Goal: Transaction & Acquisition: Obtain resource

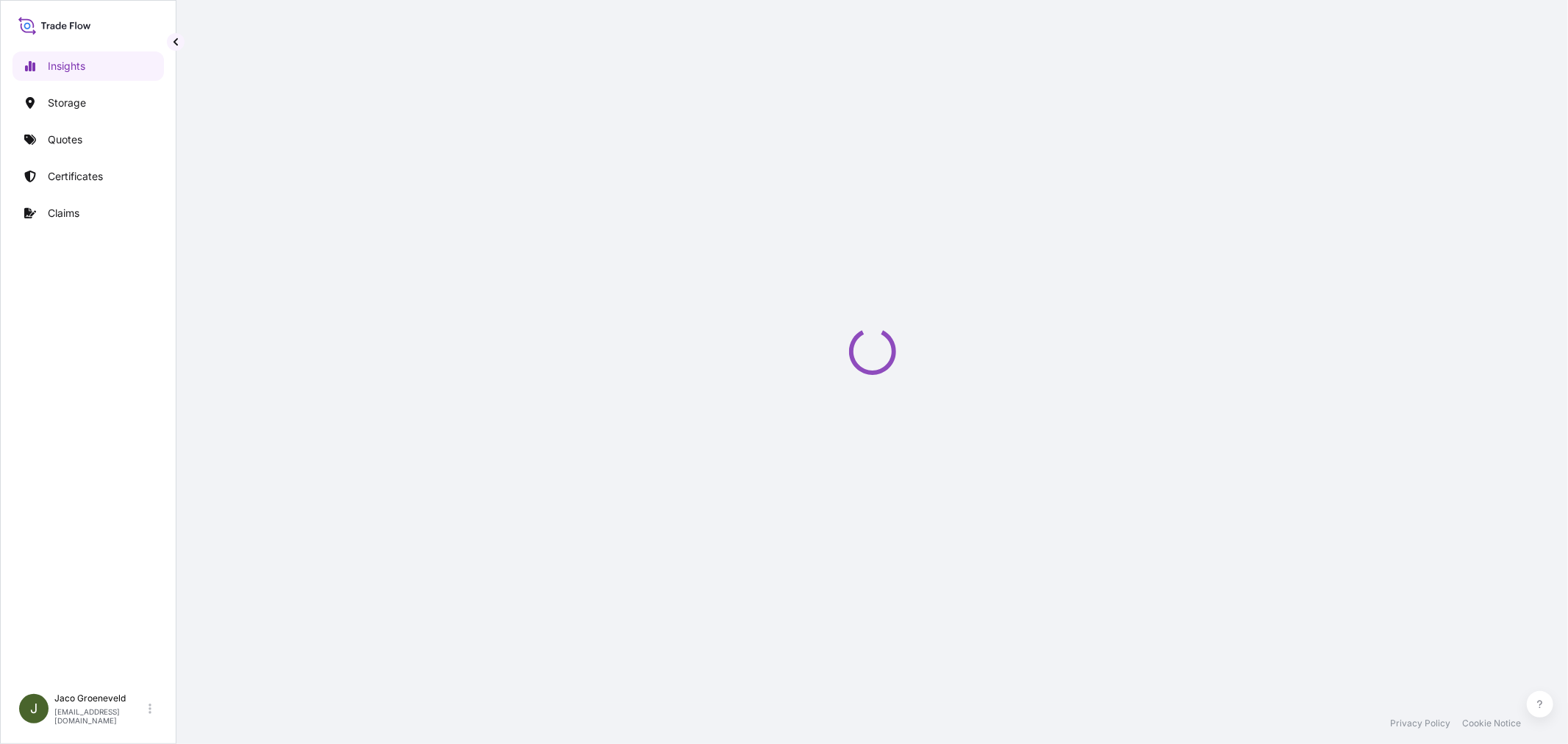
select select "2025"
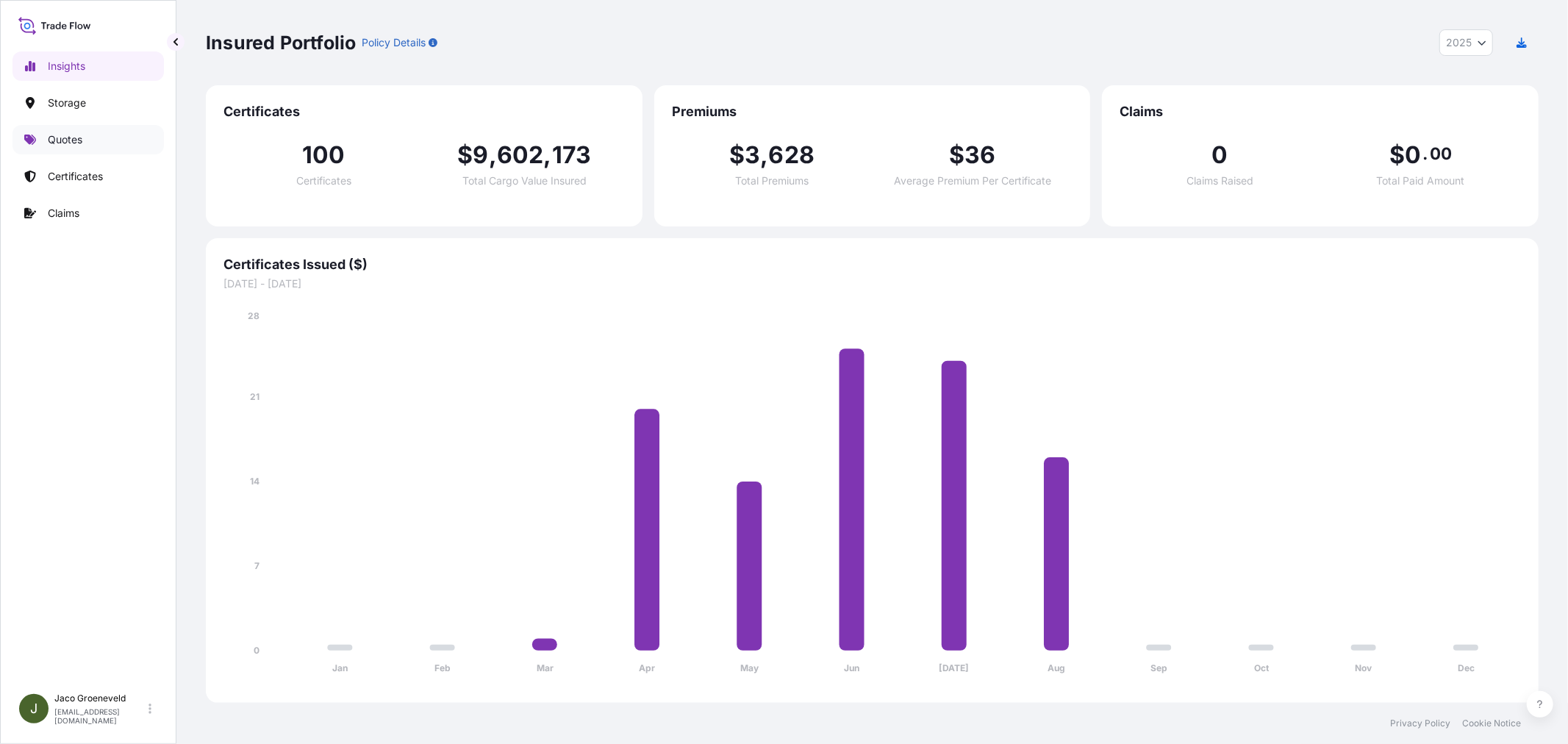
click at [75, 136] on p "Quotes" at bounding box center [65, 139] width 35 height 15
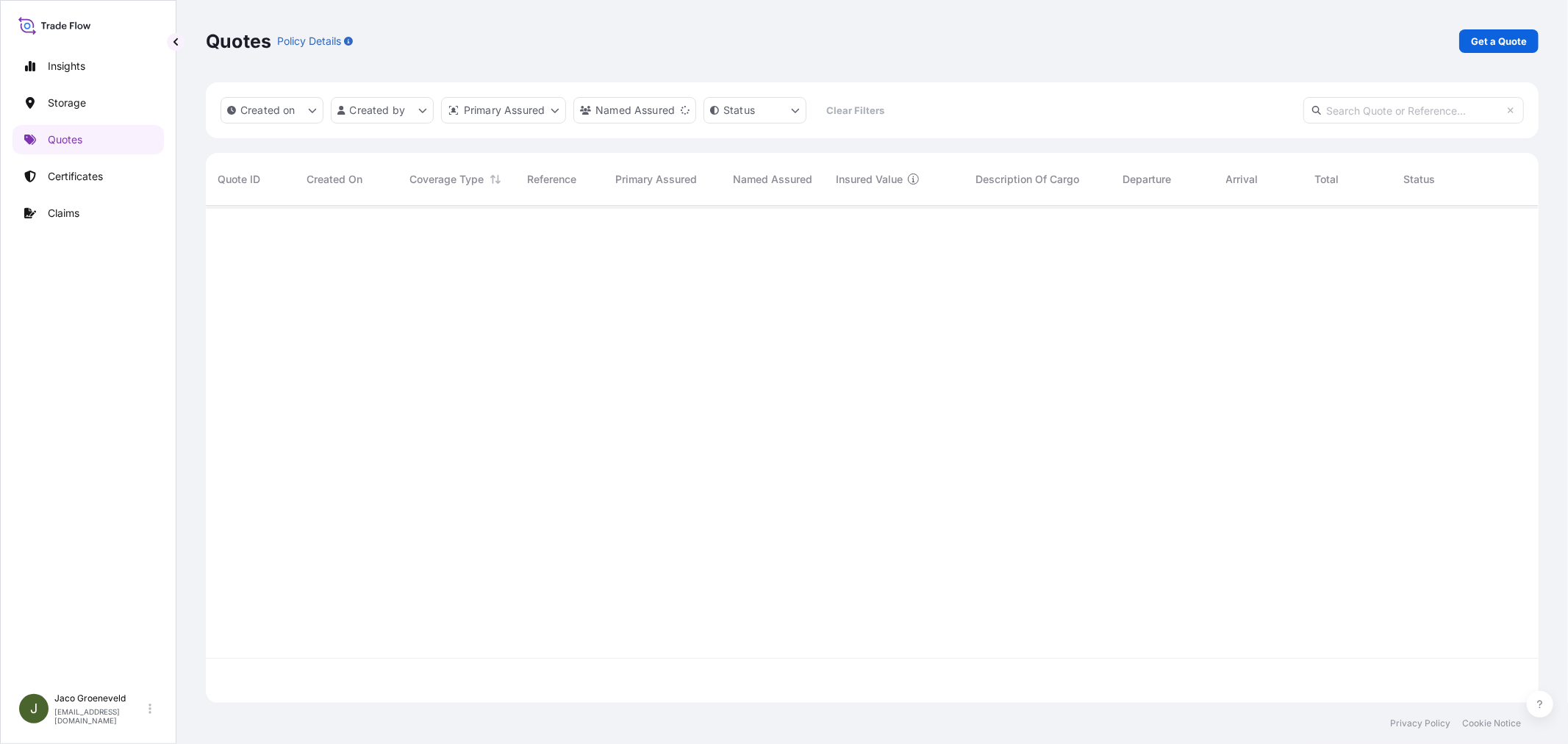
scroll to position [538, 1320]
click at [1494, 31] on link "Get a Quote" at bounding box center [1499, 41] width 79 height 24
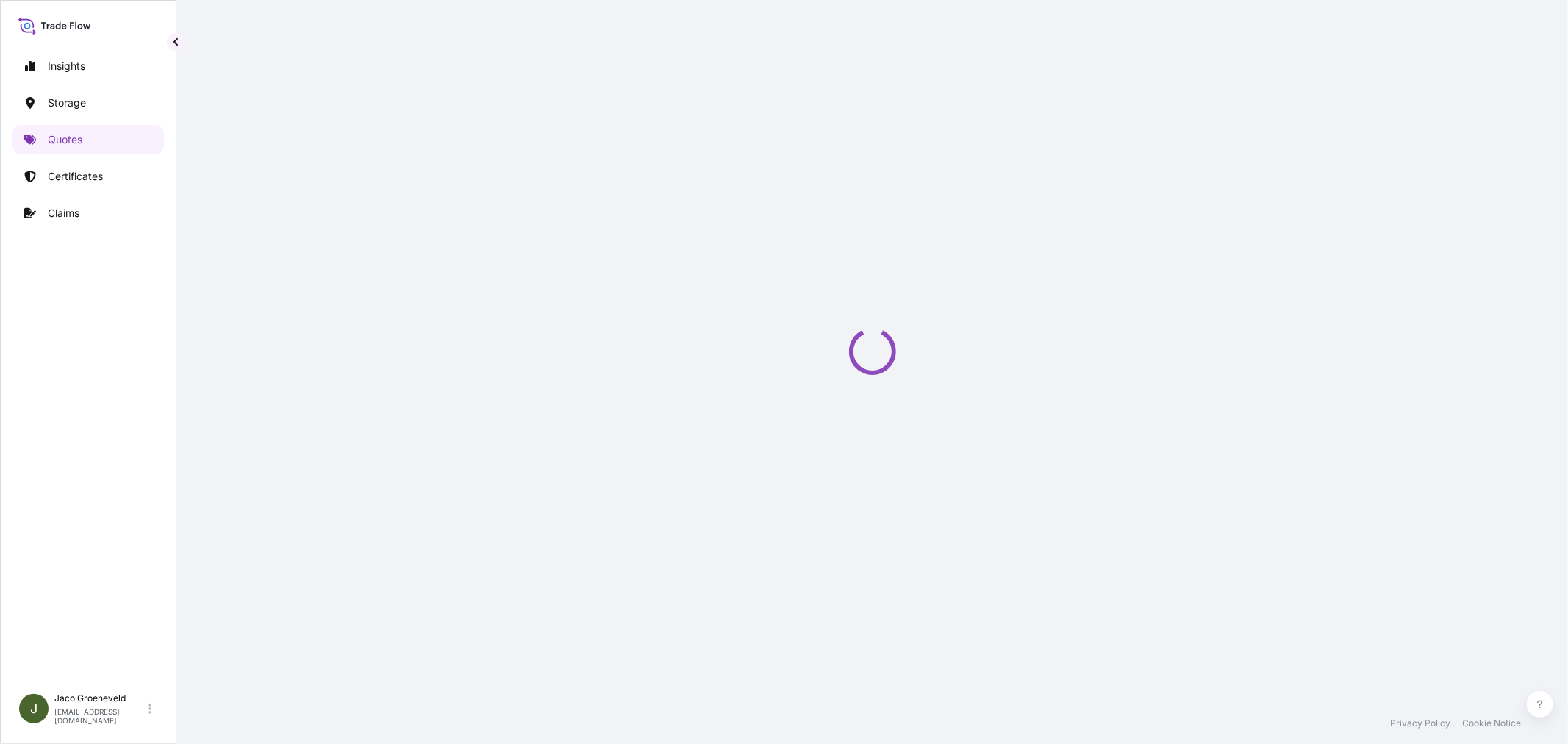
scroll to position [24, 0]
select select "Water"
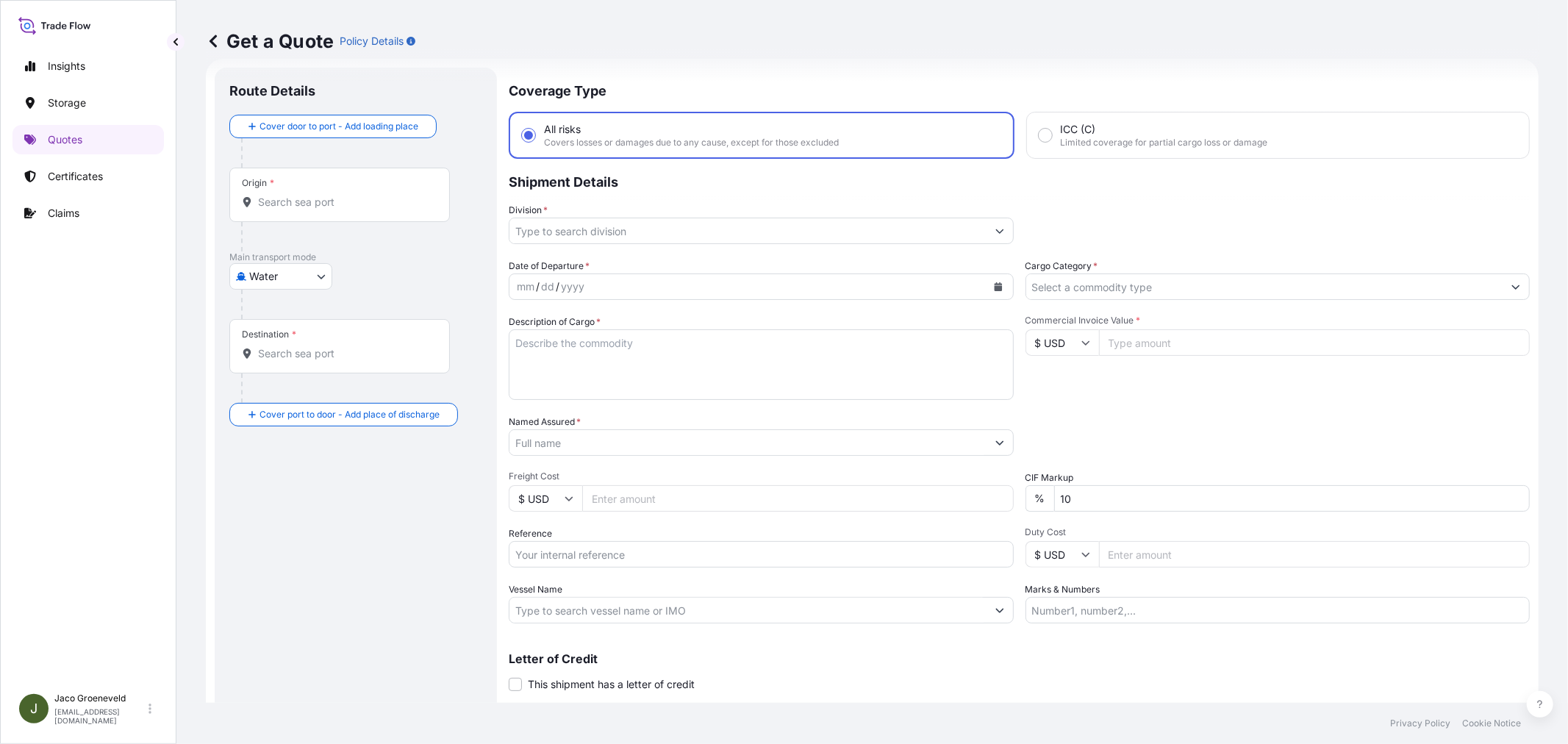
click at [636, 557] on input "Reference" at bounding box center [761, 554] width 505 height 26
paste input "2597642"
type input "2597642 -"
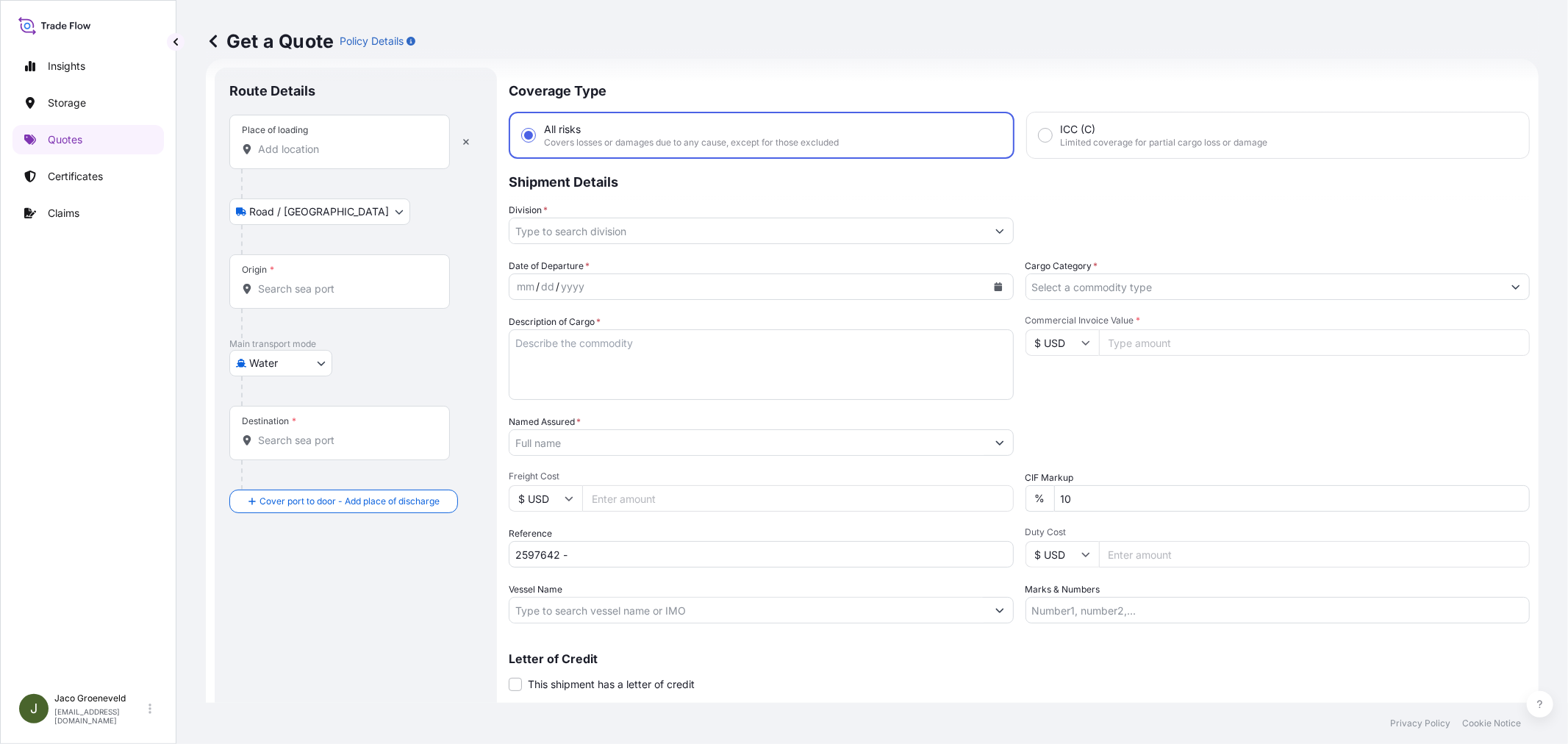
click at [294, 144] on input "Place of loading" at bounding box center [344, 149] width 173 height 15
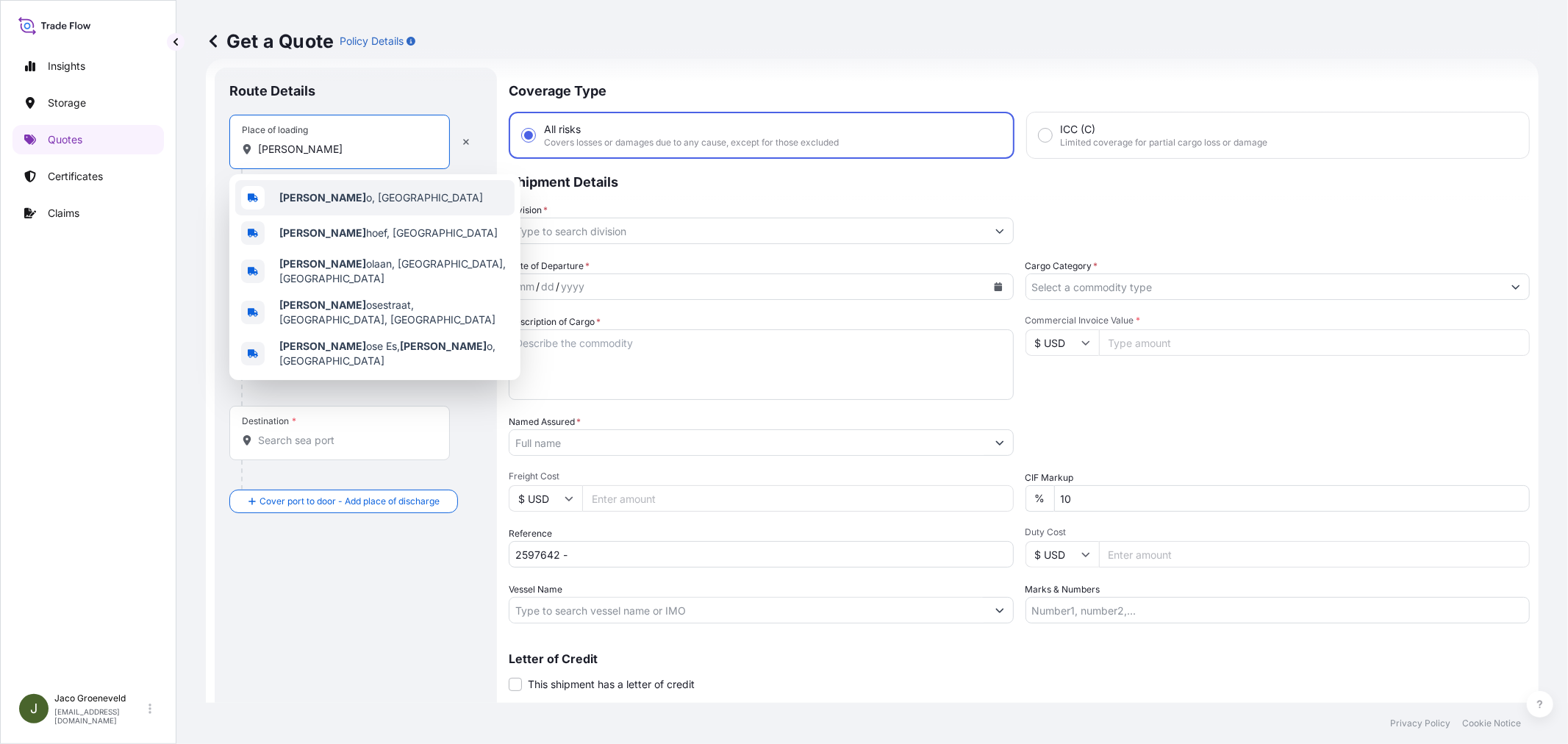
click at [327, 199] on span "[PERSON_NAME] o, [GEOGRAPHIC_DATA]" at bounding box center [381, 197] width 203 height 15
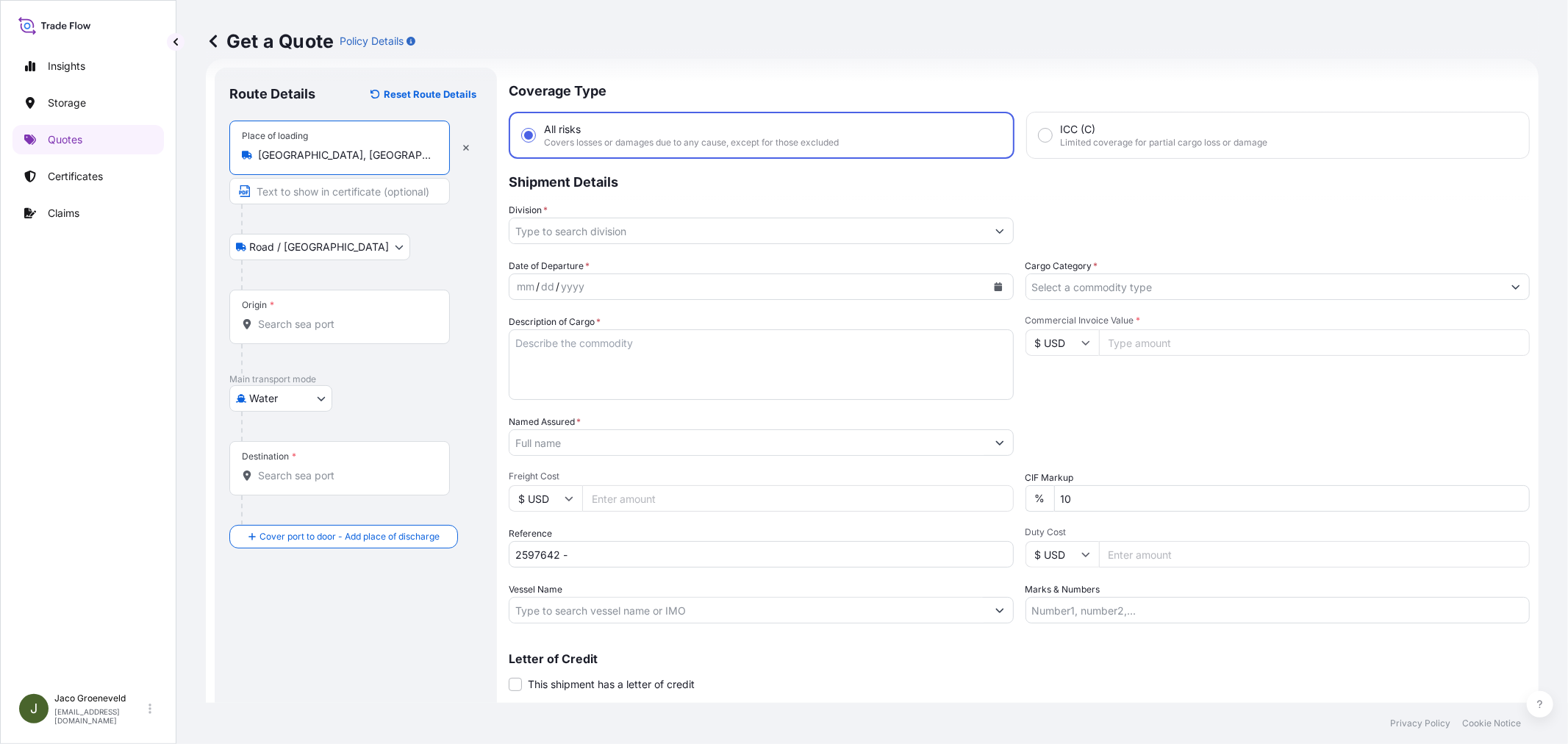
type input "[GEOGRAPHIC_DATA], [GEOGRAPHIC_DATA]"
click at [312, 313] on div "Origin *" at bounding box center [340, 317] width 220 height 55
click at [312, 317] on input "Origin *" at bounding box center [344, 323] width 173 height 15
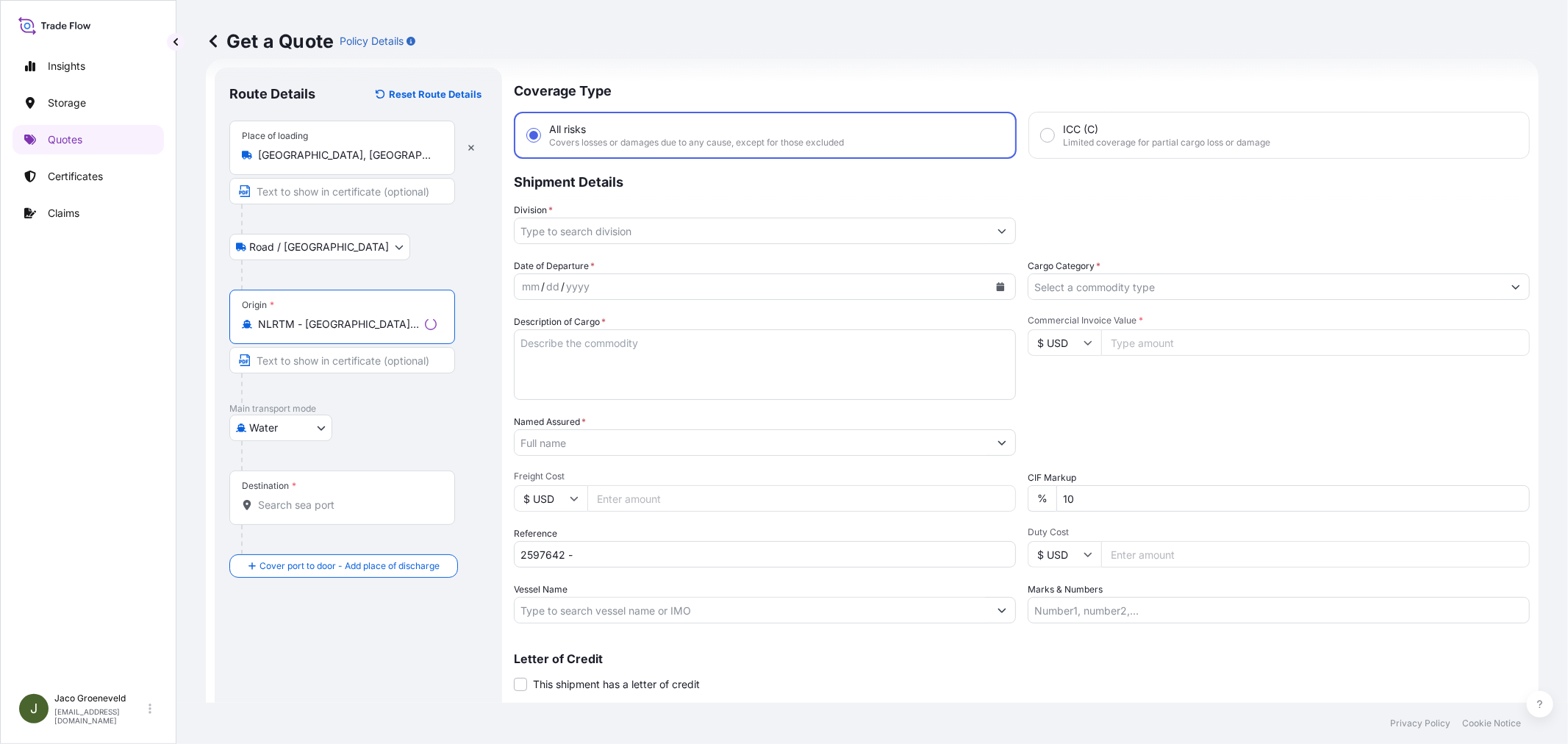
type input "NLRTM - [GEOGRAPHIC_DATA], [GEOGRAPHIC_DATA]"
click at [317, 498] on input "Destination *" at bounding box center [347, 504] width 179 height 15
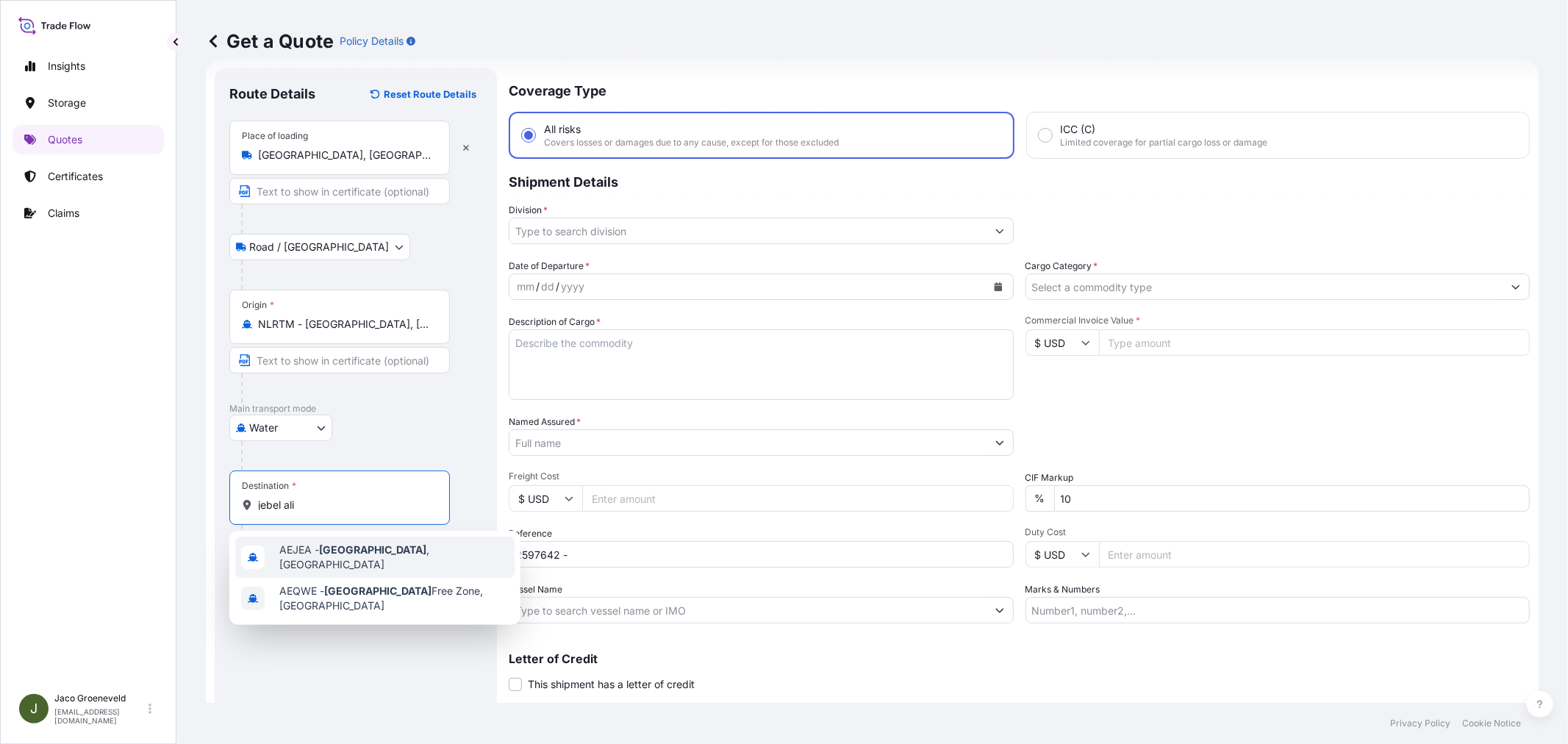
click at [329, 560] on span "AEJEA - [GEOGRAPHIC_DATA] , [GEOGRAPHIC_DATA]" at bounding box center [394, 557] width 230 height 29
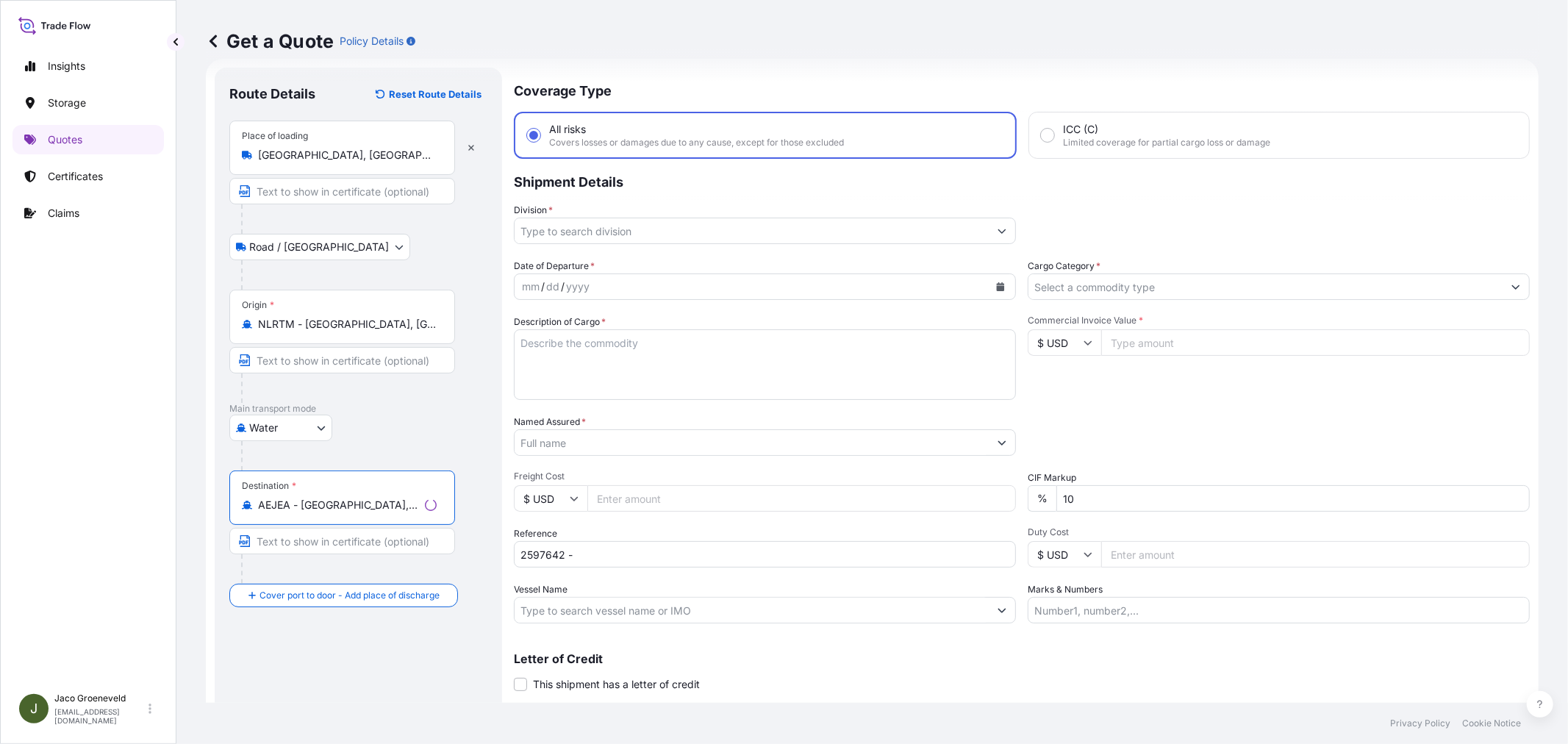
type input "AEJEA - [GEOGRAPHIC_DATA], [GEOGRAPHIC_DATA]"
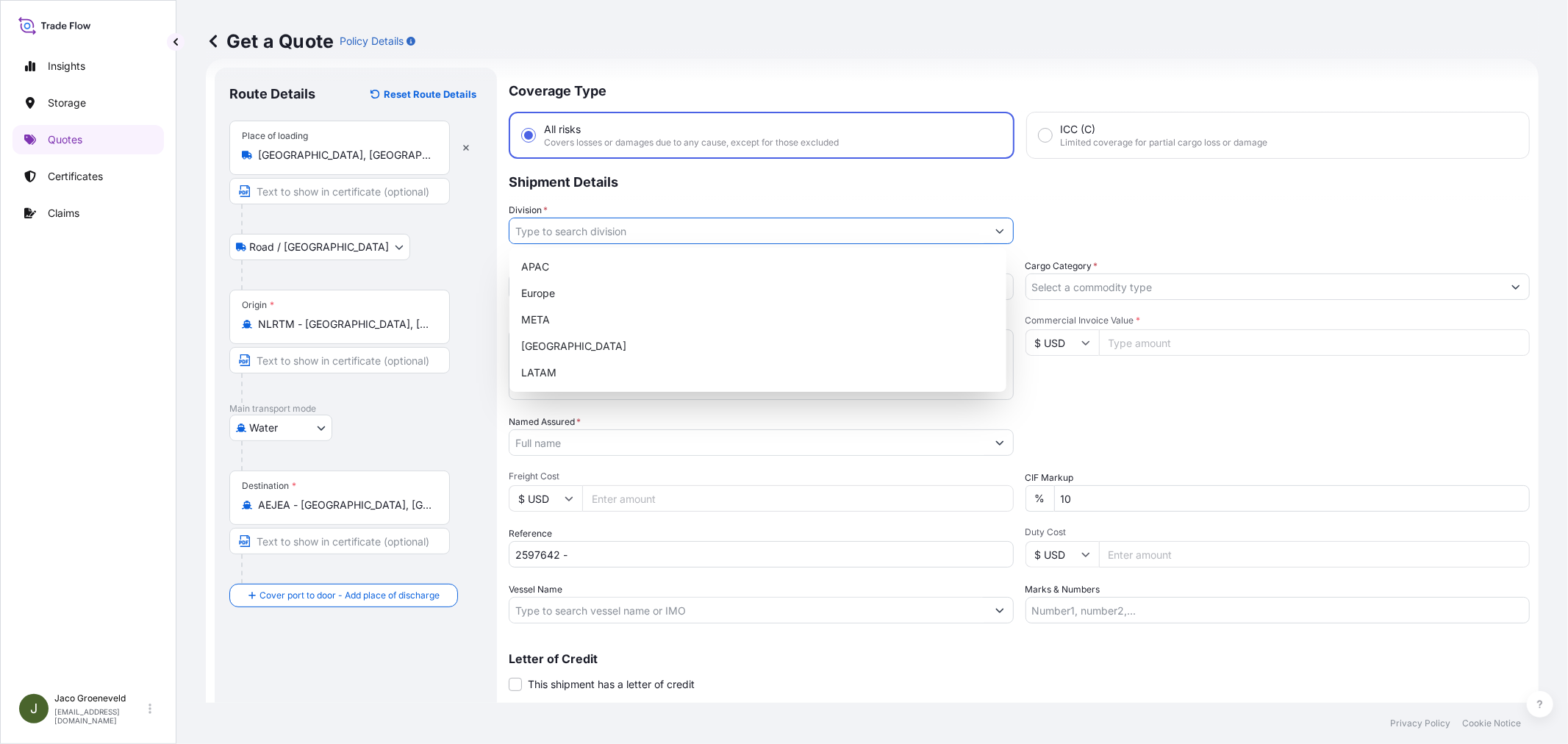
click at [579, 240] on input "Division *" at bounding box center [747, 231] width 477 height 26
click at [559, 288] on div "Europe" at bounding box center [758, 293] width 485 height 26
type input "Europe"
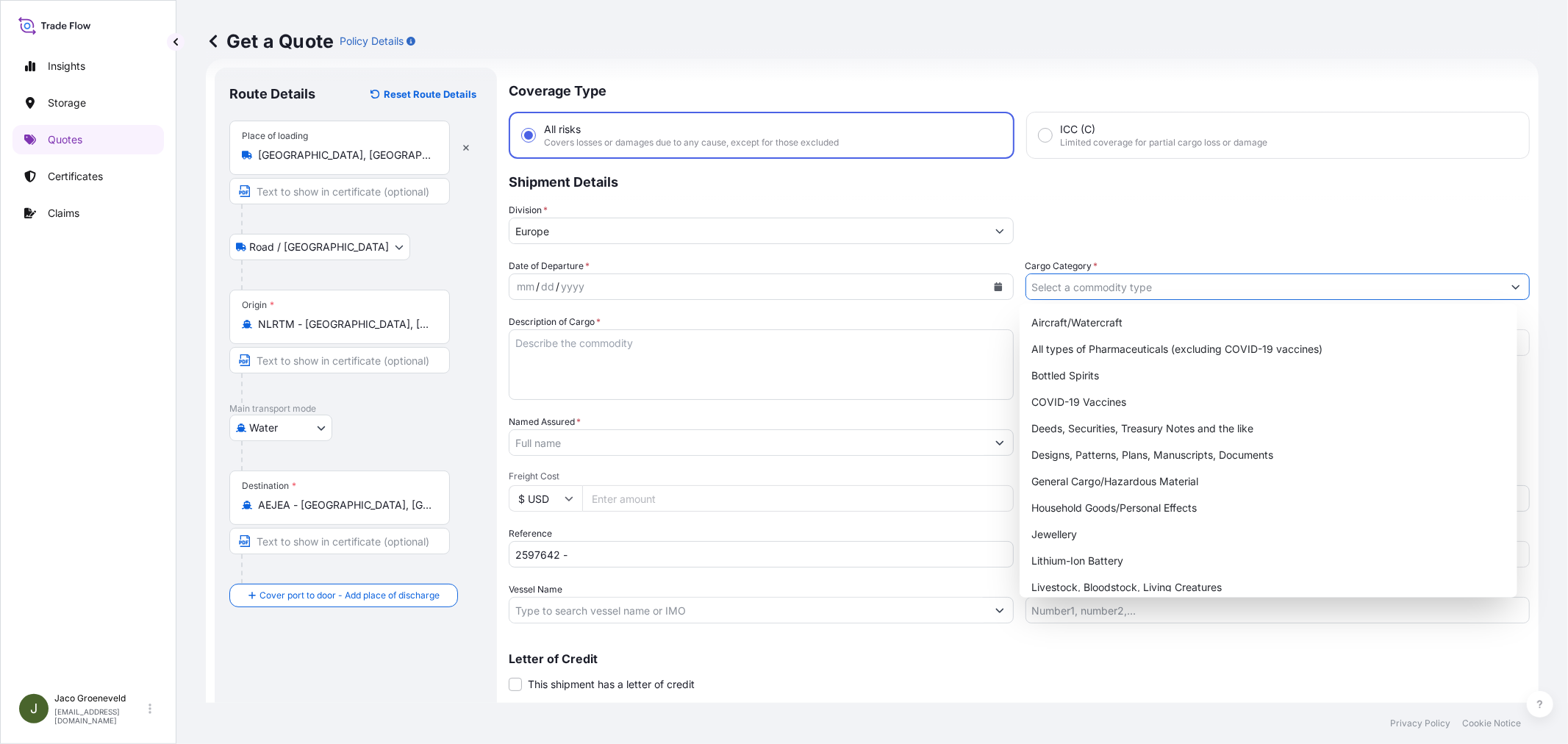
click at [1157, 280] on input "Cargo Category *" at bounding box center [1264, 287] width 477 height 26
click at [1071, 487] on div "General Cargo/Hazardous Material" at bounding box center [1268, 481] width 485 height 26
type input "General Cargo/Hazardous Material"
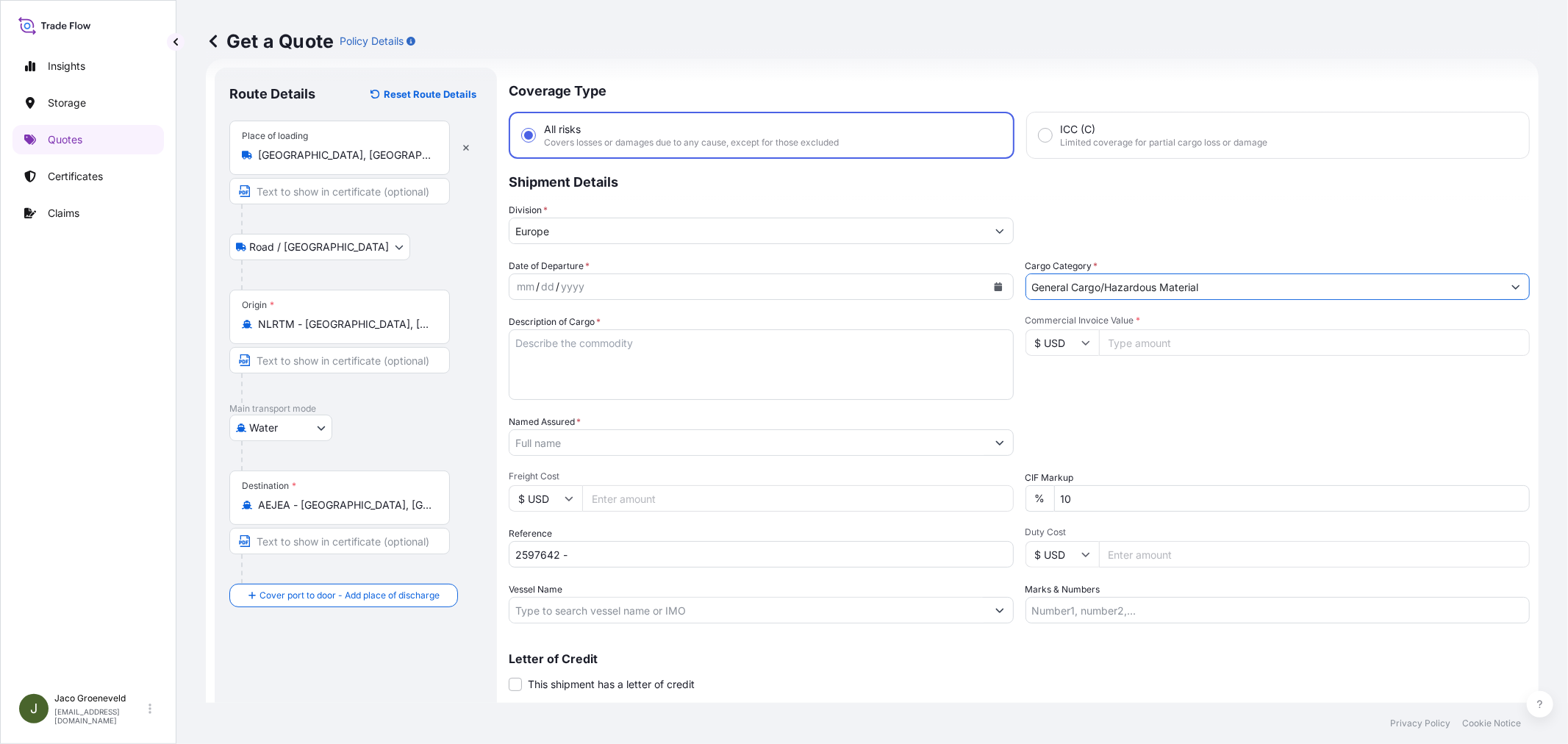
click at [1081, 341] on icon at bounding box center [1085, 342] width 8 height 8
click at [1041, 384] on div "€ EUR" at bounding box center [1056, 381] width 62 height 28
type input "€ EUR"
click at [1130, 333] on input "Commercial Invoice Value *" at bounding box center [1315, 343] width 431 height 26
type input "7717.50"
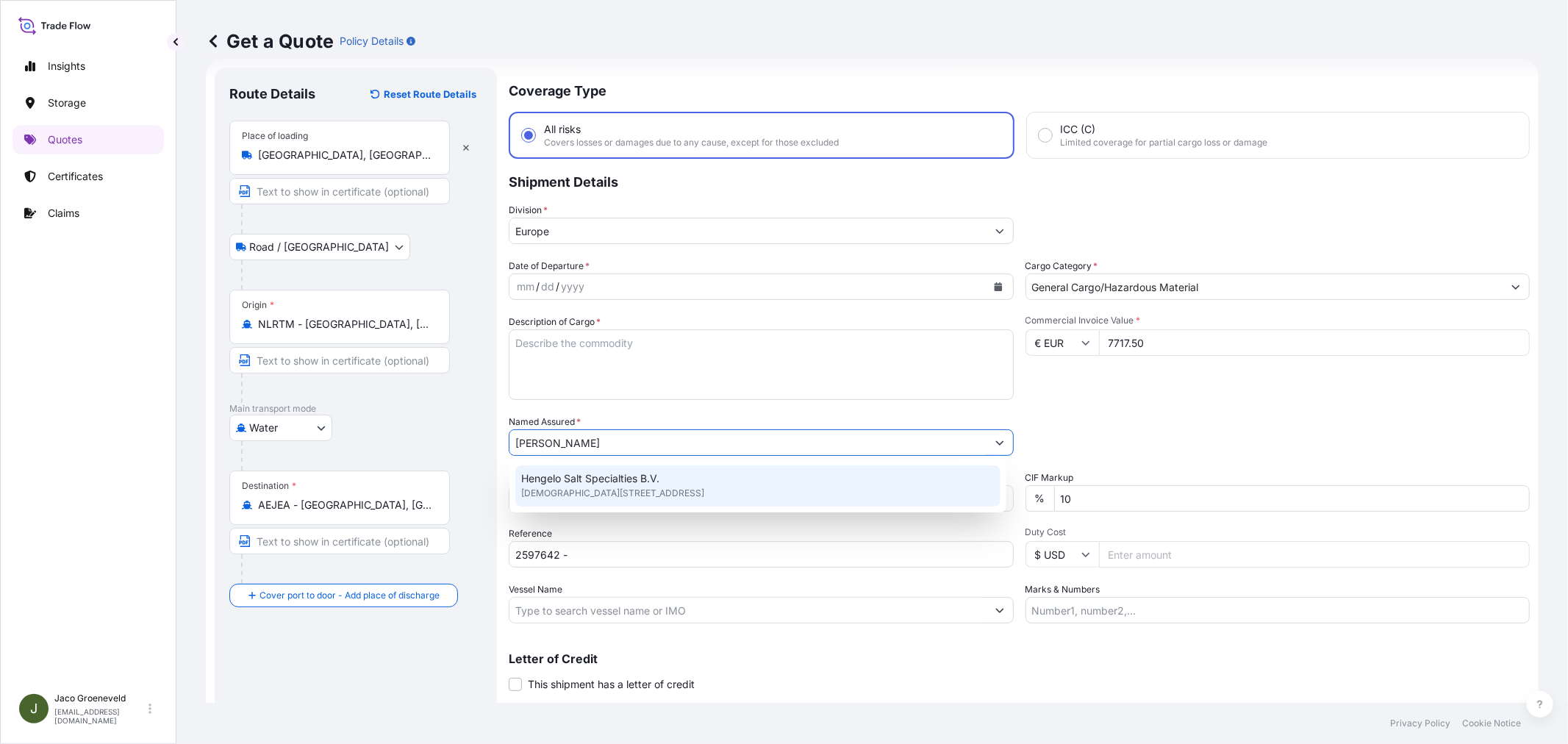
click at [598, 475] on span "Hengelo Salt Specialties B.V." at bounding box center [590, 478] width 138 height 15
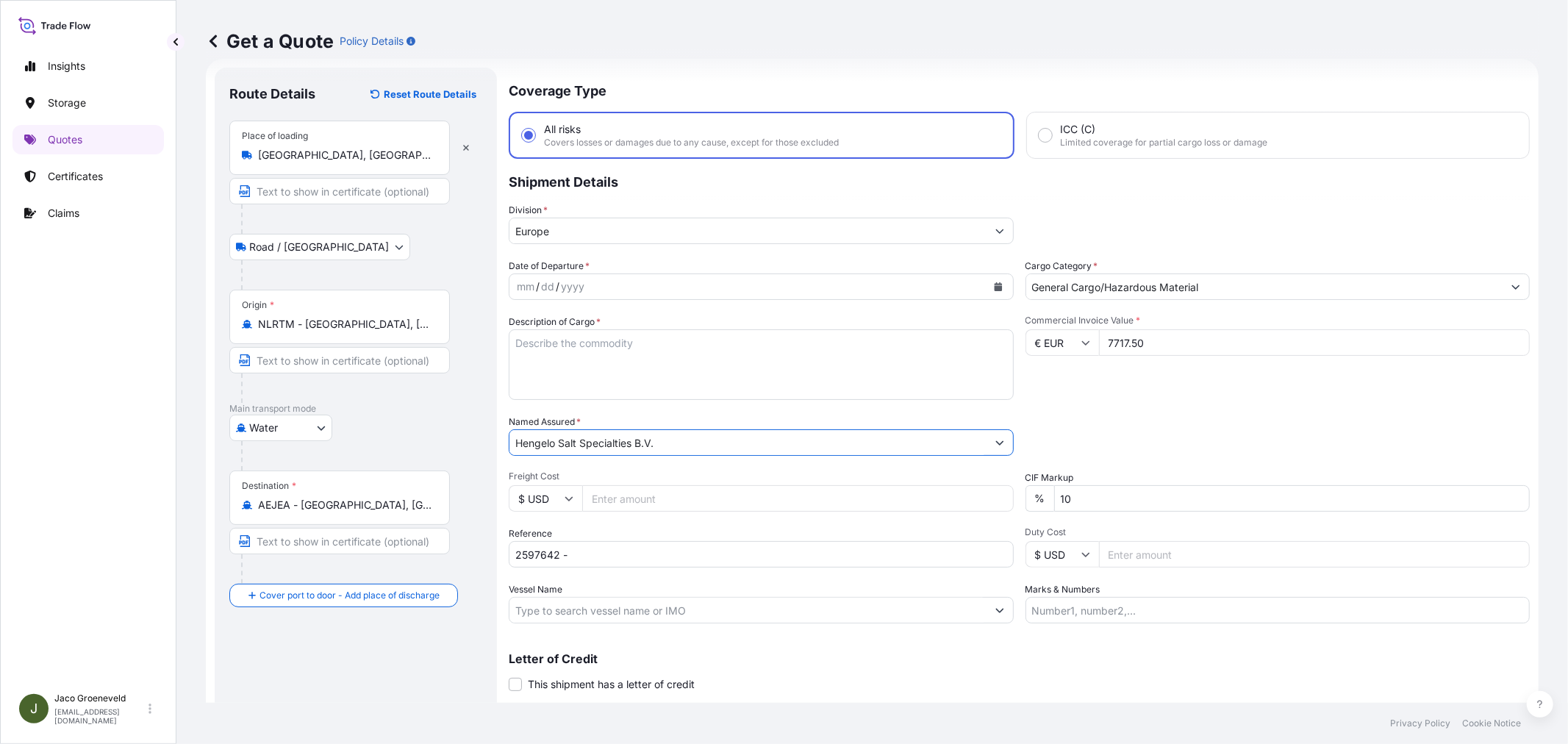
type input "Hengelo Salt Specialties B.V."
click at [590, 293] on div "mm / dd / yyyy" at bounding box center [747, 287] width 477 height 26
click at [987, 285] on button "Calendar" at bounding box center [998, 287] width 24 height 24
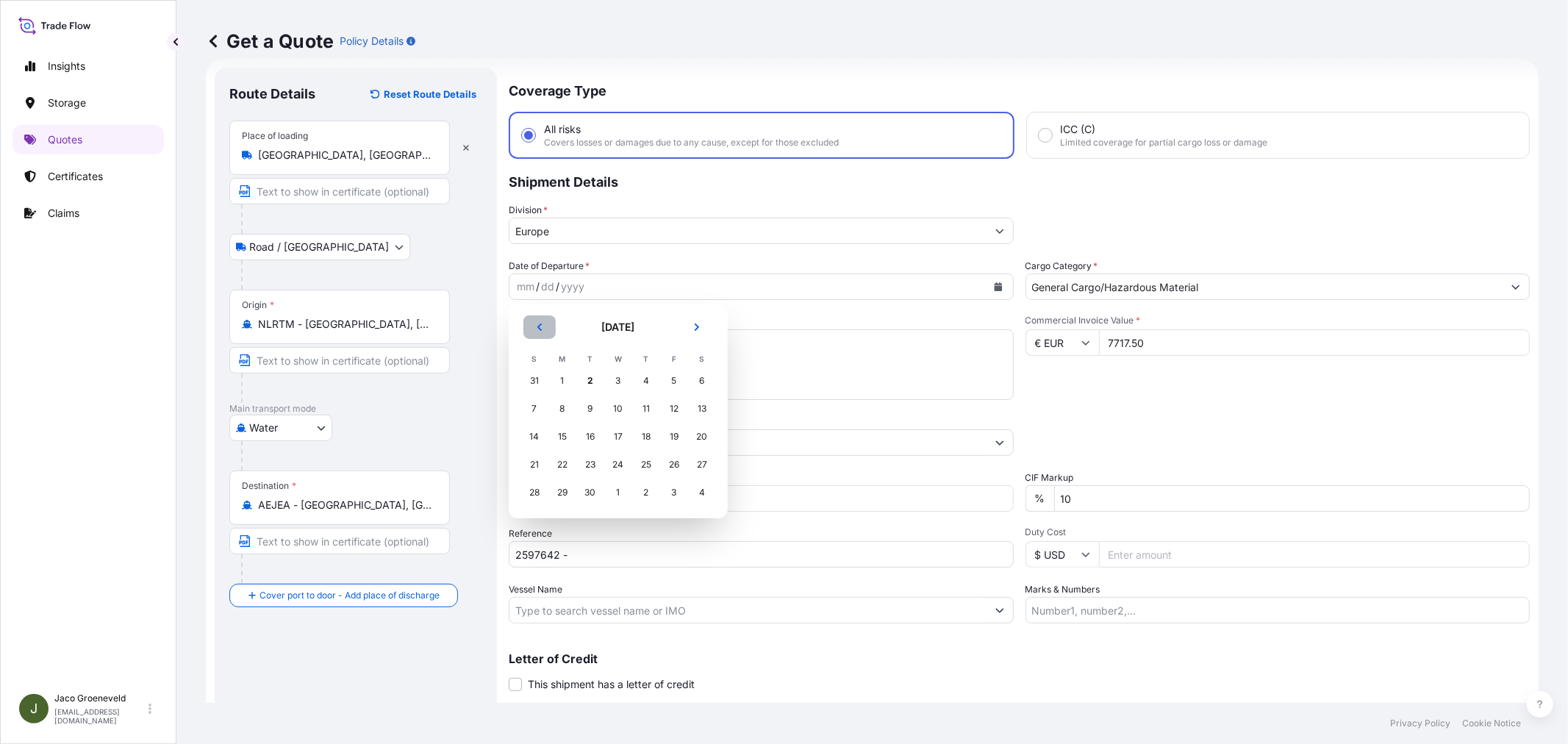
click at [534, 320] on button "Previous" at bounding box center [540, 327] width 32 height 24
click at [704, 494] on div "30" at bounding box center [702, 492] width 26 height 26
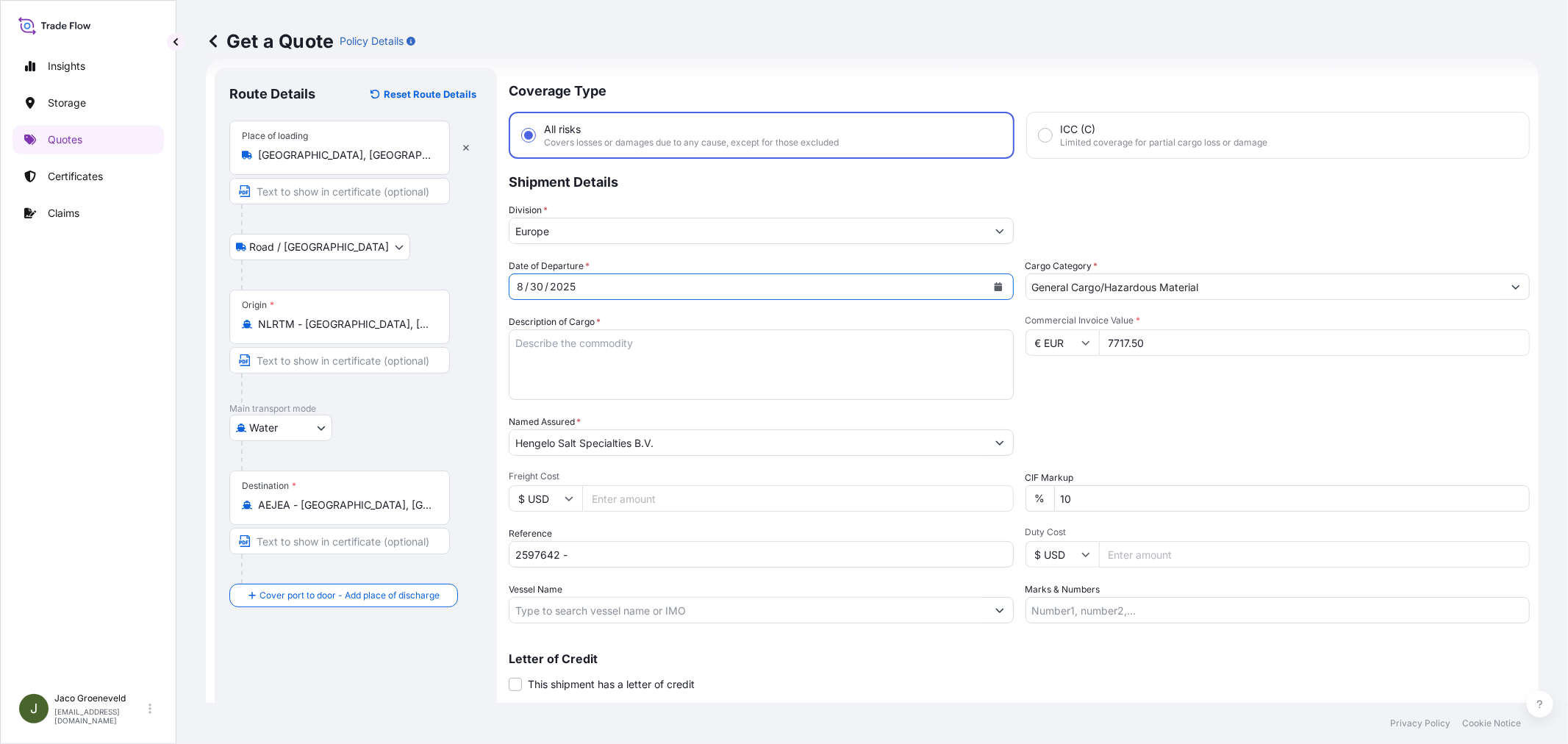
click at [699, 343] on textarea "Description of Cargo *" at bounding box center [761, 365] width 505 height 71
paste textarea "PALLETS LOADED INTO 1 20' DRY HEAVY DUTY CONTAINER 20 PALLETS SUPRASEL FINE SAL…"
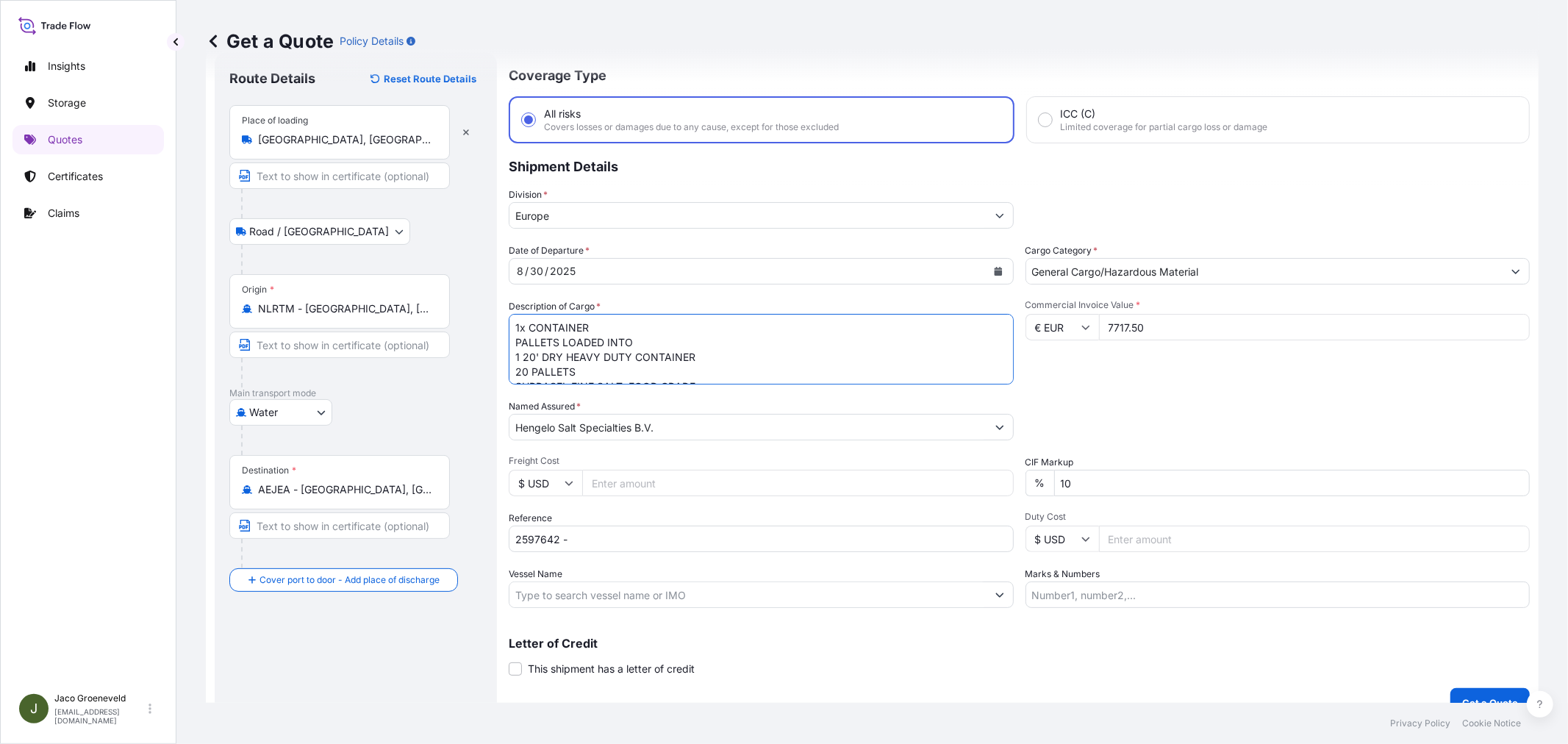
scroll to position [60, 0]
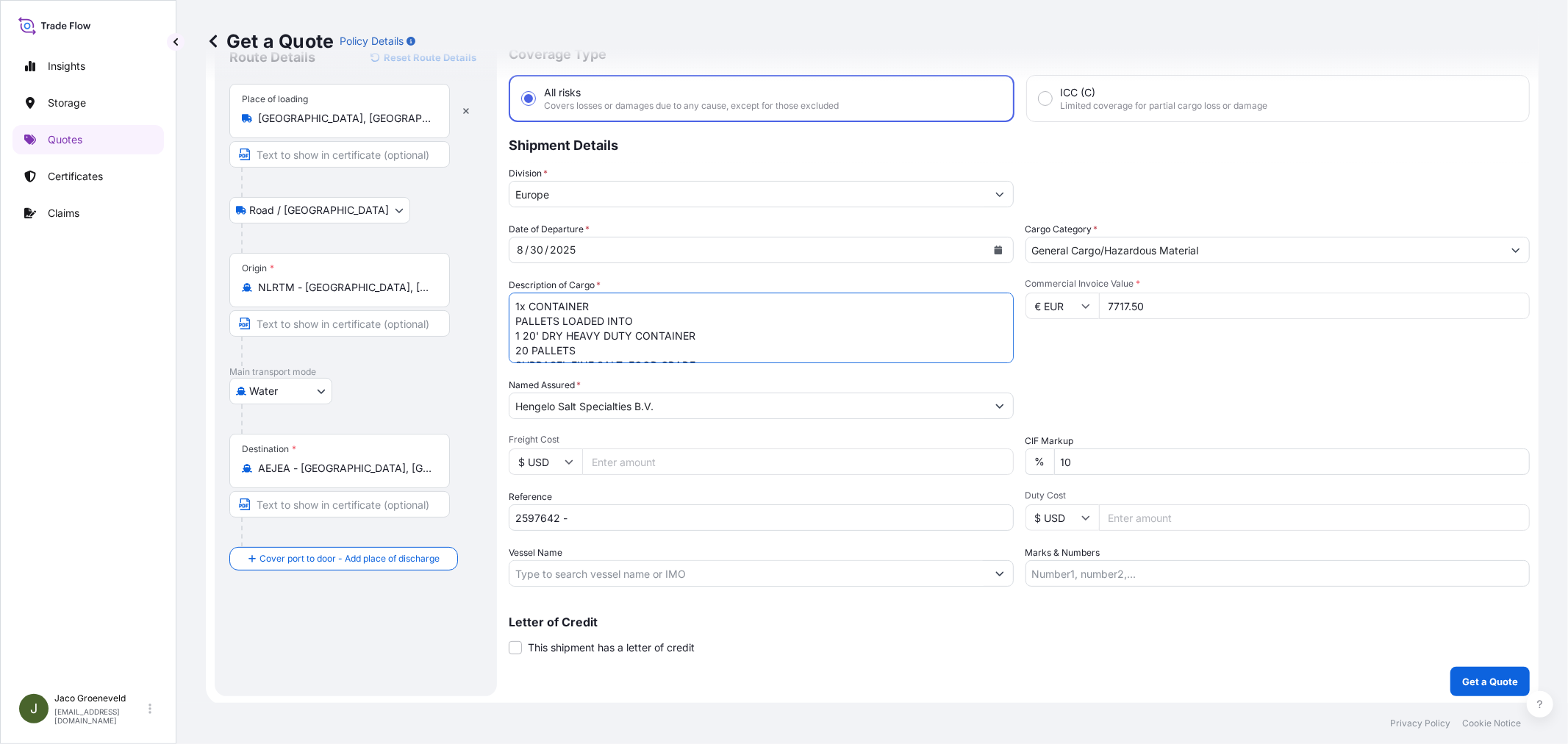
type textarea "1x CONTAINER PALLETS LOADED INTO 1 20' DRY HEAVY DUTY CONTAINER 20 PALLETS SUPR…"
click at [679, 509] on input "2597642 -" at bounding box center [761, 518] width 505 height 26
type input "2597642 - 1265951242"
click at [652, 579] on input "Vessel Name" at bounding box center [747, 573] width 477 height 26
click at [563, 560] on input "Vessel Name" at bounding box center [747, 573] width 477 height 26
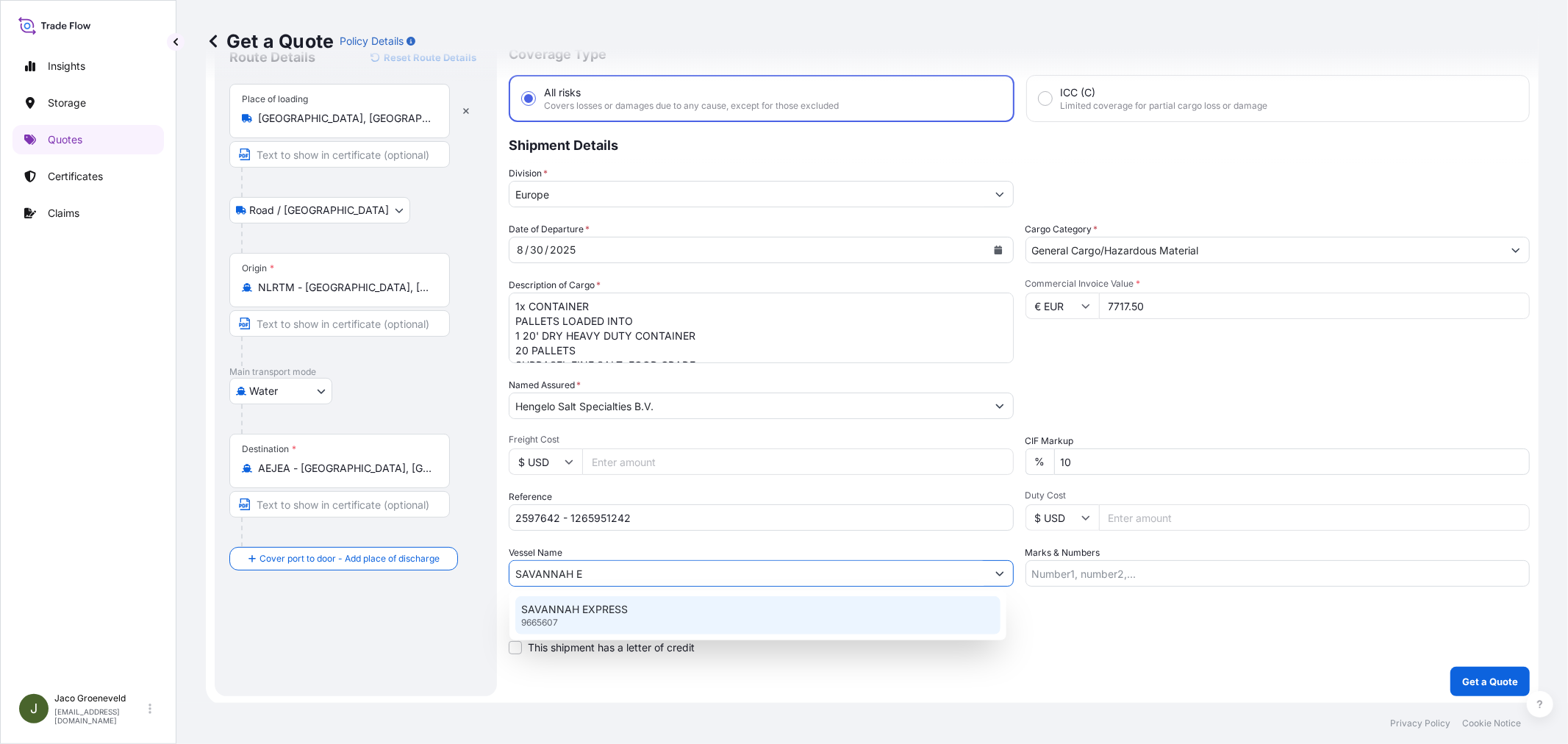
click at [576, 612] on p "SAVANNAH EXPRESS" at bounding box center [575, 609] width 106 height 15
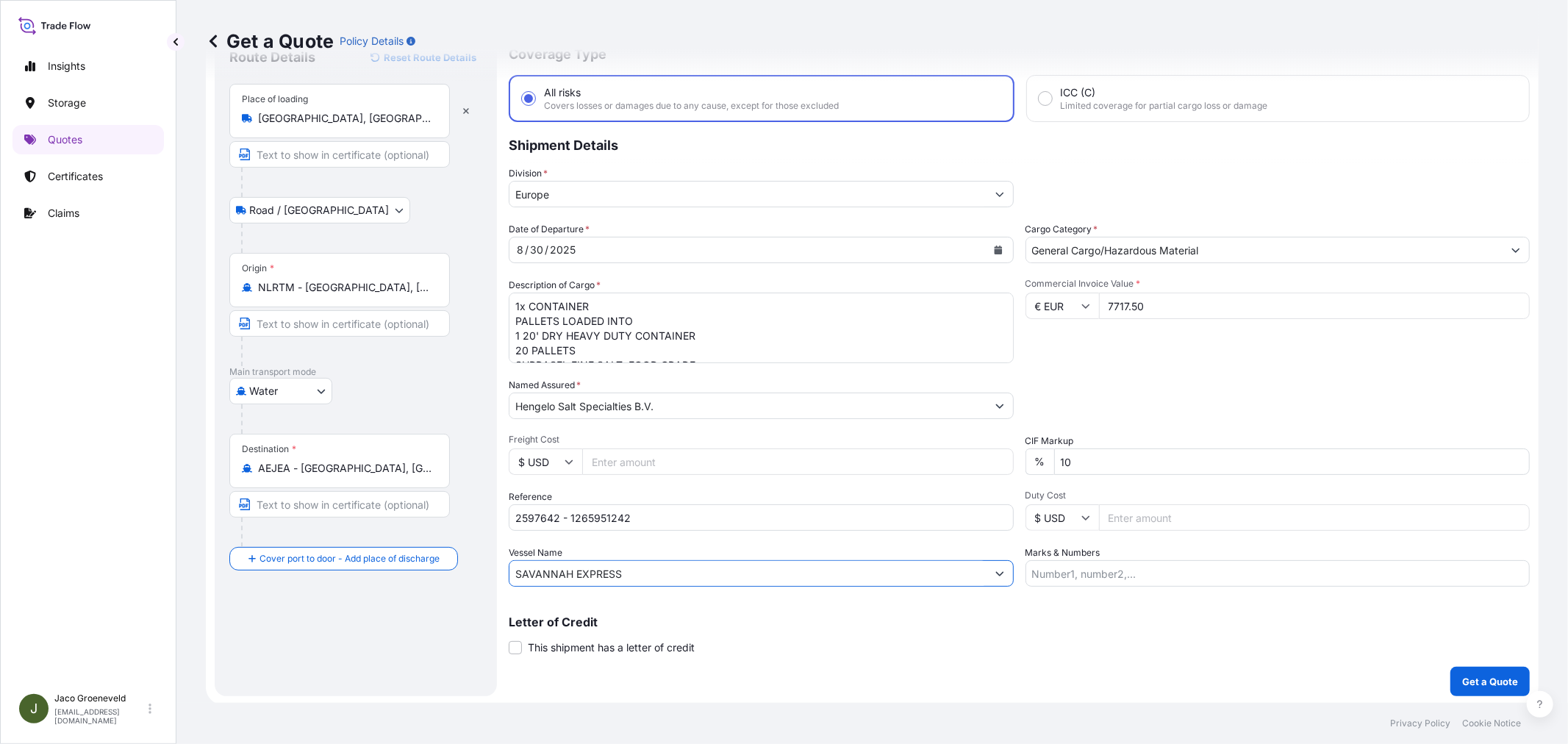
type input "SAVANNAH EXPRESS"
click at [983, 628] on div "Letter of Credit This shipment has a letter of credit Letter of credit * Letter…" at bounding box center [1019, 635] width 1021 height 39
click at [1020, 616] on p "Letter of Credit" at bounding box center [1019, 622] width 1021 height 12
click at [1230, 618] on p "Letter of Credit" at bounding box center [1019, 622] width 1021 height 12
click at [1469, 679] on p "Get a Quote" at bounding box center [1489, 681] width 56 height 15
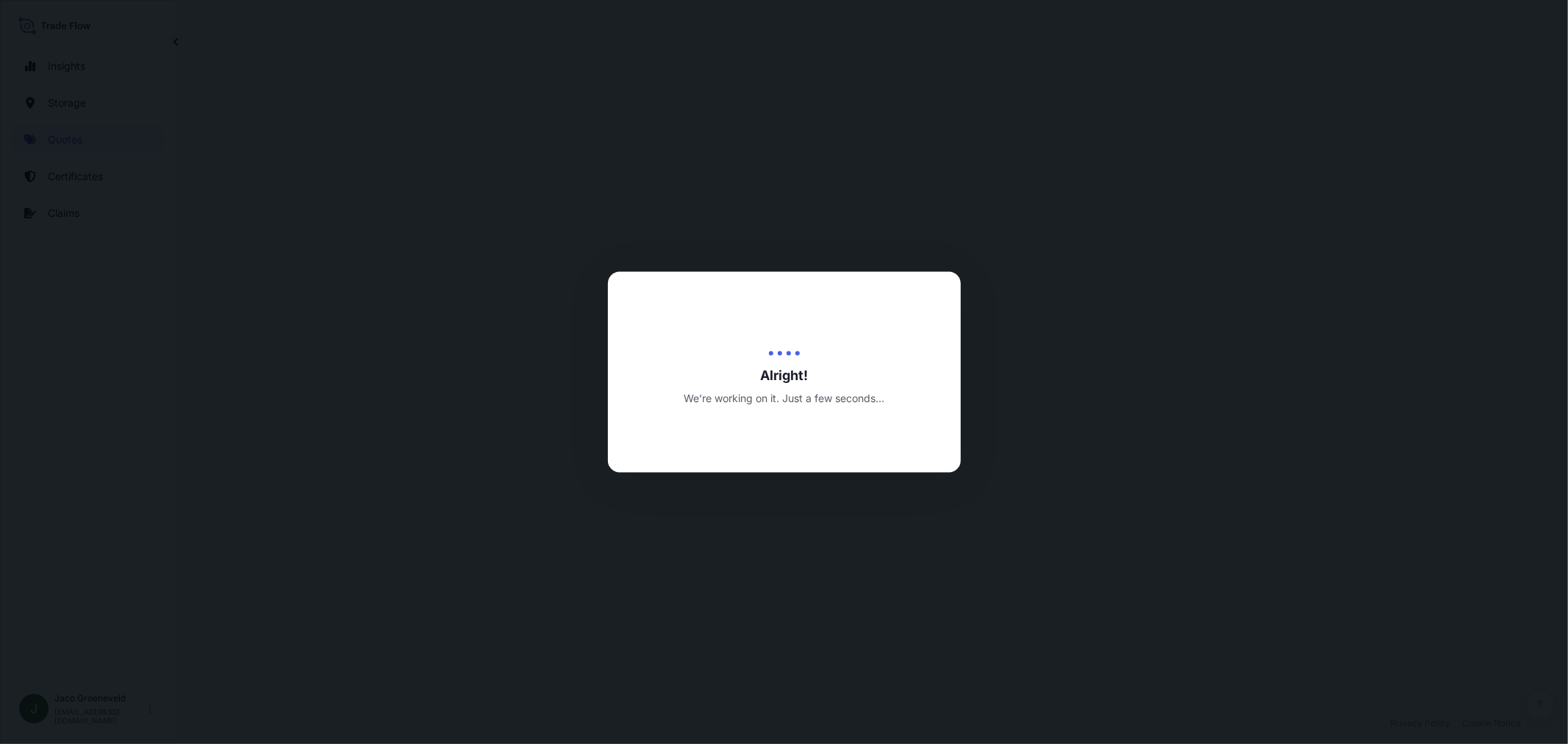
select select "Road / [GEOGRAPHIC_DATA]"
select select "Water"
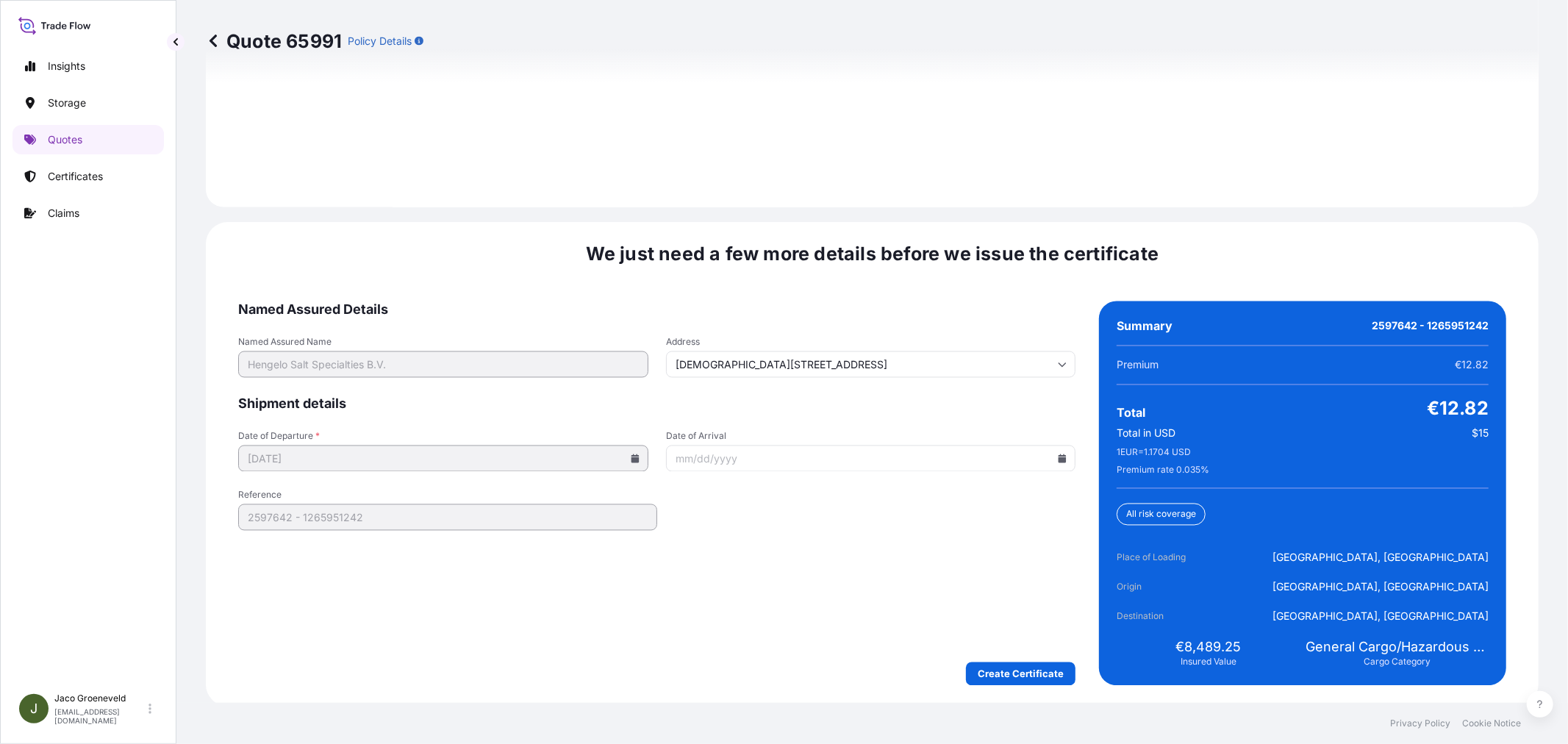
scroll to position [2160, 0]
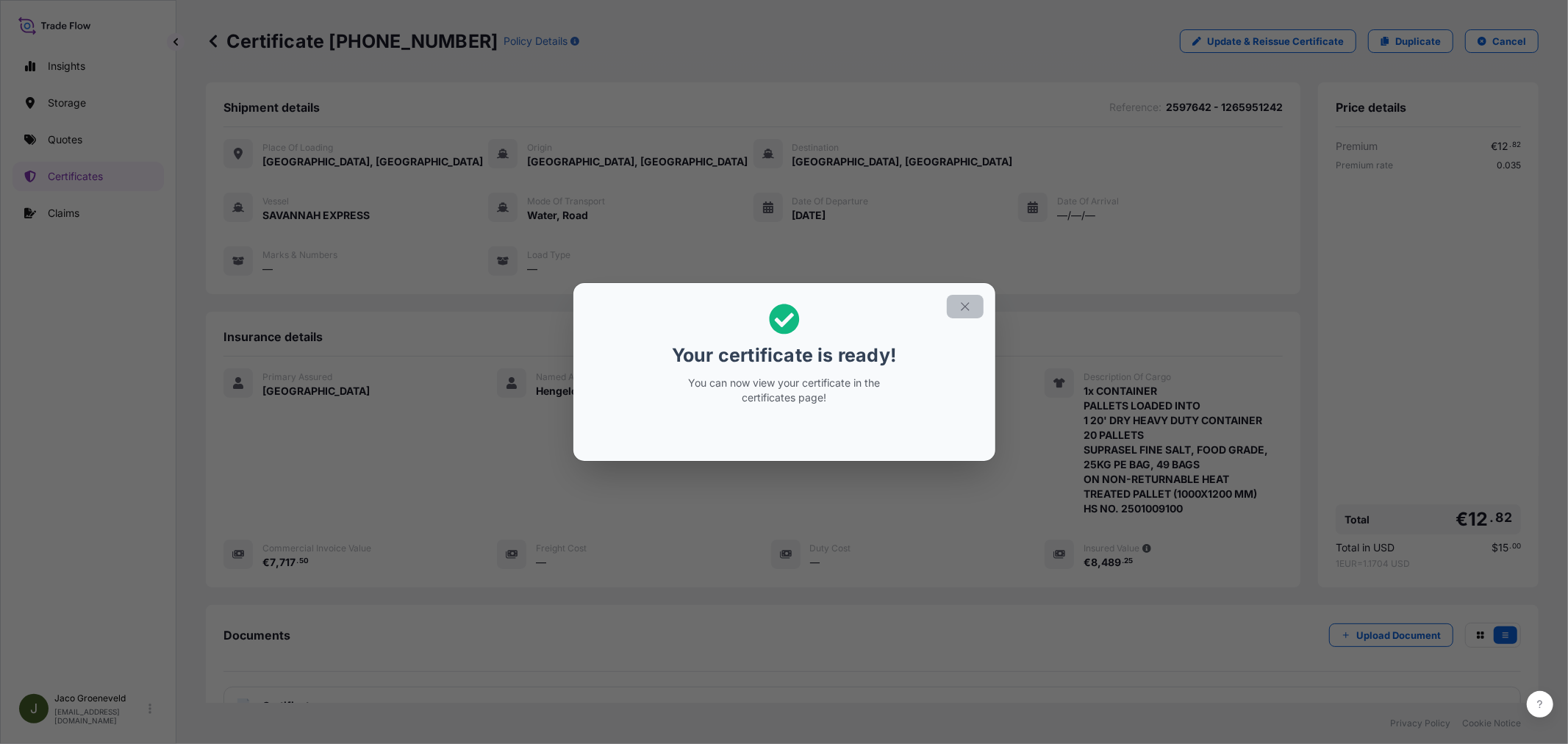
click at [972, 307] on button "button" at bounding box center [965, 307] width 37 height 24
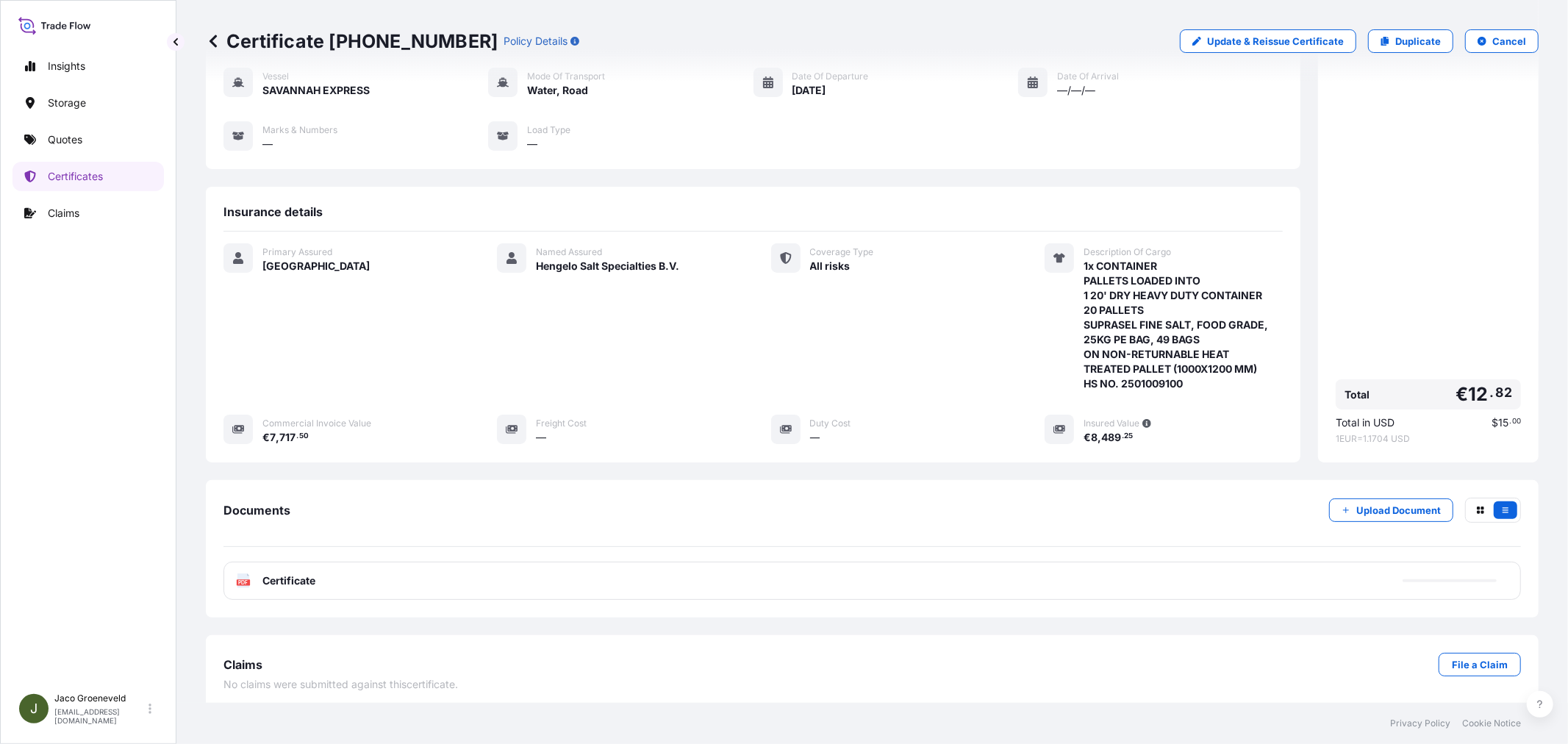
scroll to position [133, 0]
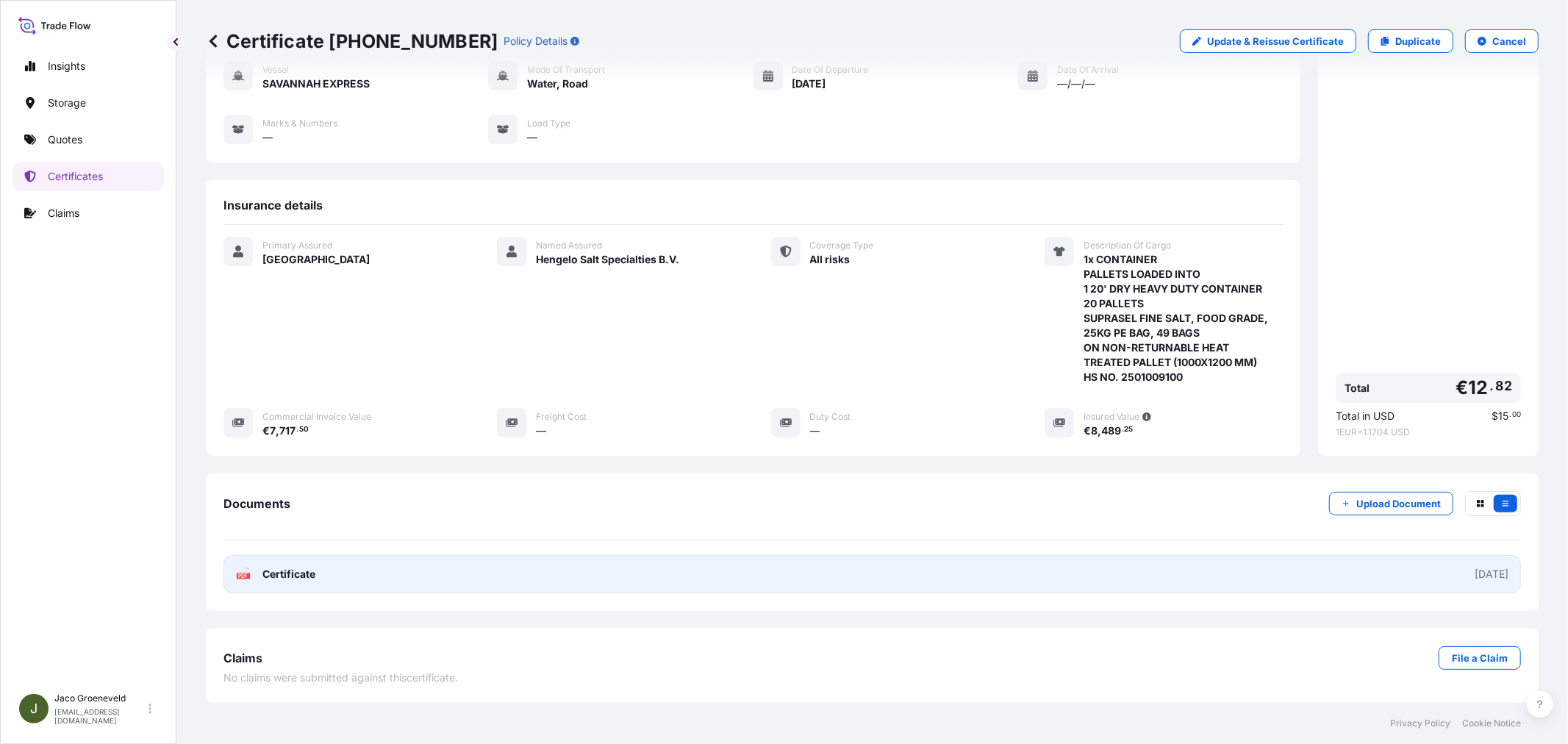
click at [341, 569] on link "PDF Certificate [DATE]" at bounding box center [872, 575] width 1298 height 39
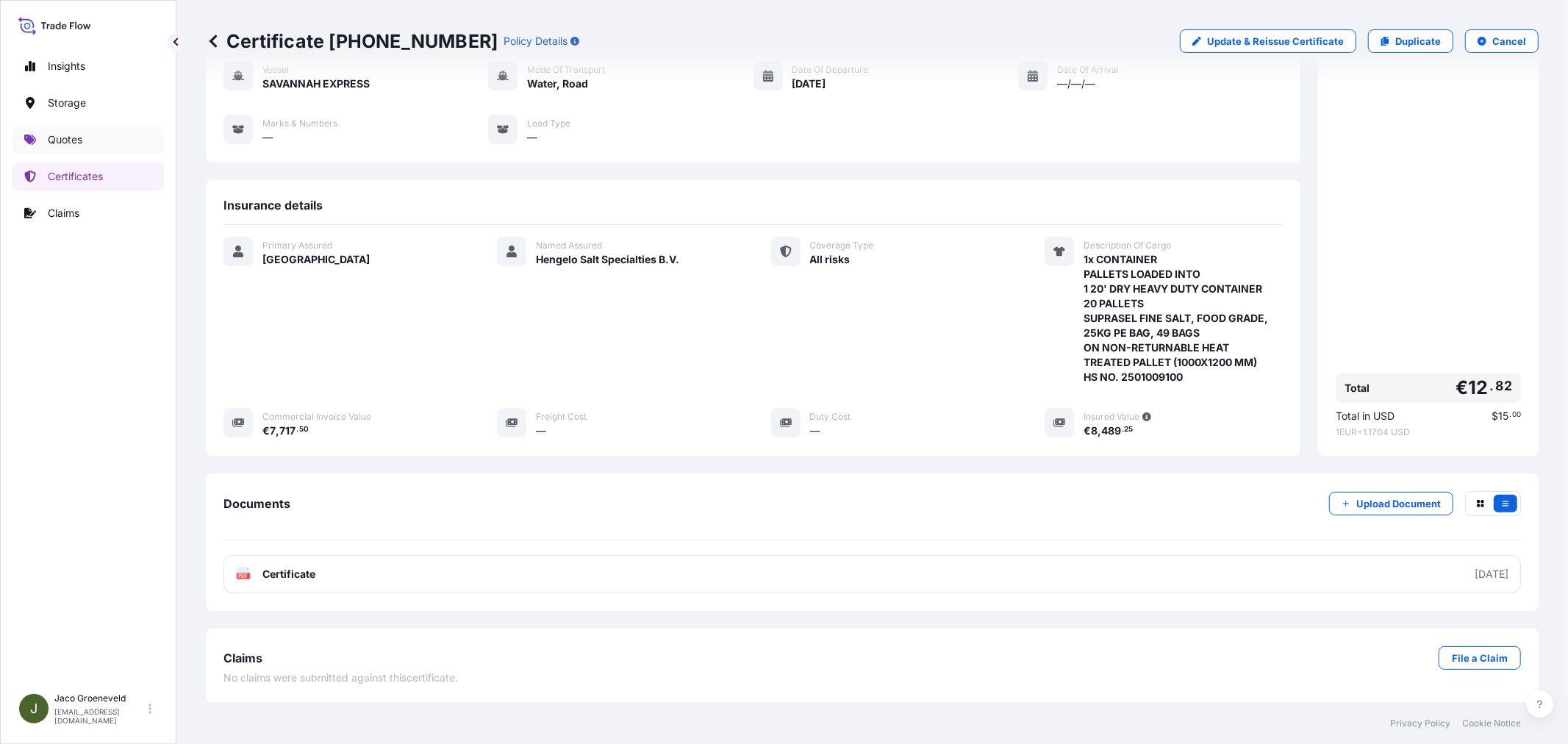
click at [62, 112] on link "Storage" at bounding box center [88, 103] width 152 height 29
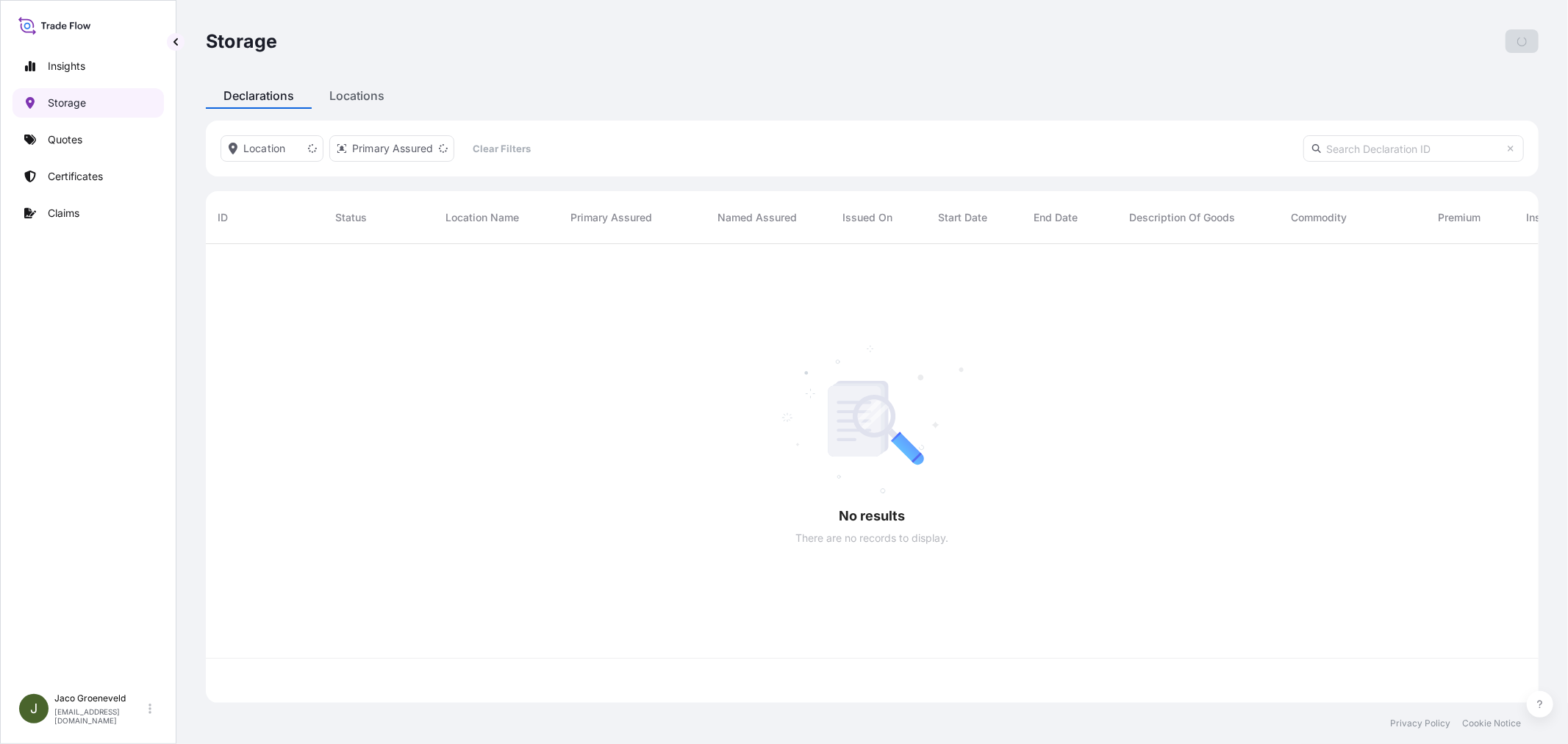
scroll to position [454, 1320]
click at [73, 137] on p "Quotes" at bounding box center [65, 139] width 35 height 15
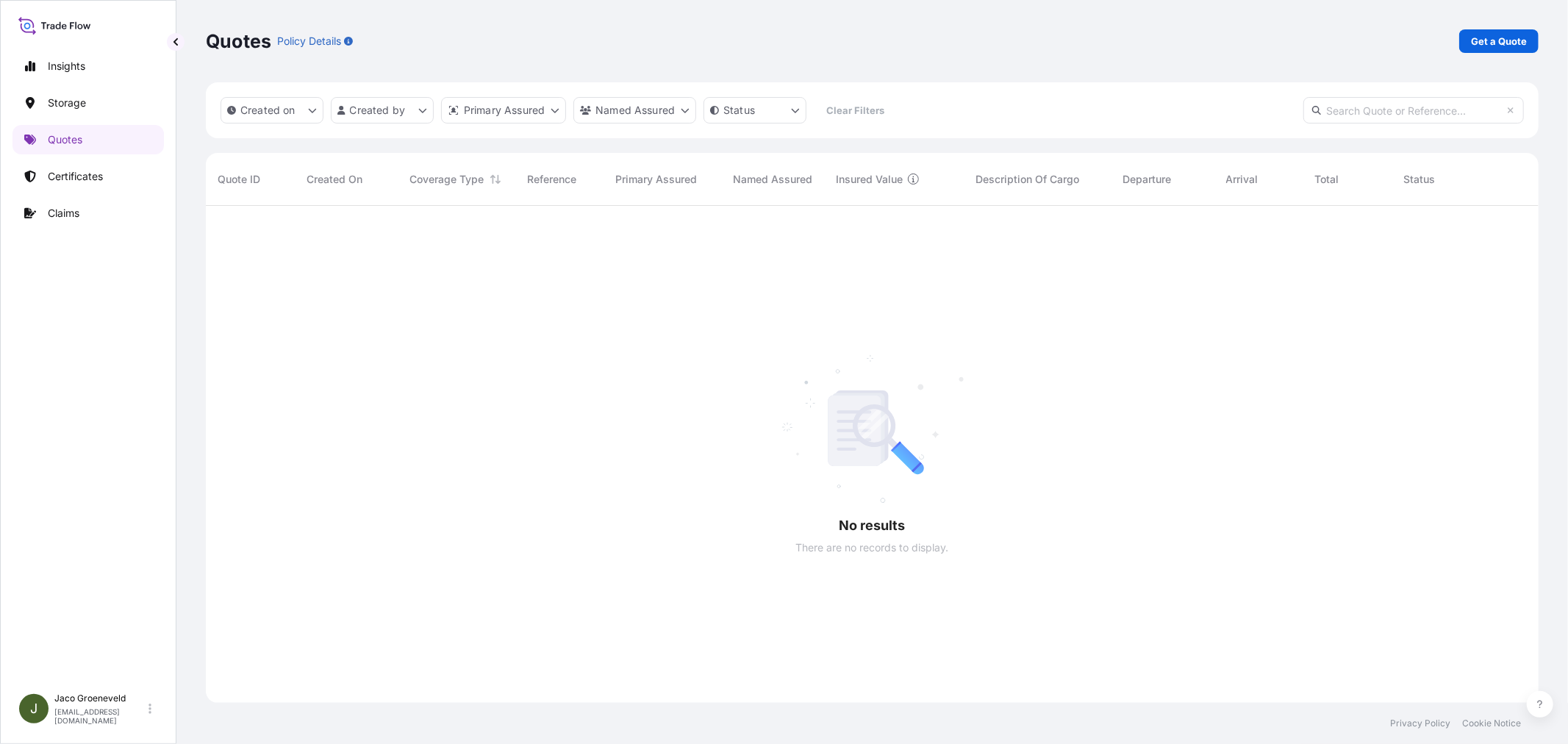
scroll to position [538, 1320]
click at [1464, 41] on link "Get a Quote" at bounding box center [1499, 41] width 79 height 24
select select "Water"
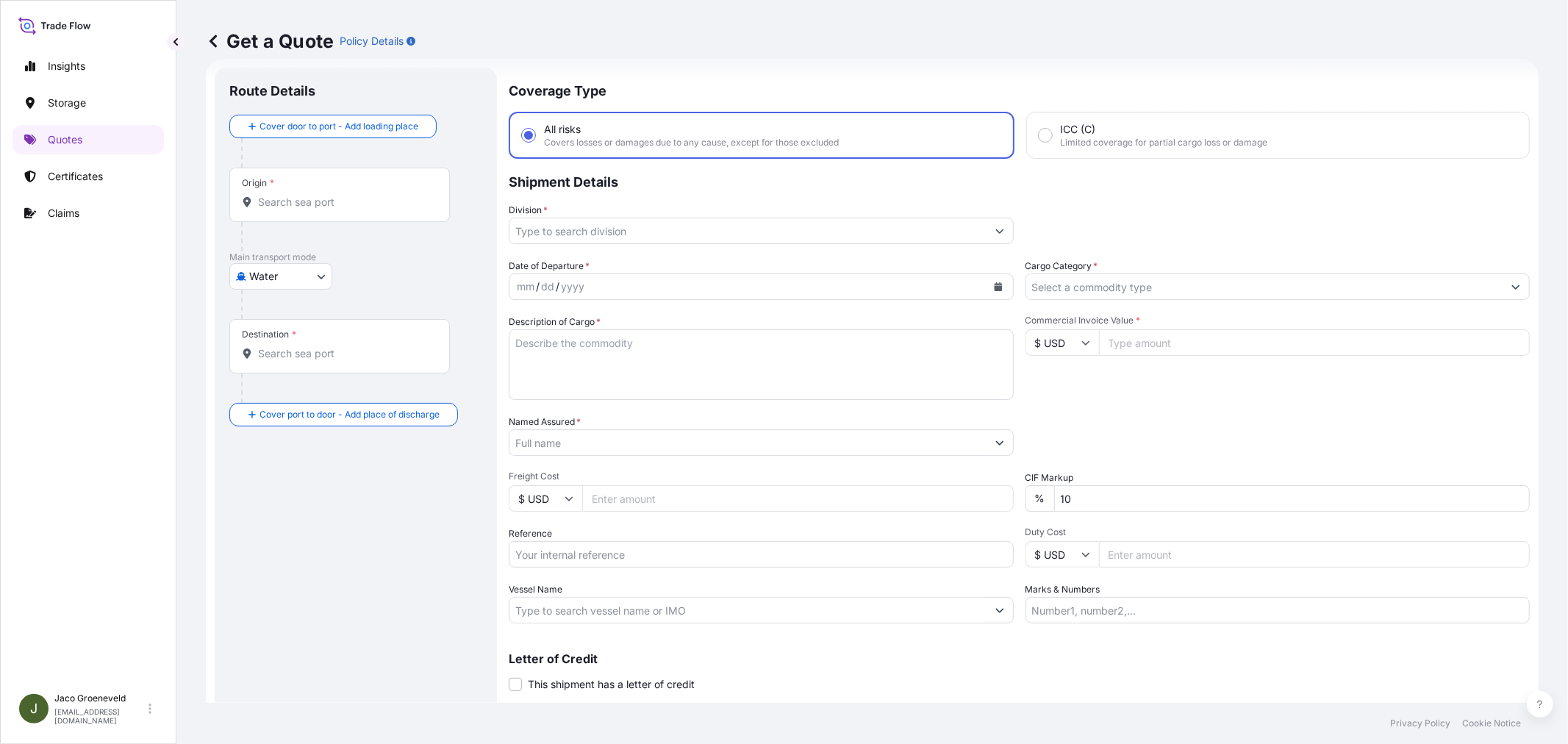
click at [568, 620] on input "Vessel Name" at bounding box center [747, 610] width 477 height 26
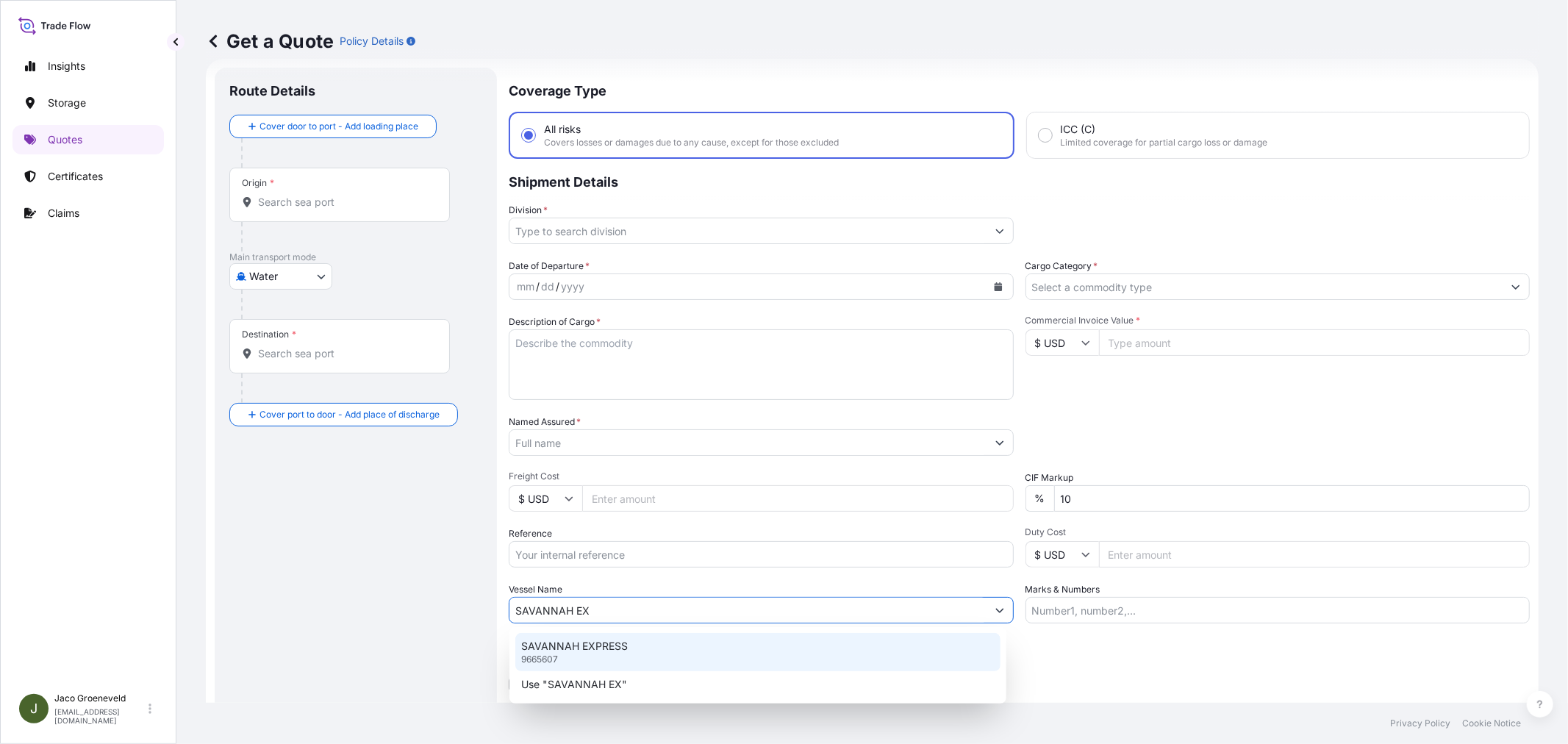
click at [615, 638] on p "SAVANNAH EXPRESS" at bounding box center [575, 645] width 106 height 15
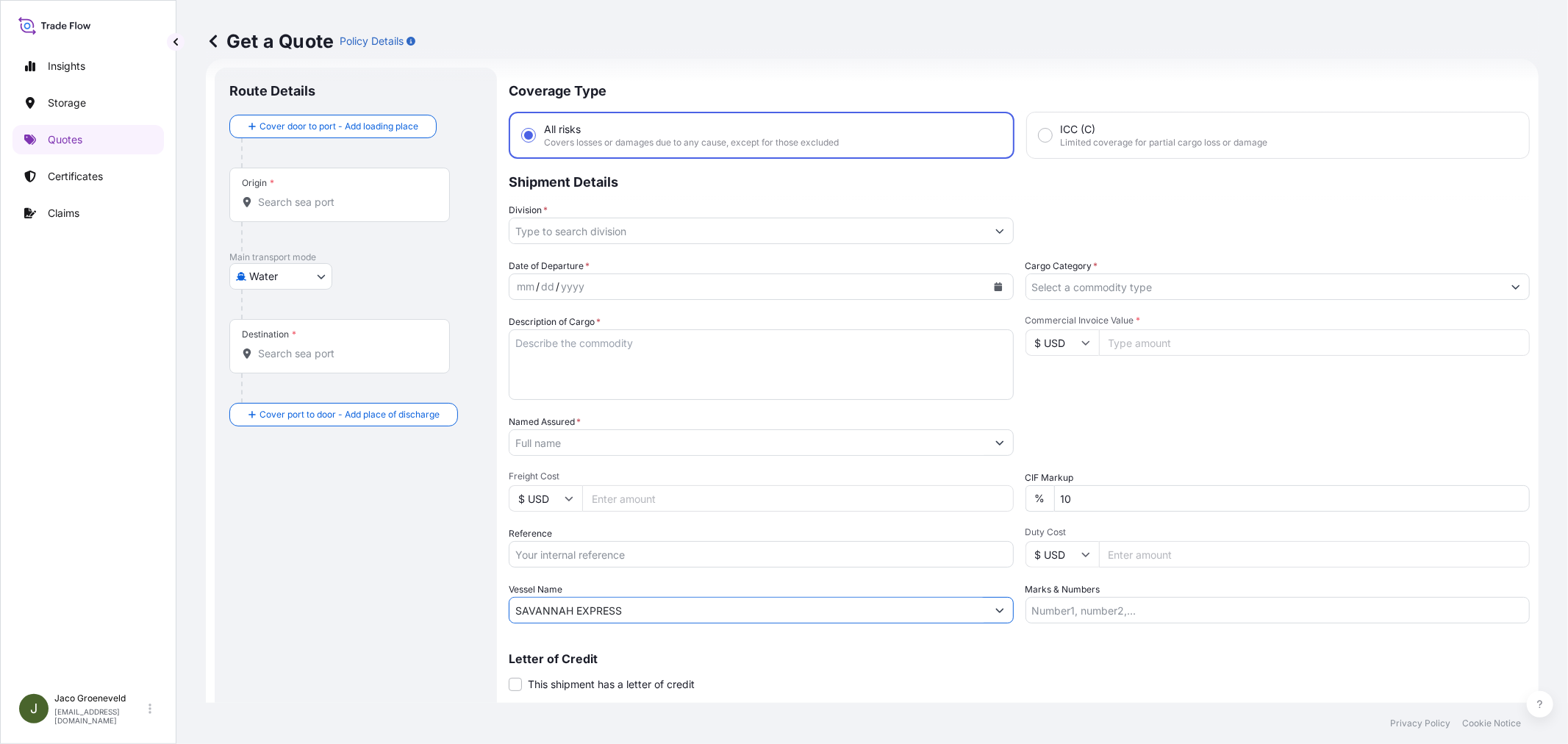
type input "SAVANNAH EXPRESS"
click at [570, 278] on div "yyyy" at bounding box center [572, 287] width 26 height 18
click at [990, 275] on button "Calendar" at bounding box center [998, 287] width 24 height 24
click at [535, 328] on icon "Previous" at bounding box center [539, 327] width 8 height 8
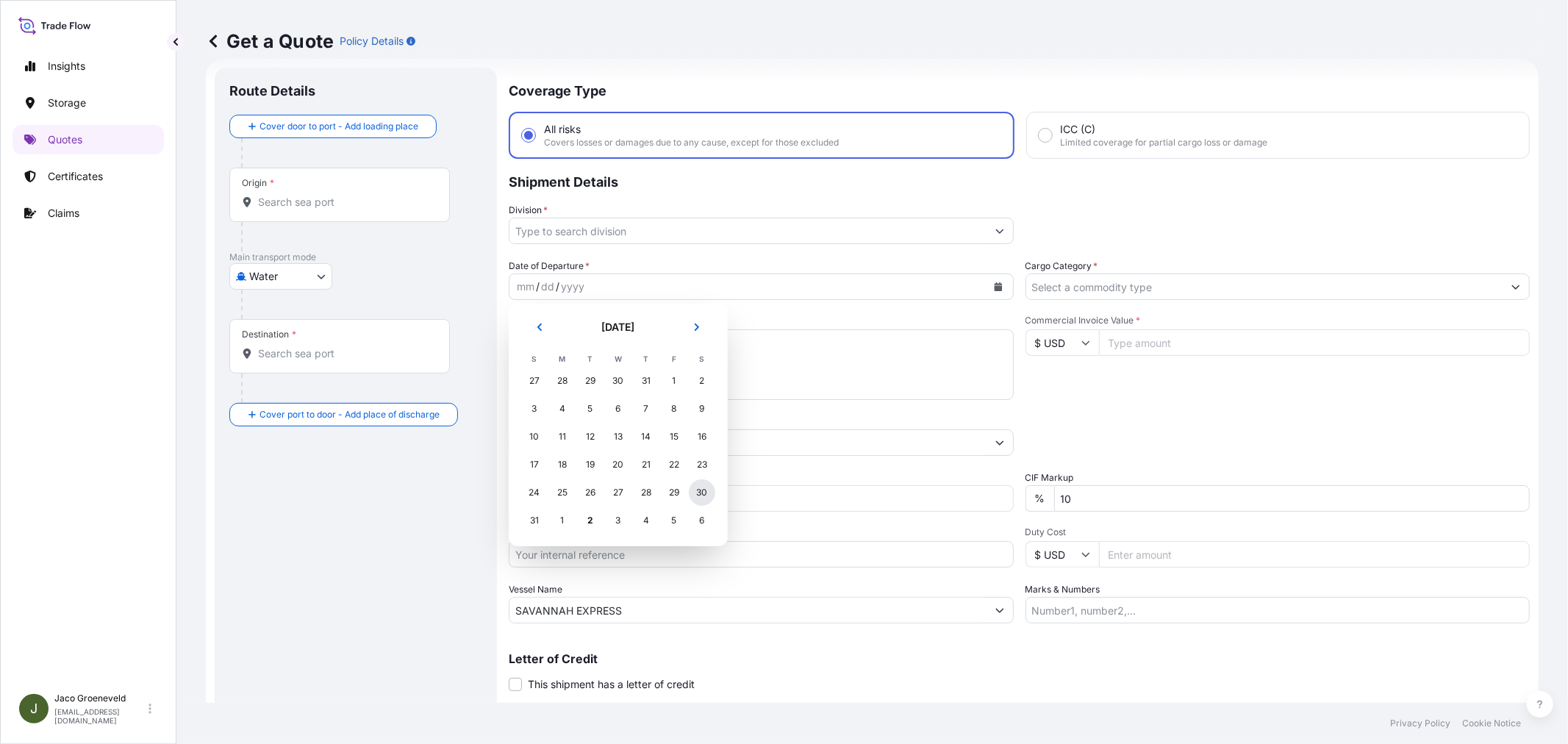
click at [702, 488] on div "30" at bounding box center [702, 492] width 26 height 26
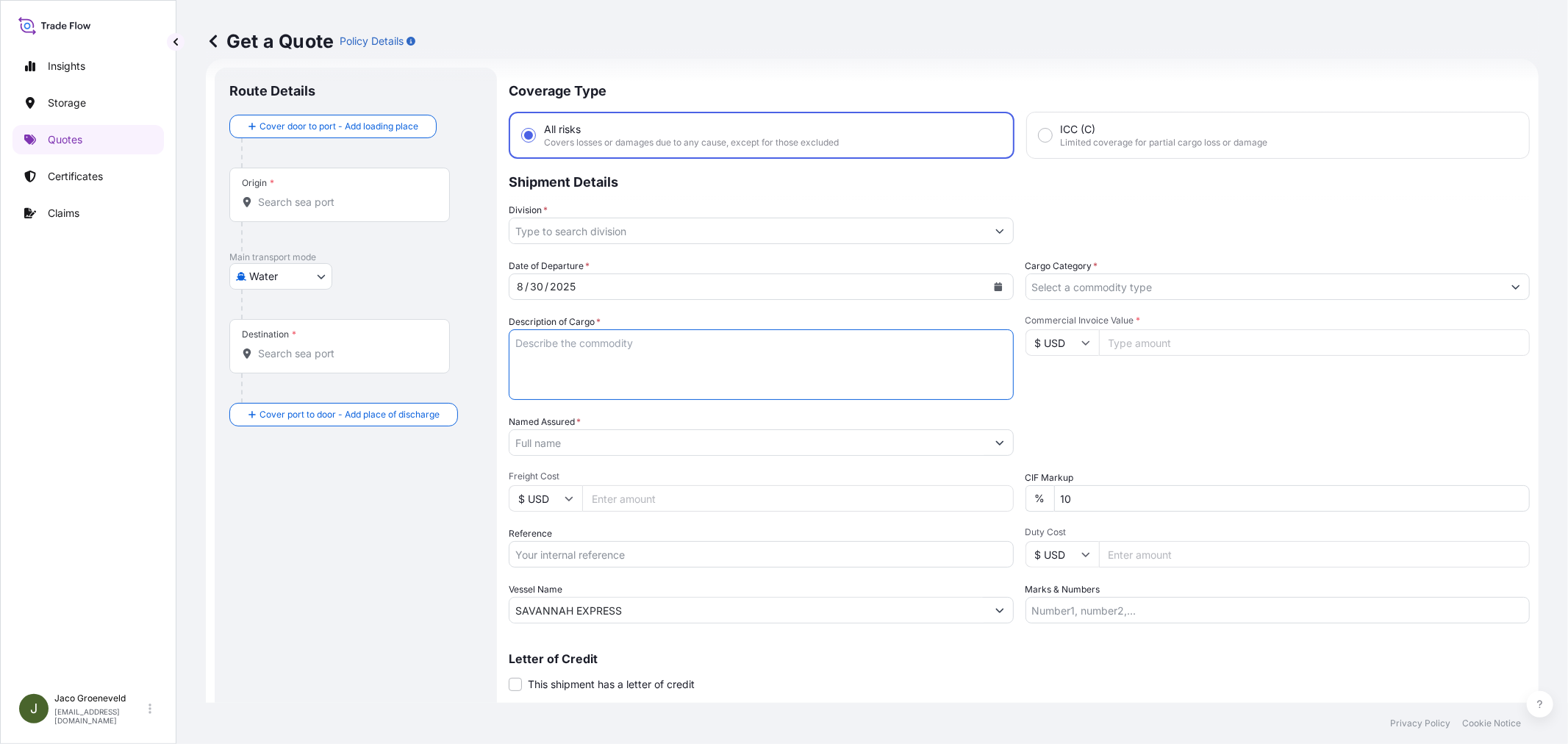
click at [565, 353] on textarea "Description of Cargo *" at bounding box center [761, 365] width 505 height 71
paste textarea "PALLETS LOADED INTO 1 20' DRY HEAVY DUTY CONTAINER 10 PALLETS SUPRASEL FINE SAL…"
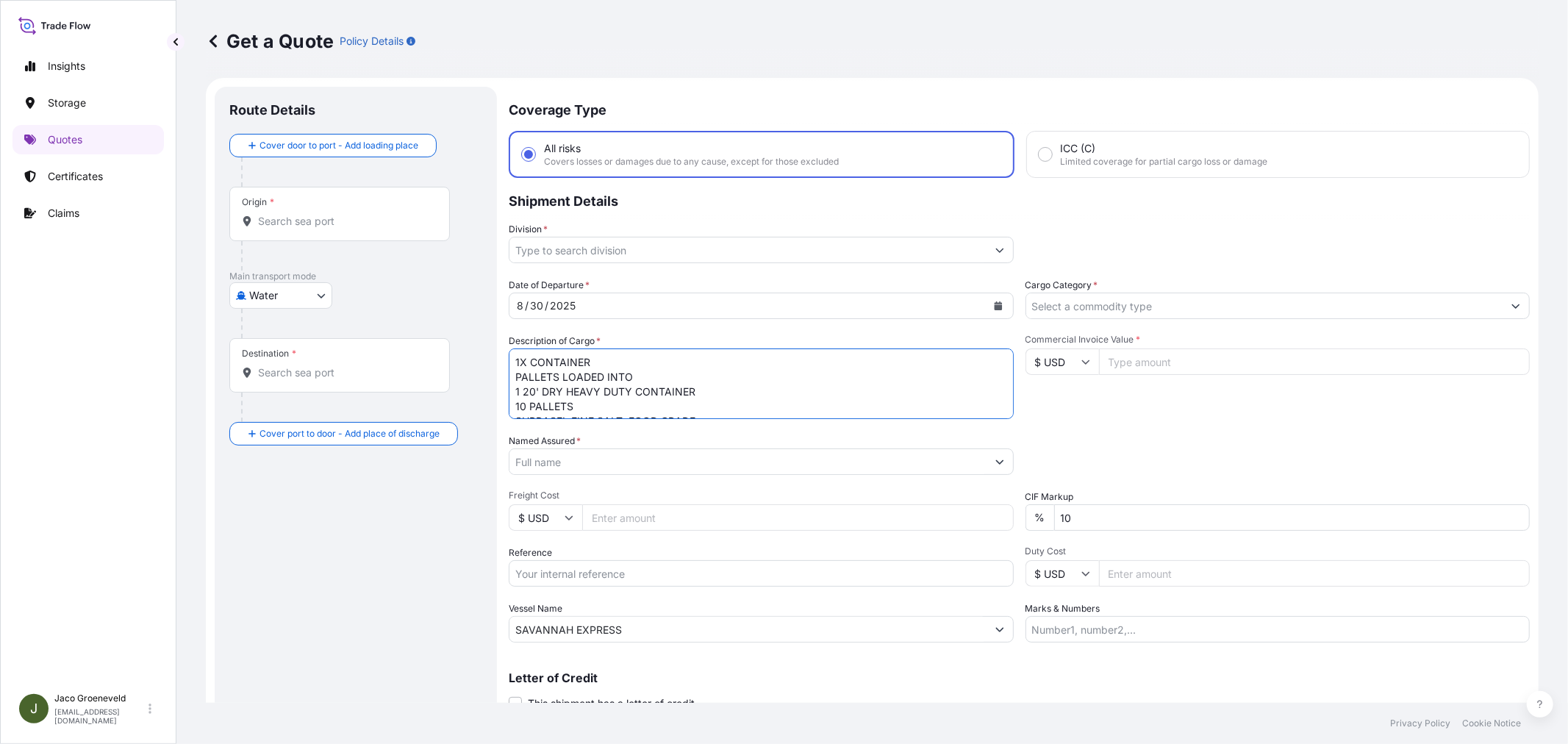
scroll to position [0, 0]
type textarea "1X CONTAINER PALLETS LOADED INTO 1 20' DRY HEAVY DUTY CONTAINER 10 PALLETS SUPR…"
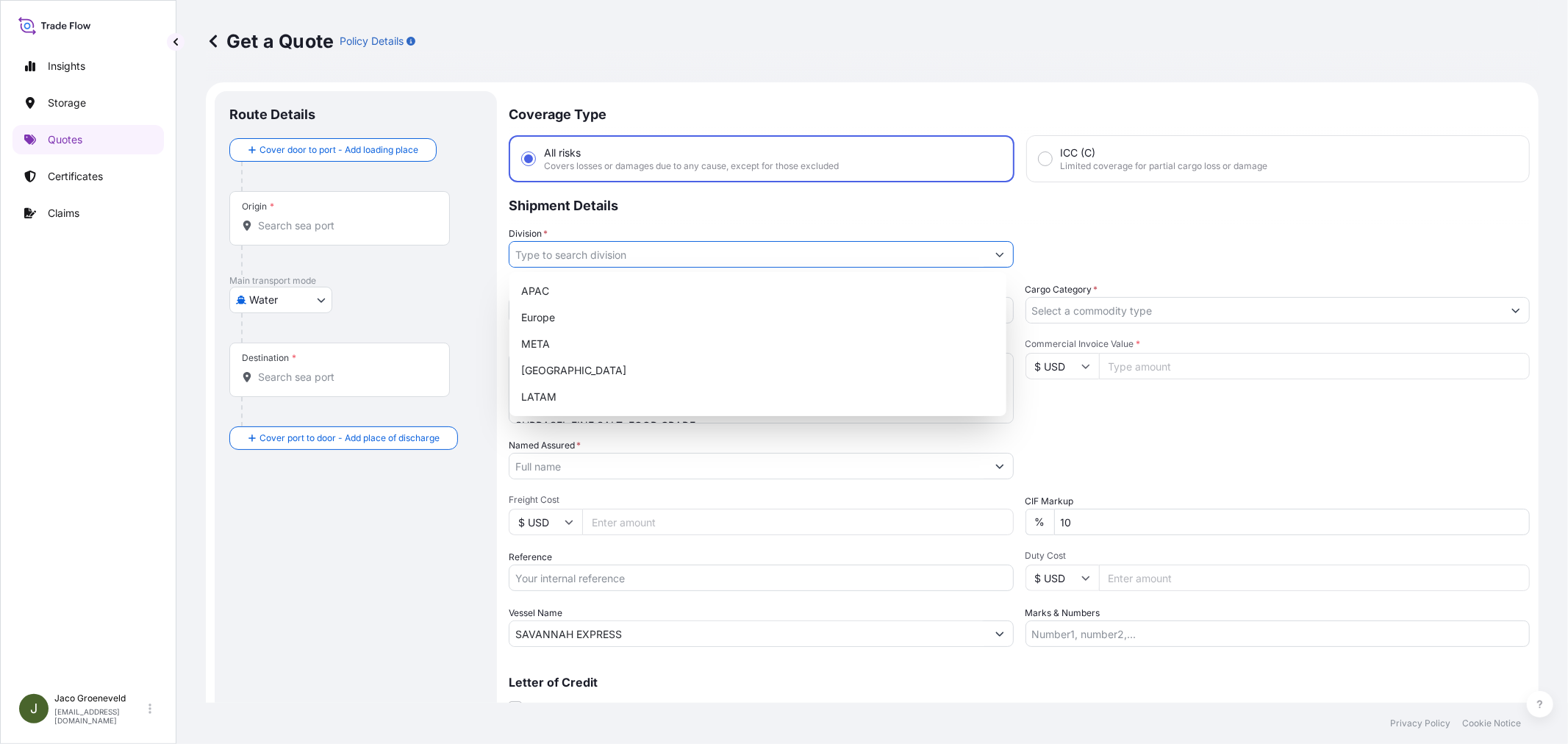
click at [581, 254] on input "Division *" at bounding box center [747, 254] width 477 height 26
click at [549, 320] on div "Europe" at bounding box center [758, 317] width 485 height 26
type input "Europe"
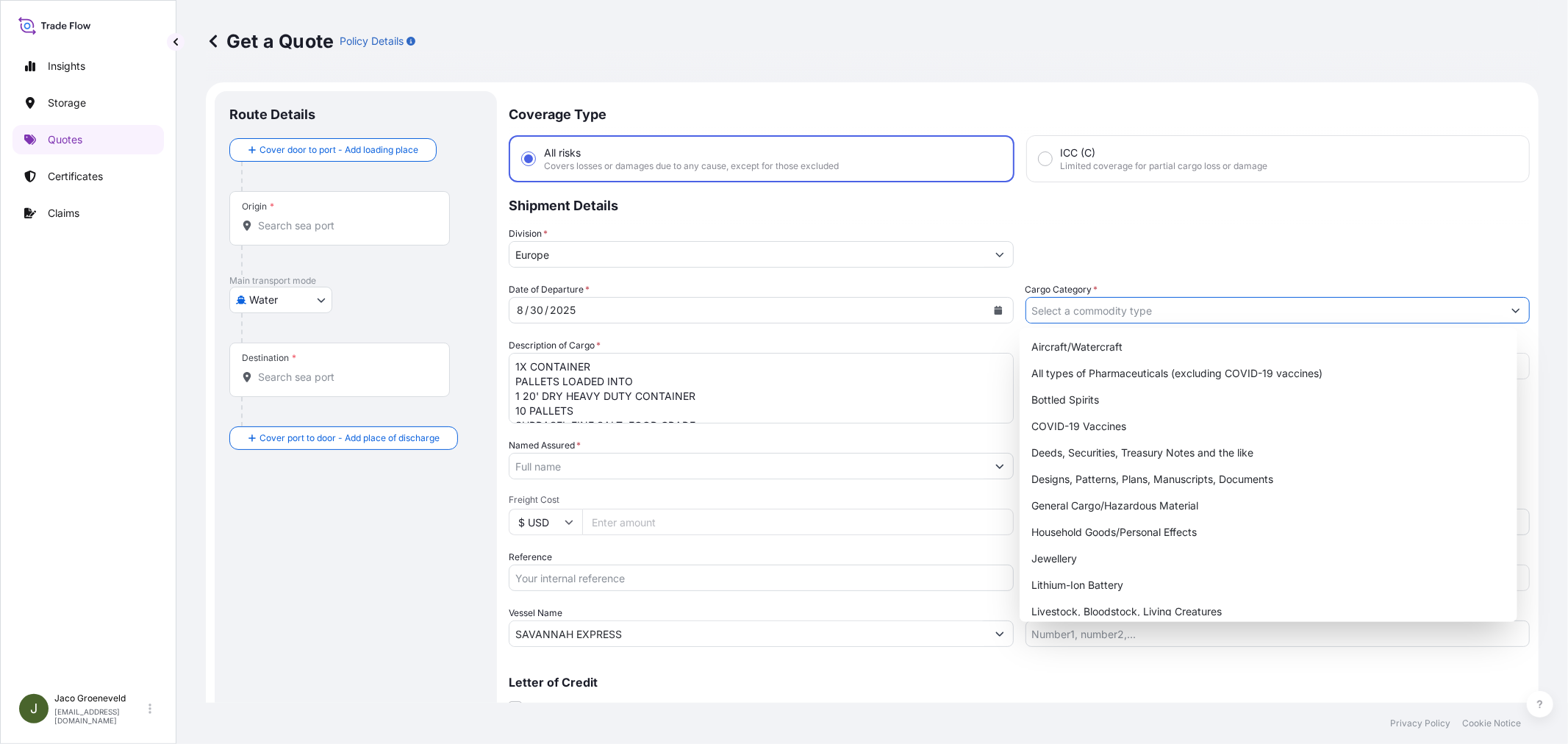
click at [1181, 307] on input "Cargo Category *" at bounding box center [1264, 310] width 477 height 26
click at [1071, 505] on div "General Cargo/Hazardous Material" at bounding box center [1268, 505] width 485 height 26
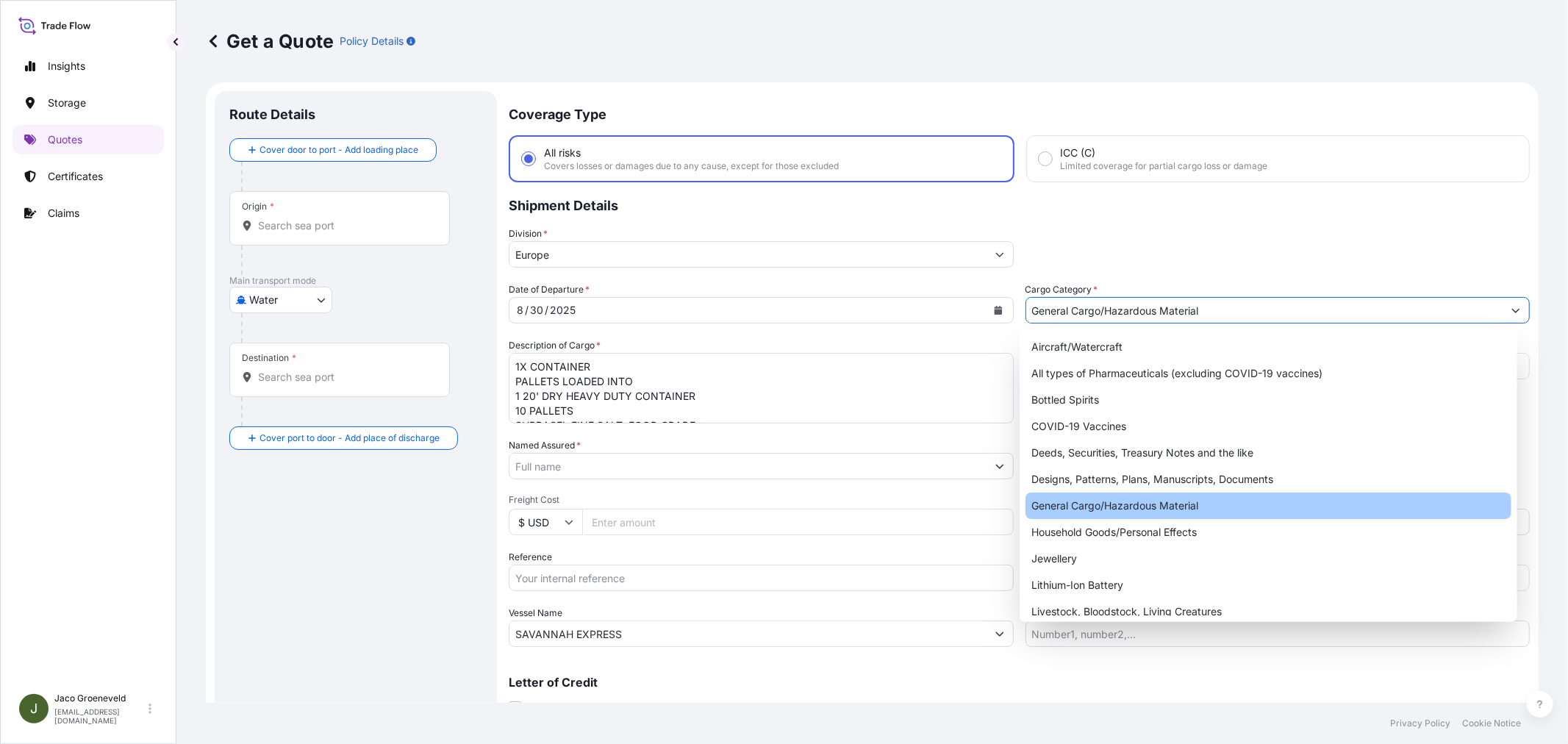
type input "General Cargo/Hazardous Material"
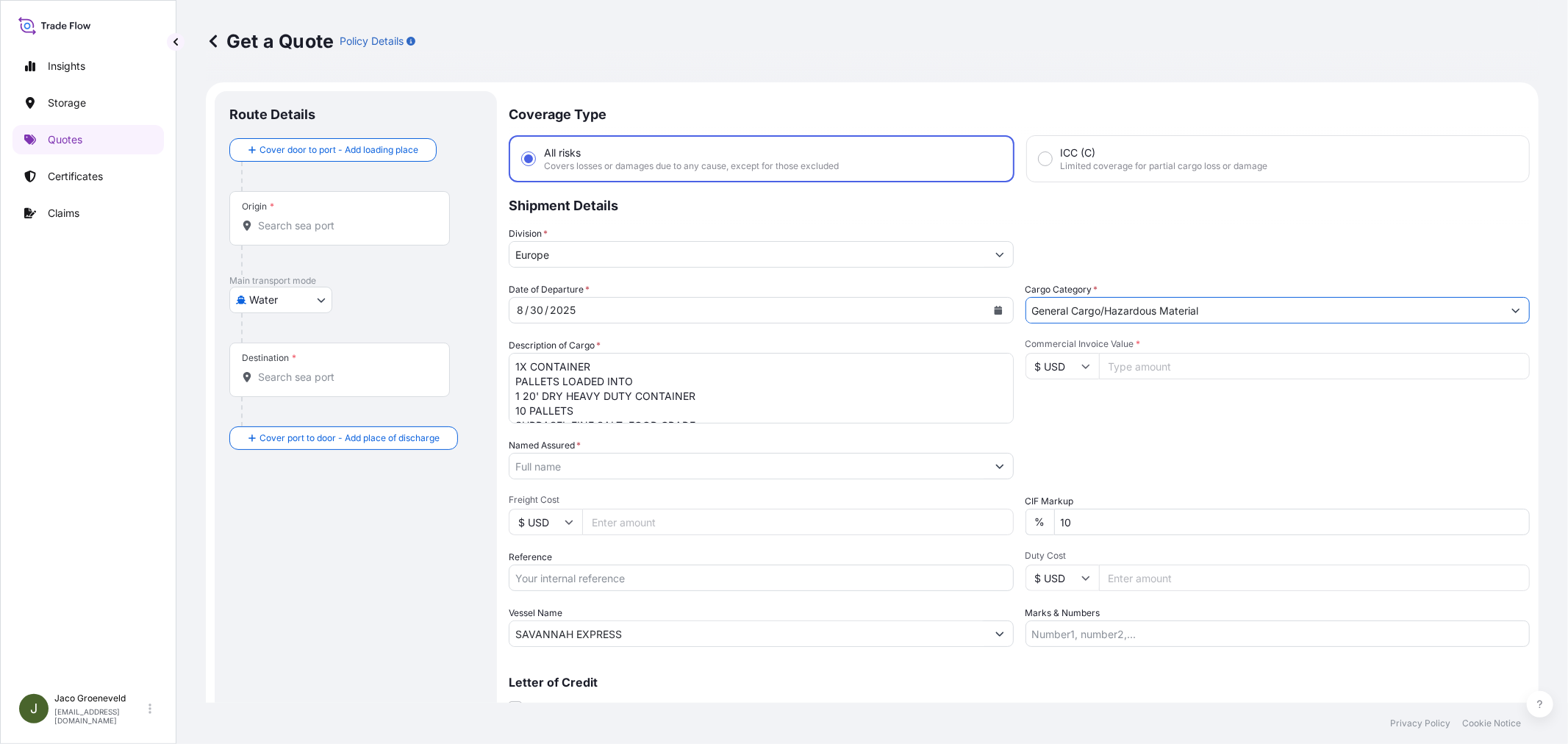
click at [669, 578] on input "Reference" at bounding box center [761, 578] width 505 height 26
type input "2595471 - 1265952008"
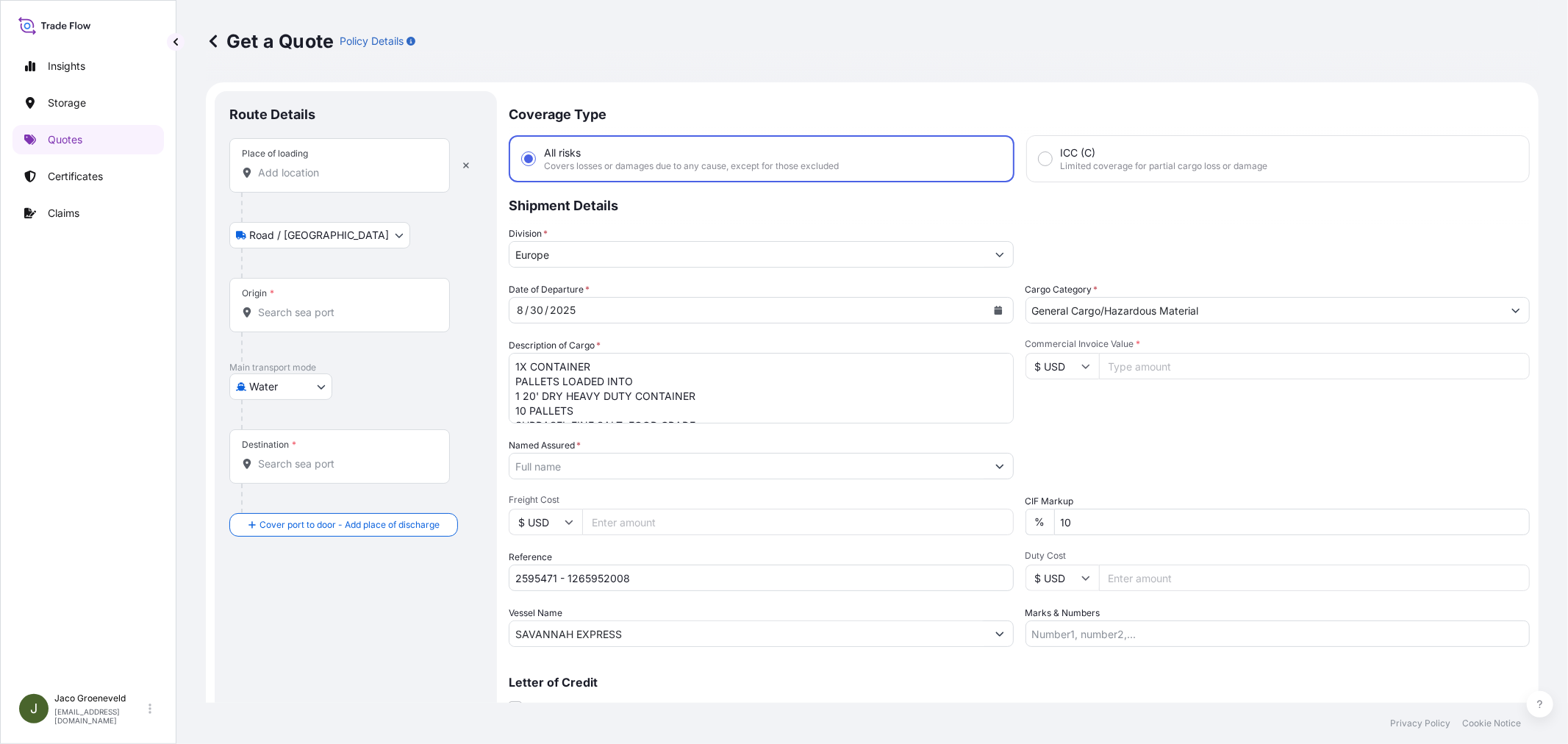
click at [298, 166] on input "Place of loading" at bounding box center [344, 173] width 173 height 15
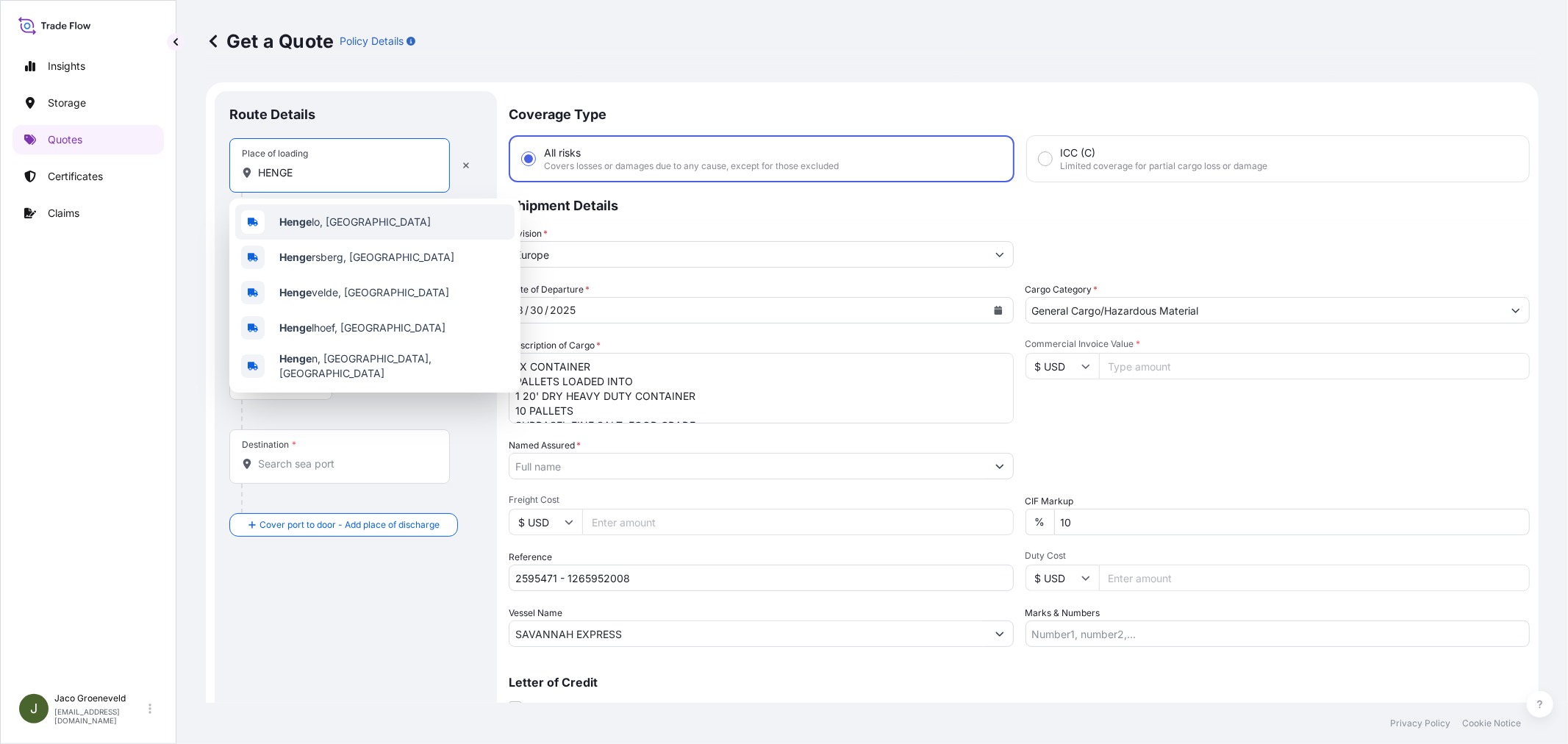
click at [302, 229] on span "Henge lo, [GEOGRAPHIC_DATA]" at bounding box center [355, 222] width 152 height 15
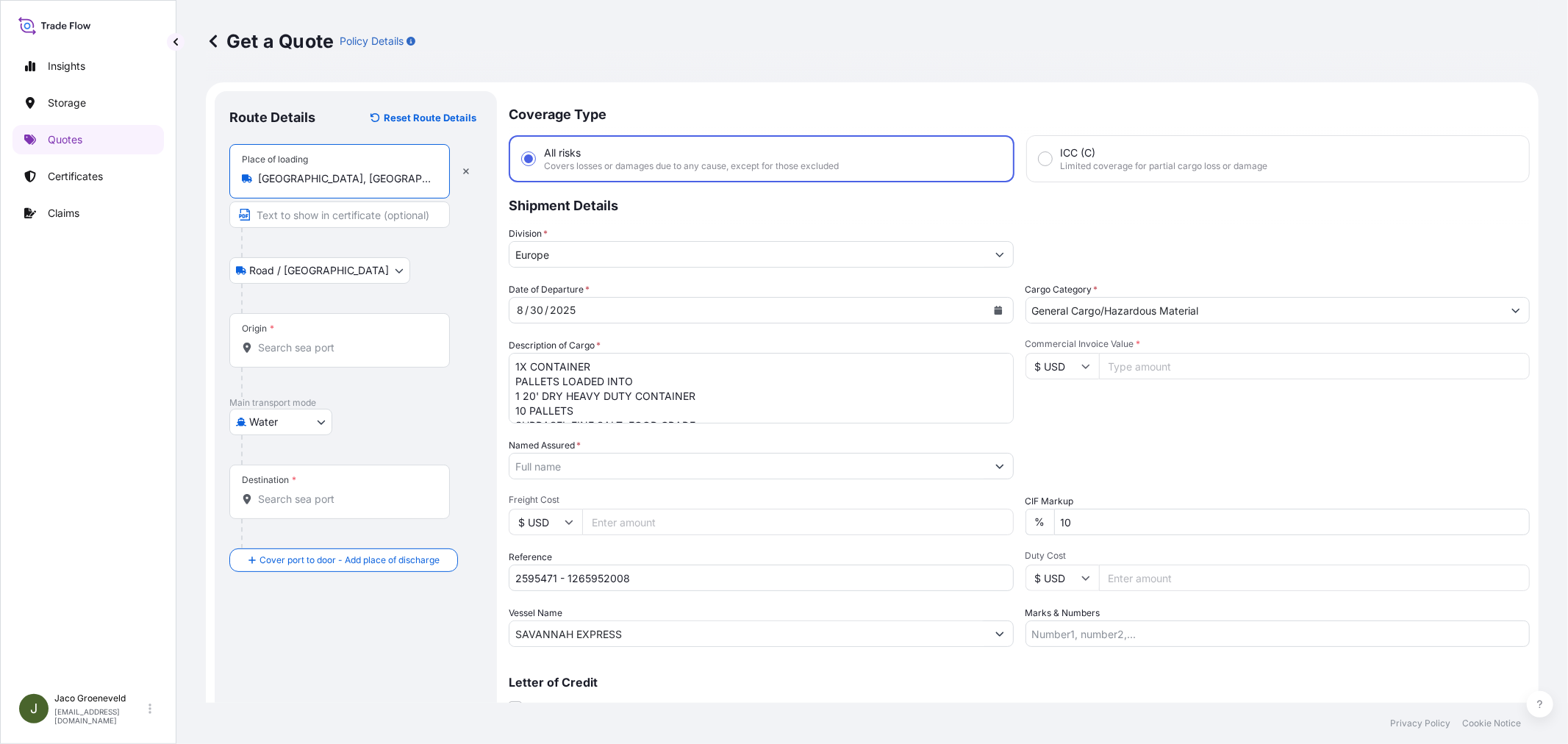
type input "[GEOGRAPHIC_DATA], [GEOGRAPHIC_DATA]"
click at [280, 344] on input "Origin *" at bounding box center [344, 347] width 173 height 15
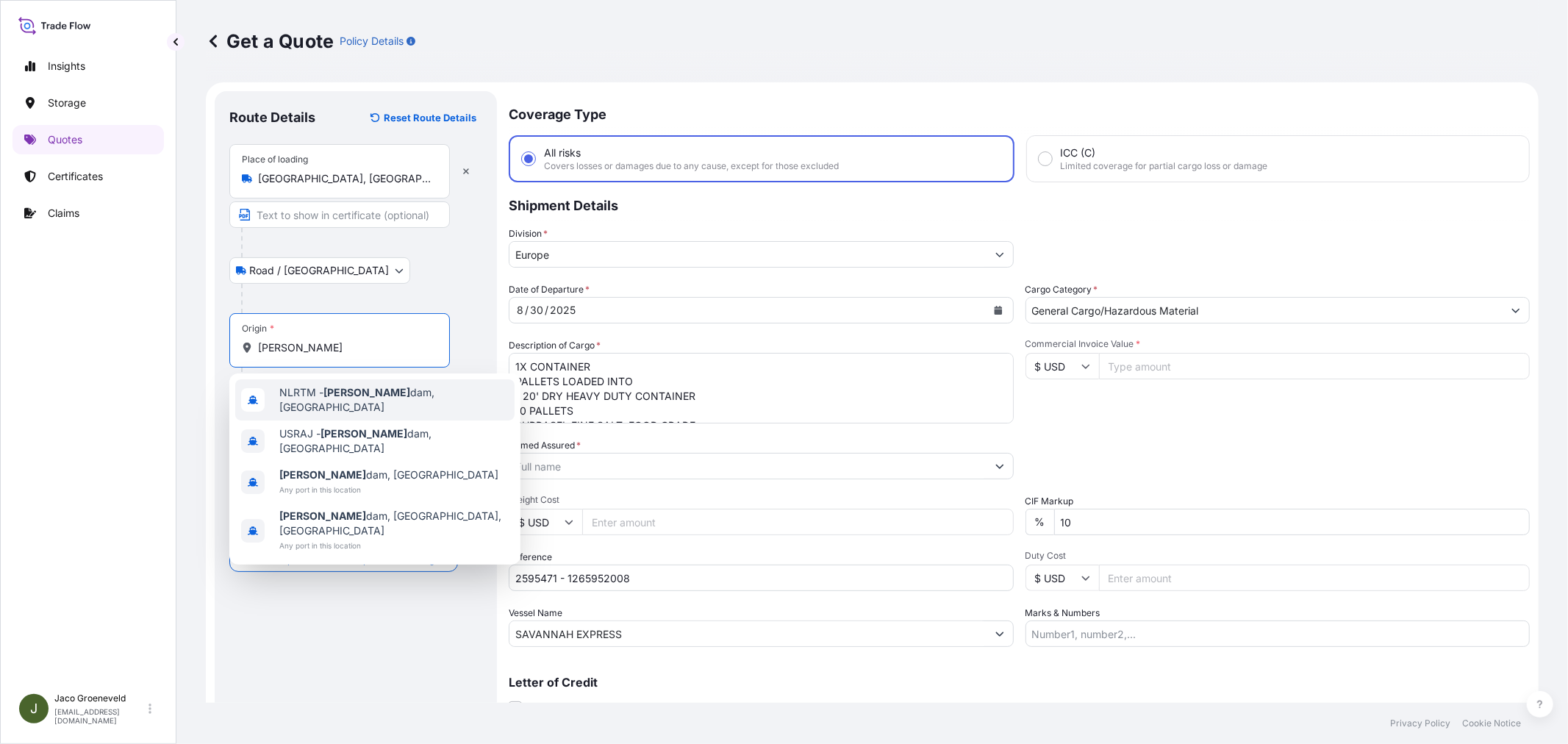
click at [321, 388] on span "NLRTM - [PERSON_NAME][GEOGRAPHIC_DATA], [GEOGRAPHIC_DATA]" at bounding box center [394, 400] width 230 height 29
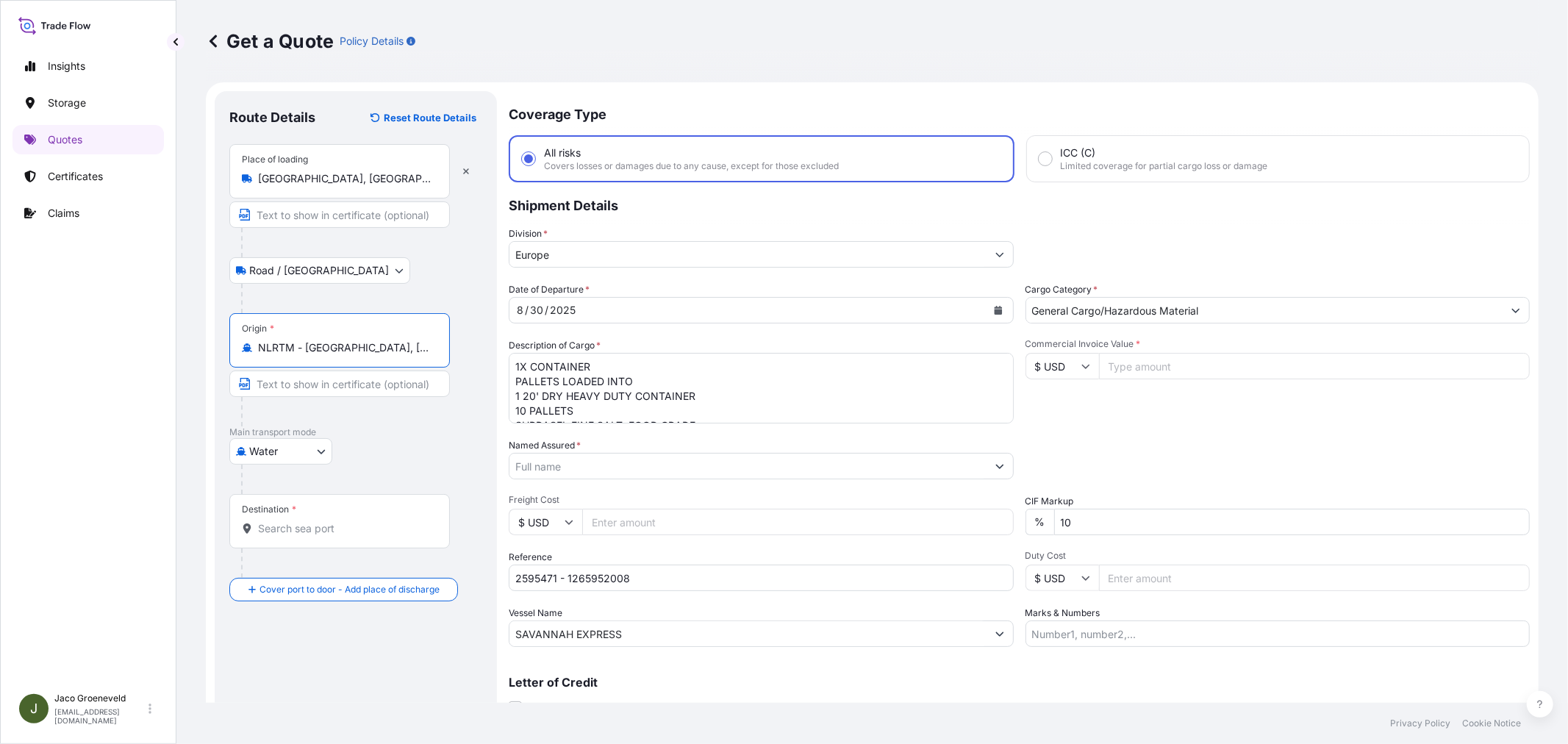
type input "NLRTM - [GEOGRAPHIC_DATA], [GEOGRAPHIC_DATA]"
click at [304, 516] on div "Destination *" at bounding box center [342, 521] width 226 height 55
click at [304, 521] on input "Destination *" at bounding box center [347, 528] width 179 height 15
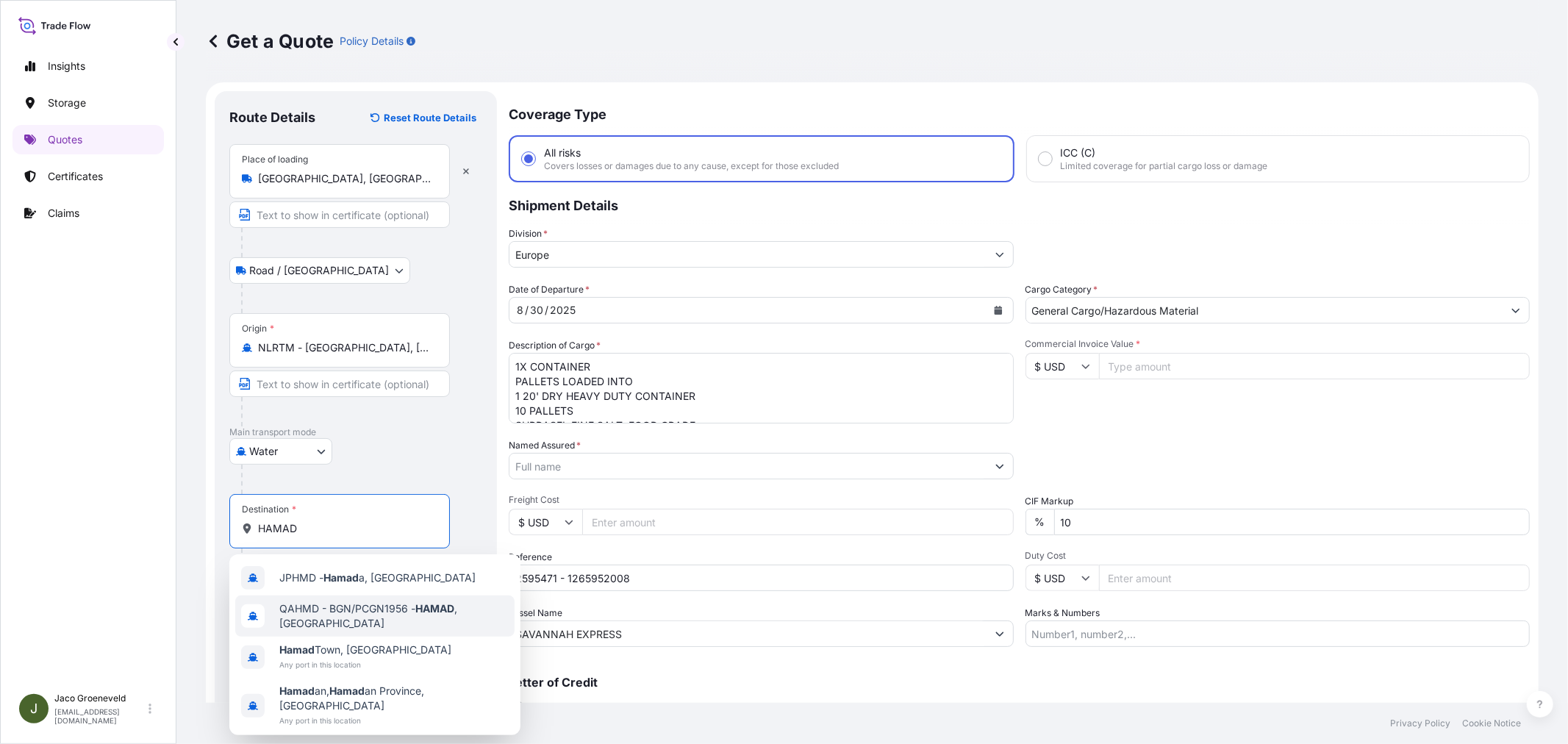
click at [409, 615] on span "QAHMD - BGN/PCGN1956 - HAMAD , [GEOGRAPHIC_DATA]" at bounding box center [394, 616] width 230 height 29
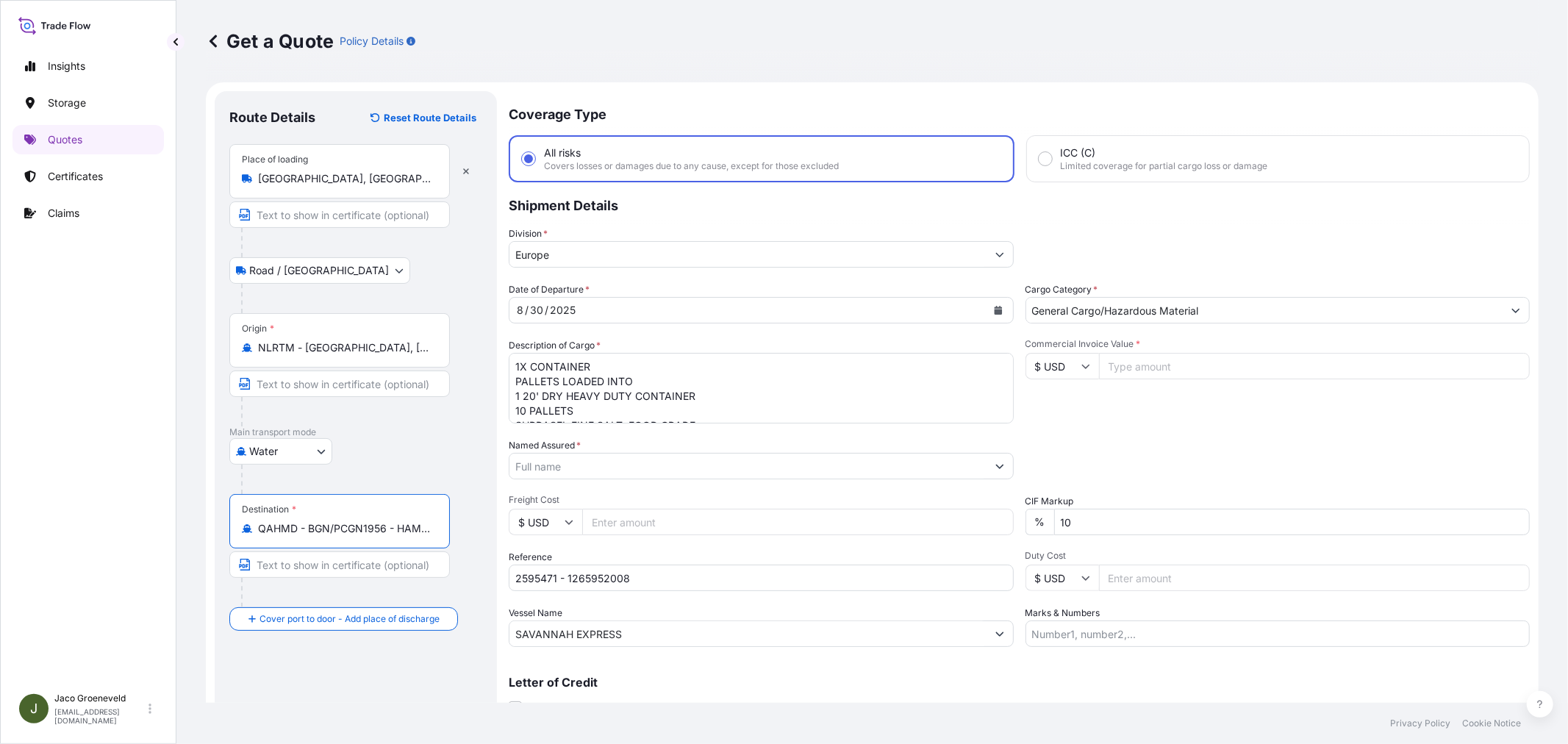
type input "QAHMD - BGN/PCGN1956 - HAMAD, [GEOGRAPHIC_DATA]"
click at [1068, 373] on input "$ USD" at bounding box center [1061, 366] width 73 height 26
click at [1049, 407] on div "€ EUR" at bounding box center [1056, 405] width 62 height 28
type input "€ EUR"
click at [1122, 365] on input "Commercial Invoice Value *" at bounding box center [1315, 366] width 431 height 26
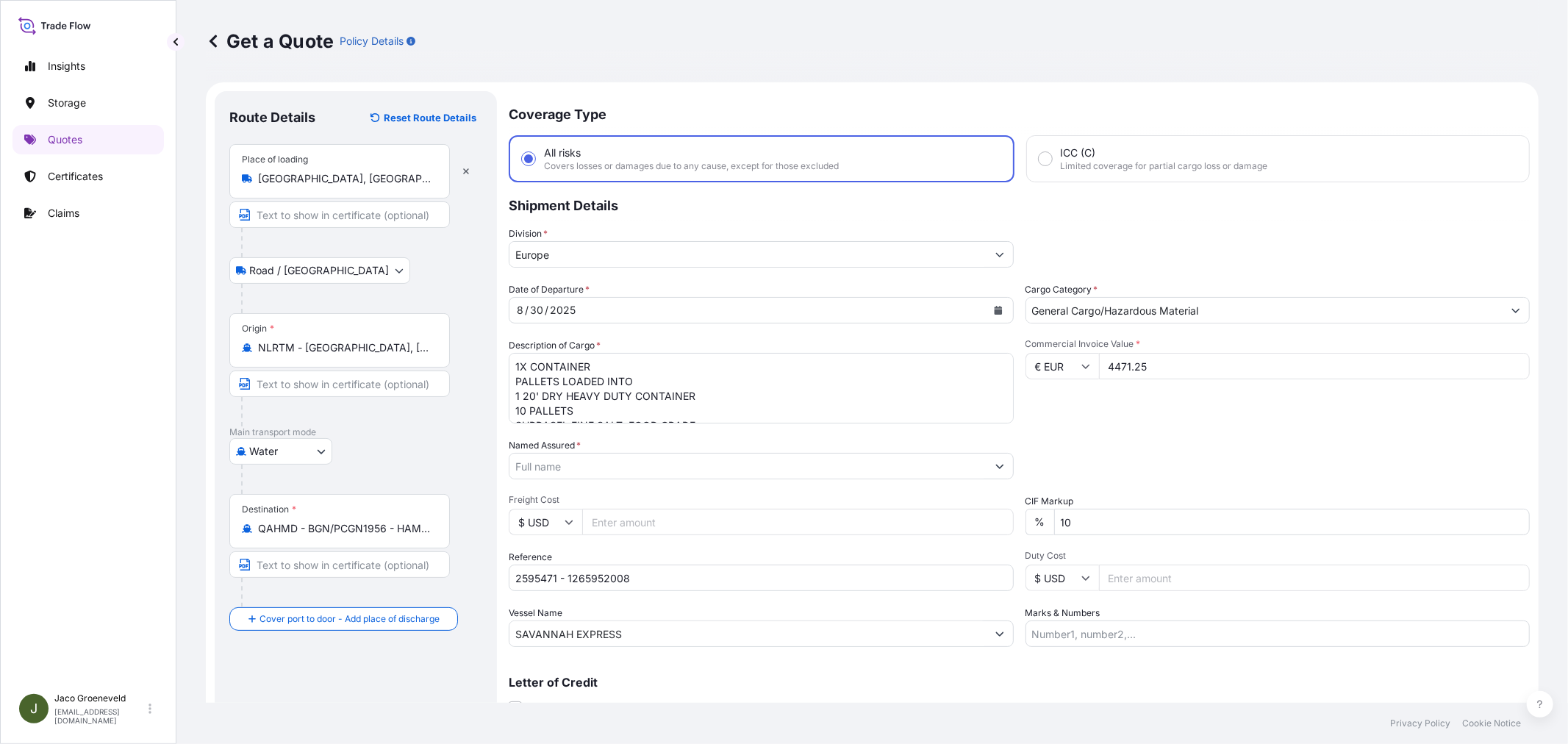
type input "4471.25"
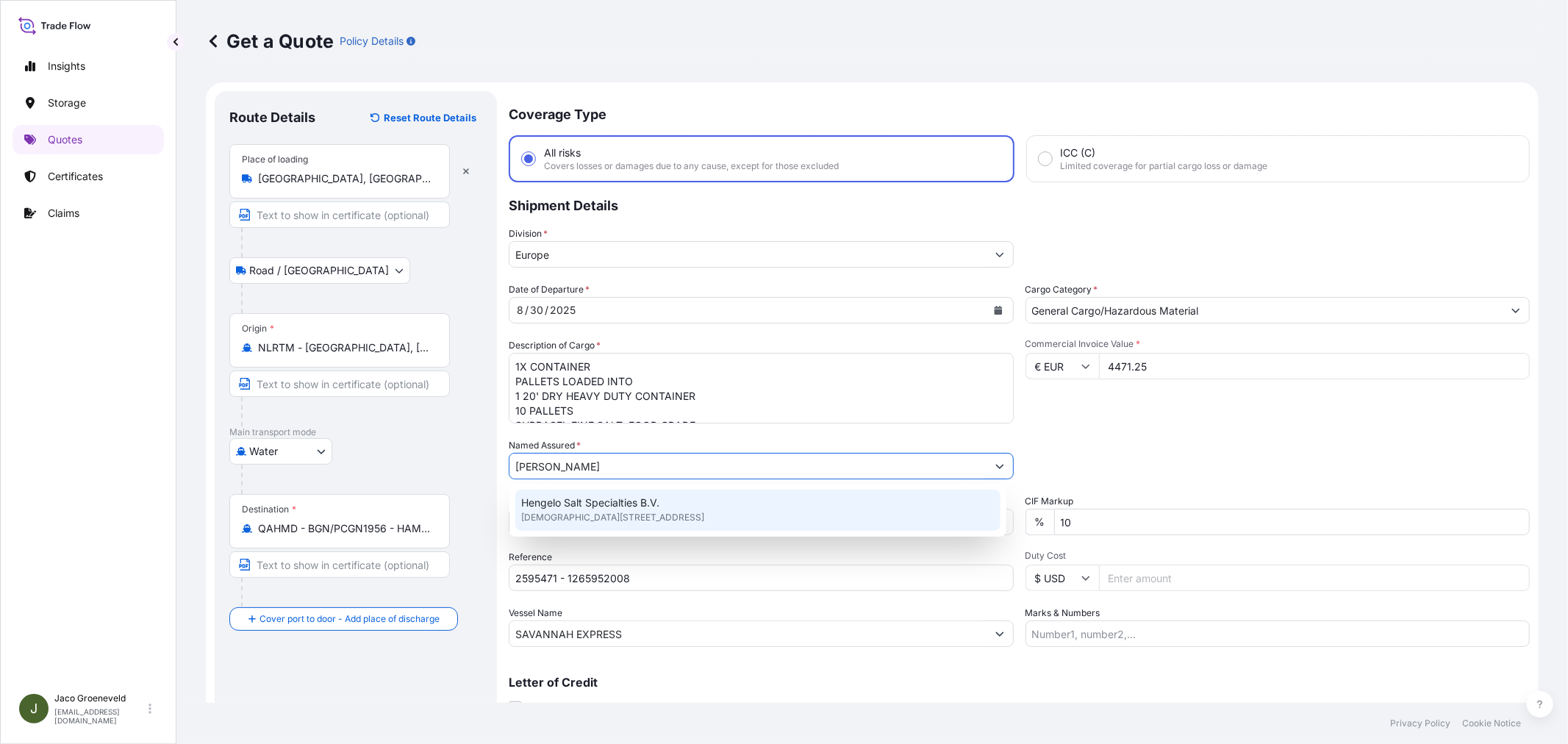
click at [638, 508] on span "Hengelo Salt Specialties B.V." at bounding box center [590, 502] width 138 height 15
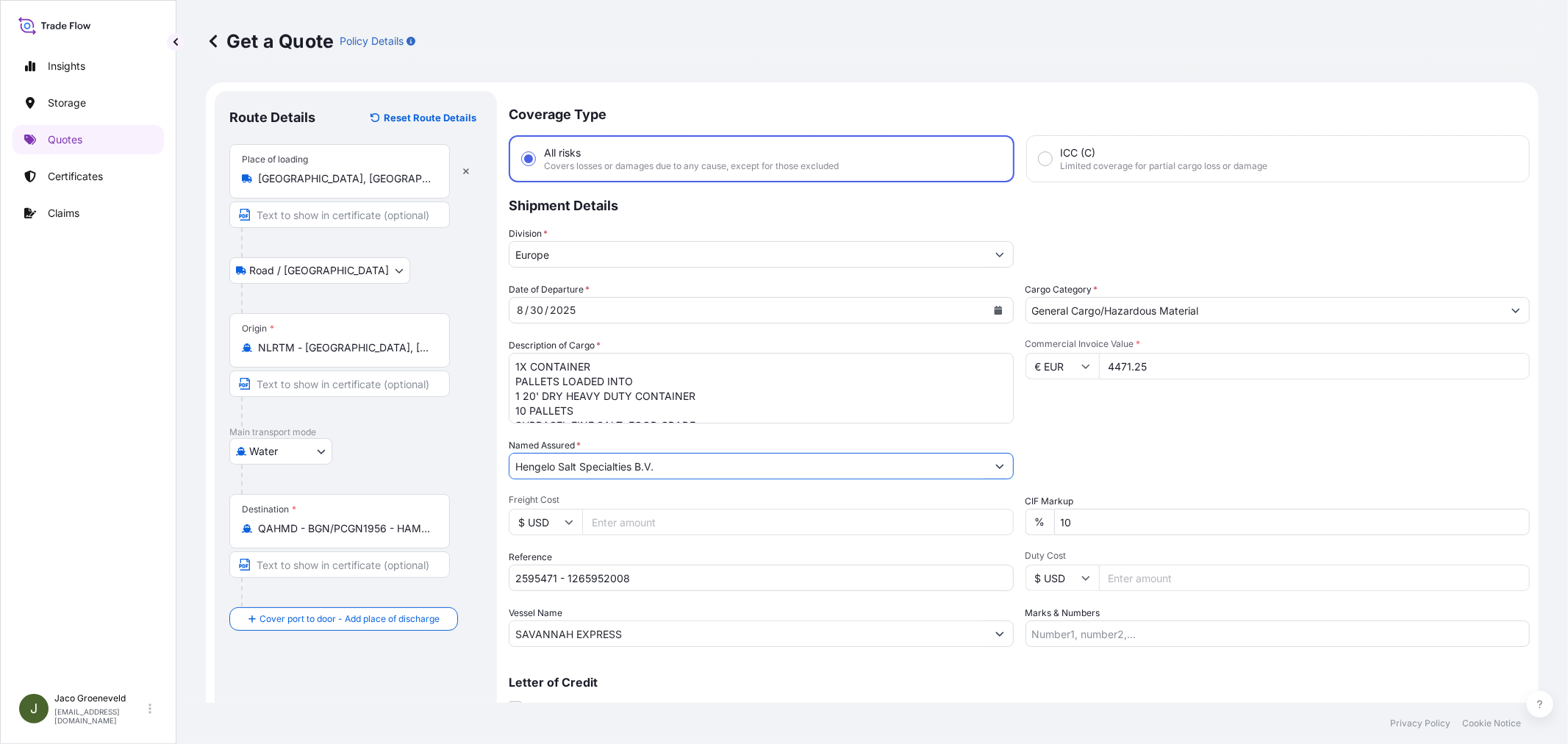
type input "Hengelo Salt Specialties B.V."
click at [1245, 438] on div "Packing Category Type to search a container mode Please select a primary mode o…" at bounding box center [1278, 458] width 505 height 41
click at [1208, 427] on div "Date of Departure * [DATE] Cargo Category * General Cargo/Hazardous Material De…" at bounding box center [1019, 464] width 1021 height 364
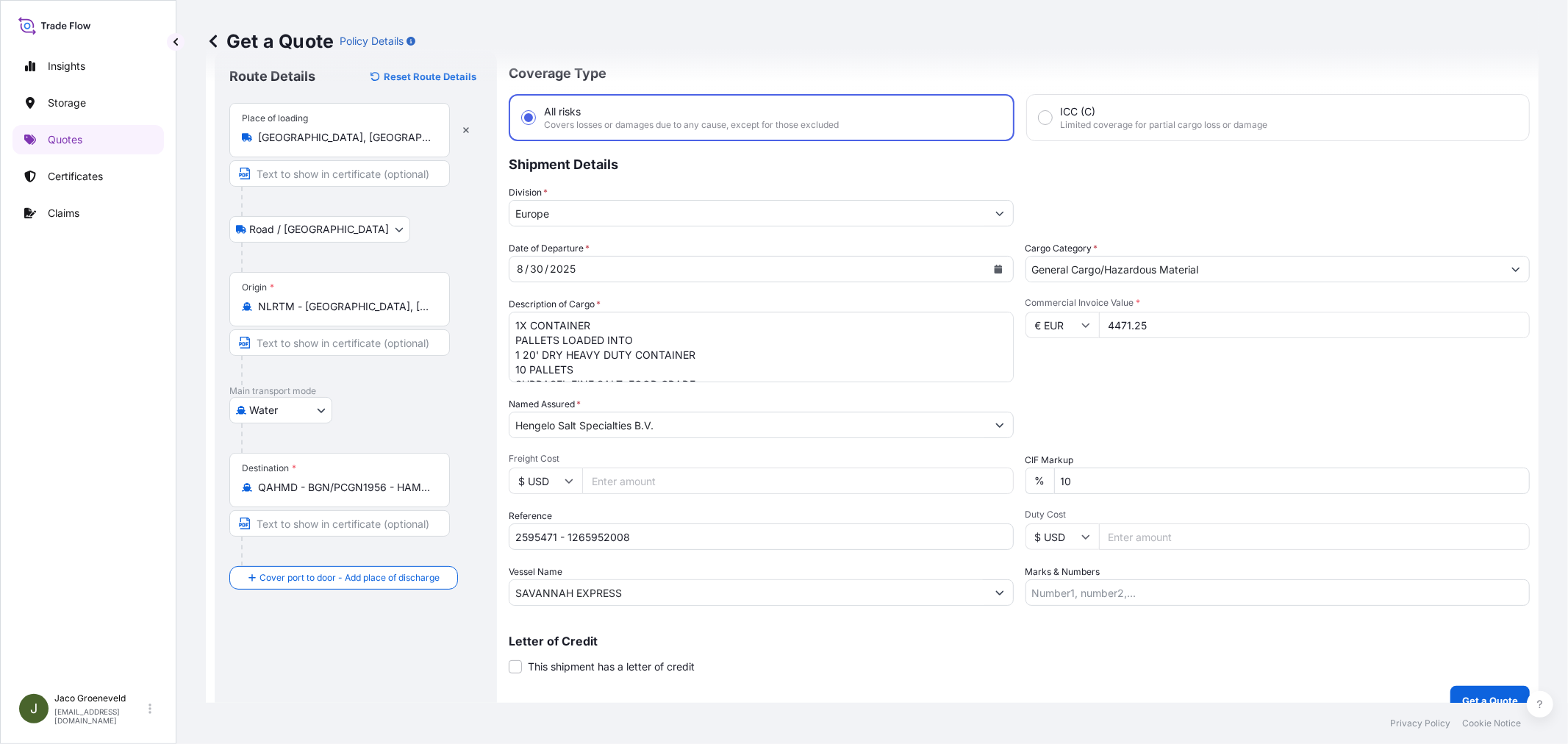
scroll to position [60, 0]
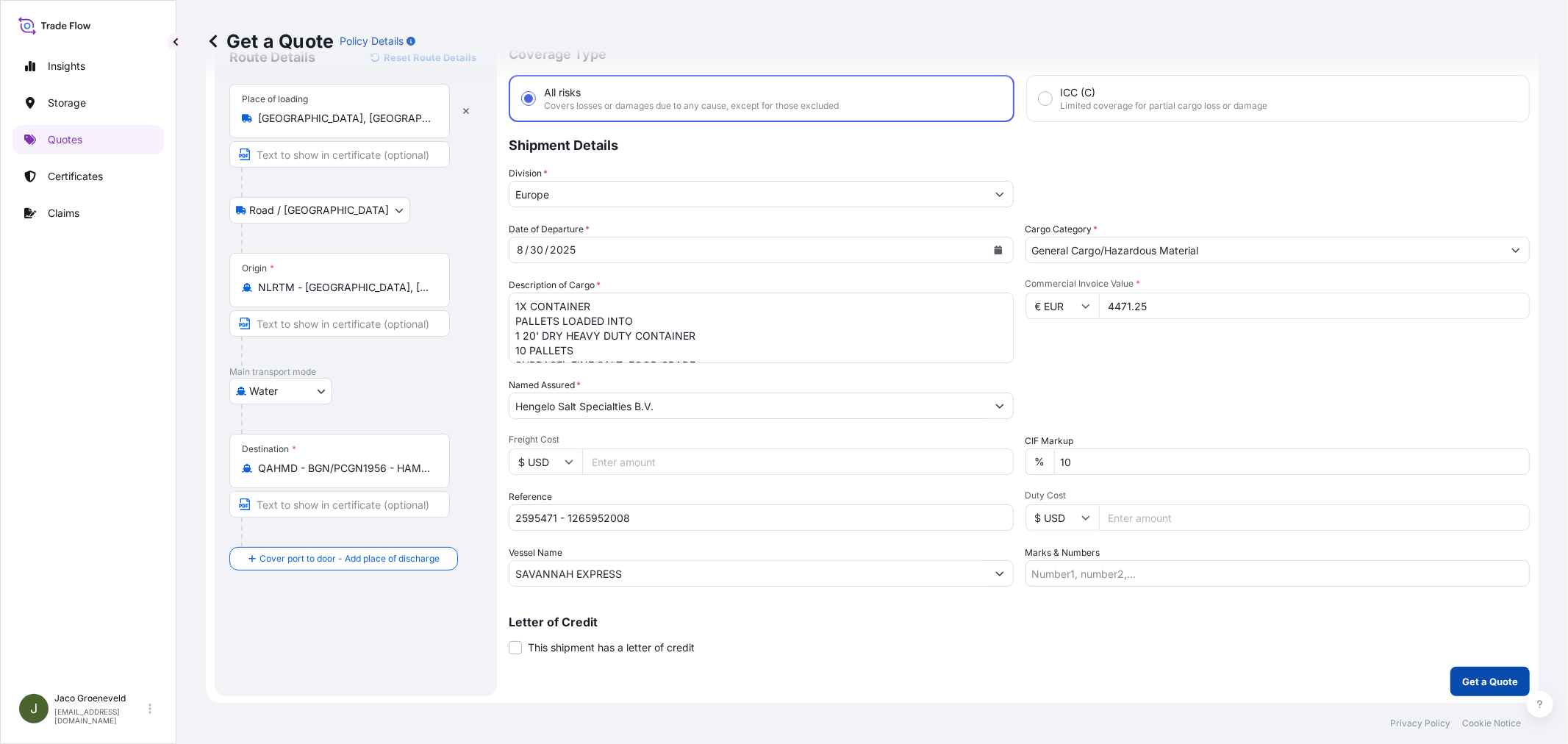
click at [1479, 679] on p "Get a Quote" at bounding box center [1489, 681] width 56 height 15
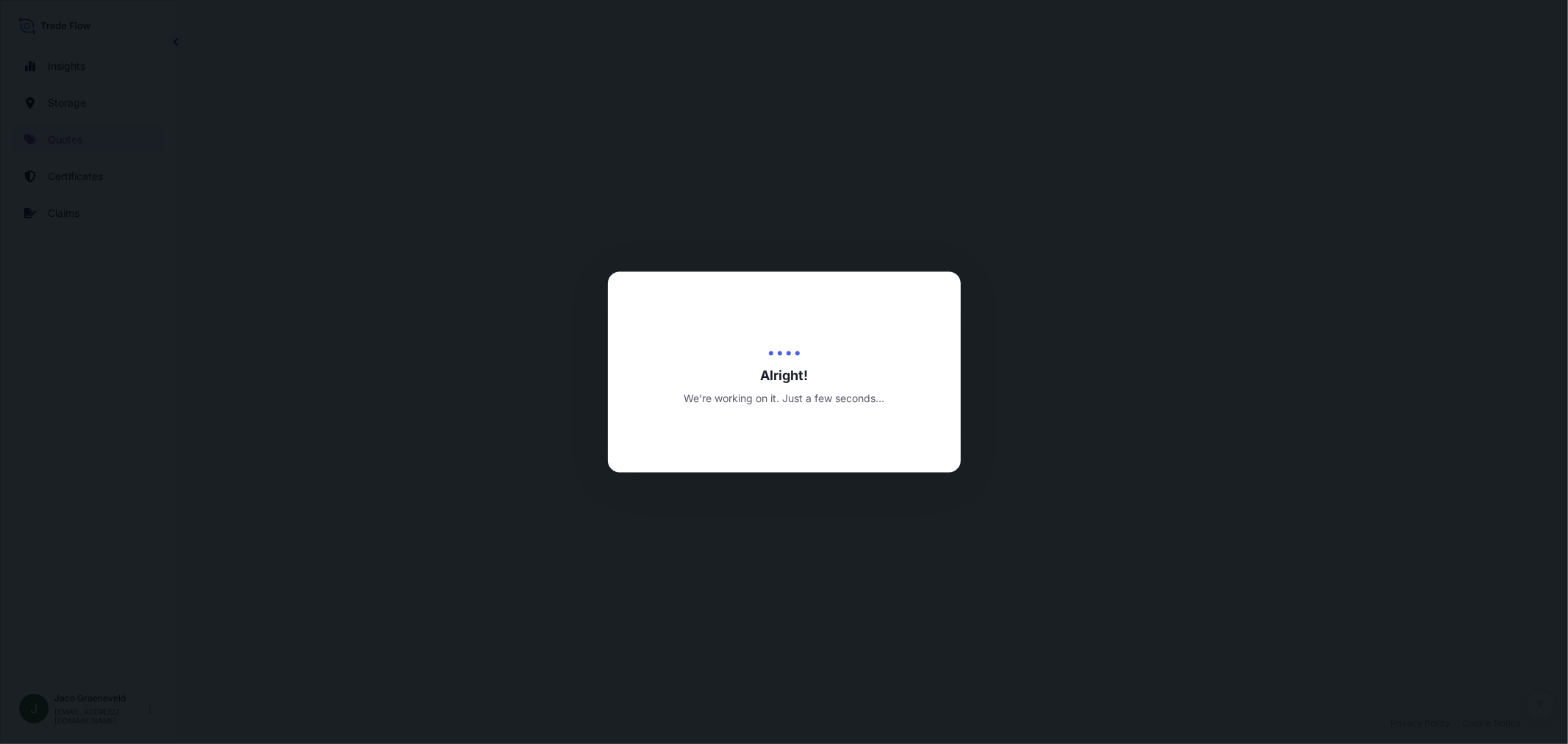
select select "Road / [GEOGRAPHIC_DATA]"
select select "Water"
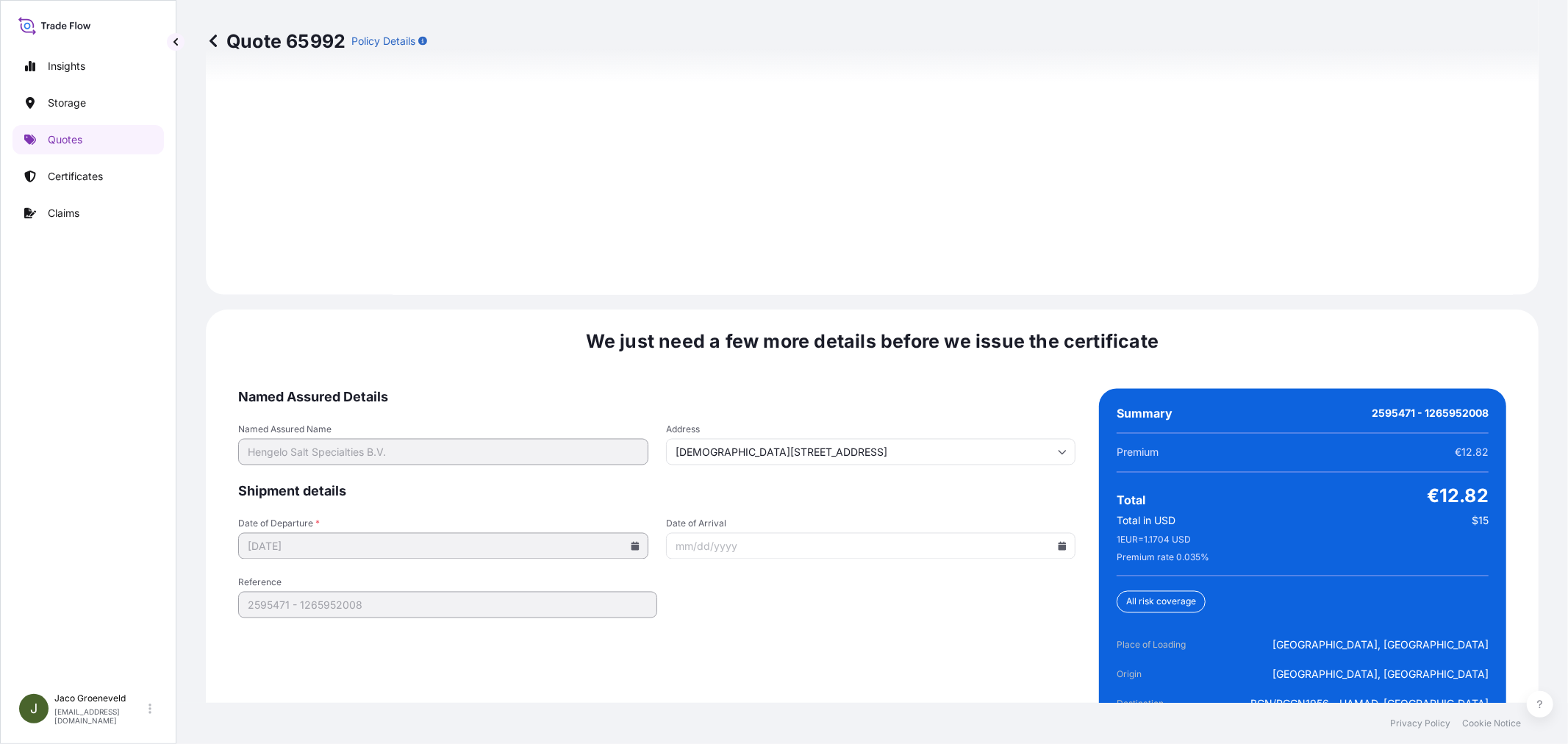
scroll to position [2160, 0]
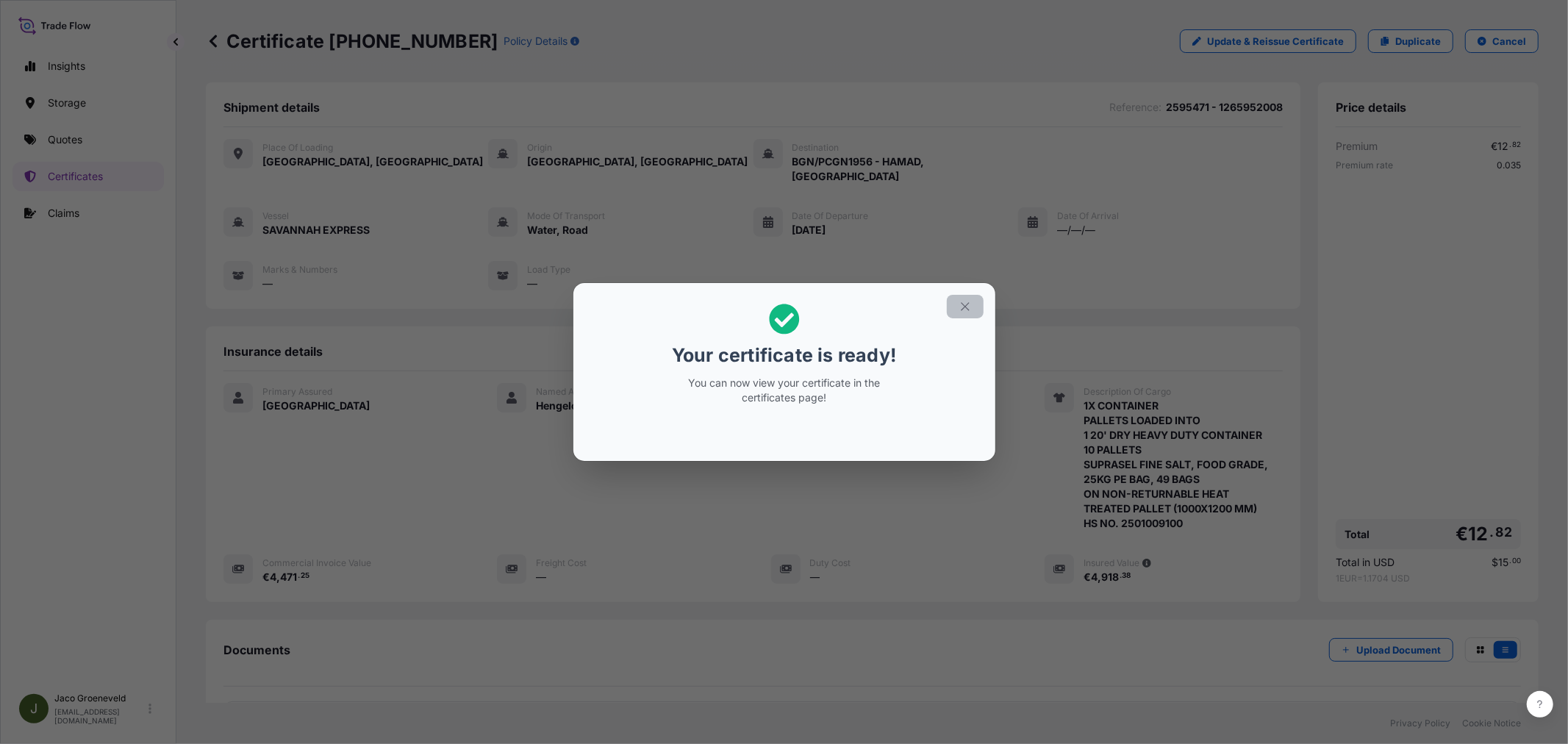
click at [967, 310] on icon "button" at bounding box center [965, 306] width 13 height 13
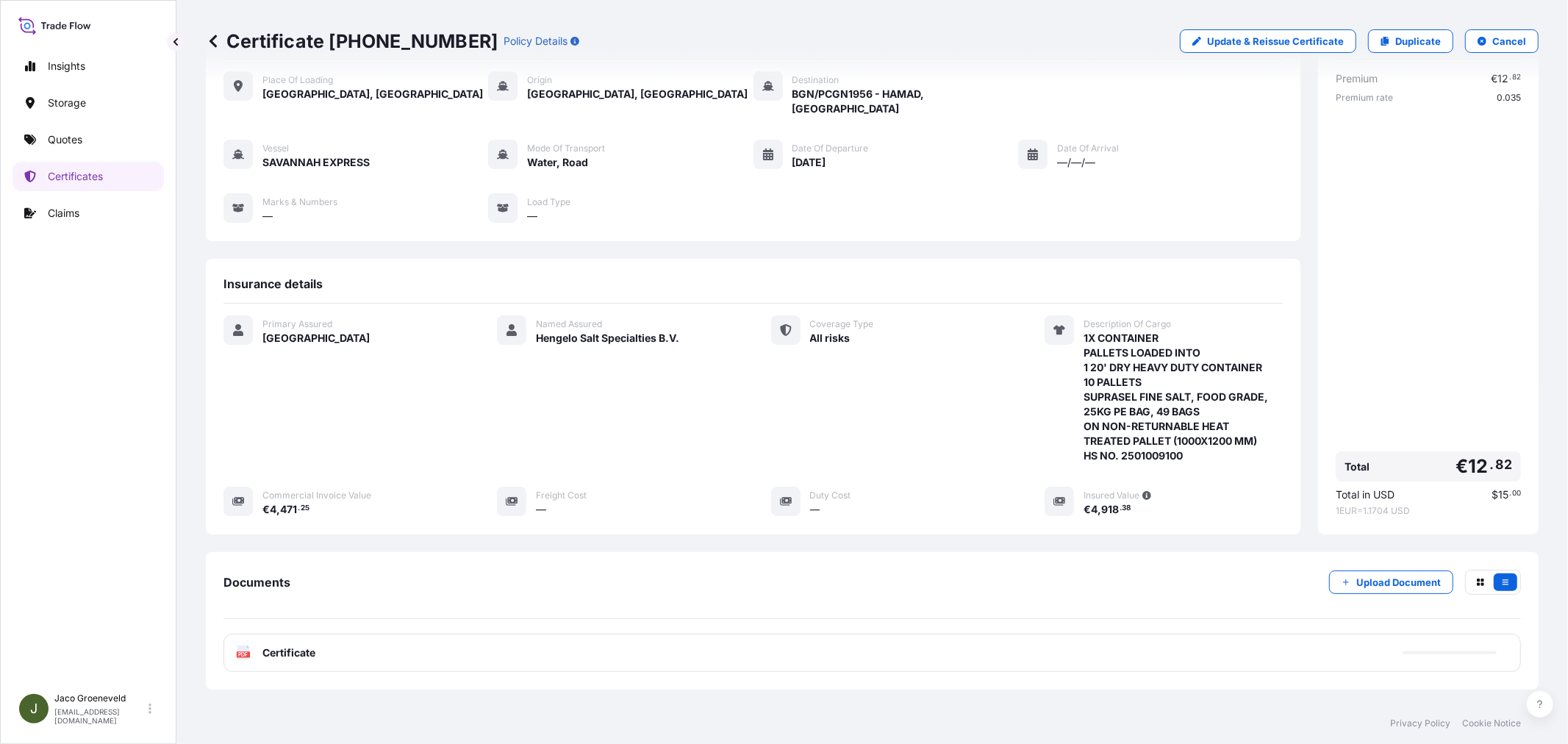
scroll to position [133, 0]
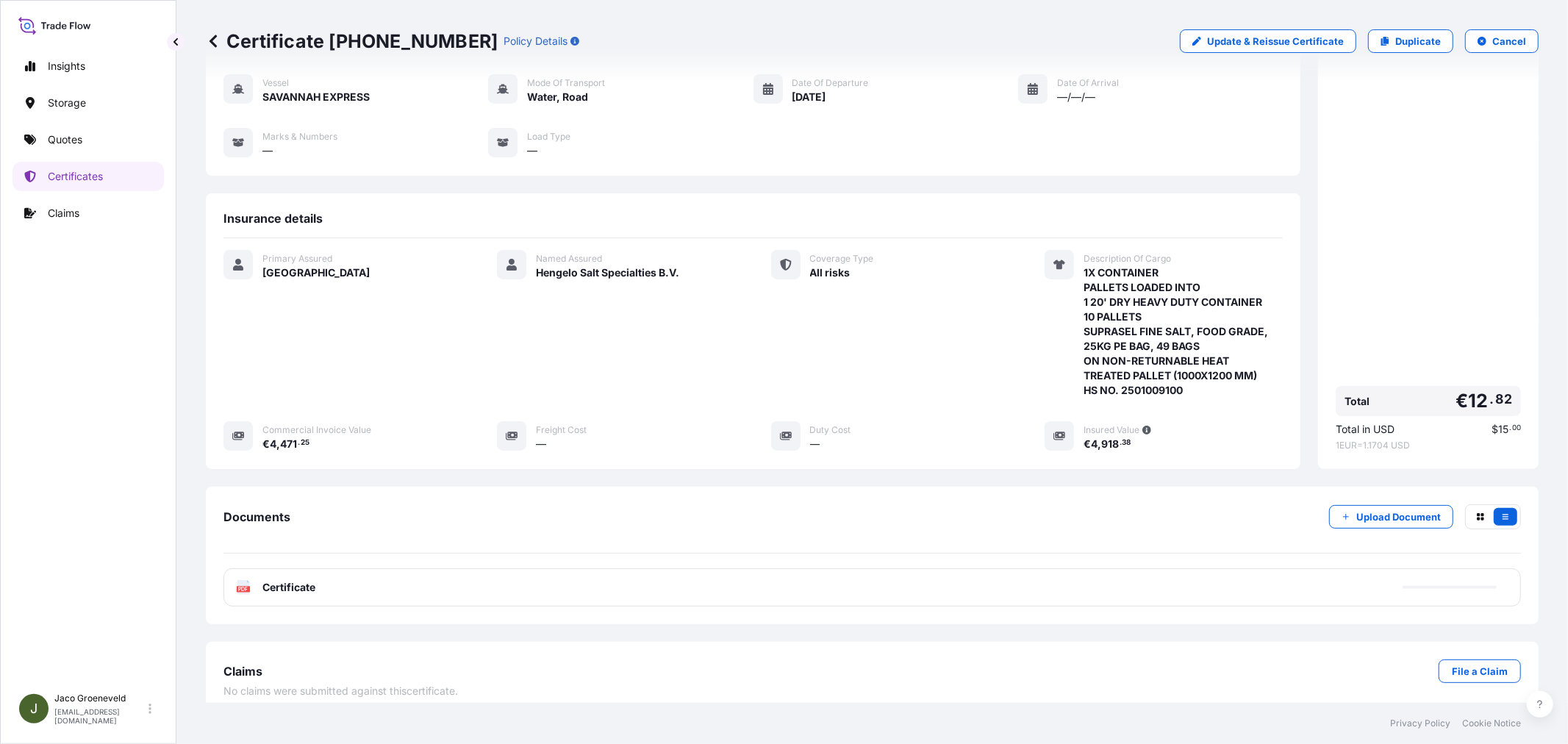
click at [319, 589] on div "PDF Certificate" at bounding box center [872, 588] width 1298 height 39
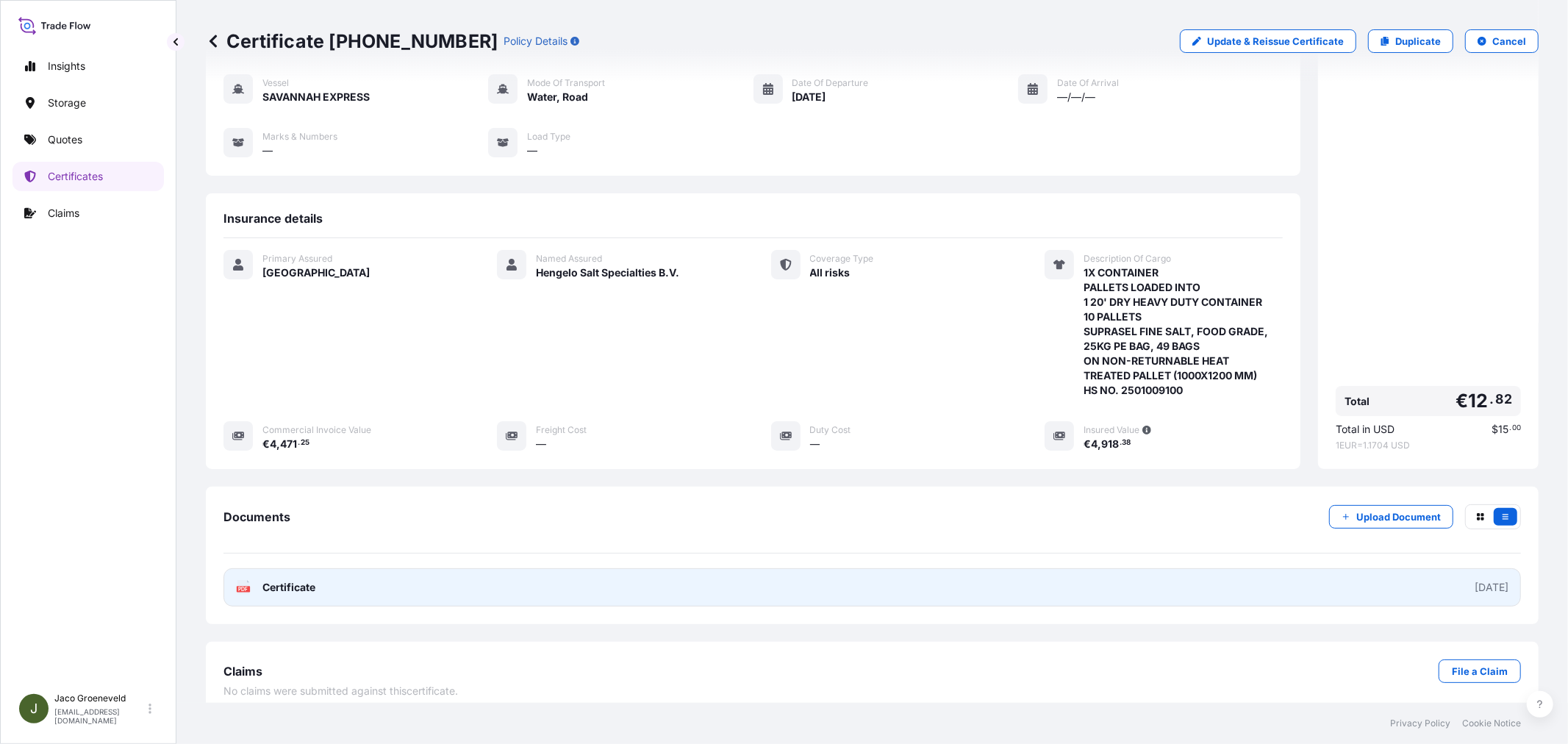
click at [260, 580] on div "PDF Certificate" at bounding box center [275, 587] width 79 height 15
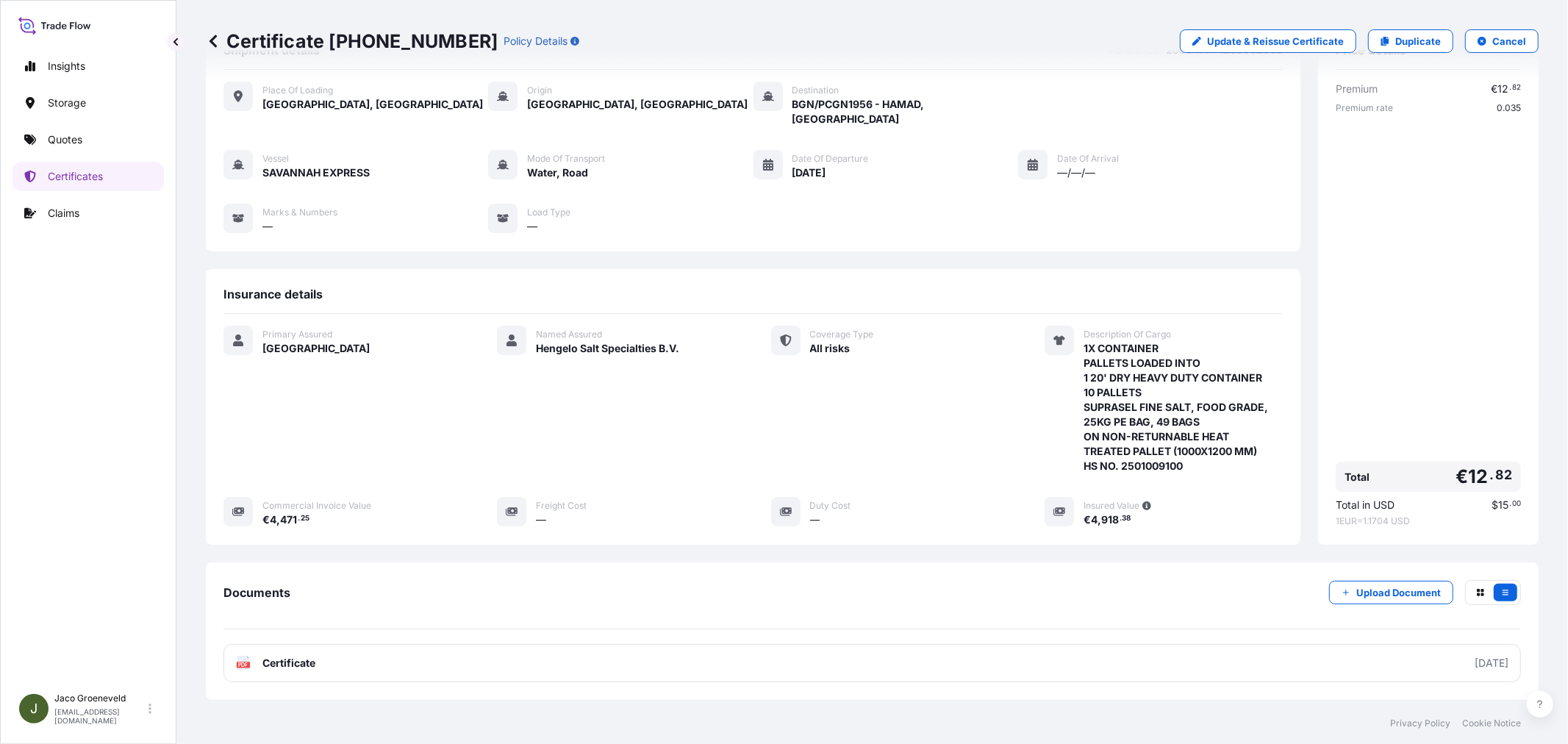
scroll to position [0, 0]
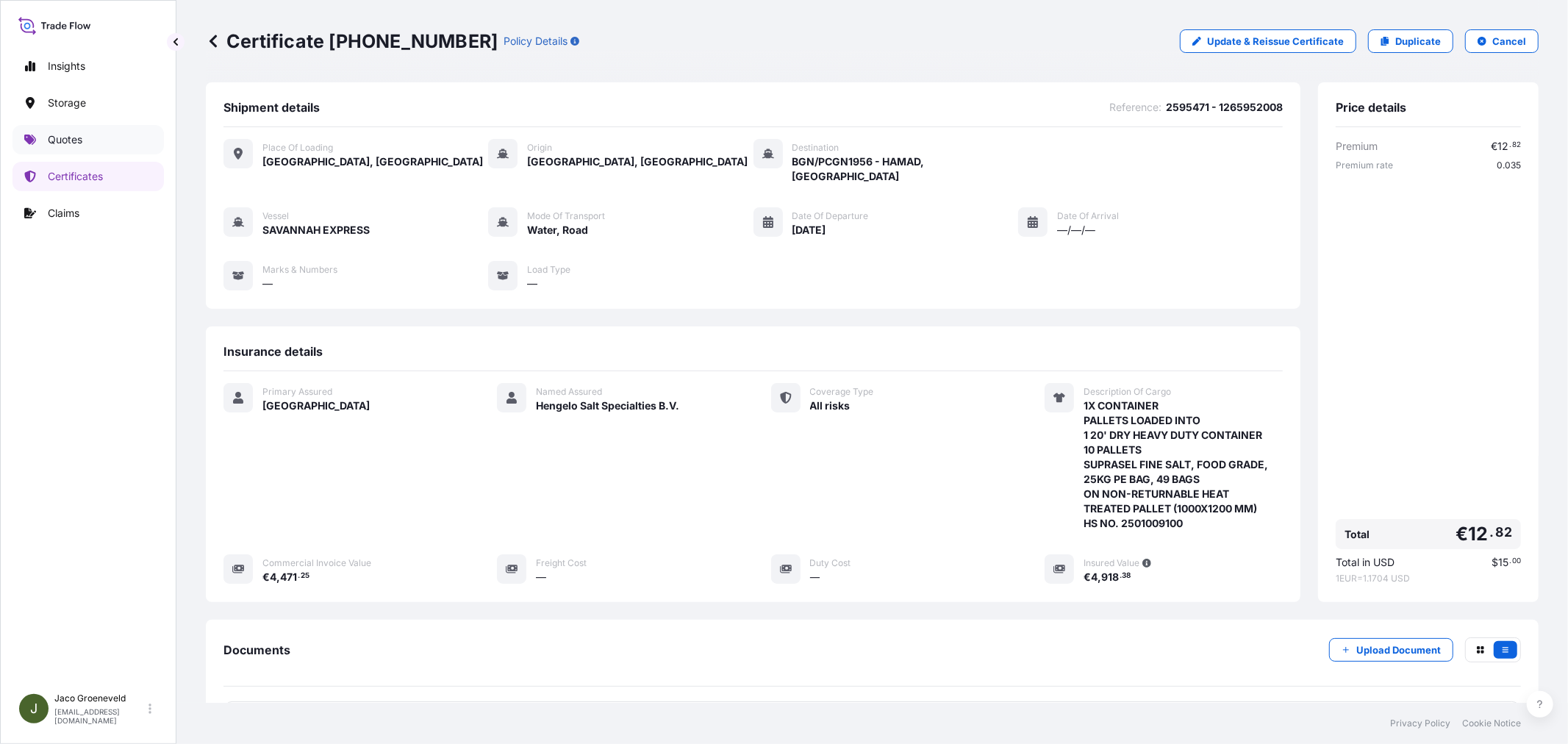
click at [27, 130] on link "Quotes" at bounding box center [88, 139] width 152 height 29
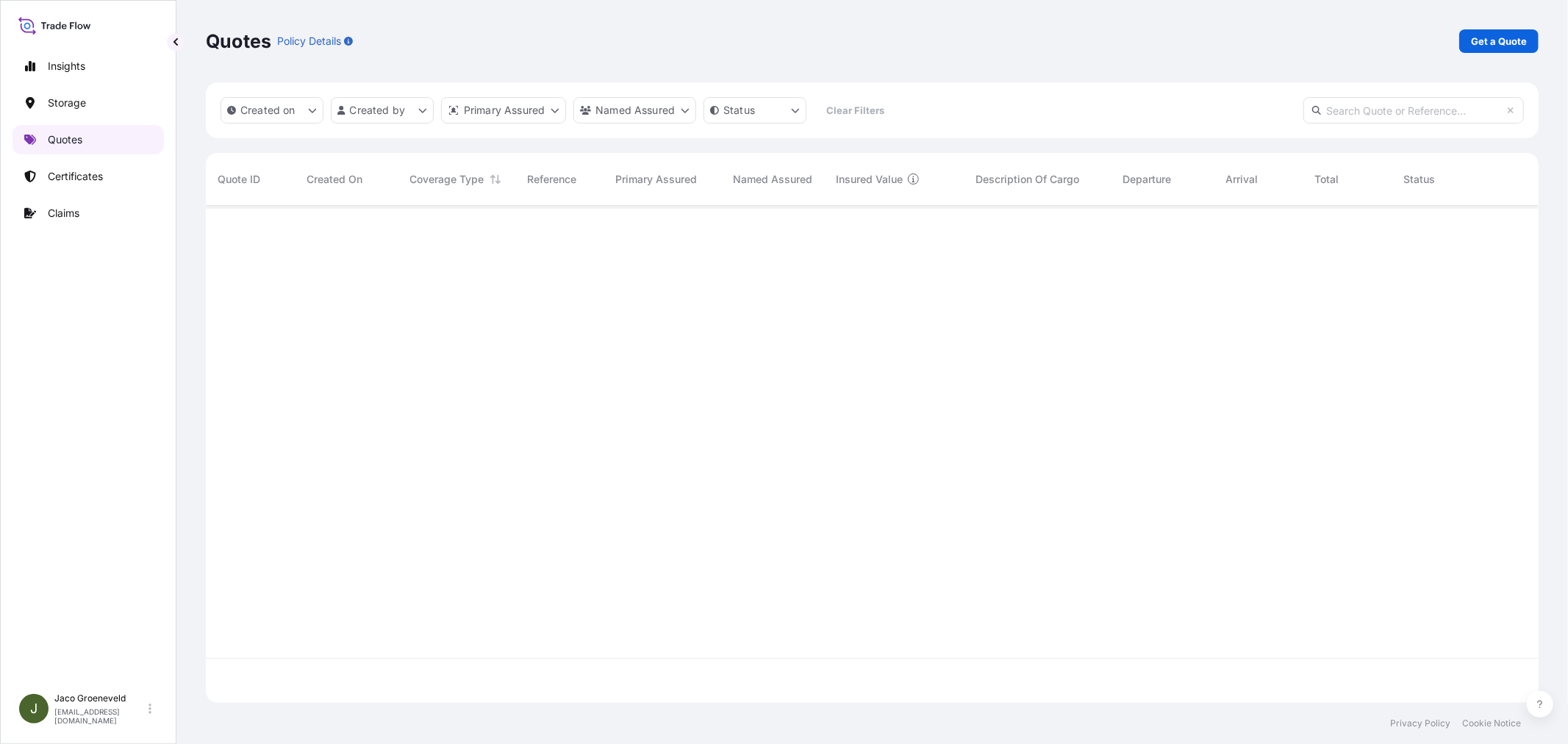
scroll to position [493, 1320]
click at [1501, 42] on p "Get a Quote" at bounding box center [1499, 41] width 56 height 15
select select "Road / [GEOGRAPHIC_DATA]"
select select "Water"
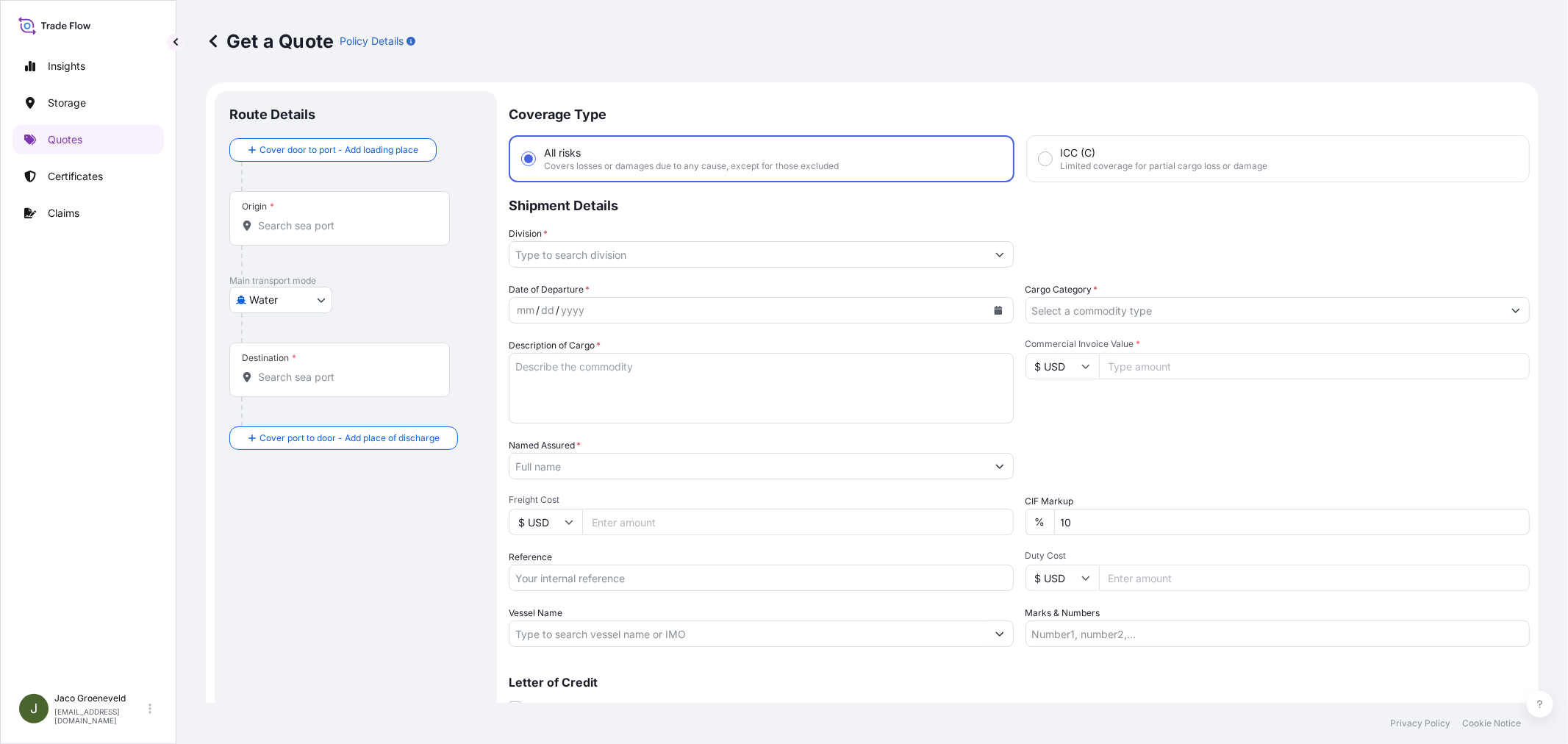
scroll to position [24, 0]
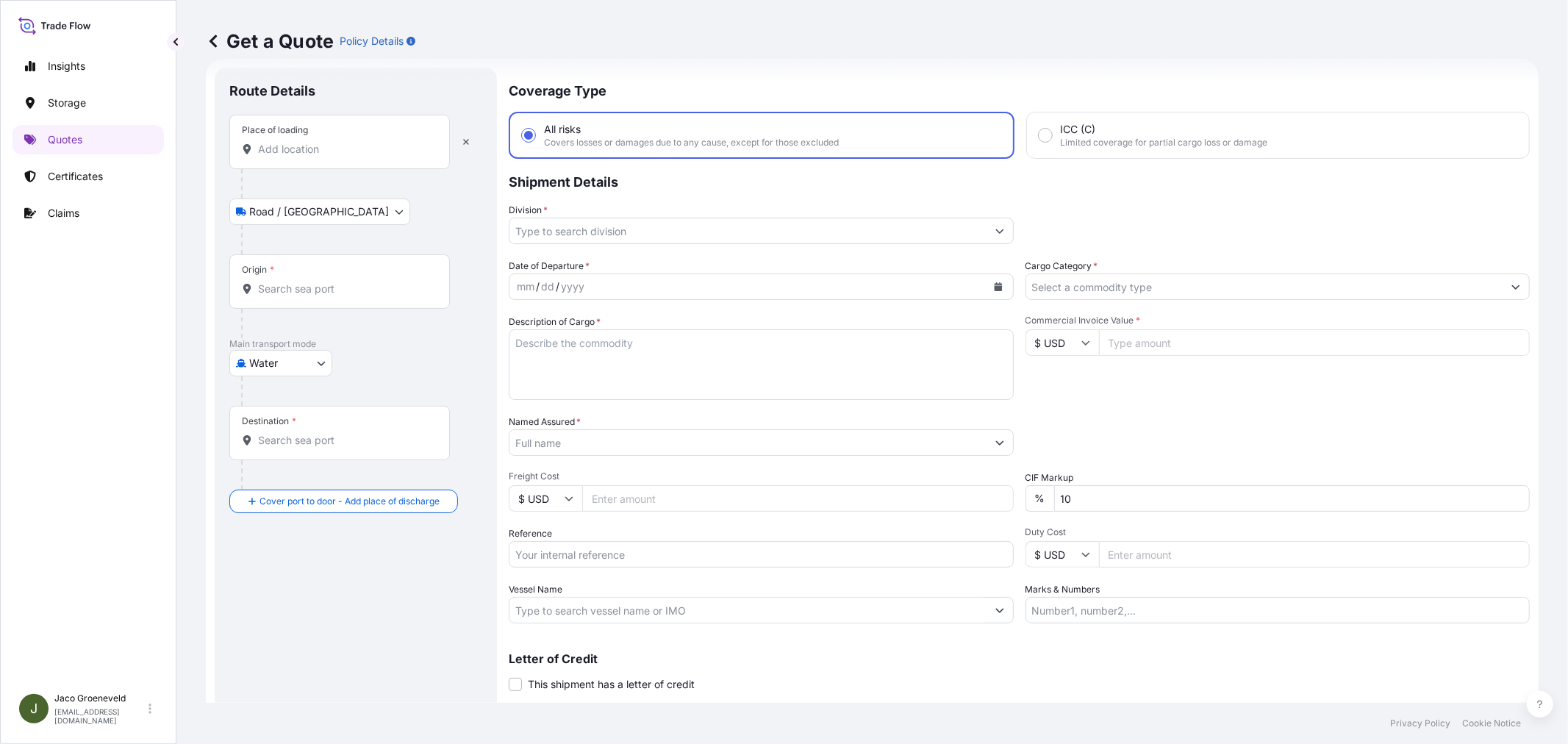
click at [305, 148] on input "Place of loading" at bounding box center [344, 149] width 173 height 15
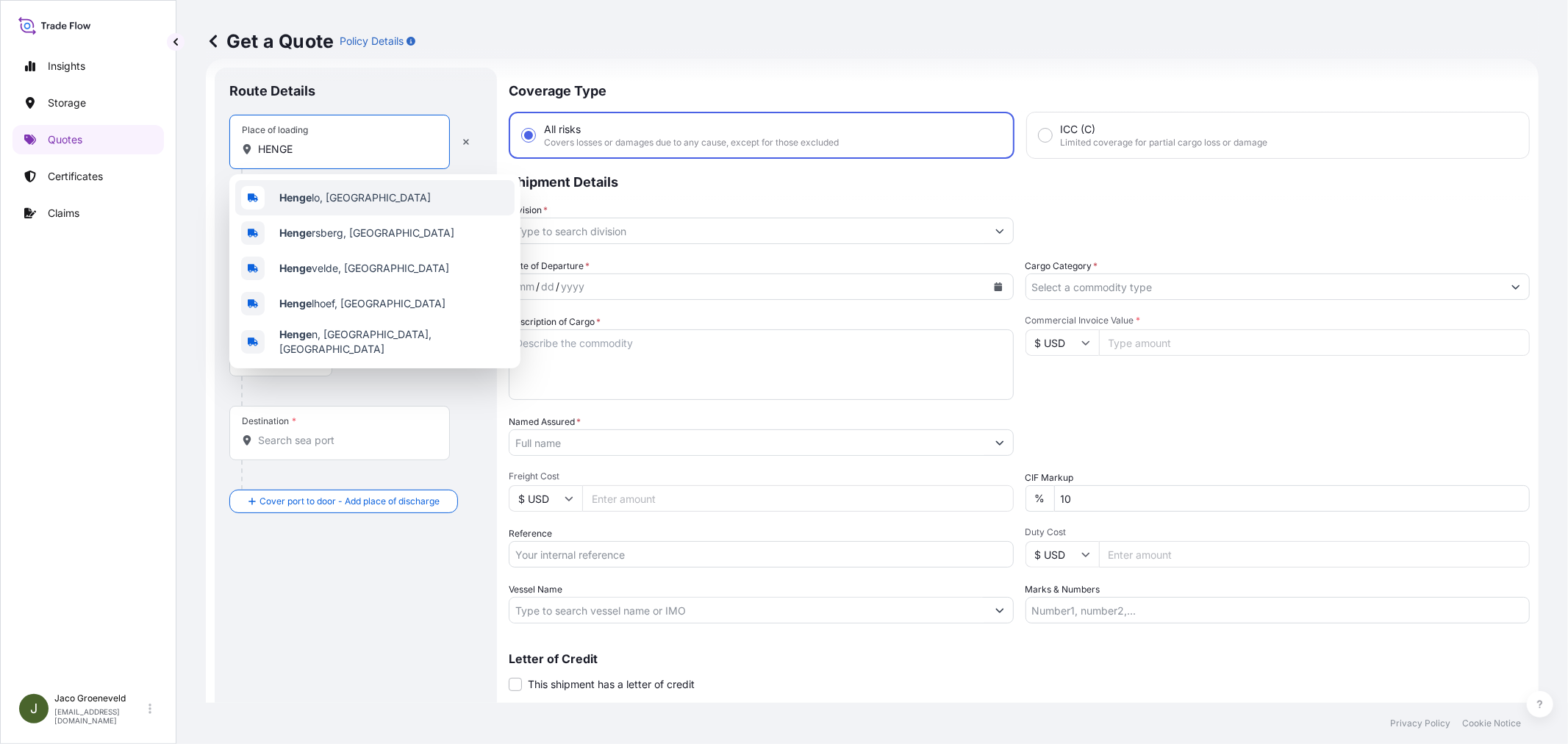
click at [324, 193] on span "Henge lo, [GEOGRAPHIC_DATA]" at bounding box center [355, 197] width 152 height 15
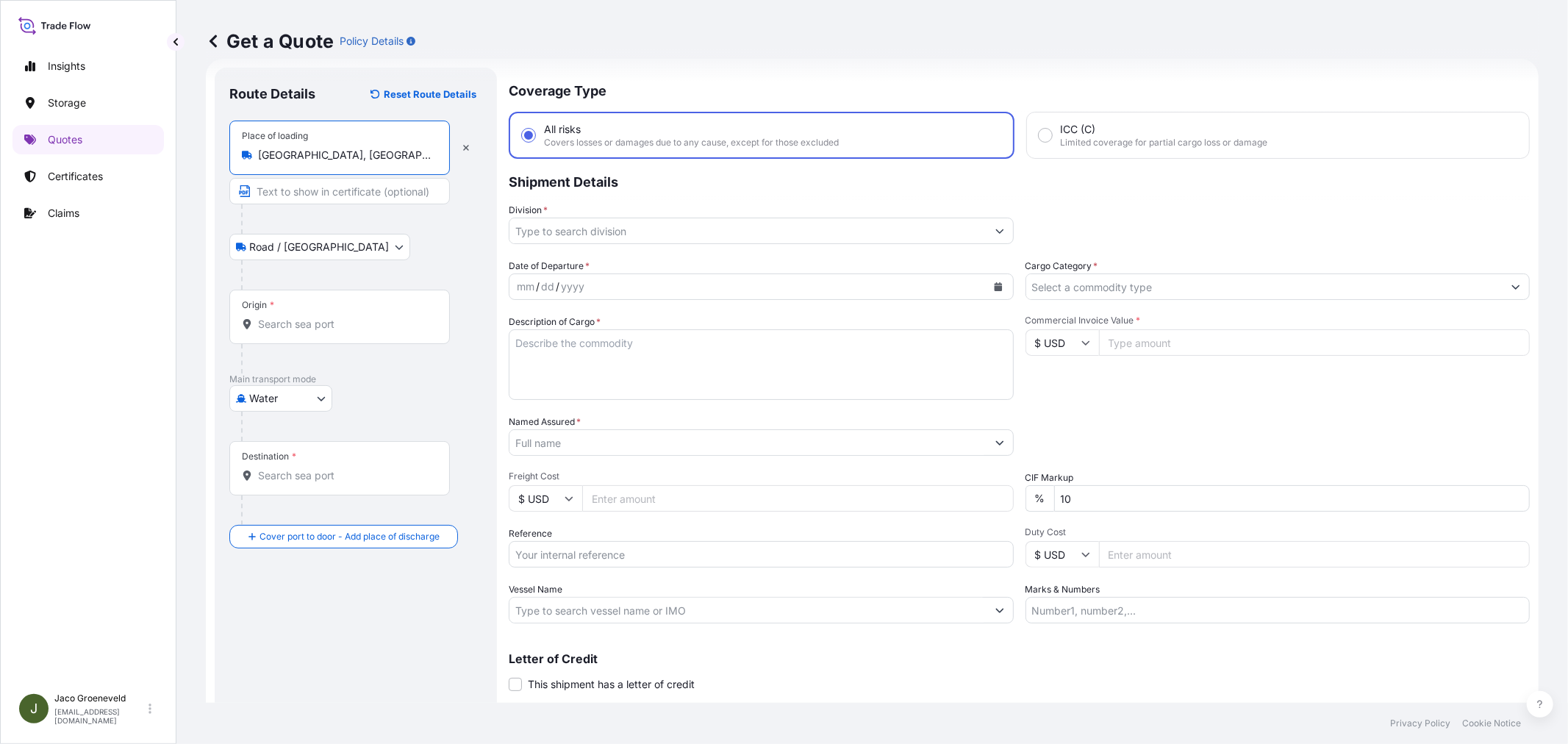
type input "[GEOGRAPHIC_DATA], [GEOGRAPHIC_DATA]"
click at [585, 549] on input "Reference" at bounding box center [761, 554] width 505 height 26
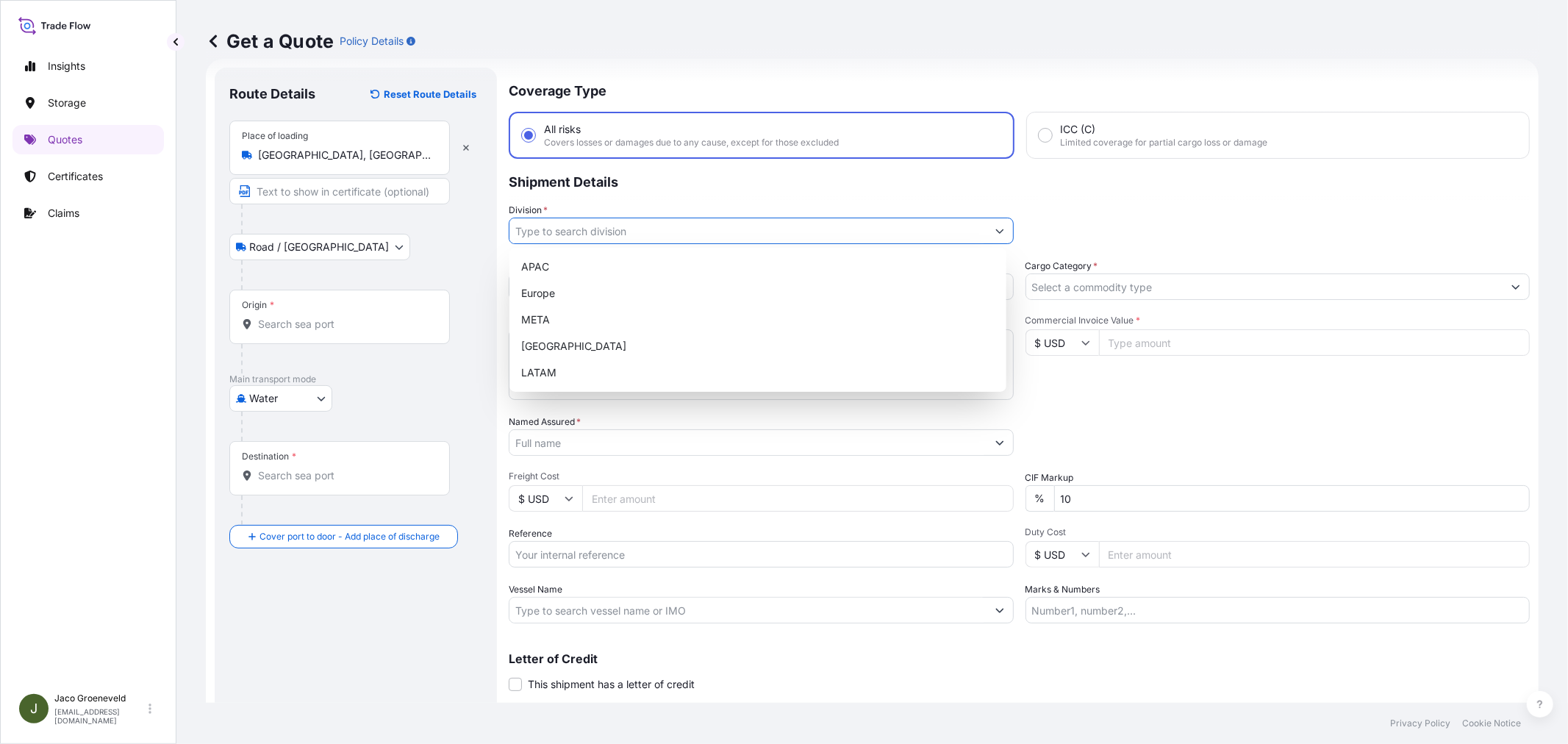
click at [759, 225] on input "Division *" at bounding box center [747, 231] width 477 height 26
click at [551, 285] on div "Europe" at bounding box center [758, 293] width 485 height 26
type input "Europe"
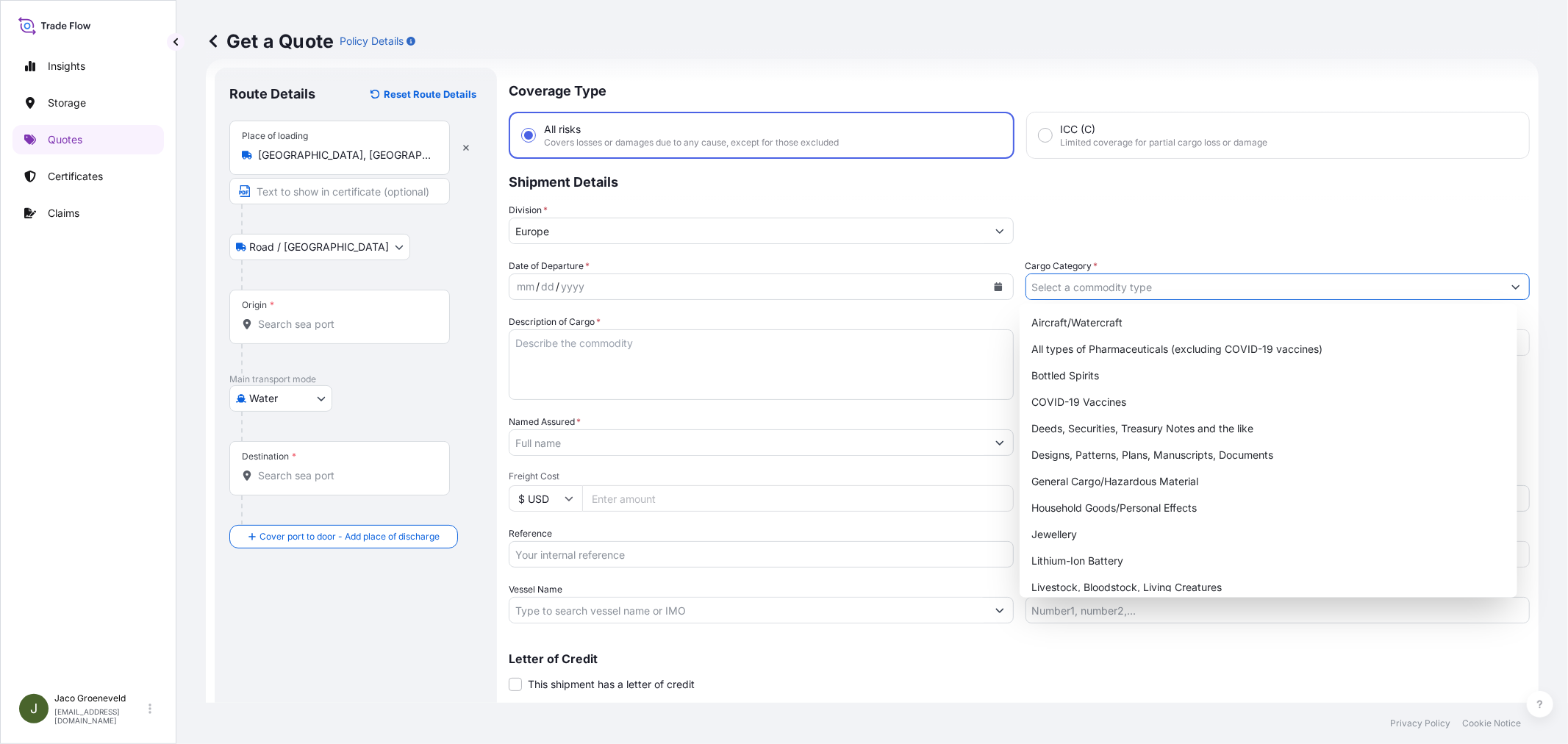
click at [1172, 287] on input "Cargo Category *" at bounding box center [1264, 287] width 477 height 26
click at [1097, 474] on div "General Cargo/Hazardous Material" at bounding box center [1268, 481] width 485 height 26
type input "General Cargo/Hazardous Material"
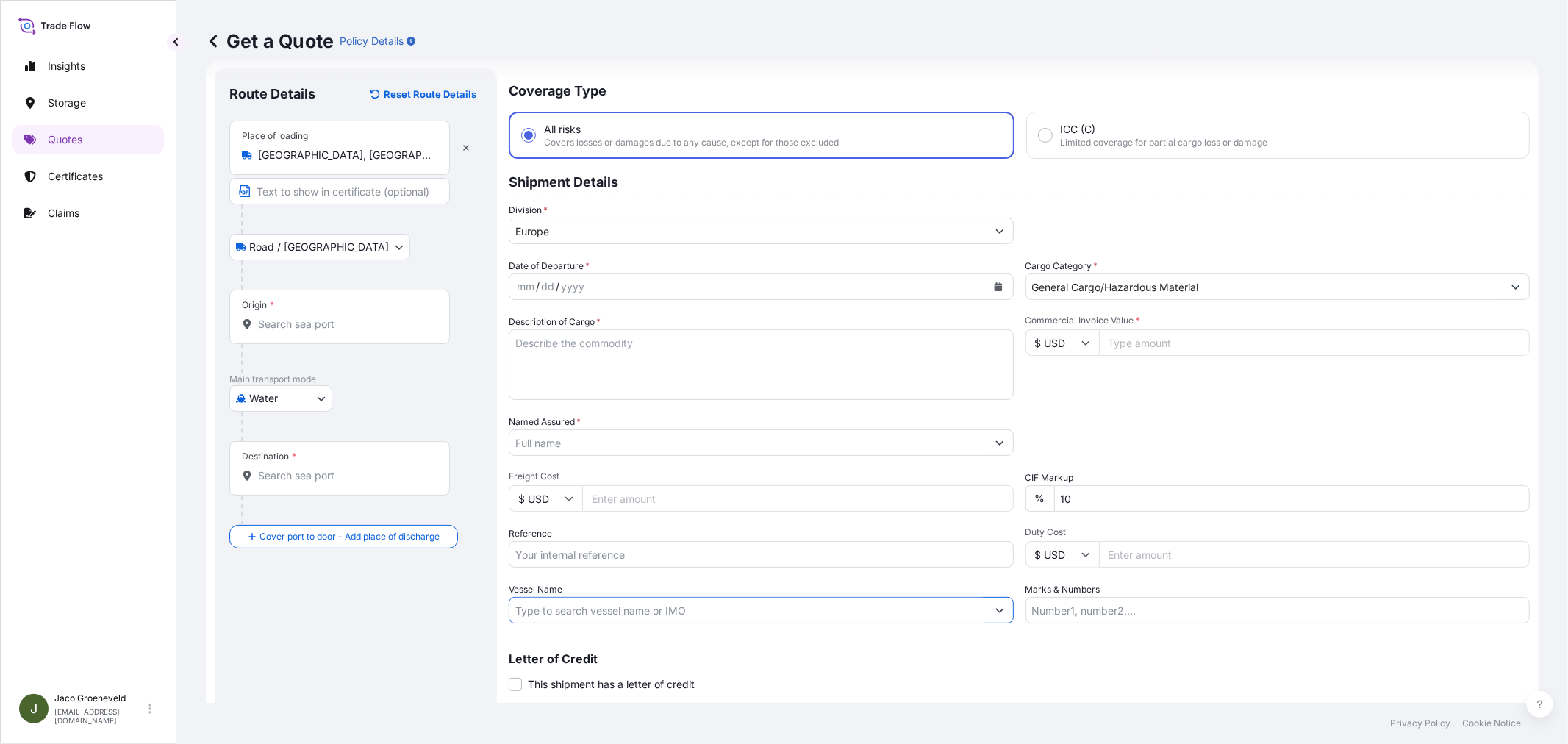
click at [648, 607] on input "Vessel Name" at bounding box center [747, 610] width 477 height 26
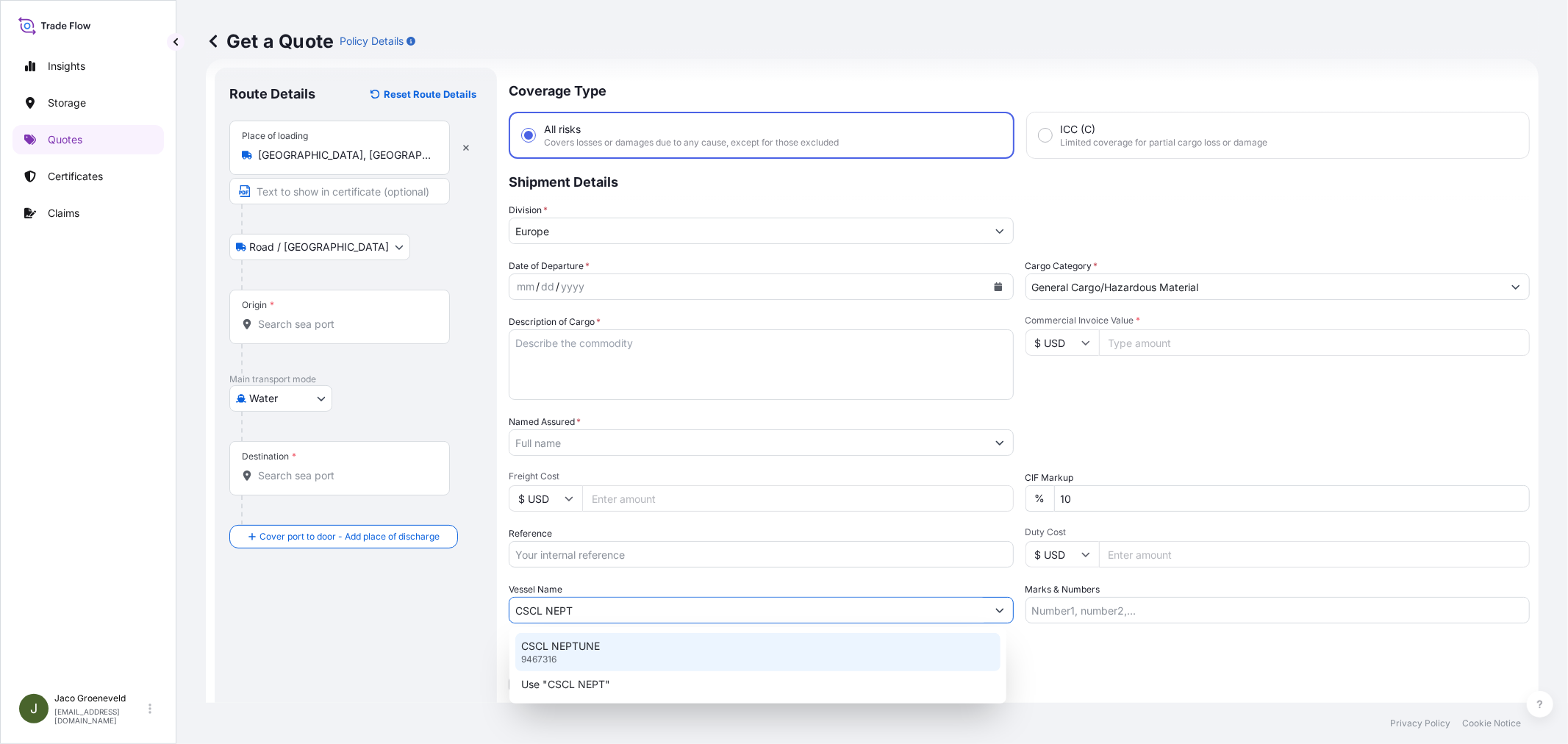
click at [587, 642] on p "CSCL NEPTUNE" at bounding box center [561, 645] width 79 height 15
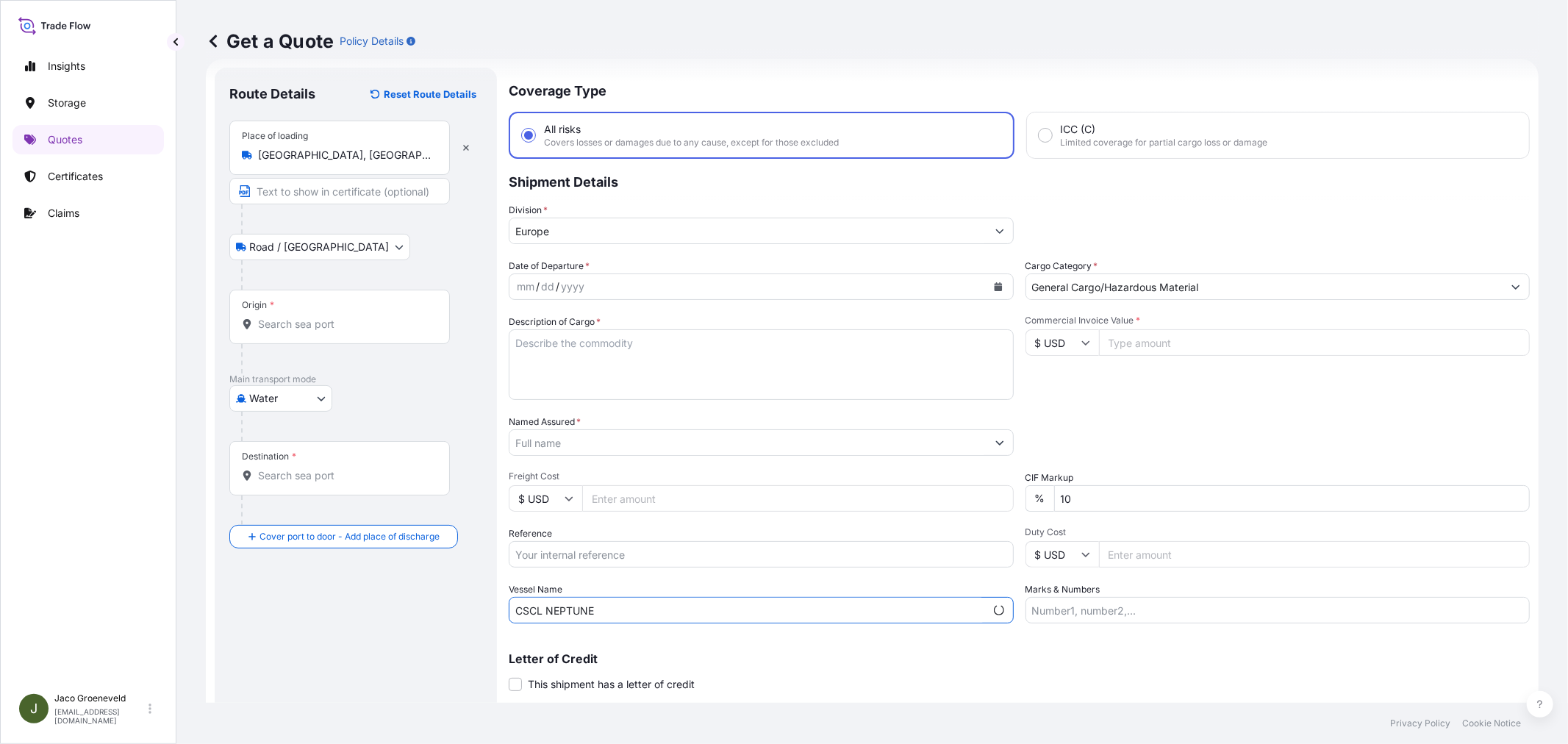
type input "CSCL NEPTUNE"
click at [780, 636] on div "Letter of Credit This shipment has a letter of credit Letter of credit * Letter…" at bounding box center [1019, 663] width 1021 height 56
click at [788, 638] on div "Letter of Credit This shipment has a letter of credit Letter of credit * Letter…" at bounding box center [1019, 663] width 1021 height 56
click at [802, 641] on div "Letter of Credit This shipment has a letter of credit Letter of credit * Letter…" at bounding box center [1019, 663] width 1021 height 56
click at [678, 559] on input "Reference" at bounding box center [761, 554] width 505 height 26
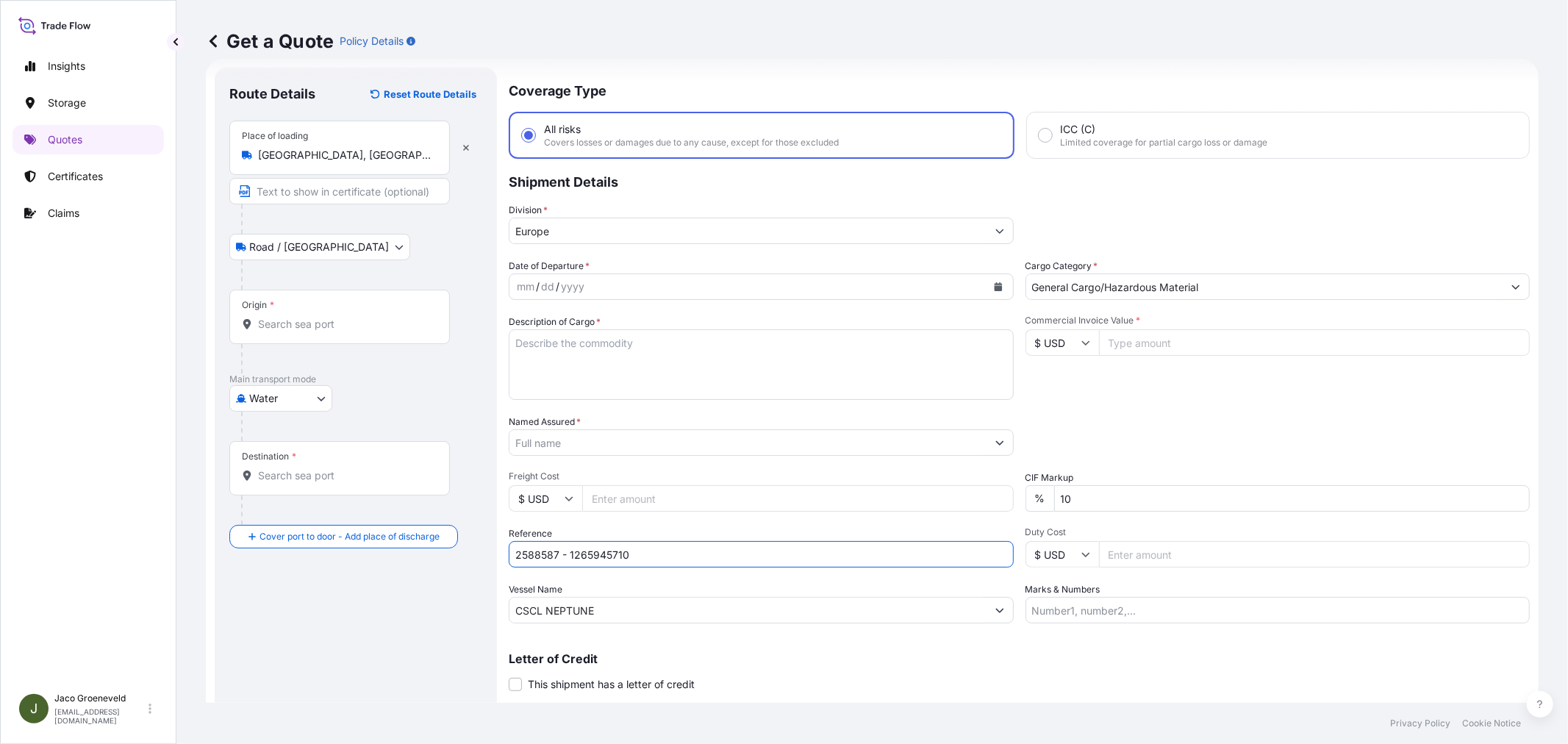
type input "2588587 - 1265945710"
click at [544, 347] on textarea "Description of Cargo *" at bounding box center [761, 365] width 505 height 71
click at [618, 366] on textarea "4X CONTAINER" at bounding box center [761, 365] width 505 height 71
paste textarea "PALLETS LOADED INTO 1 20' DRY HEAVY DUTY CONTAINER 5 PALLETS S BRAND IODIZED FI…"
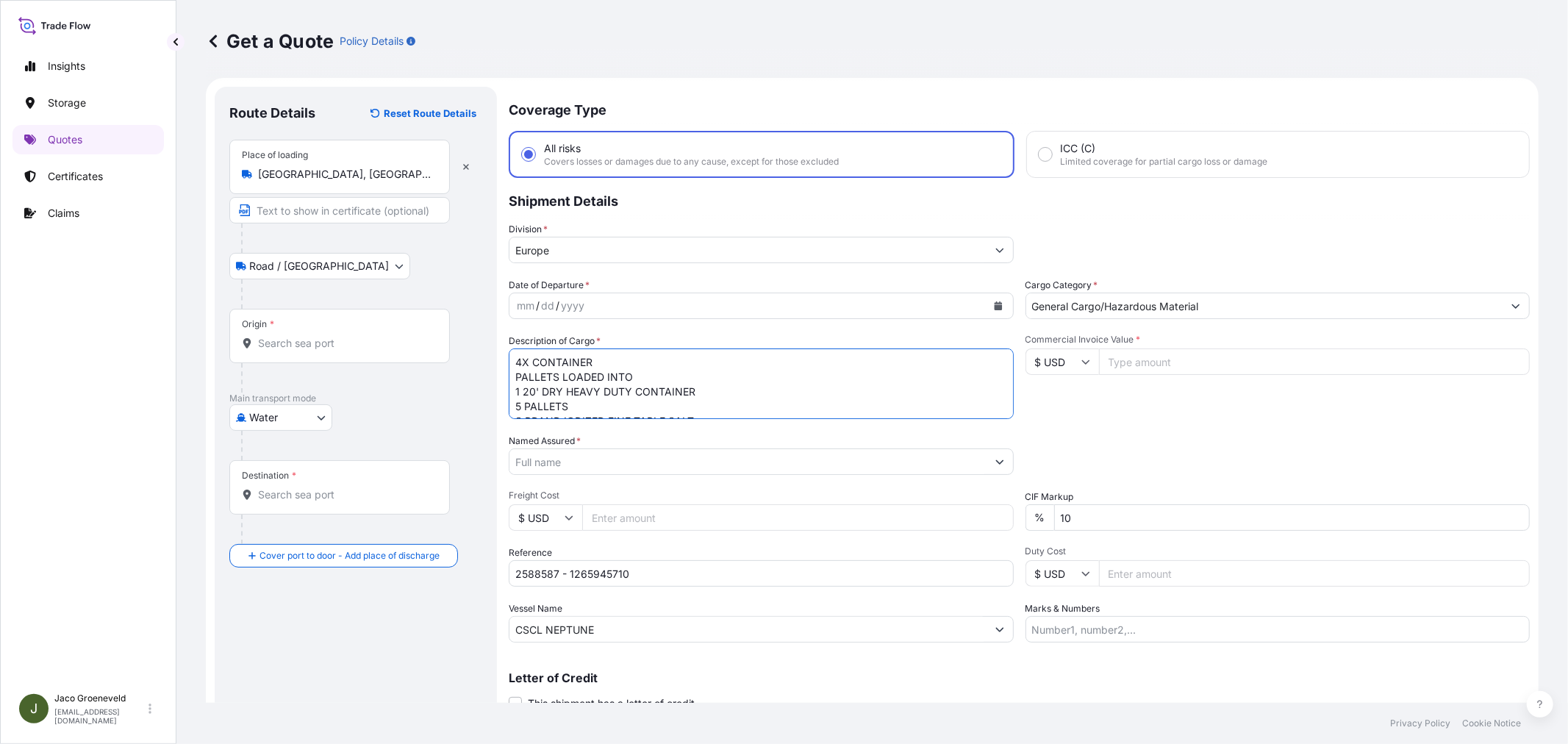
scroll to position [0, 0]
type textarea "4X CONTAINER PALLETS LOADED INTO 1 20' DRY HEAVY DUTY CONTAINER 5 PALLETS S BRA…"
click at [556, 304] on div "/" at bounding box center [558, 310] width 4 height 18
click at [993, 309] on icon "Calendar" at bounding box center [997, 310] width 8 height 8
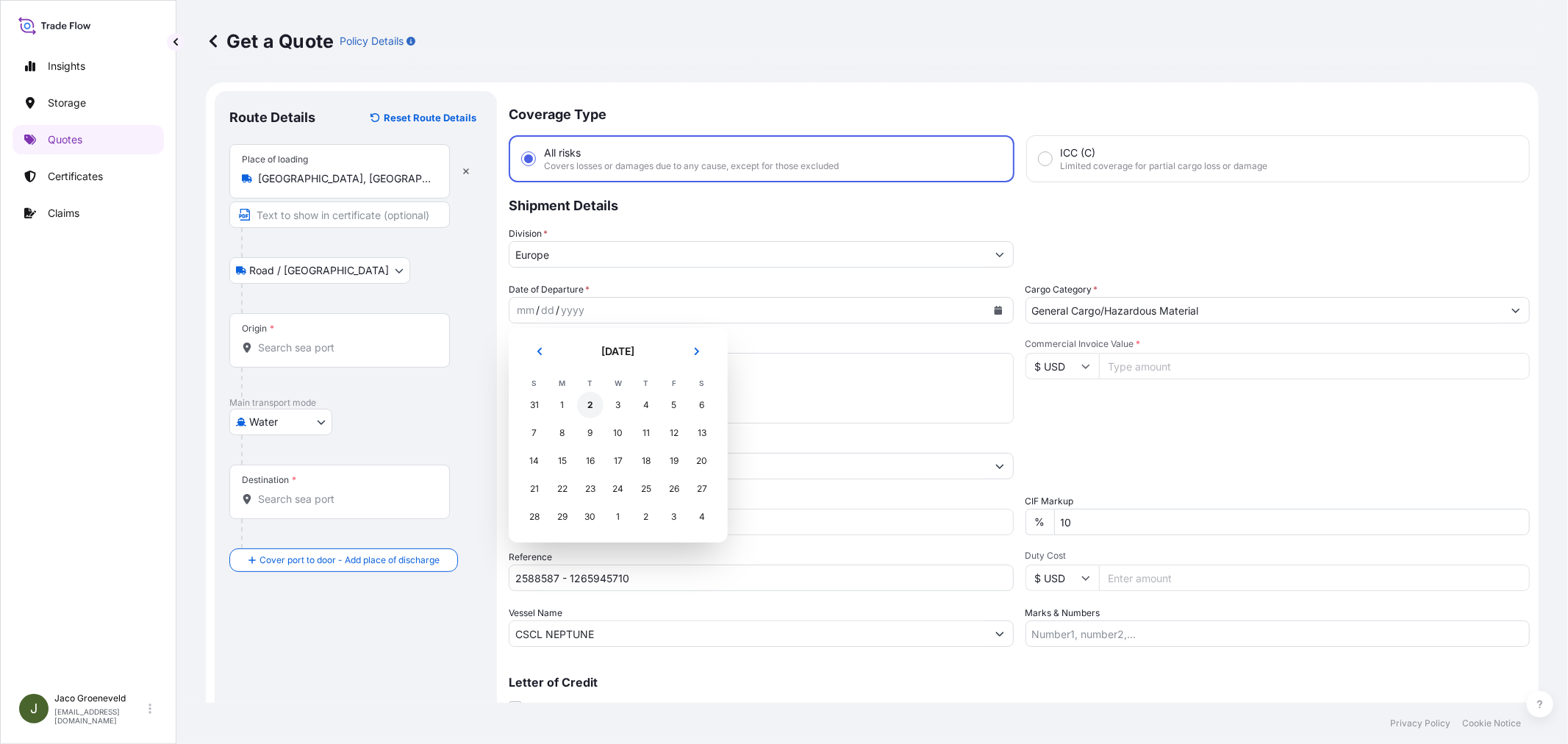
click at [590, 408] on div "2" at bounding box center [590, 405] width 26 height 26
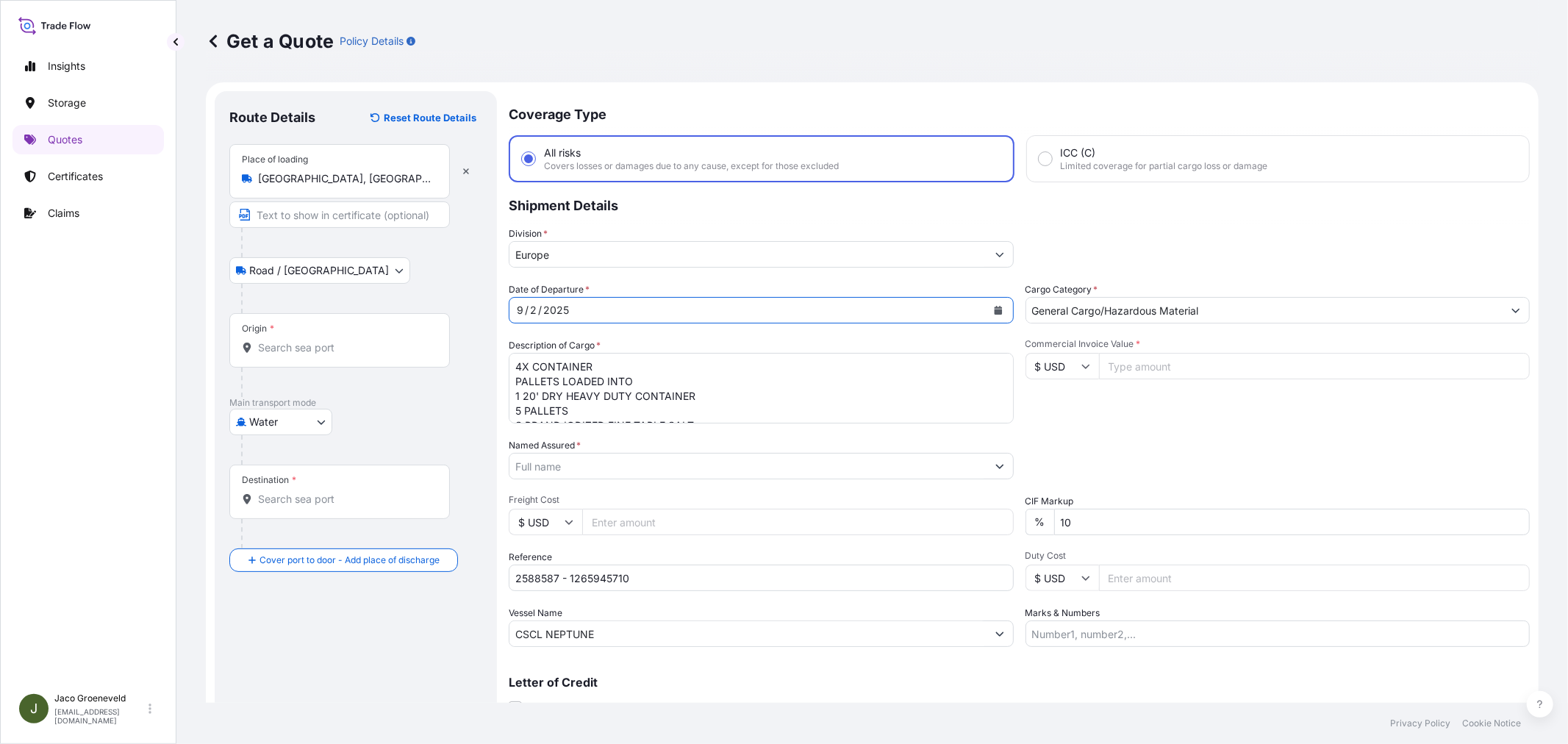
click at [307, 339] on div "Origin *" at bounding box center [340, 340] width 220 height 55
click at [307, 340] on input "Origin *" at bounding box center [344, 347] width 173 height 15
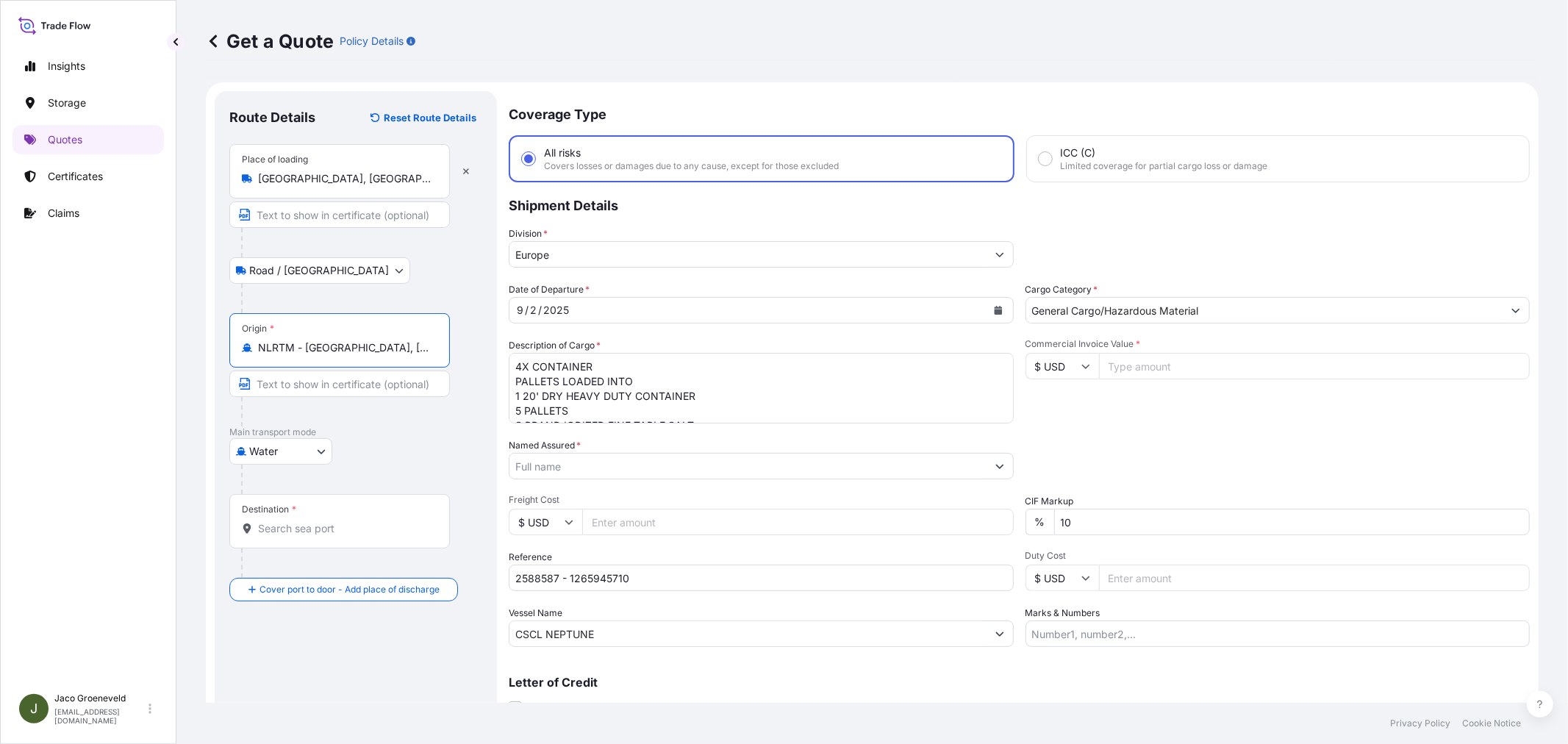
type input "NLRTM - [GEOGRAPHIC_DATA], [GEOGRAPHIC_DATA]"
click at [306, 514] on div "Destination *" at bounding box center [340, 521] width 220 height 55
click at [306, 521] on input "Destination *" at bounding box center [344, 528] width 173 height 15
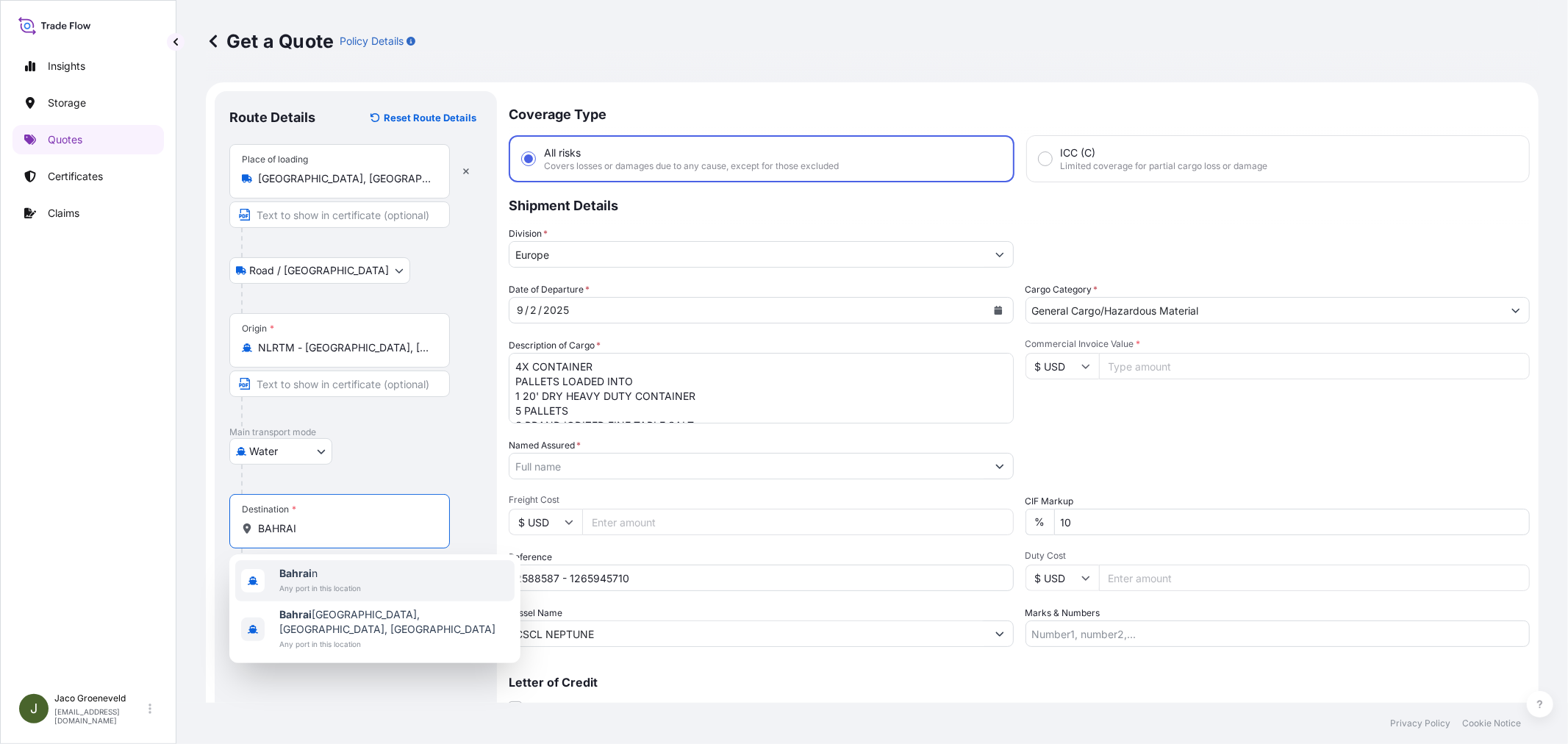
click at [334, 577] on span "Bahrai n" at bounding box center [320, 573] width 82 height 15
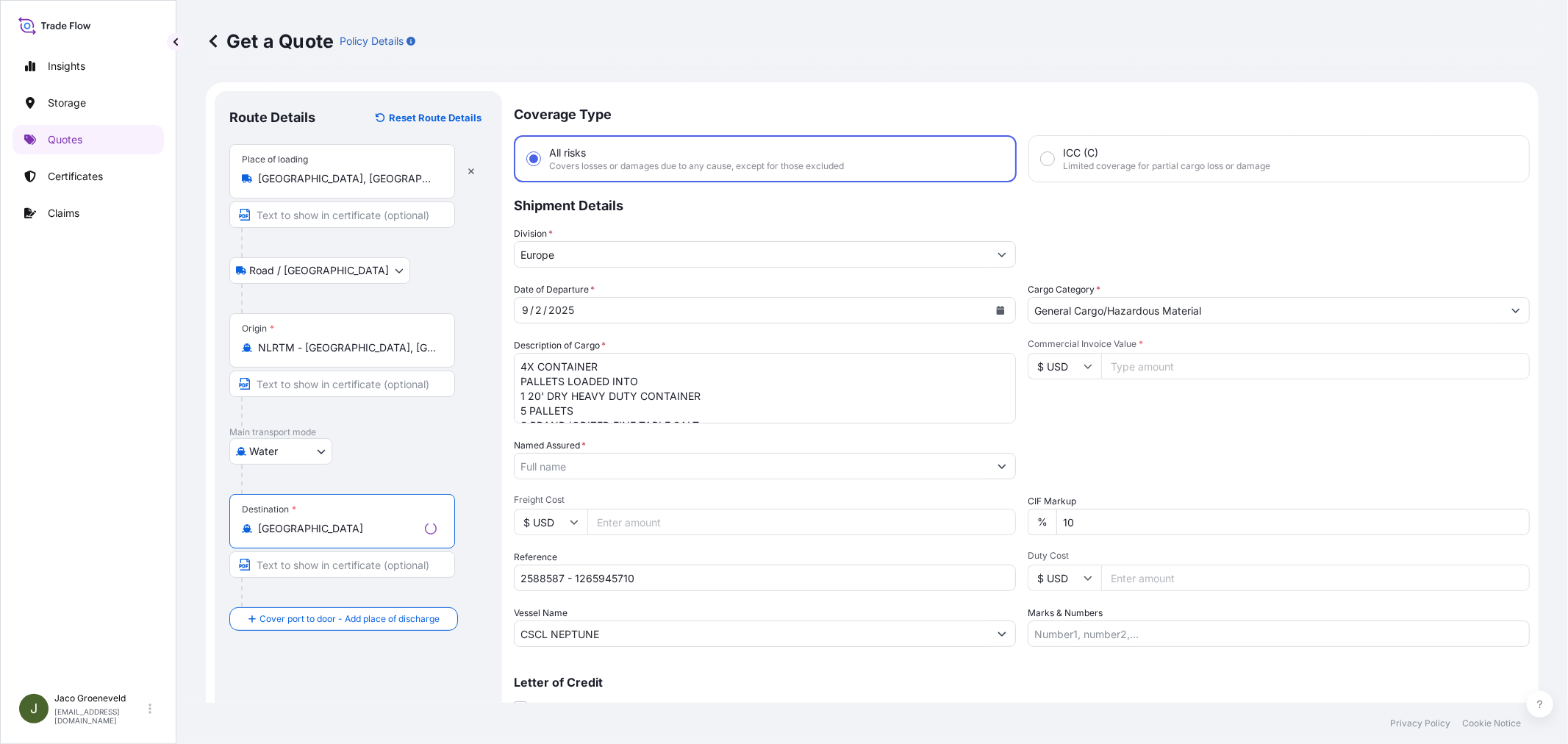
type input "[GEOGRAPHIC_DATA]"
click at [354, 668] on div "Route Details Reset Route Details Place of loading [GEOGRAPHIC_DATA], [GEOGRAPH…" at bounding box center [358, 424] width 258 height 636
drag, startPoint x: 1068, startPoint y: 368, endPoint x: 1067, endPoint y: 380, distance: 12.0
click at [1068, 367] on input "$ USD" at bounding box center [1061, 366] width 73 height 26
click at [1053, 408] on div "€ EUR" at bounding box center [1056, 405] width 62 height 28
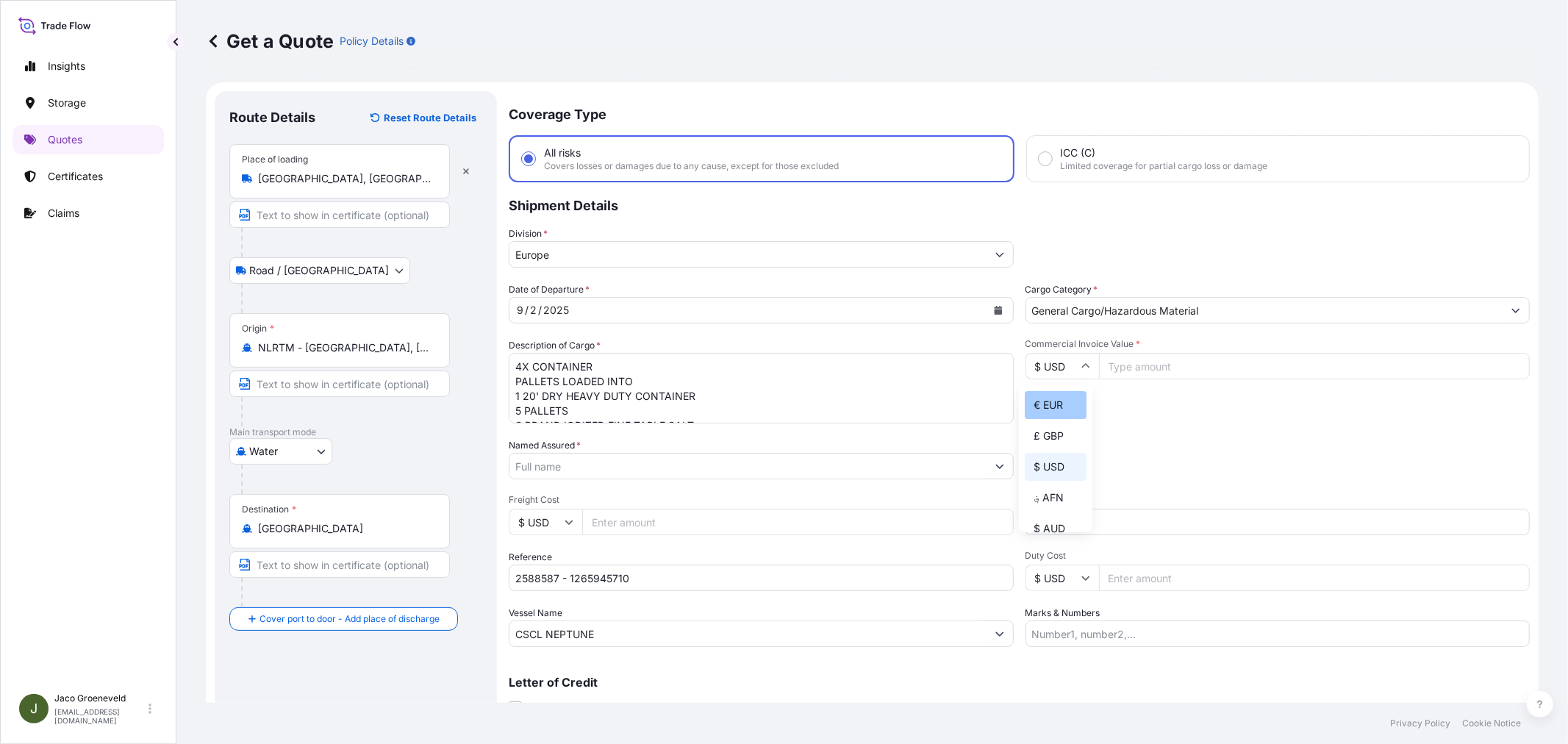
type input "€ EUR"
click at [1121, 357] on input "Commercial Invoice Value *" at bounding box center [1315, 366] width 431 height 26
type input "47945.63"
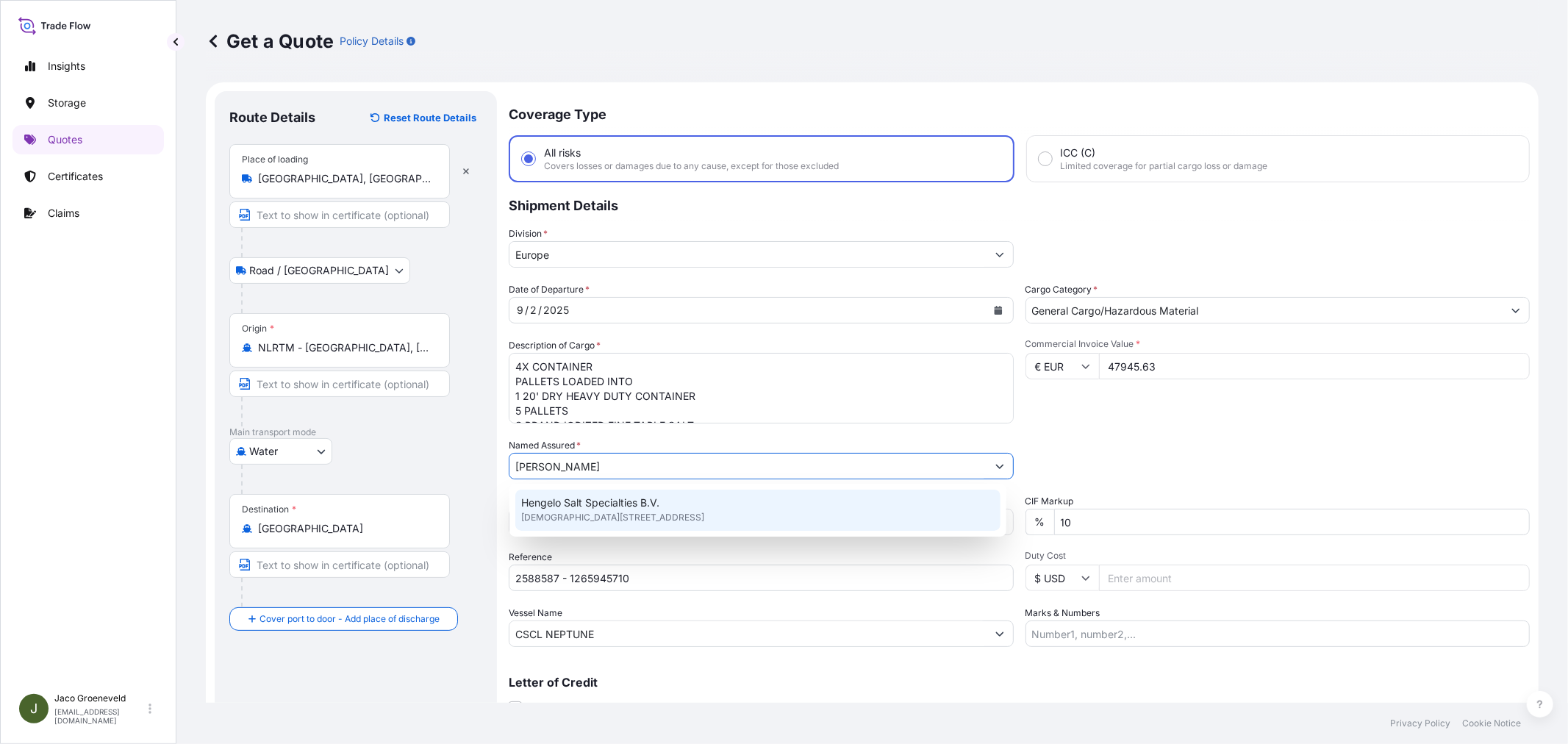
click at [643, 514] on span "[DEMOGRAPHIC_DATA][STREET_ADDRESS]" at bounding box center [613, 517] width 183 height 15
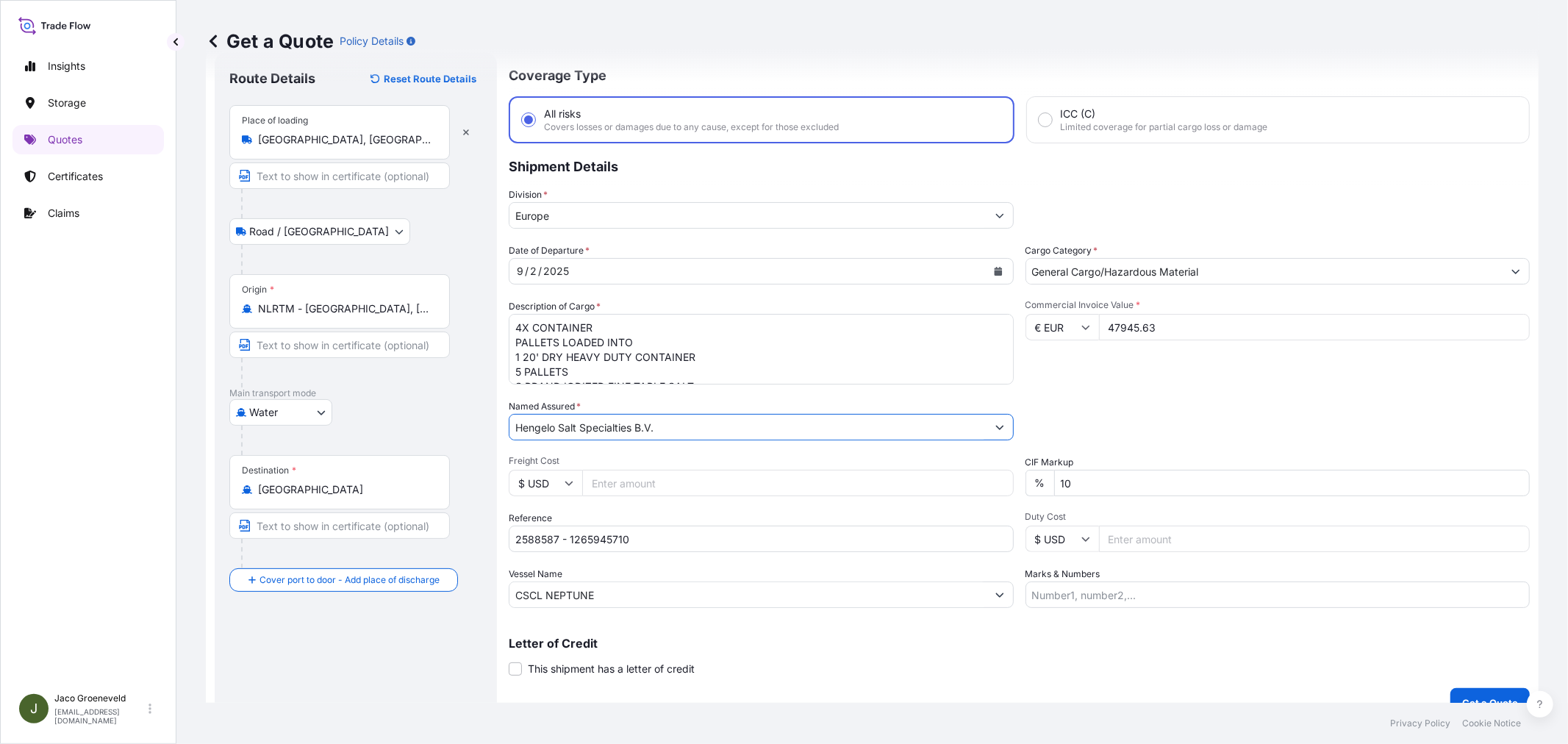
scroll to position [60, 0]
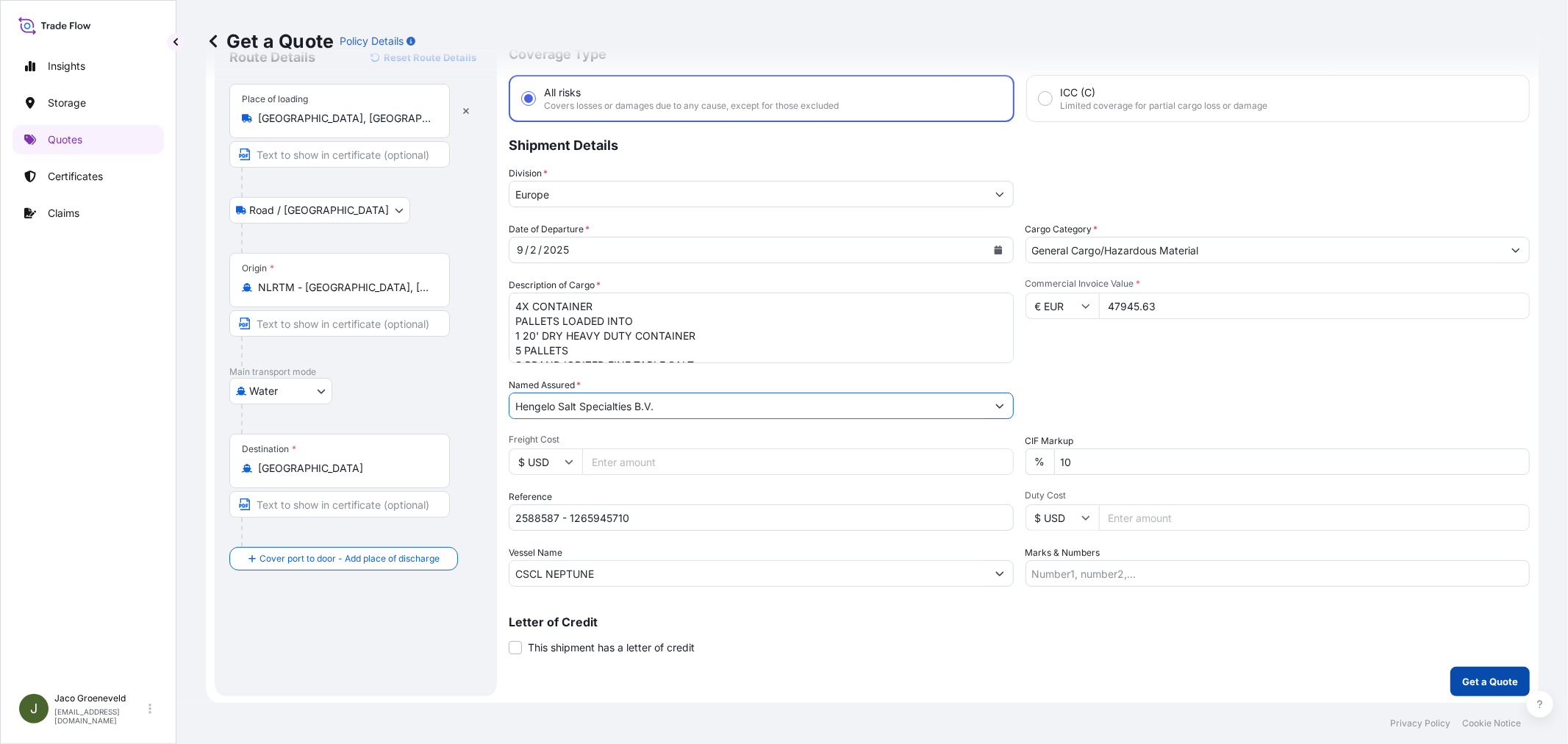
type input "Hengelo Salt Specialties B.V."
click at [1488, 675] on p "Get a Quote" at bounding box center [1489, 681] width 56 height 15
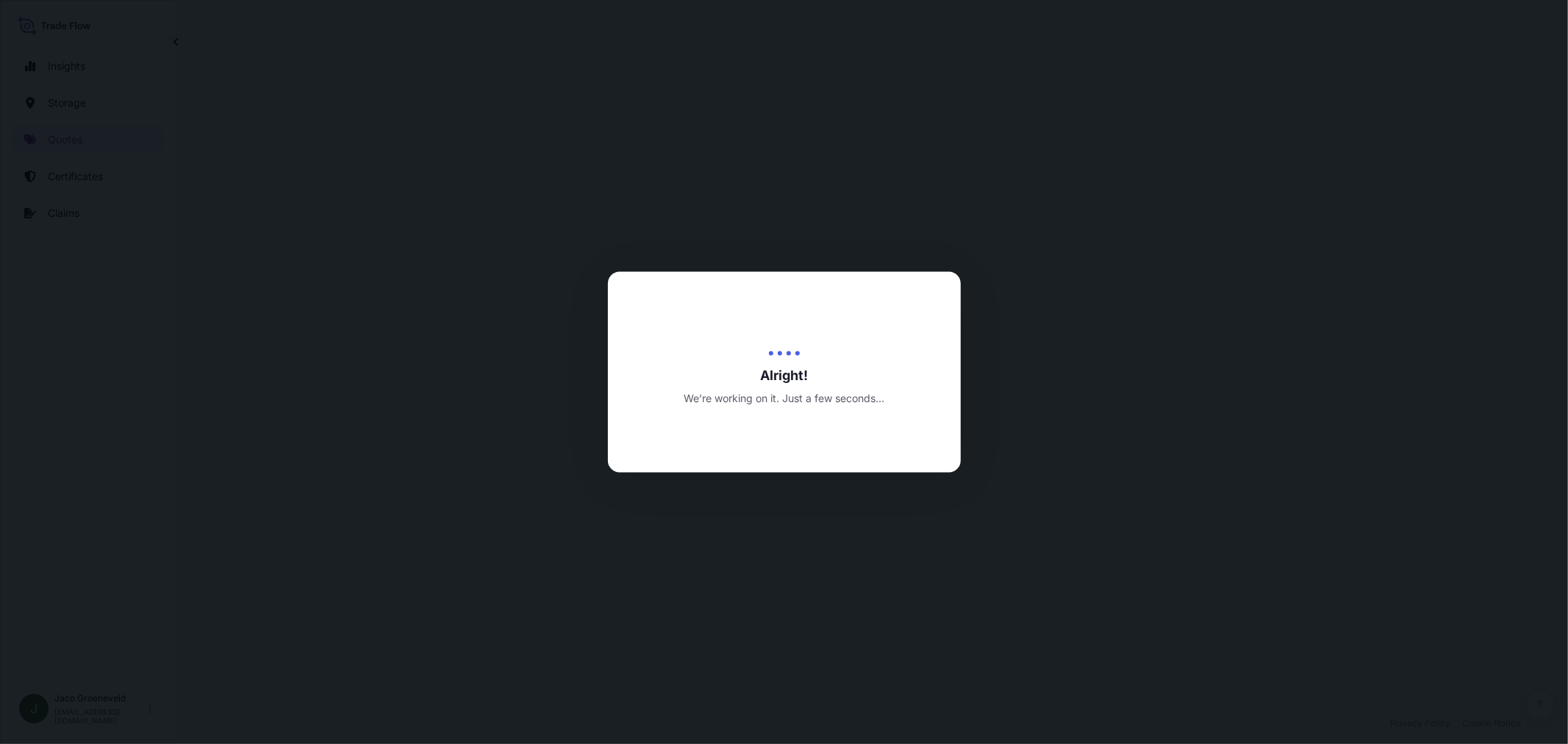
select select "Road / [GEOGRAPHIC_DATA]"
select select "Water"
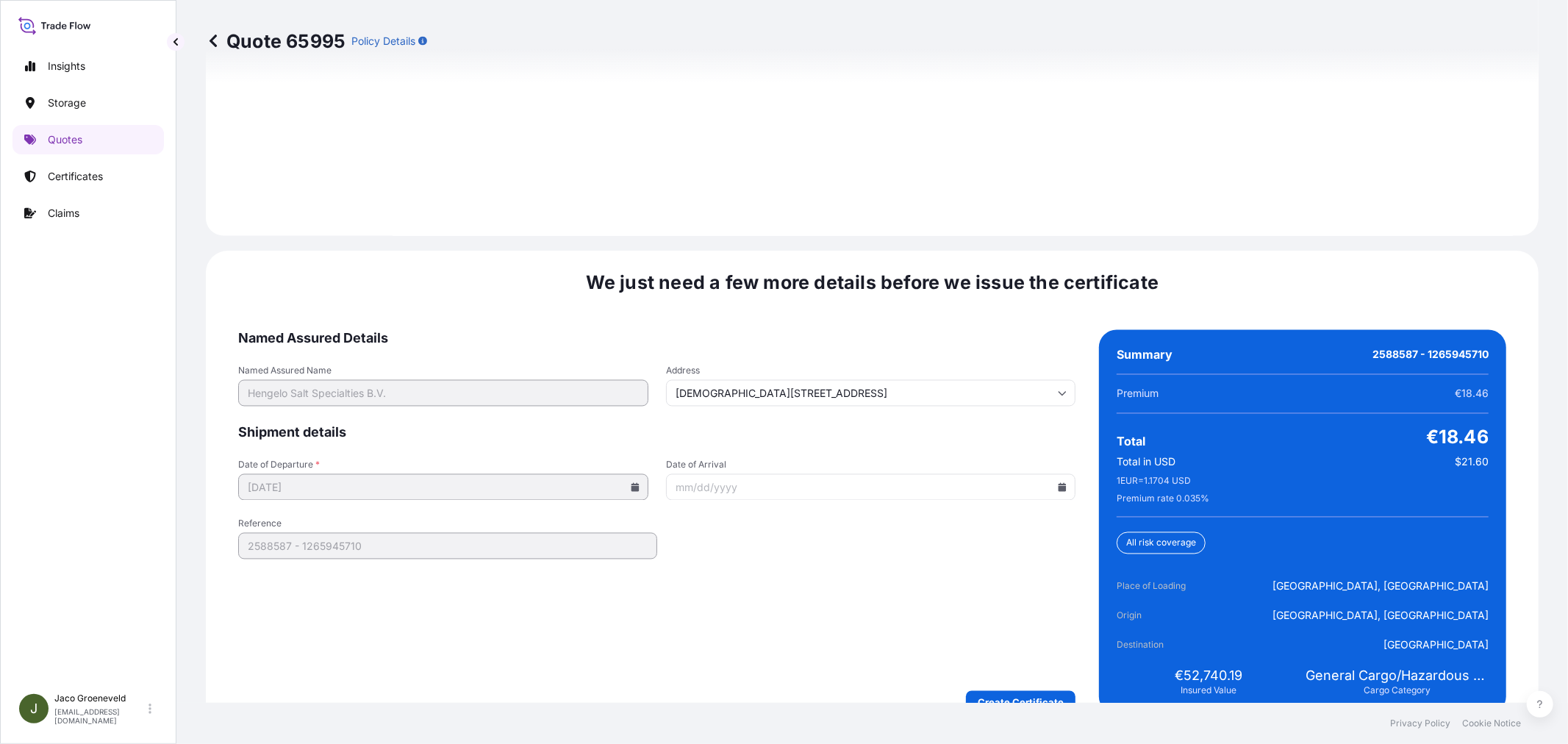
scroll to position [2160, 0]
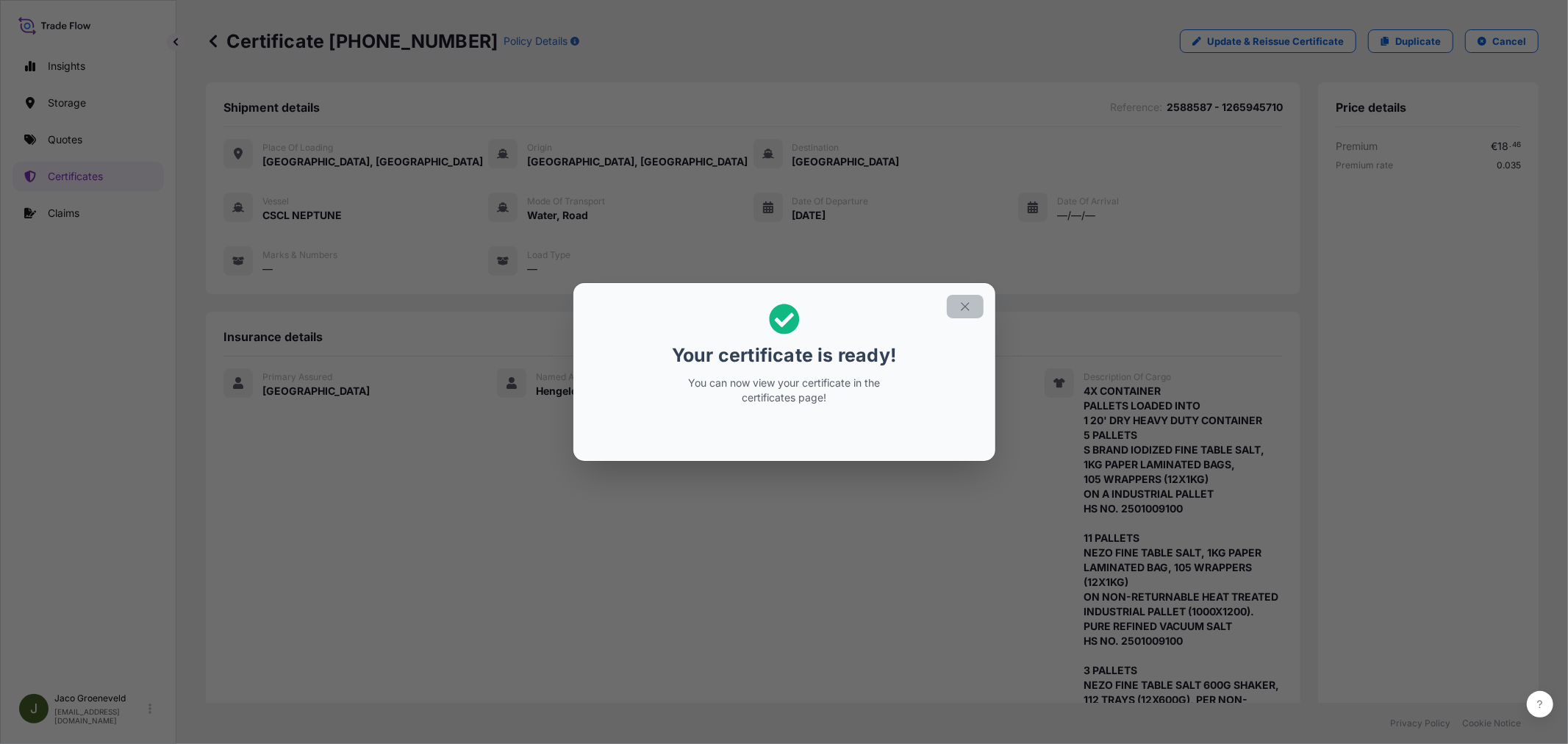
click at [963, 307] on icon "button" at bounding box center [964, 306] width 8 height 8
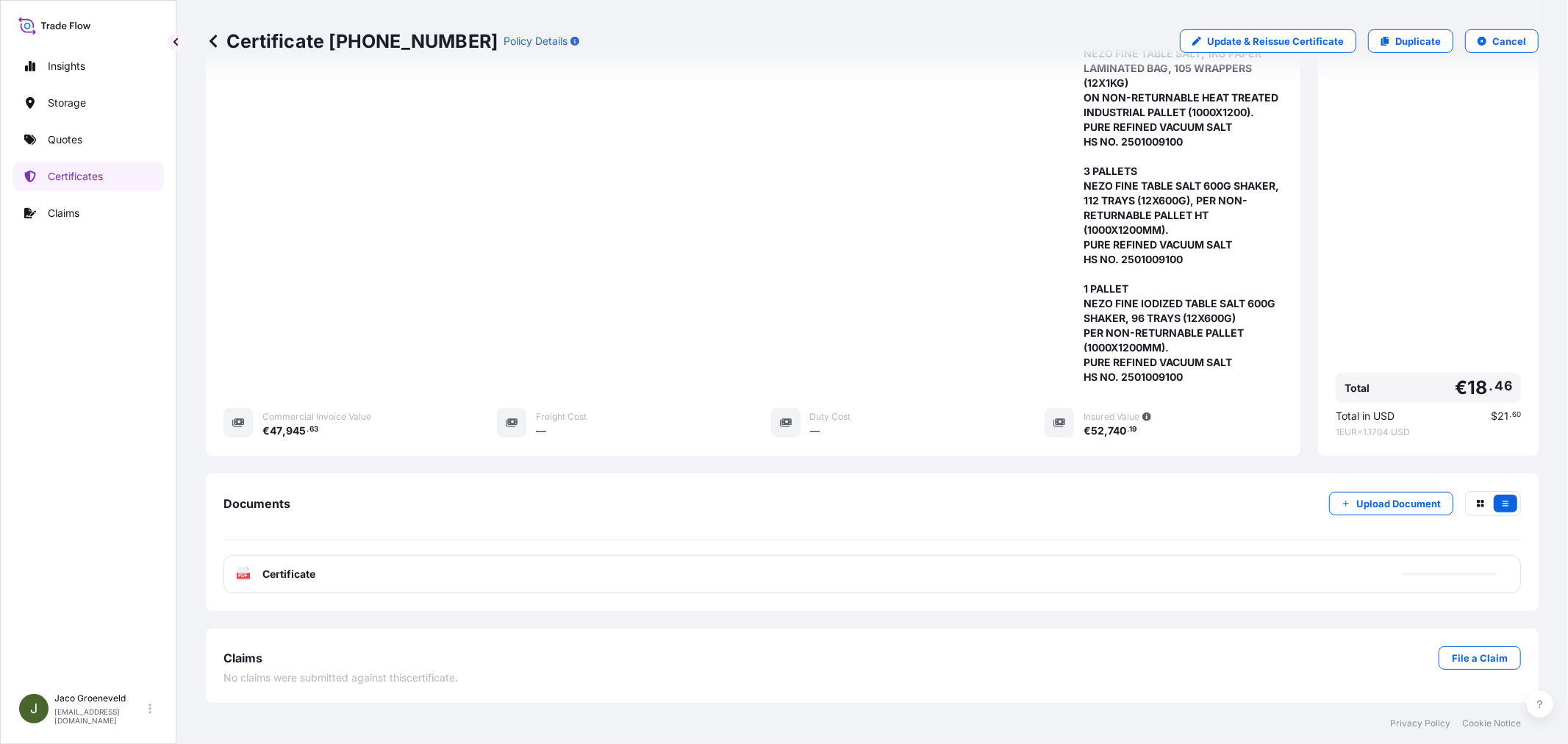
scroll to position [515, 0]
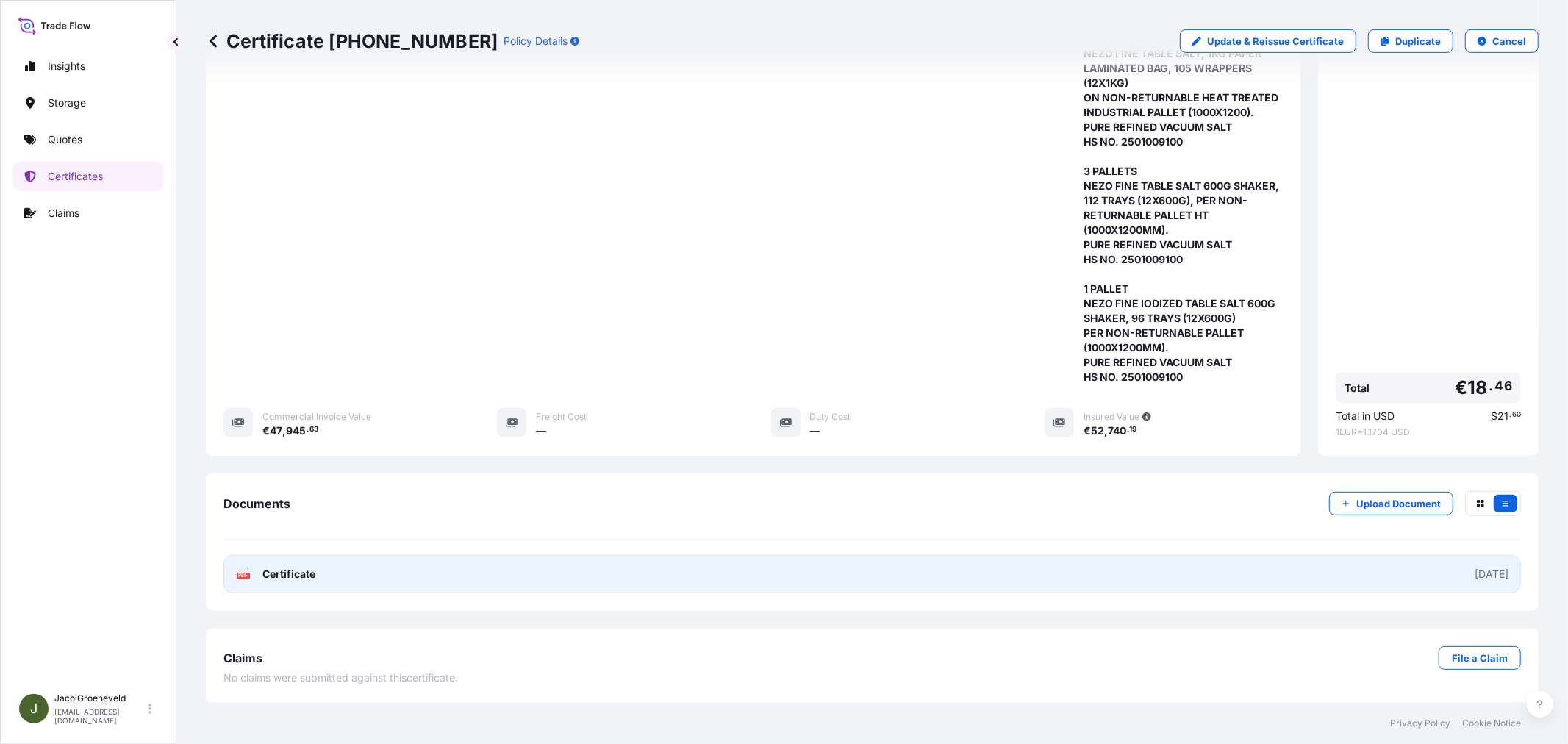
click at [248, 573] on icon at bounding box center [243, 574] width 12 height 15
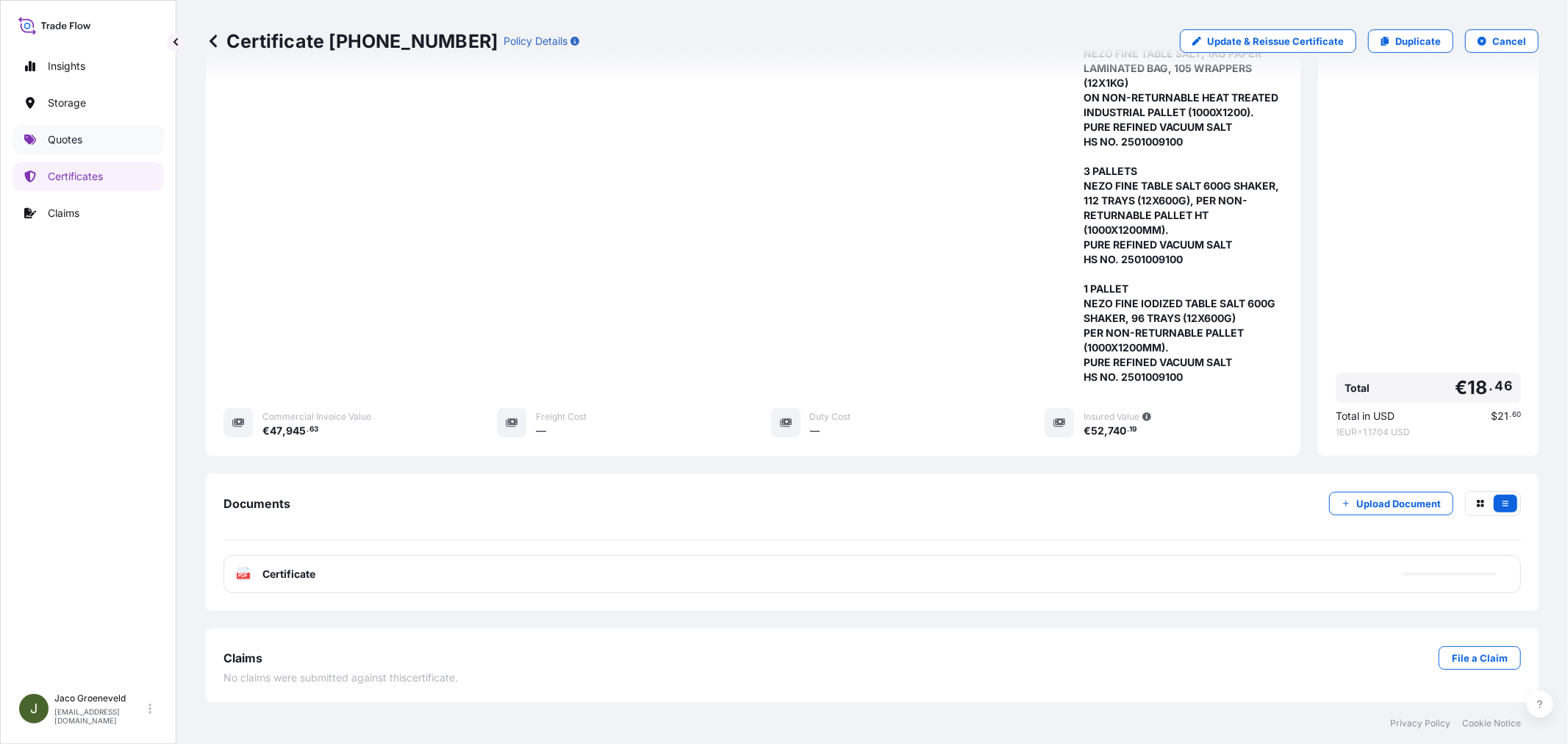
click at [79, 149] on link "Quotes" at bounding box center [88, 139] width 152 height 29
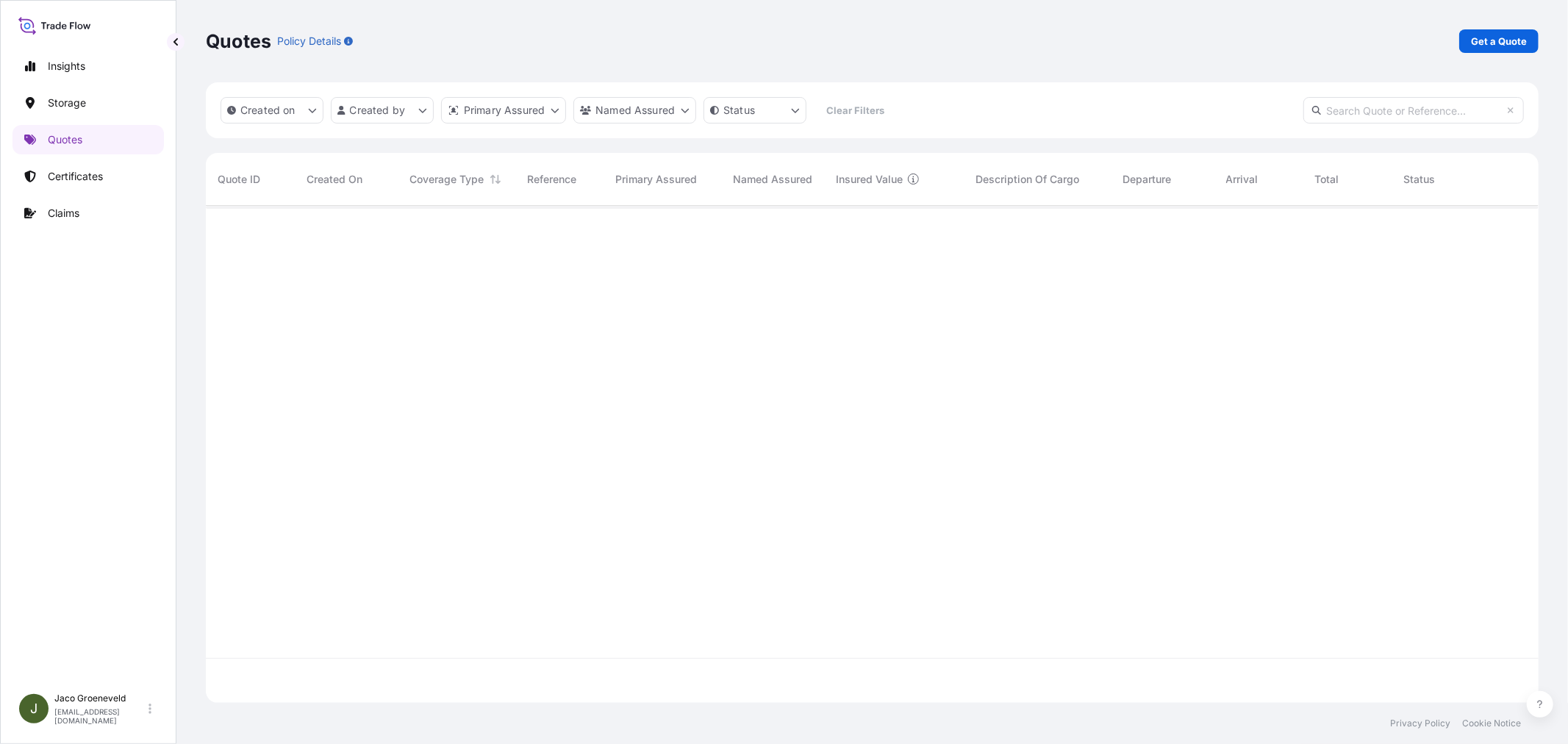
scroll to position [493, 1320]
click at [1524, 37] on p "Get a Quote" at bounding box center [1499, 41] width 56 height 15
select select "Road / [GEOGRAPHIC_DATA]"
select select "Water"
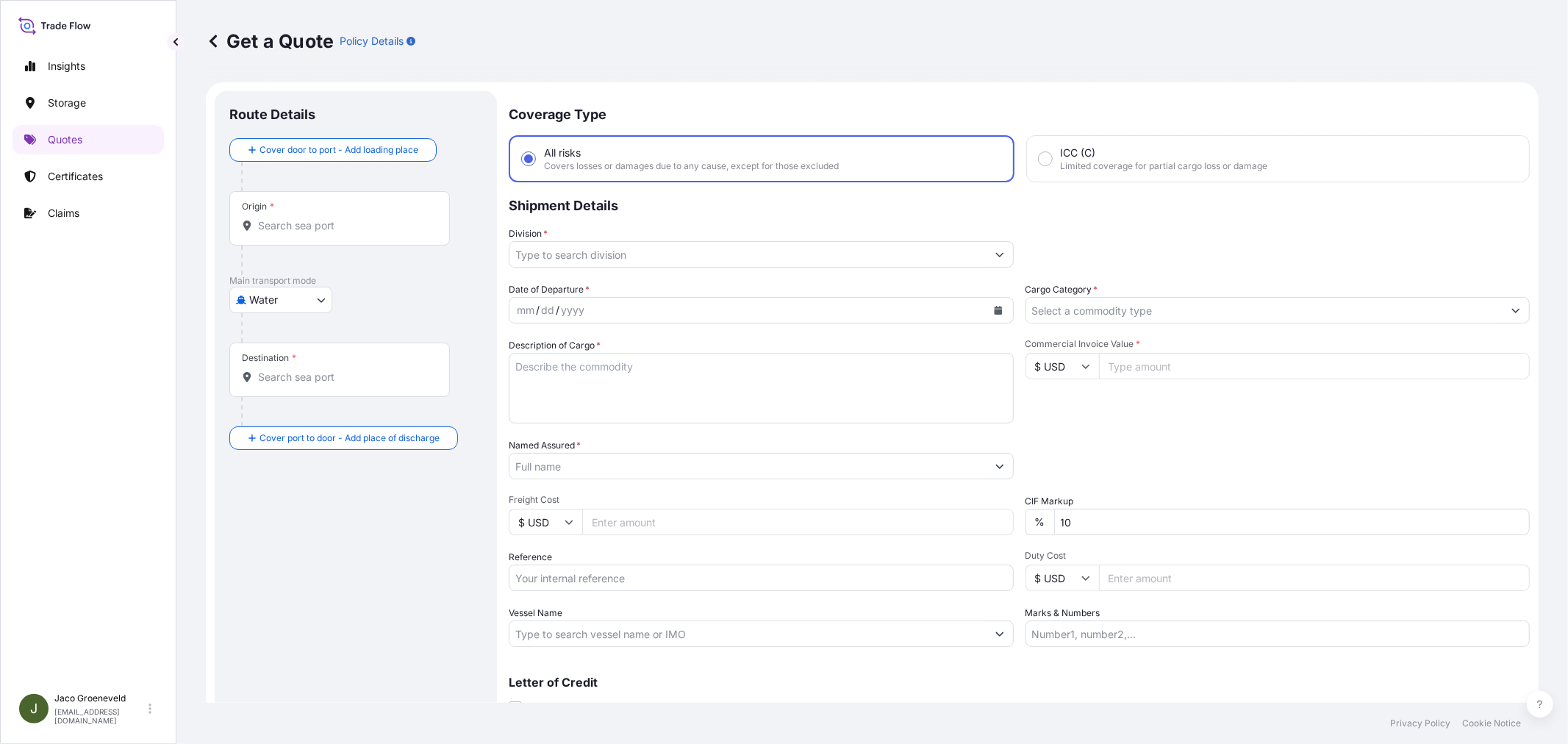
scroll to position [24, 0]
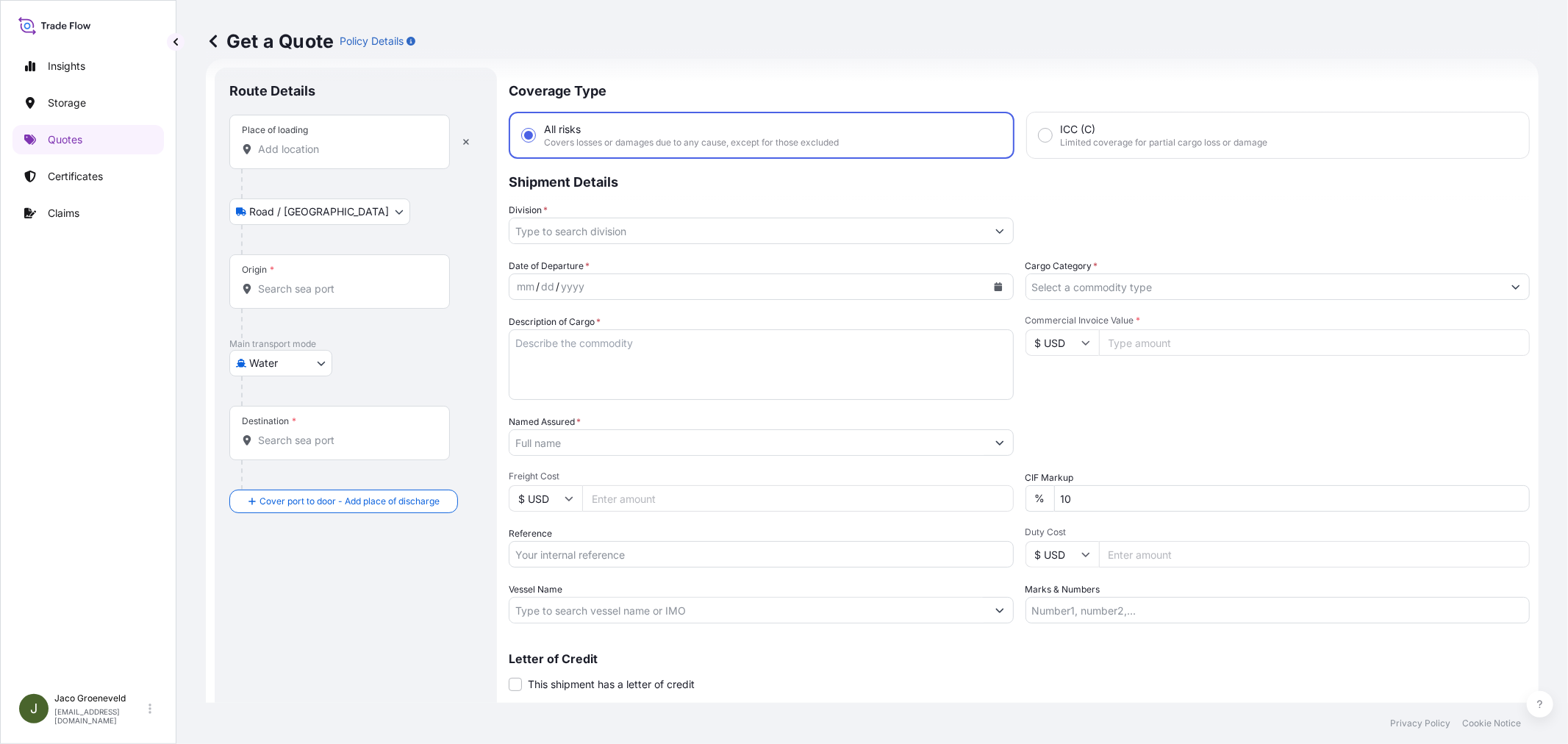
click at [325, 160] on div "Place of loading" at bounding box center [340, 142] width 220 height 55
click at [325, 156] on input "Place of loading" at bounding box center [344, 149] width 173 height 15
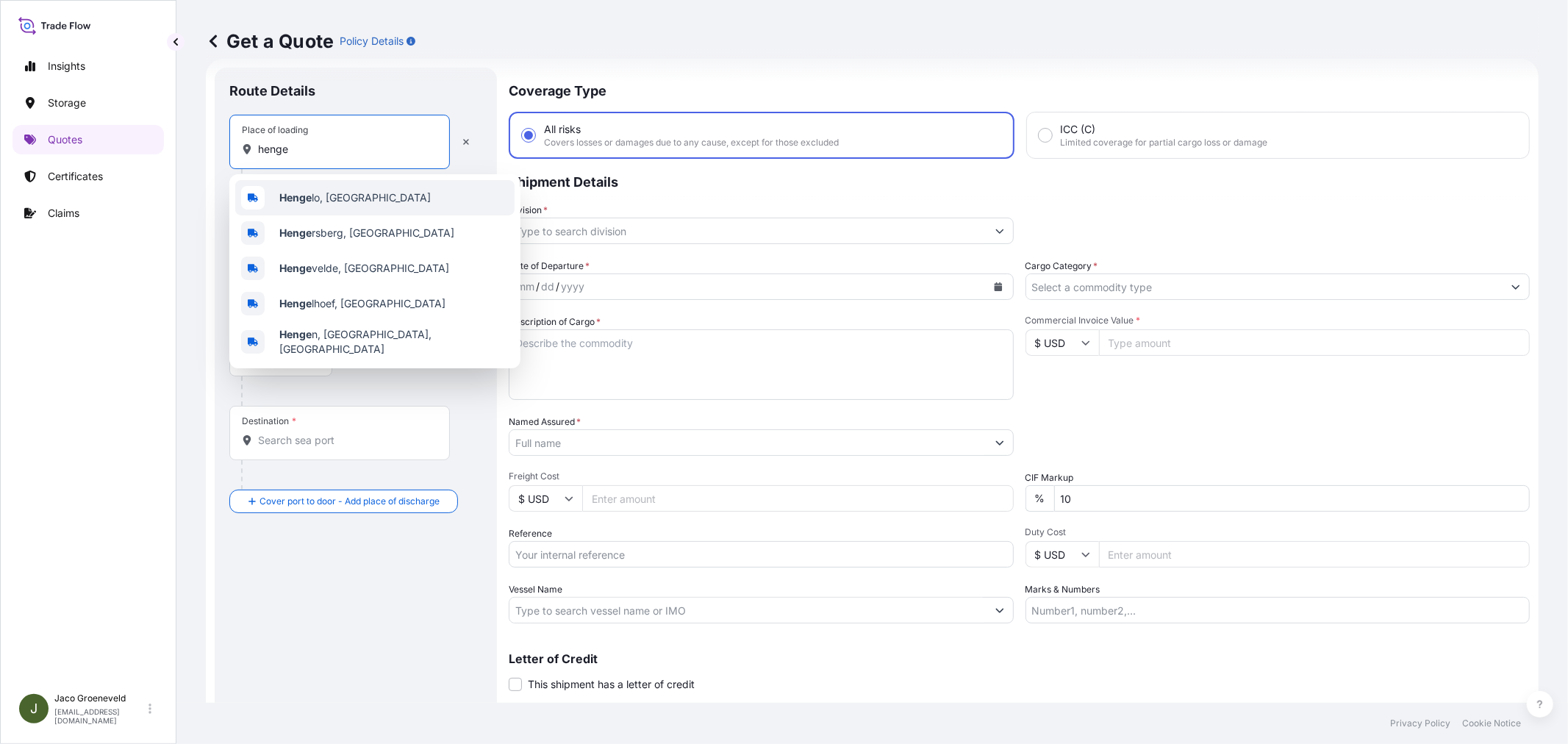
click at [310, 189] on div "Henge lo, [GEOGRAPHIC_DATA]" at bounding box center [374, 198] width 280 height 35
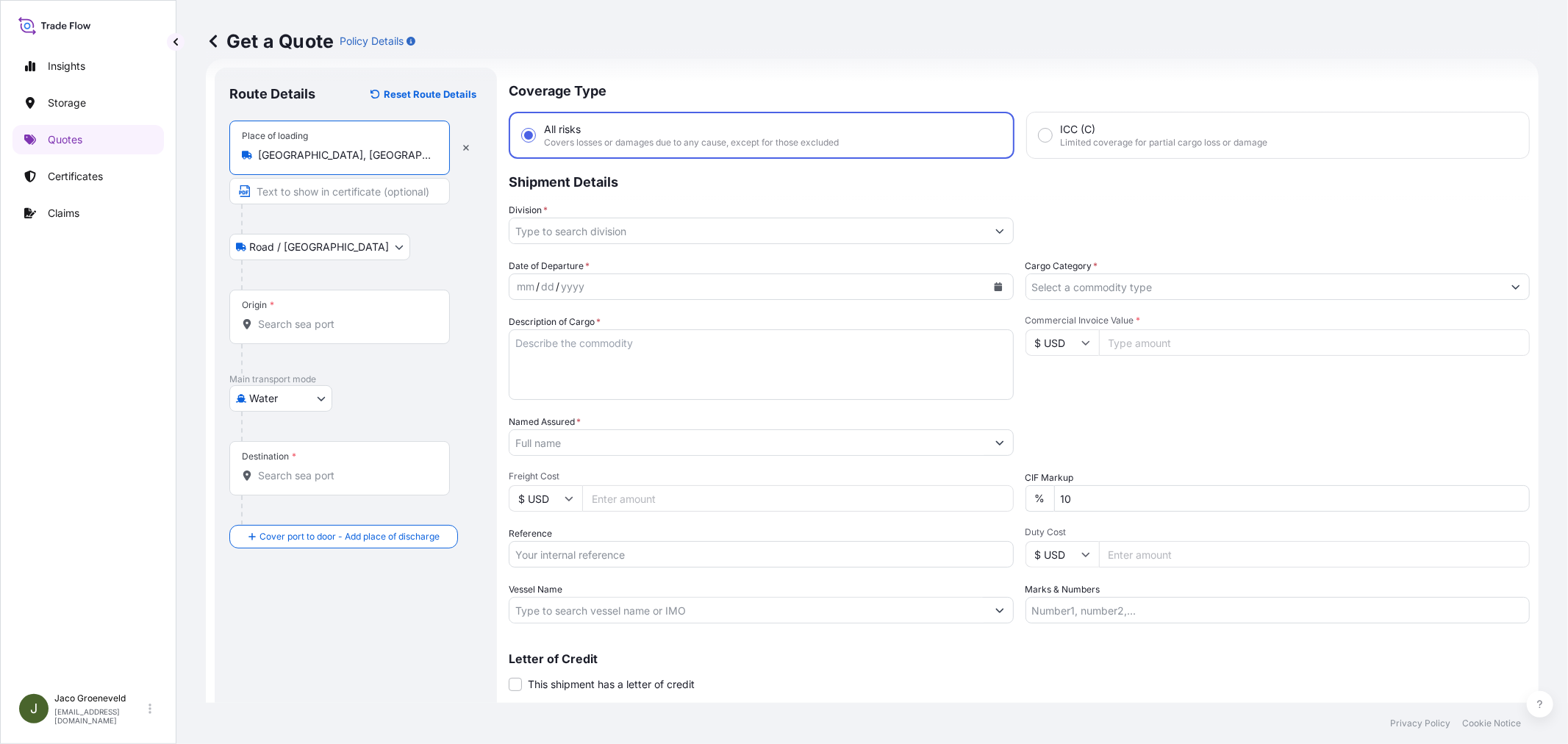
type input "[GEOGRAPHIC_DATA], [GEOGRAPHIC_DATA]"
click at [591, 346] on textarea "Description of Cargo *" at bounding box center [761, 365] width 505 height 71
paste textarea "PALLETS LOADED INTO 1 20' DRY HEAVY DUTY CONTAINER 20 PALLETS NEZO FINE IODIZED…"
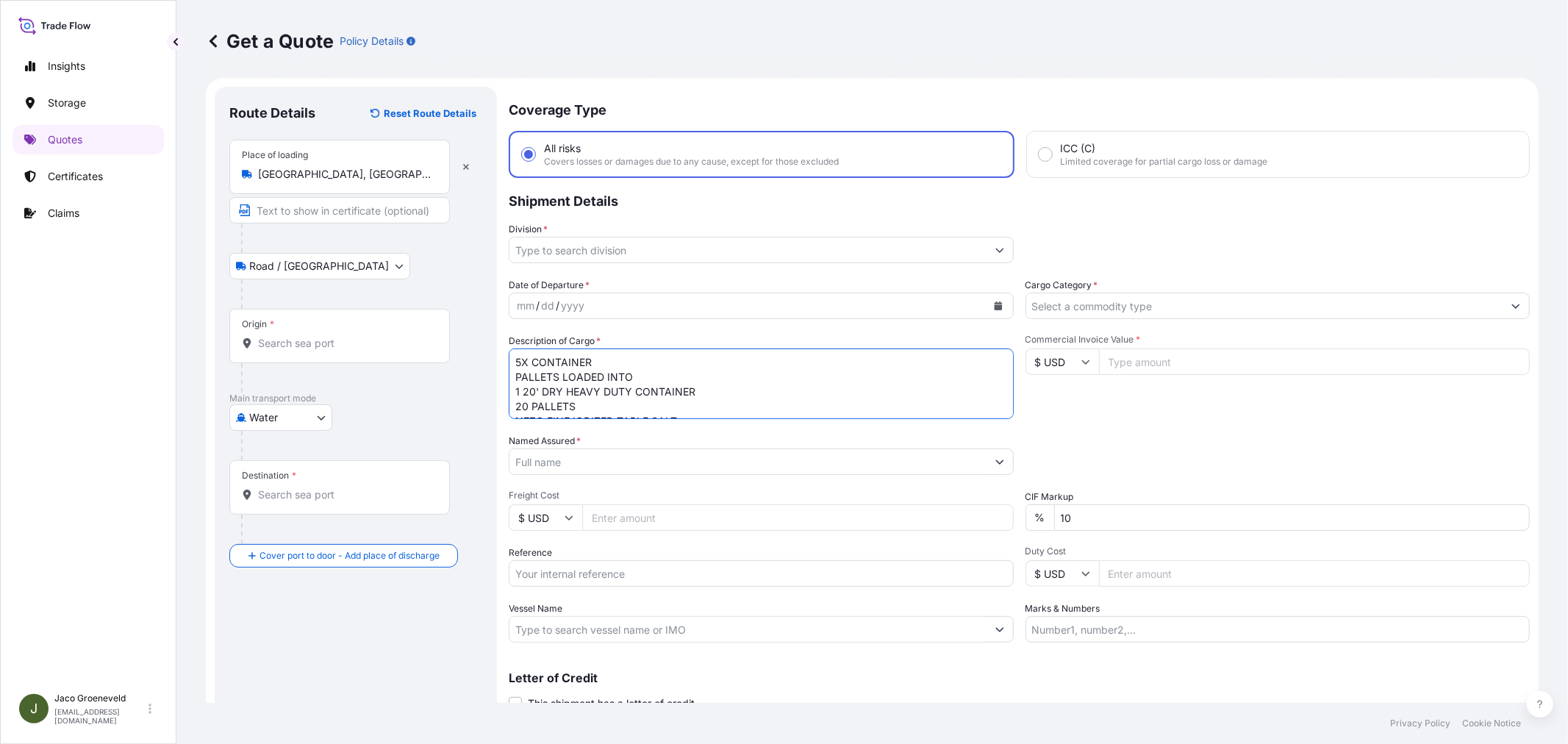
scroll to position [0, 0]
type textarea "5X CONTAINER PALLETS LOADED INTO 1 20' DRY HEAVY DUTY CONTAINER 20 PALLETS NEZO…"
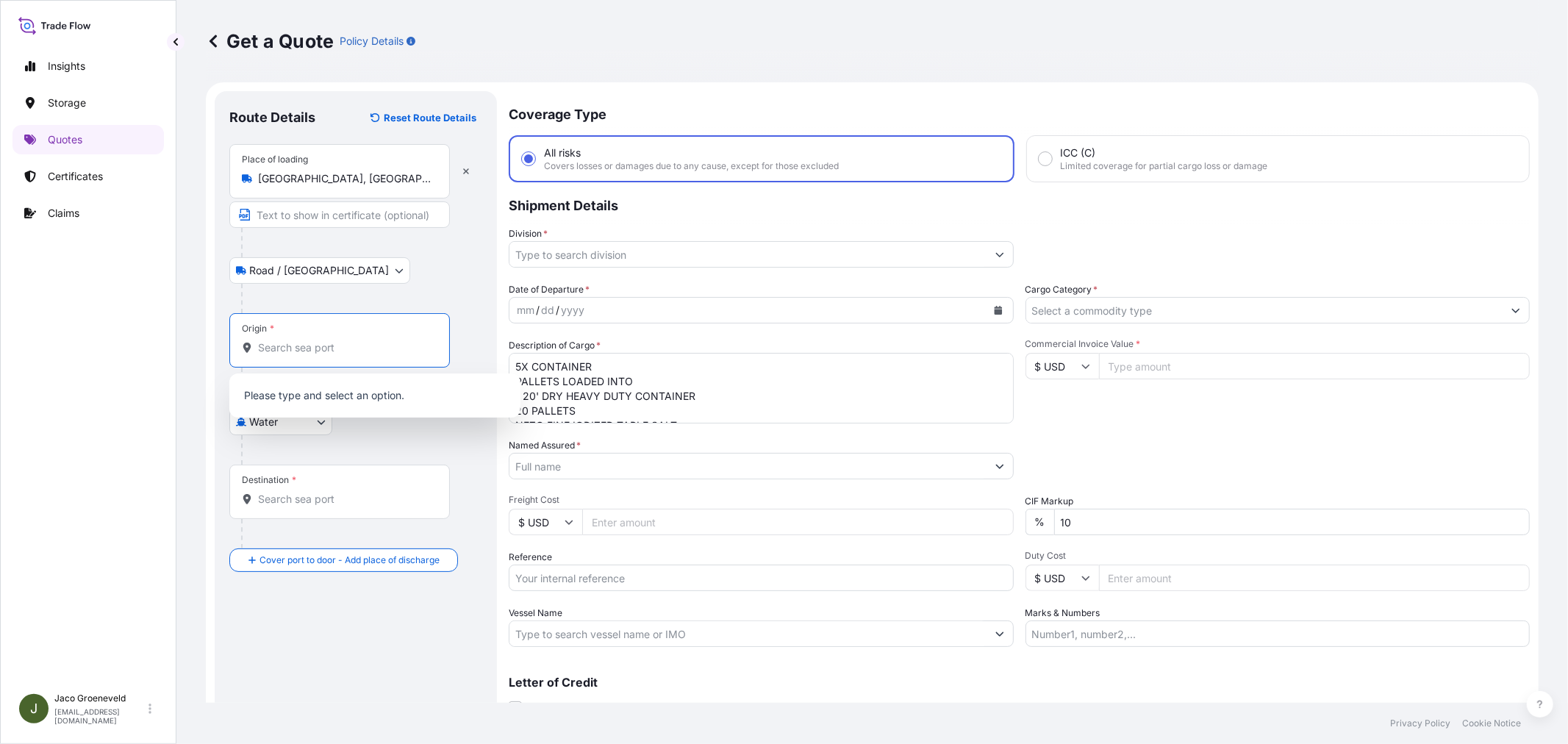
click at [297, 341] on input "Origin *" at bounding box center [344, 347] width 173 height 15
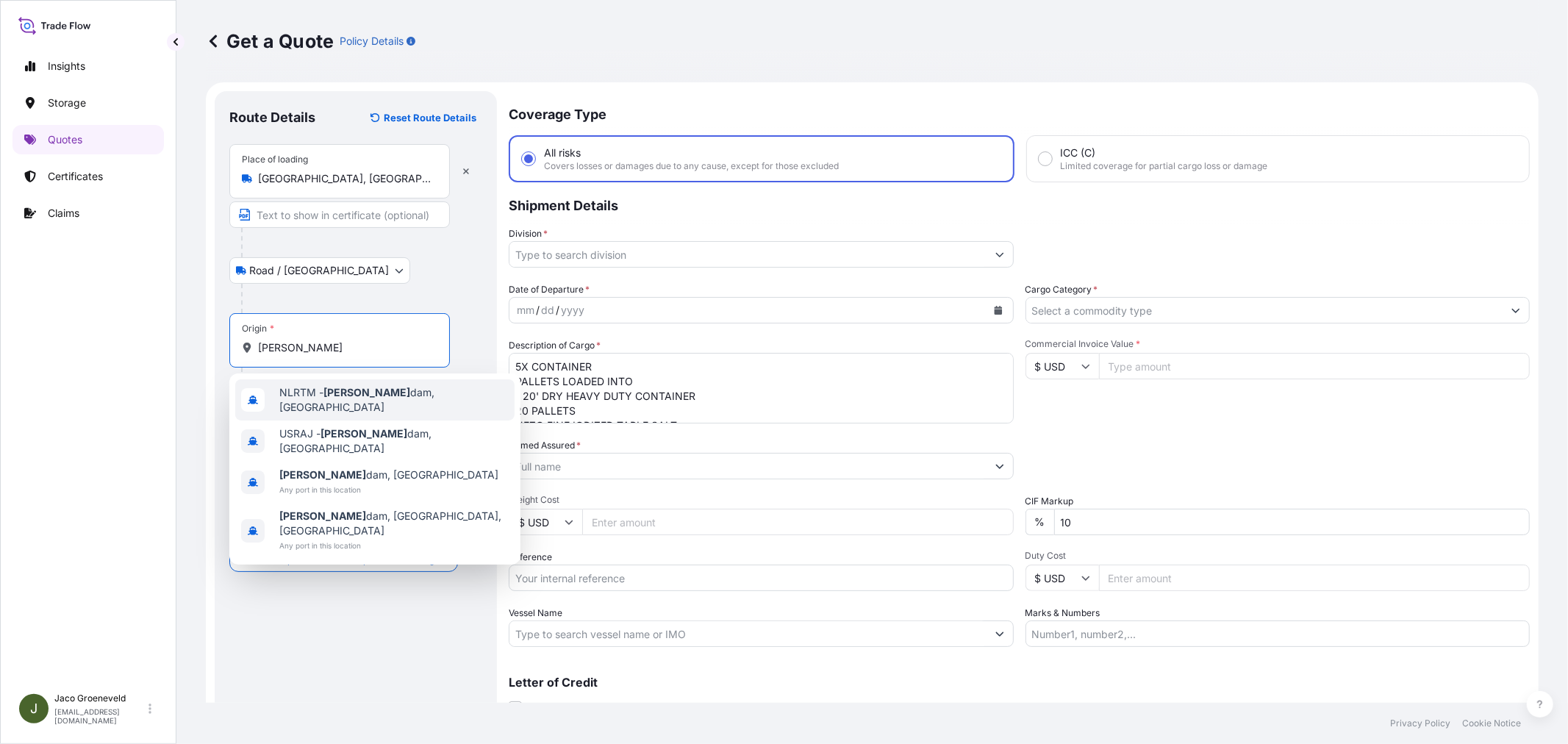
click at [357, 390] on span "NLRTM - [PERSON_NAME][GEOGRAPHIC_DATA], [GEOGRAPHIC_DATA]" at bounding box center [394, 400] width 230 height 29
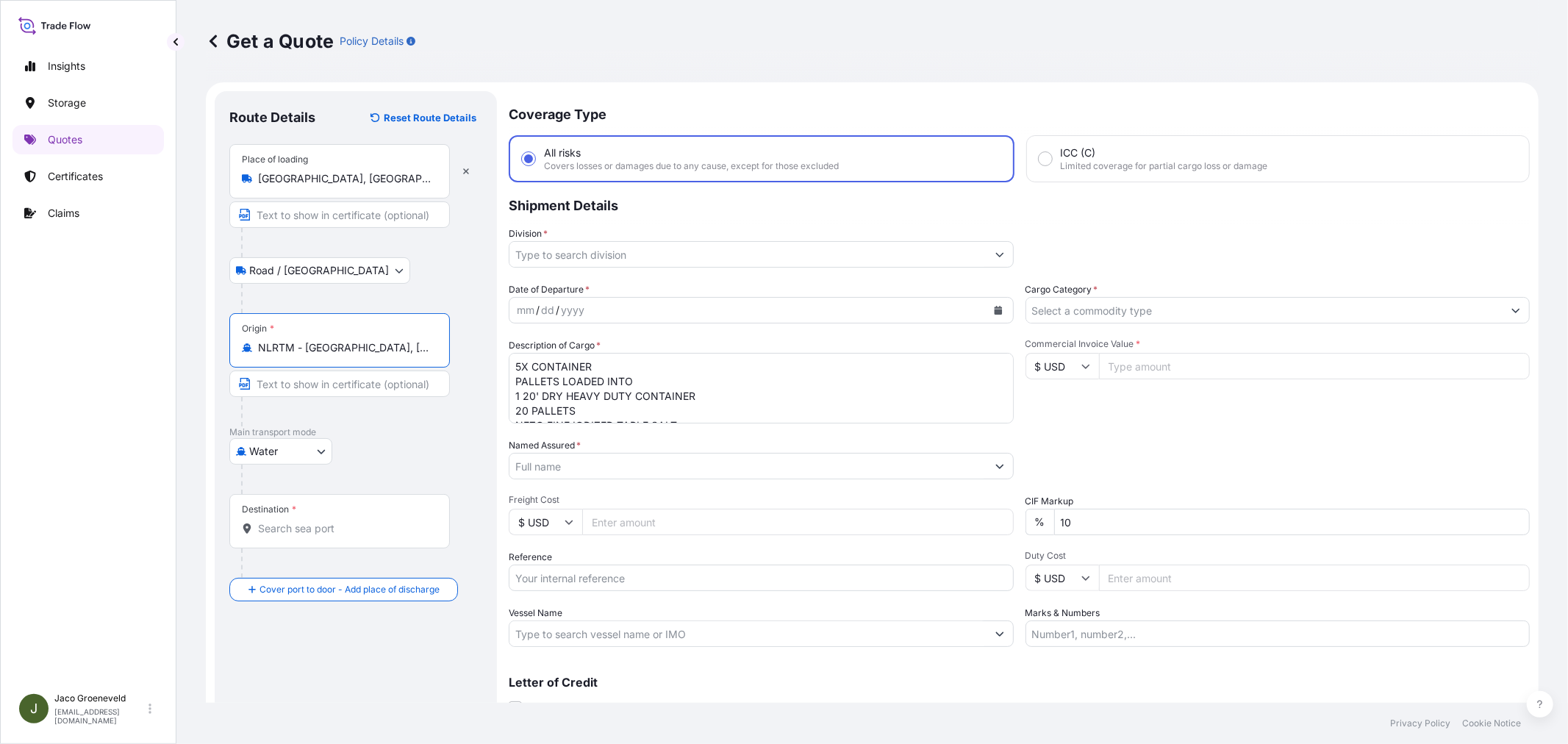
type input "NLRTM - [GEOGRAPHIC_DATA], [GEOGRAPHIC_DATA]"
click at [327, 520] on div "Destination *" at bounding box center [342, 521] width 226 height 55
click at [327, 521] on input "Destination *" at bounding box center [347, 528] width 179 height 15
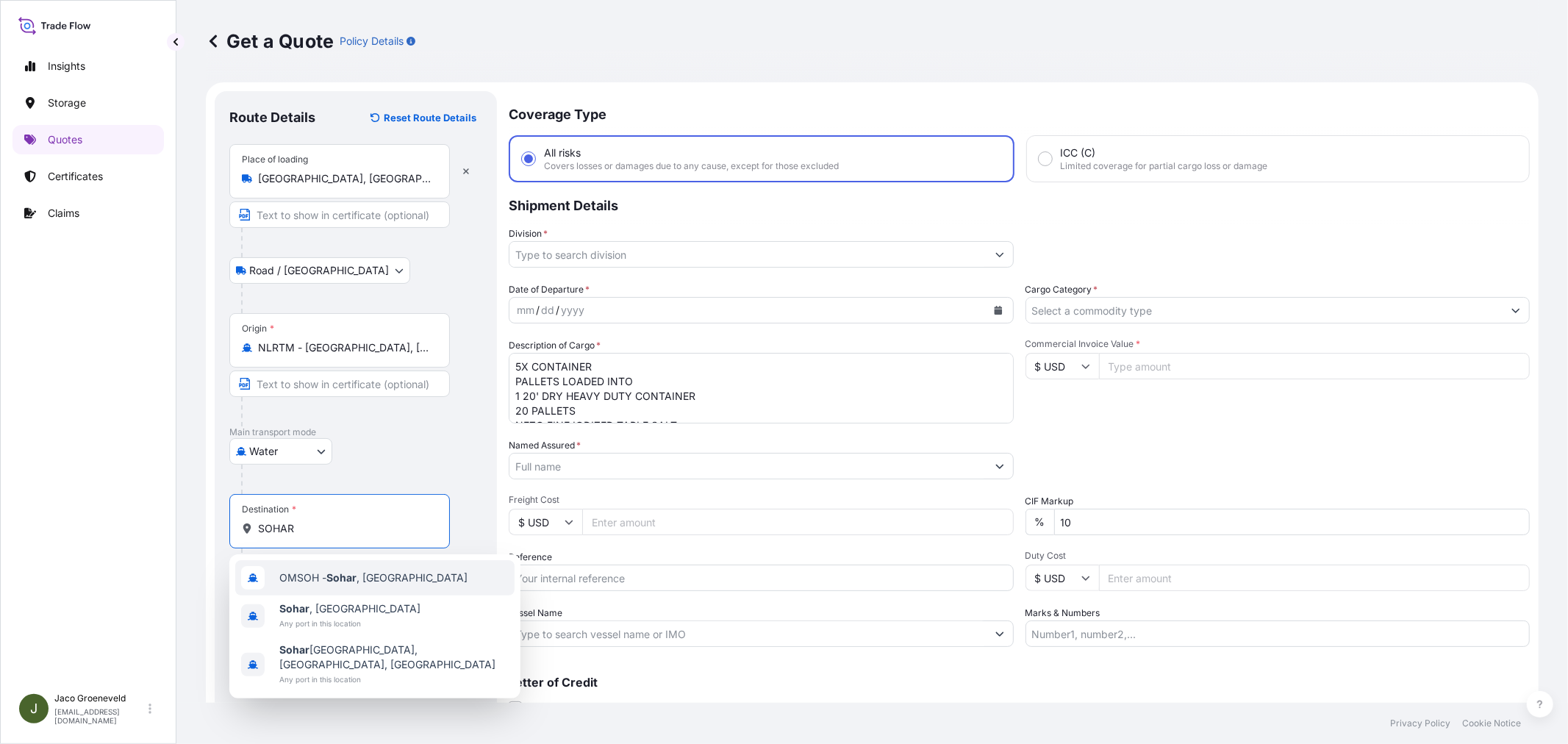
click at [325, 571] on span "OMSOH - [GEOGRAPHIC_DATA] , [GEOGRAPHIC_DATA]" at bounding box center [374, 578] width 188 height 15
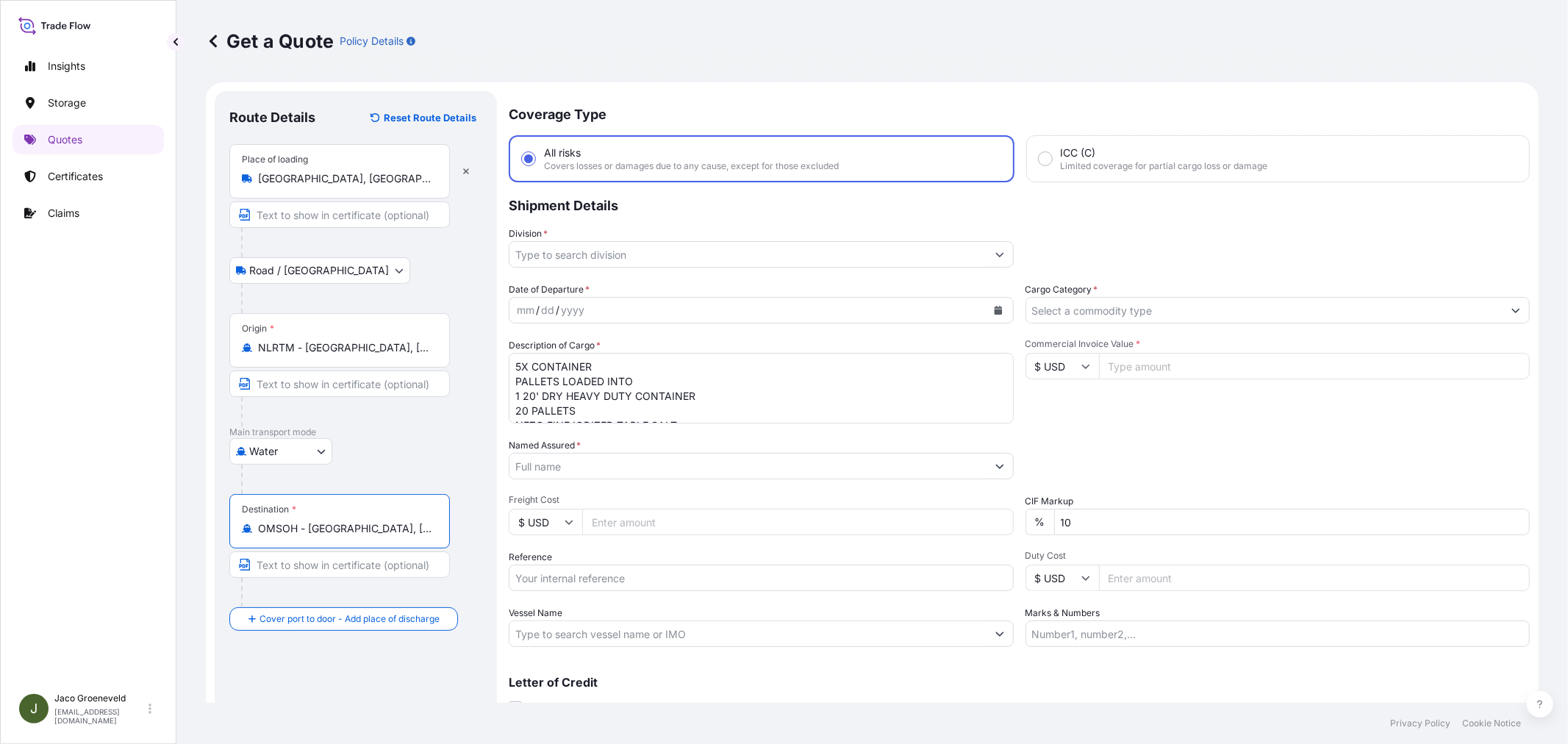
type input "OMSOH - [GEOGRAPHIC_DATA], [GEOGRAPHIC_DATA]"
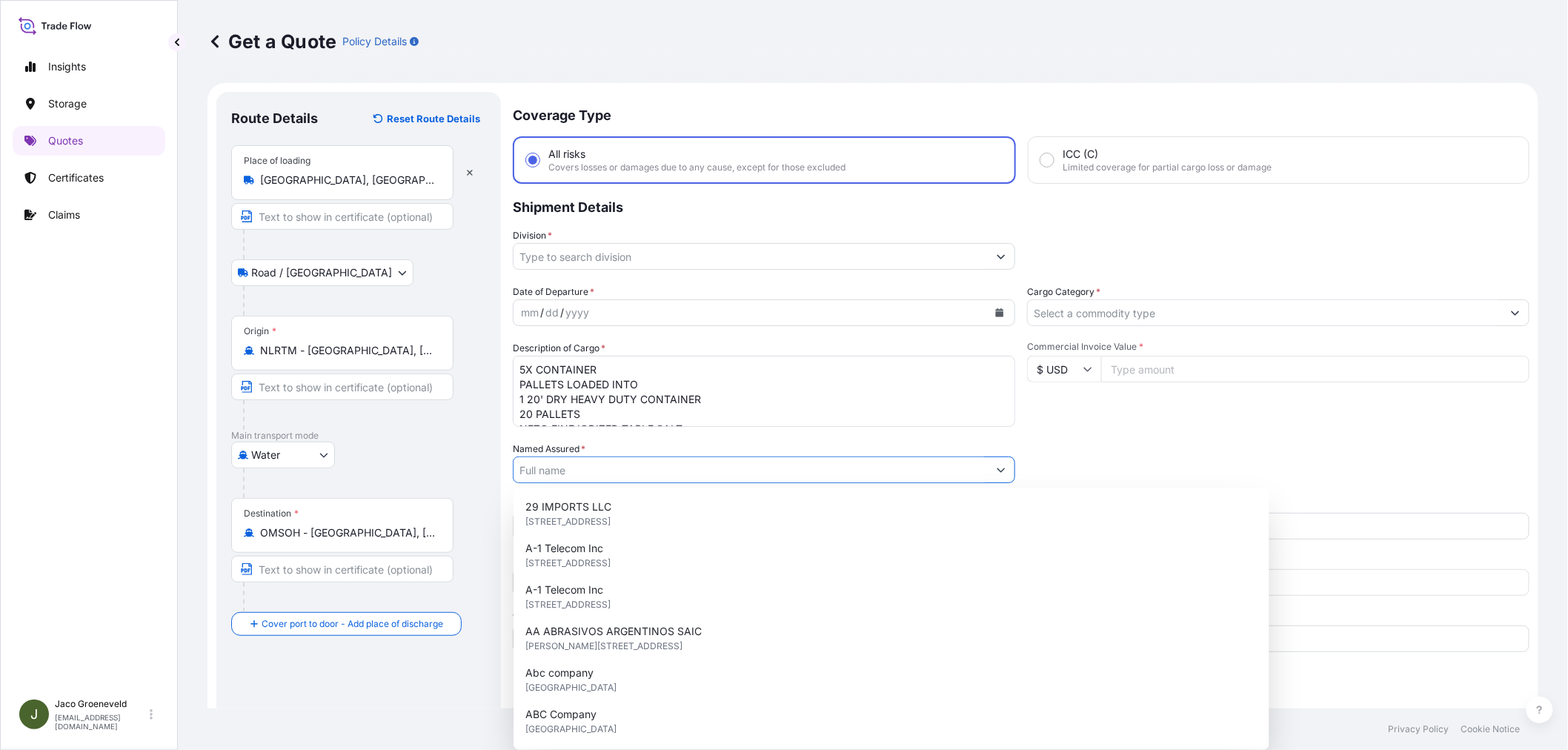
click at [598, 477] on input "Named Assured *" at bounding box center [750, 470] width 474 height 26
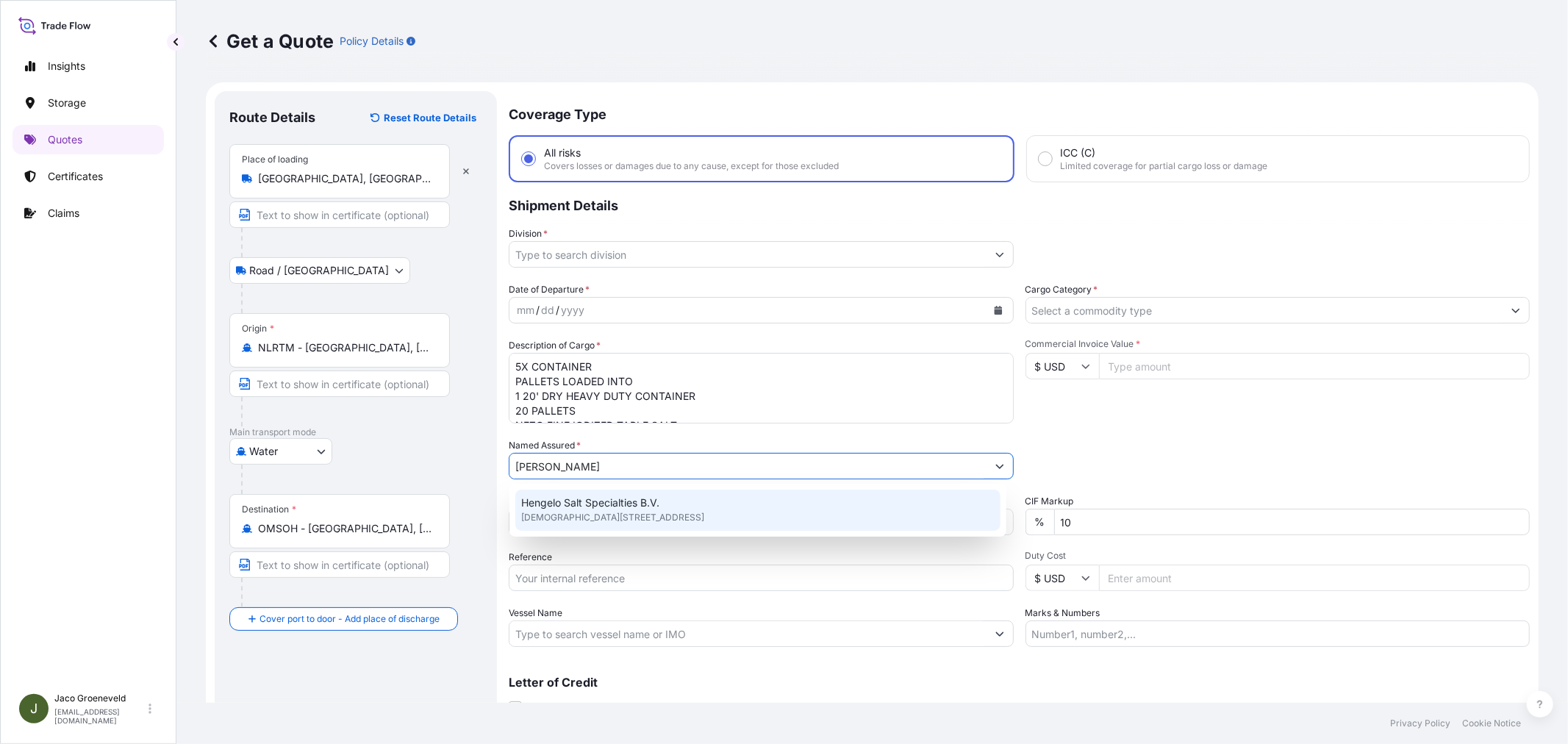
click at [673, 501] on div "Hengelo Salt Specialties B.V. [STREET_ADDRESS]" at bounding box center [758, 510] width 485 height 41
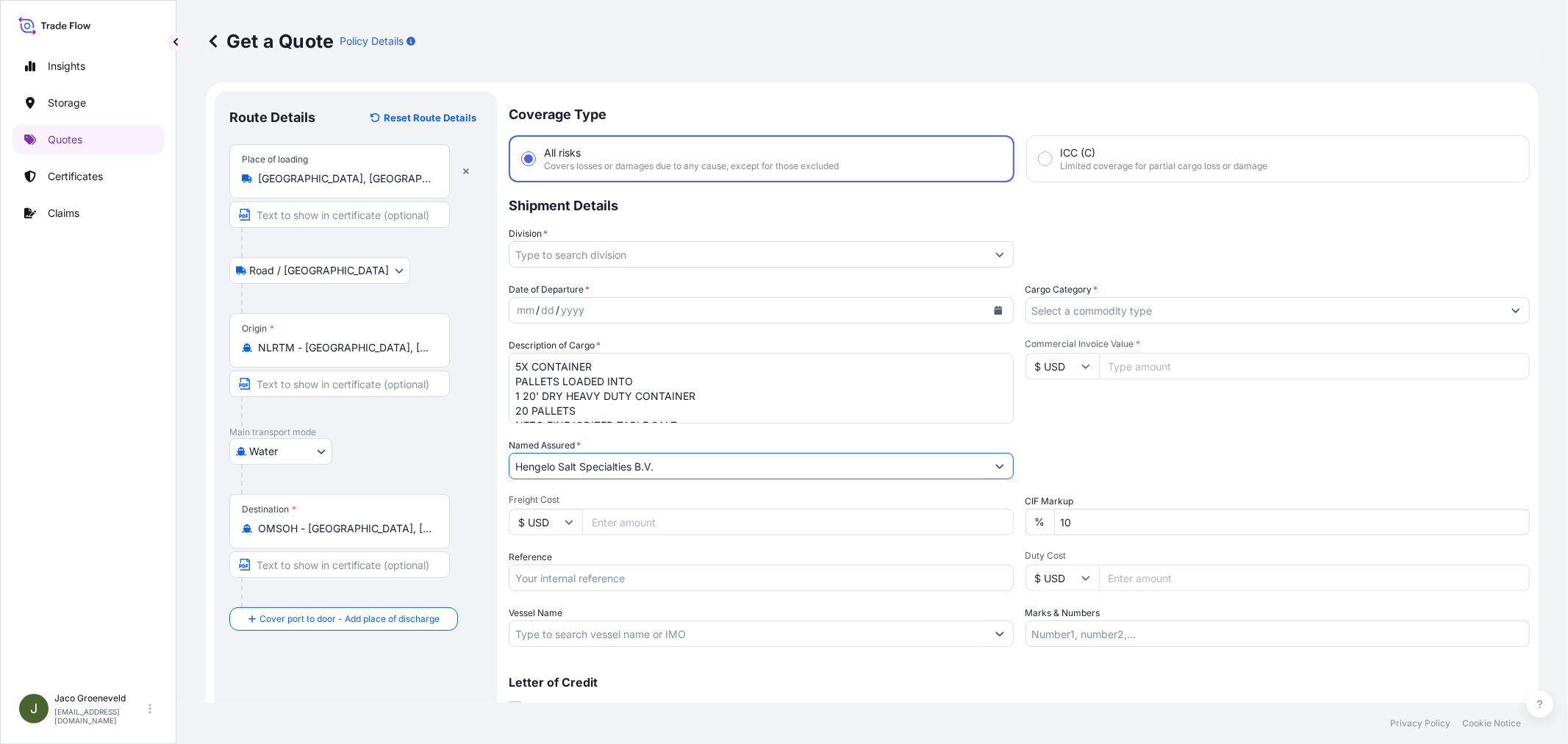
type input "Hengelo Salt Specialties B.V."
click at [849, 571] on input "Reference" at bounding box center [761, 578] width 505 height 26
type input "2590111 - 1265945917"
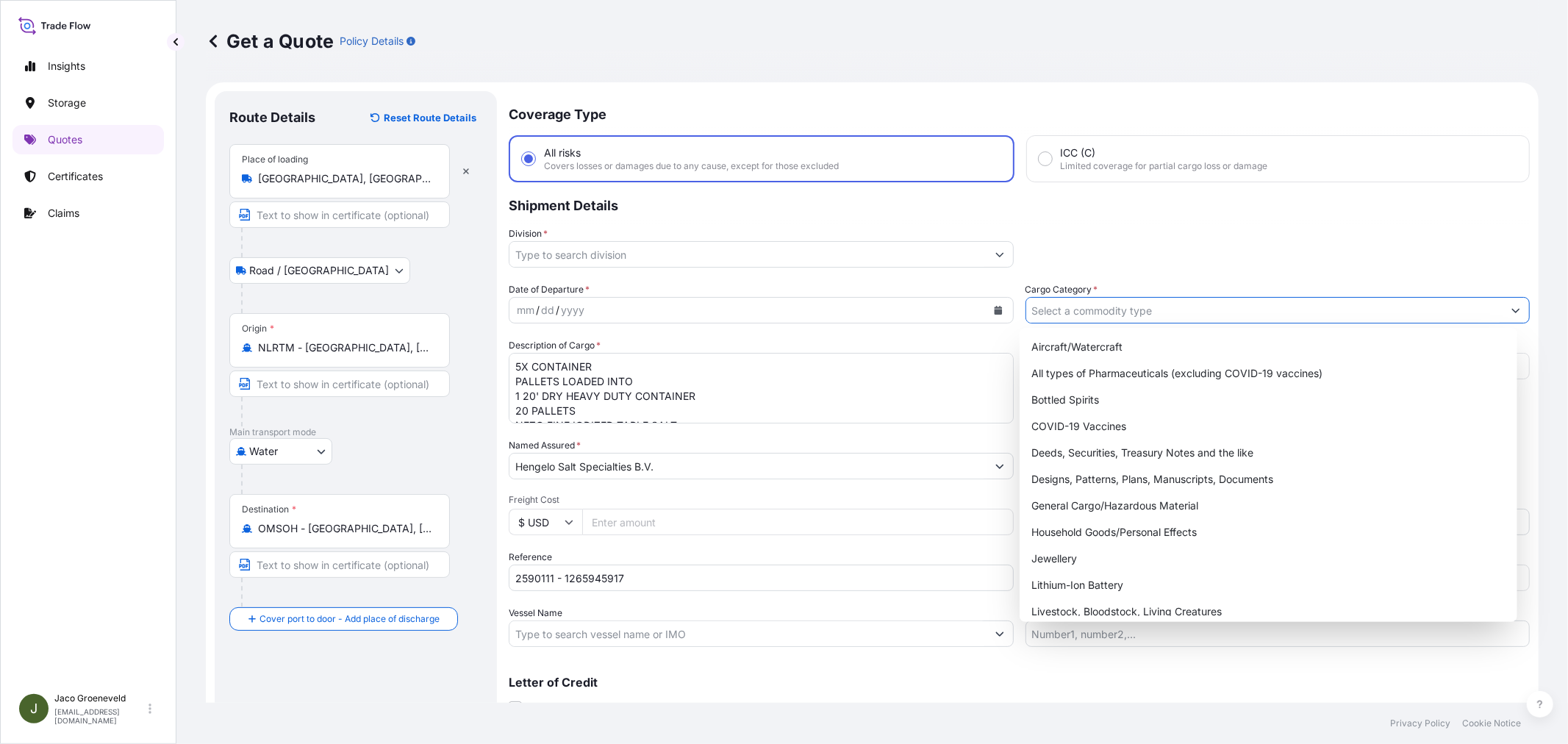
click at [1079, 317] on input "Cargo Category *" at bounding box center [1264, 310] width 477 height 26
click at [1087, 508] on div "General Cargo/Hazardous Material" at bounding box center [1268, 505] width 485 height 26
type input "General Cargo/Hazardous Material"
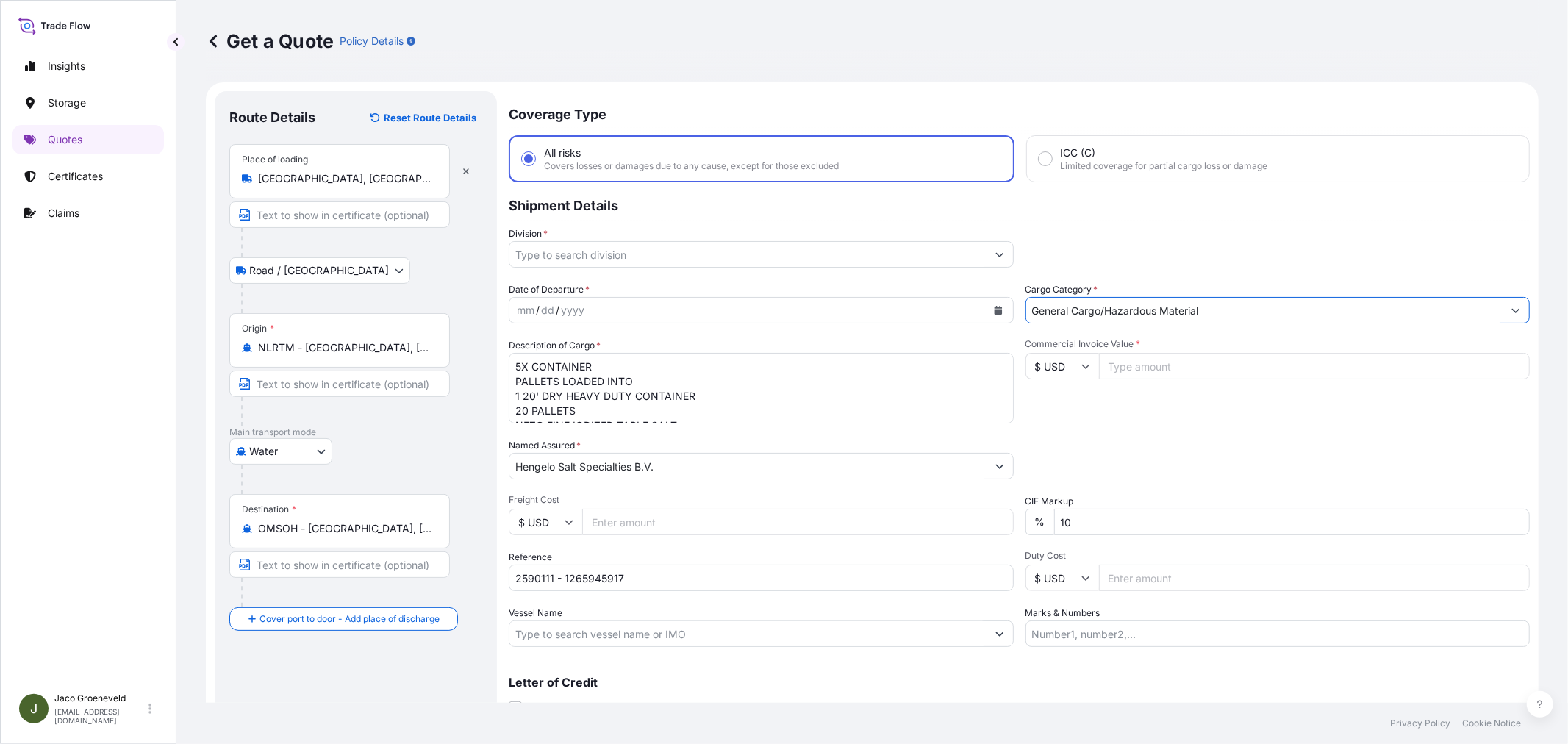
click at [625, 266] on div at bounding box center [761, 254] width 505 height 26
click at [608, 246] on input "Division *" at bounding box center [747, 254] width 477 height 26
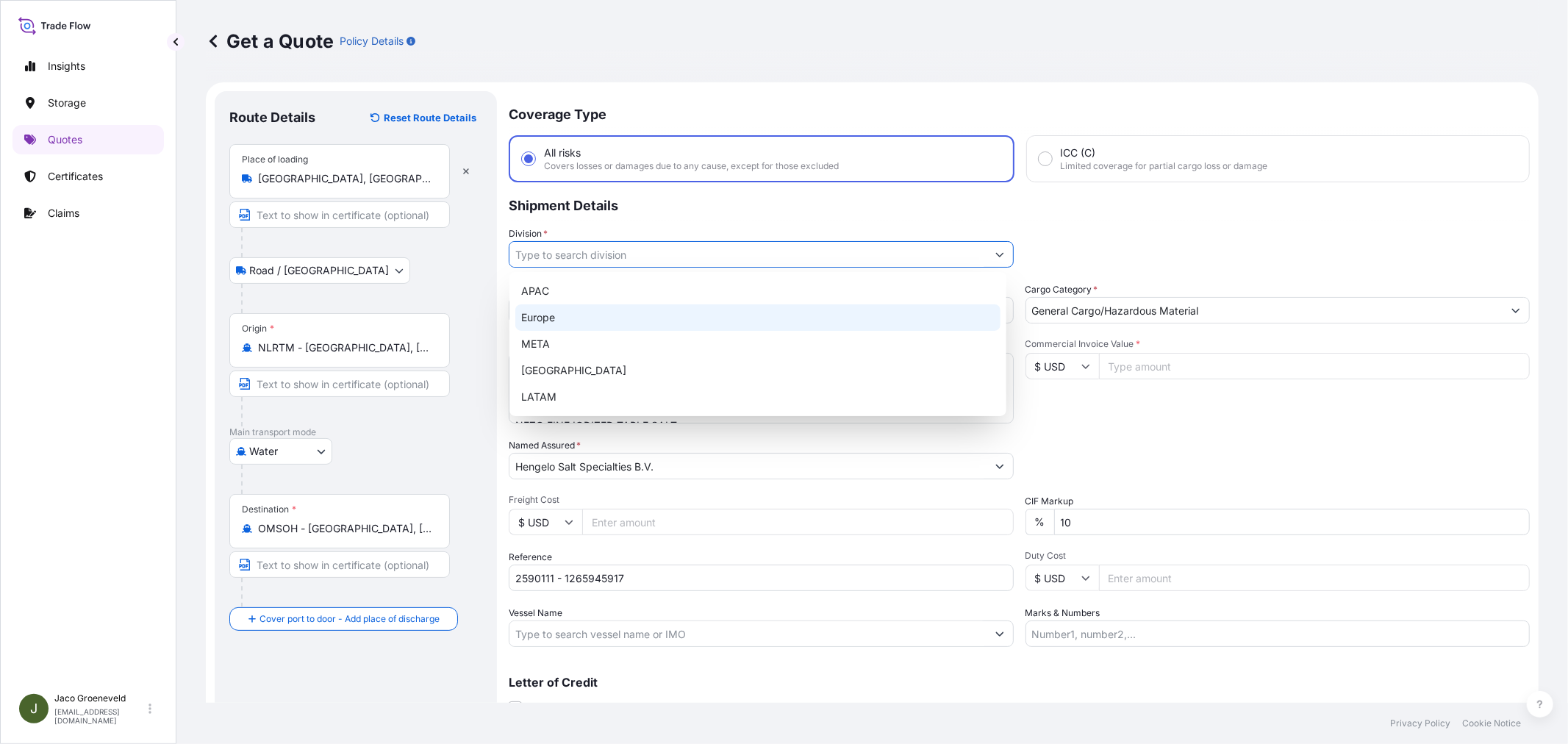
click at [571, 323] on div "Europe" at bounding box center [758, 317] width 485 height 26
type input "Europe"
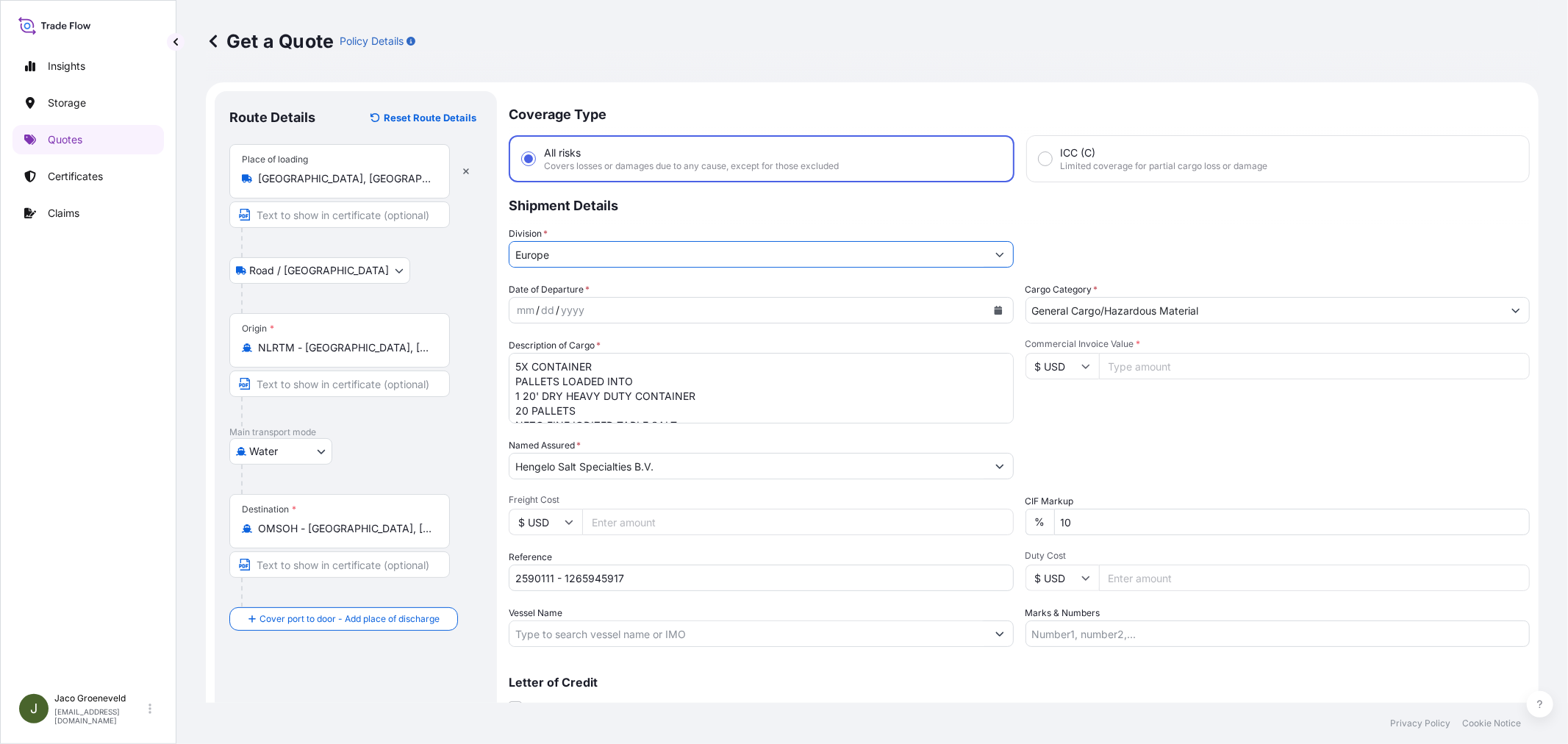
click at [570, 313] on div "yyyy" at bounding box center [572, 310] width 26 height 18
click at [1006, 307] on div "mm / dd / yyyy" at bounding box center [761, 310] width 505 height 26
click at [993, 306] on icon "Calendar" at bounding box center [997, 310] width 8 height 8
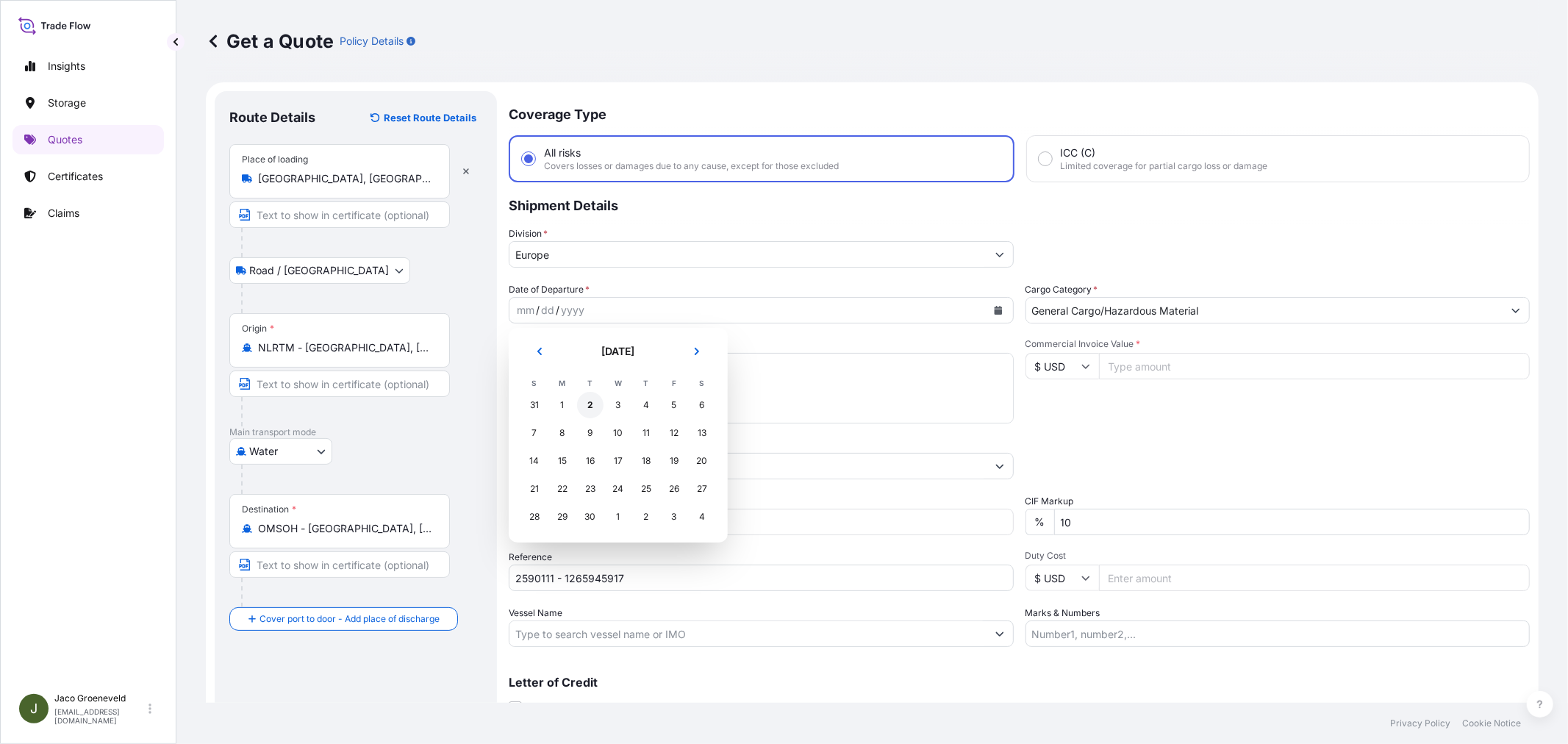
click at [594, 405] on div "2" at bounding box center [590, 405] width 26 height 26
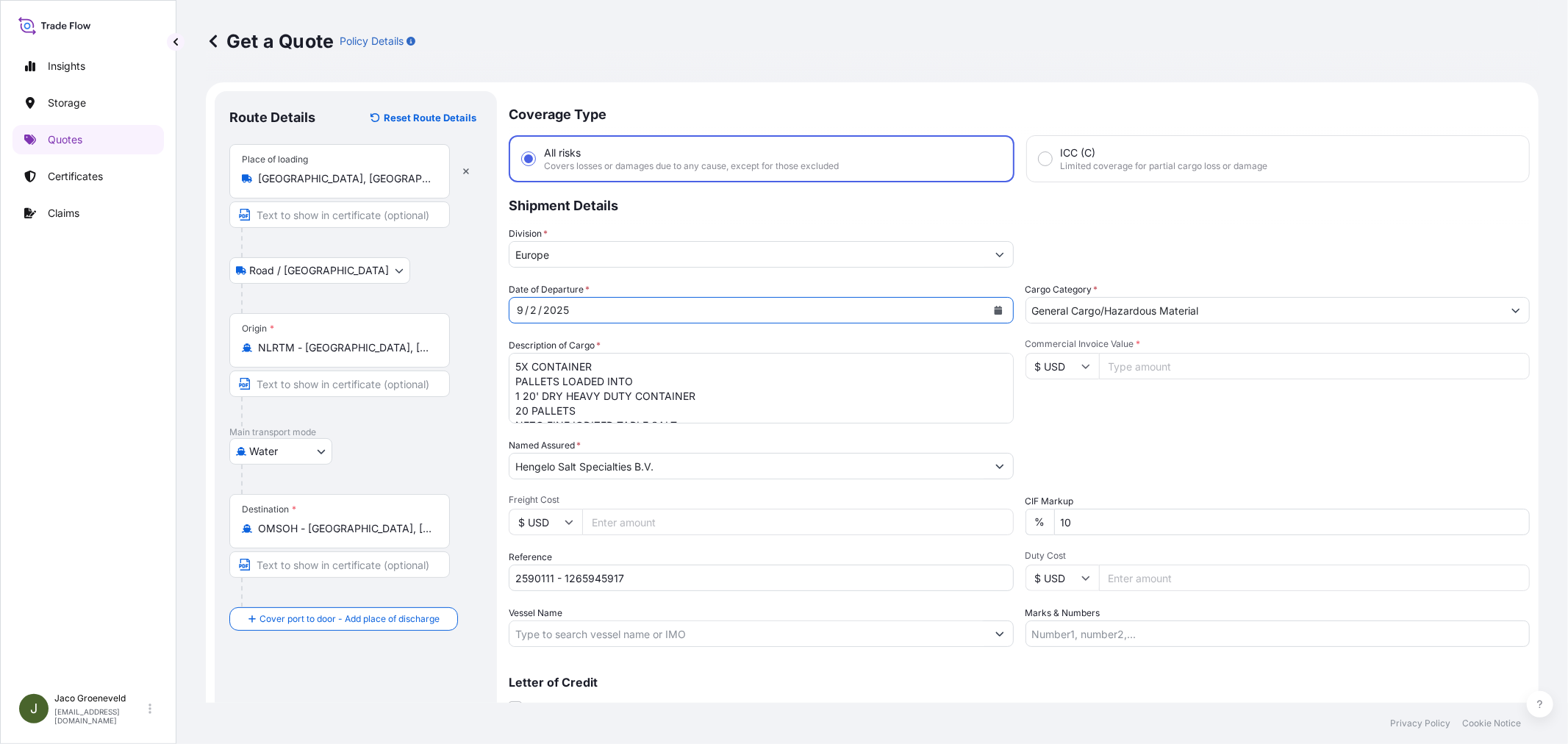
click at [583, 633] on input "Vessel Name" at bounding box center [747, 634] width 477 height 26
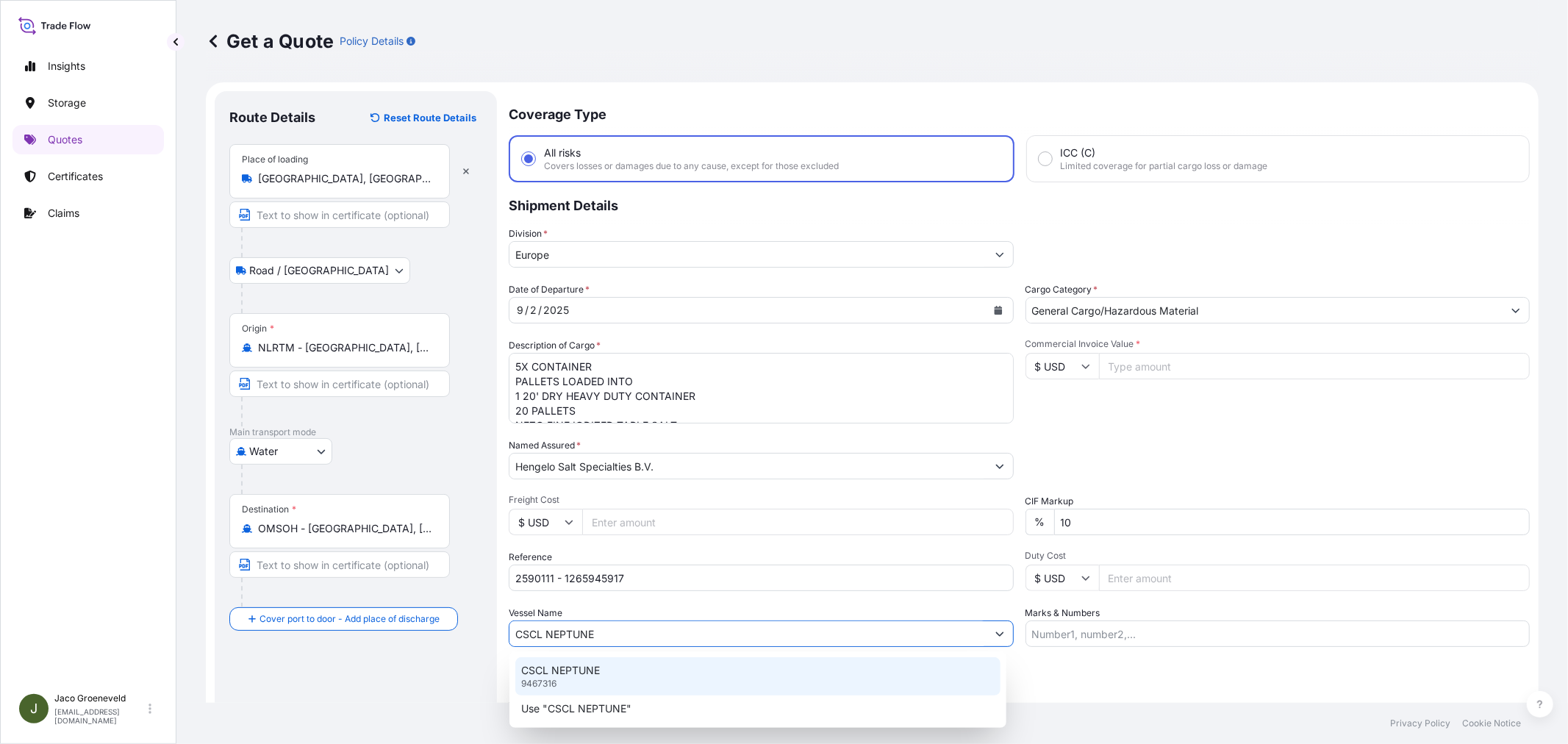
click at [654, 676] on div "CSCL NEPTUNE 9467316" at bounding box center [758, 676] width 485 height 39
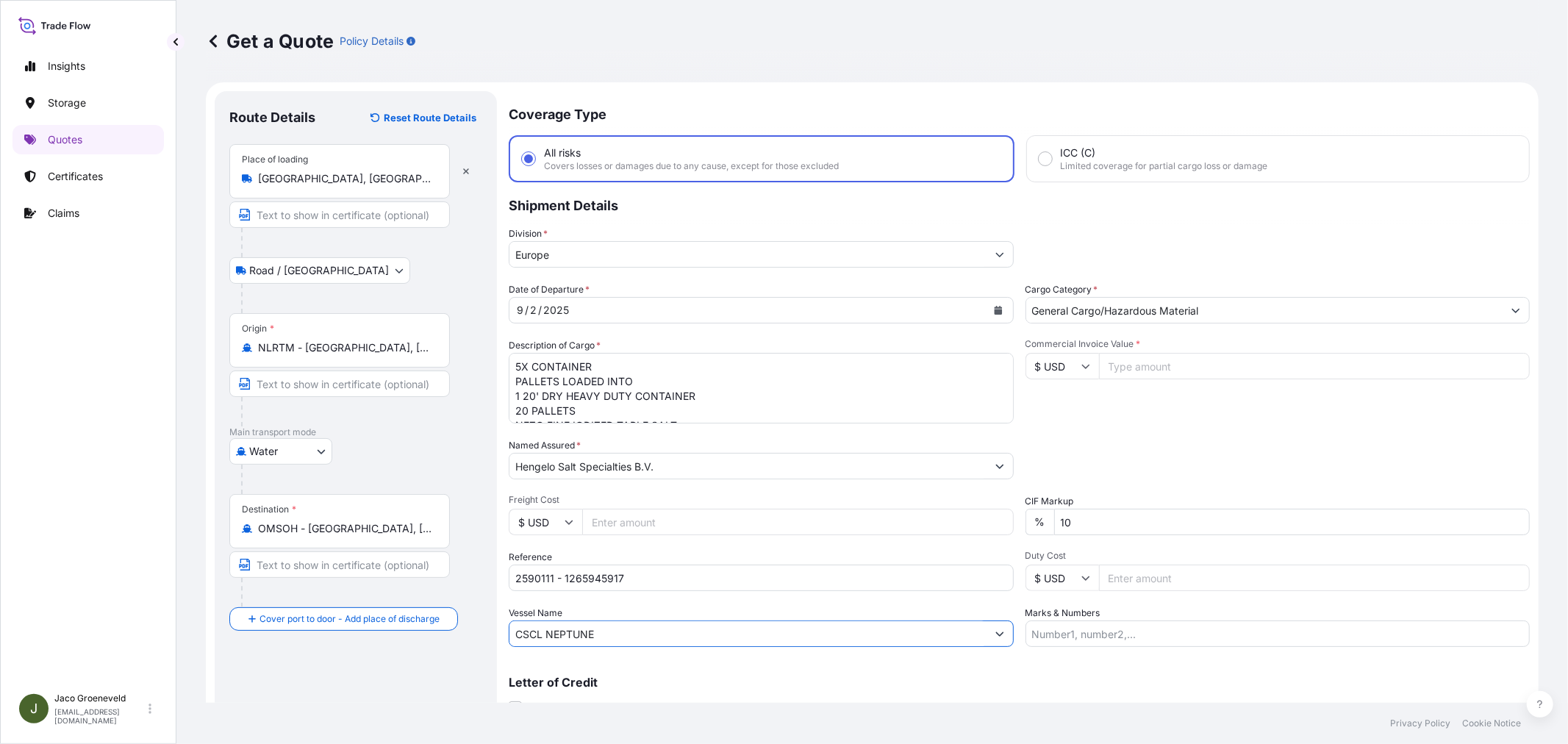
type input "CSCL NEPTUNE"
click at [1038, 363] on input "$ USD" at bounding box center [1061, 366] width 73 height 26
click at [1053, 409] on div "€ EUR" at bounding box center [1056, 405] width 62 height 28
type input "€ EUR"
click at [1124, 365] on input "Commercial Invoice Value *" at bounding box center [1315, 366] width 431 height 26
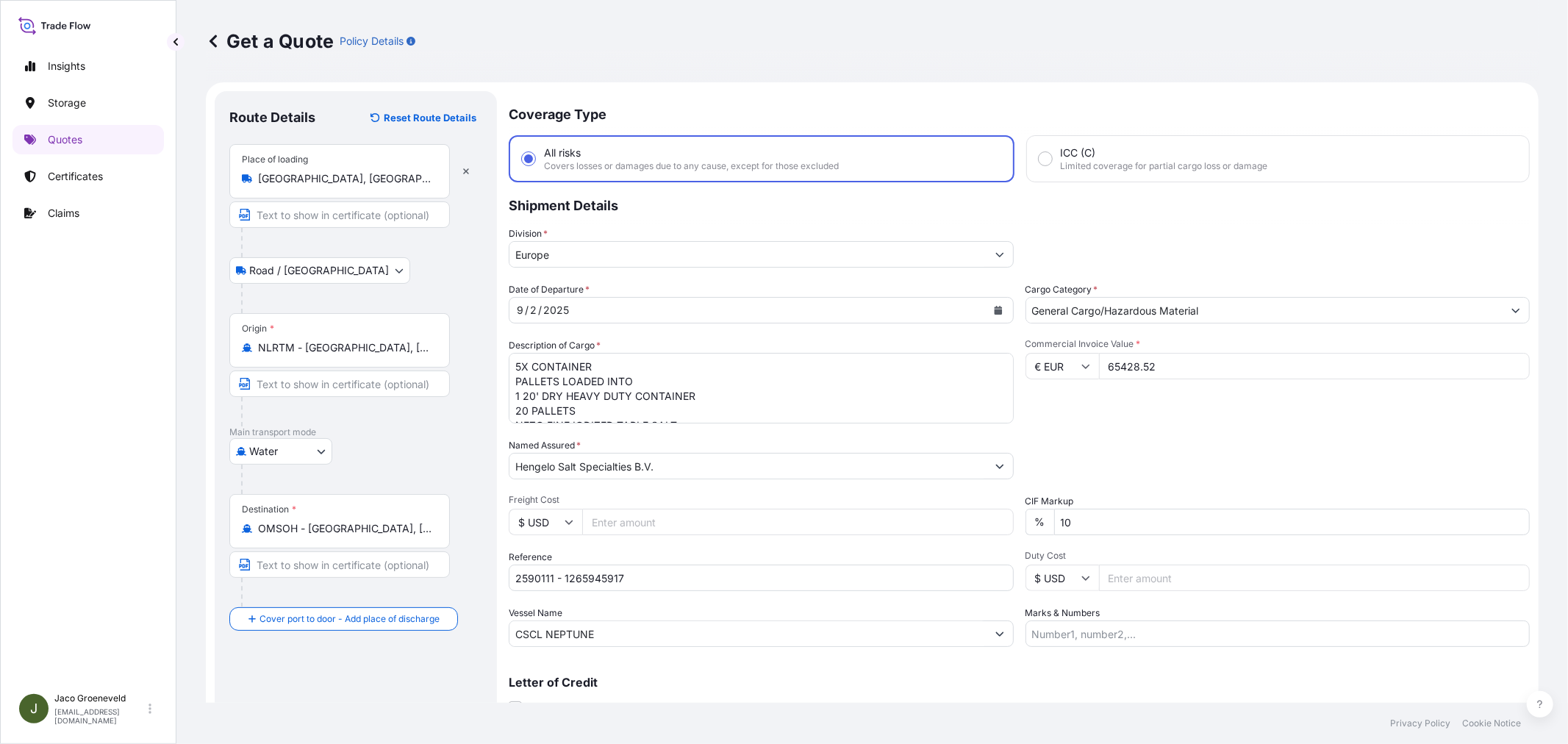
type input "65428.52"
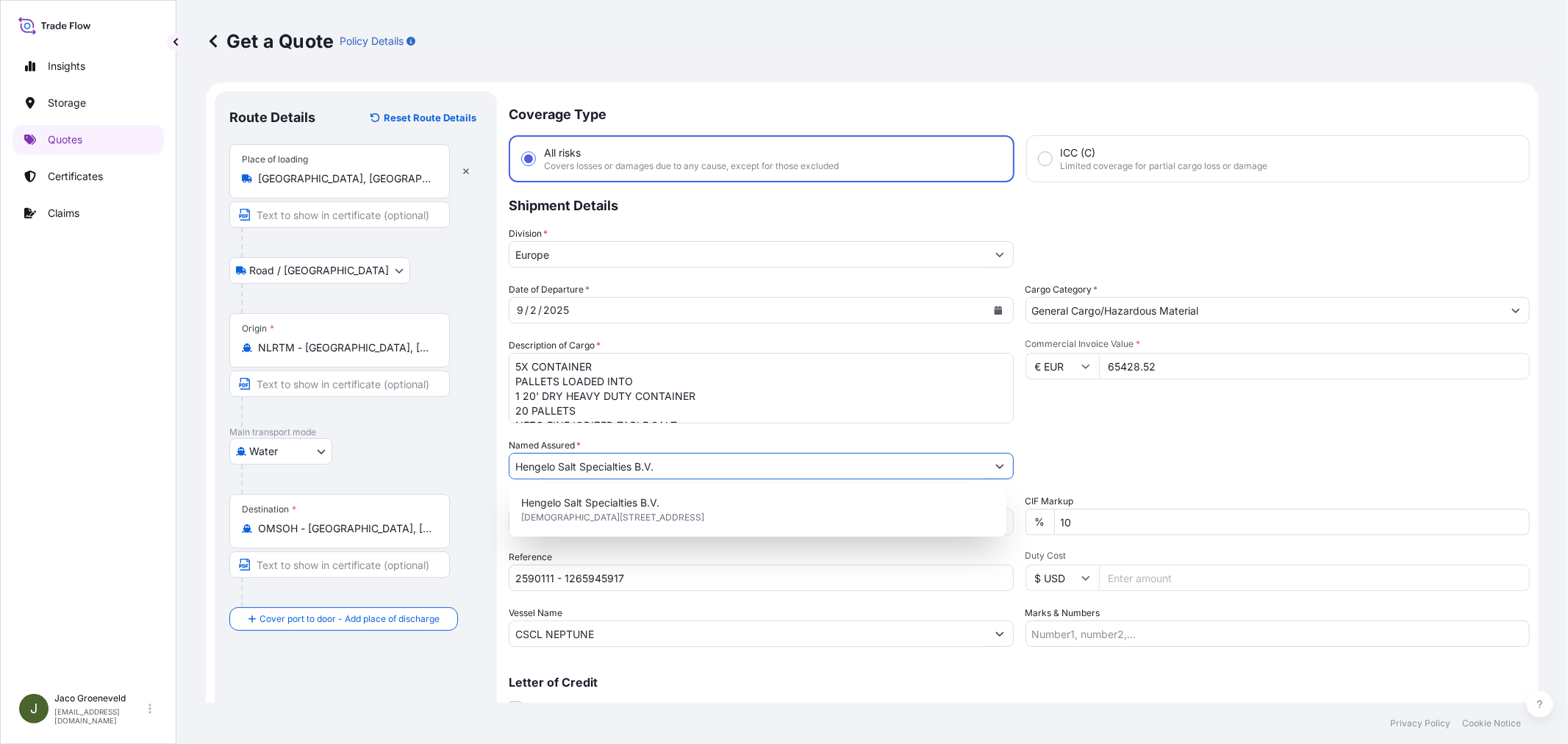
click at [1259, 391] on div "Commercial Invoice Value * € EUR 65428.52" at bounding box center [1278, 380] width 505 height 85
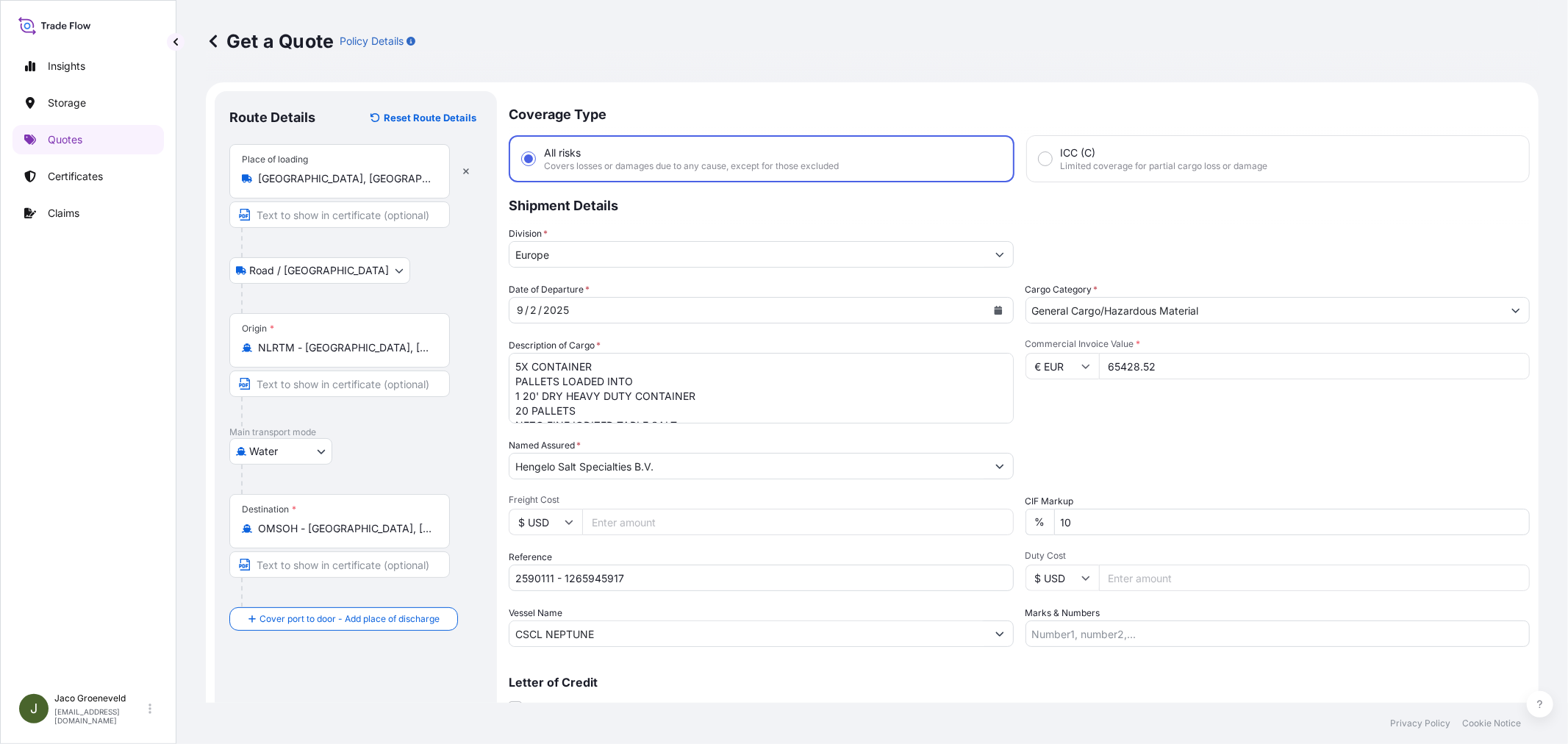
click at [1228, 414] on div "Commercial Invoice Value * € EUR 65428.52" at bounding box center [1278, 380] width 505 height 85
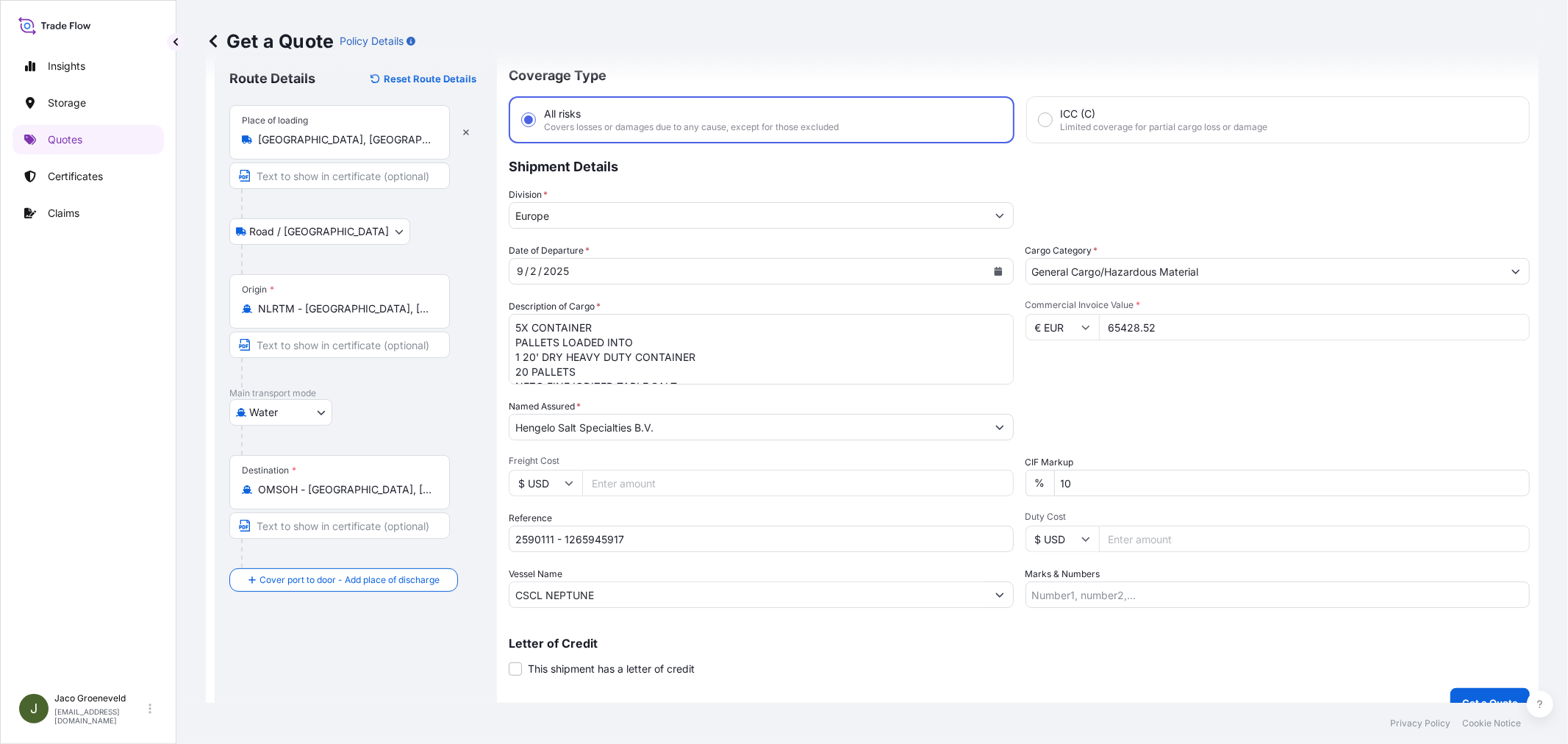
scroll to position [60, 0]
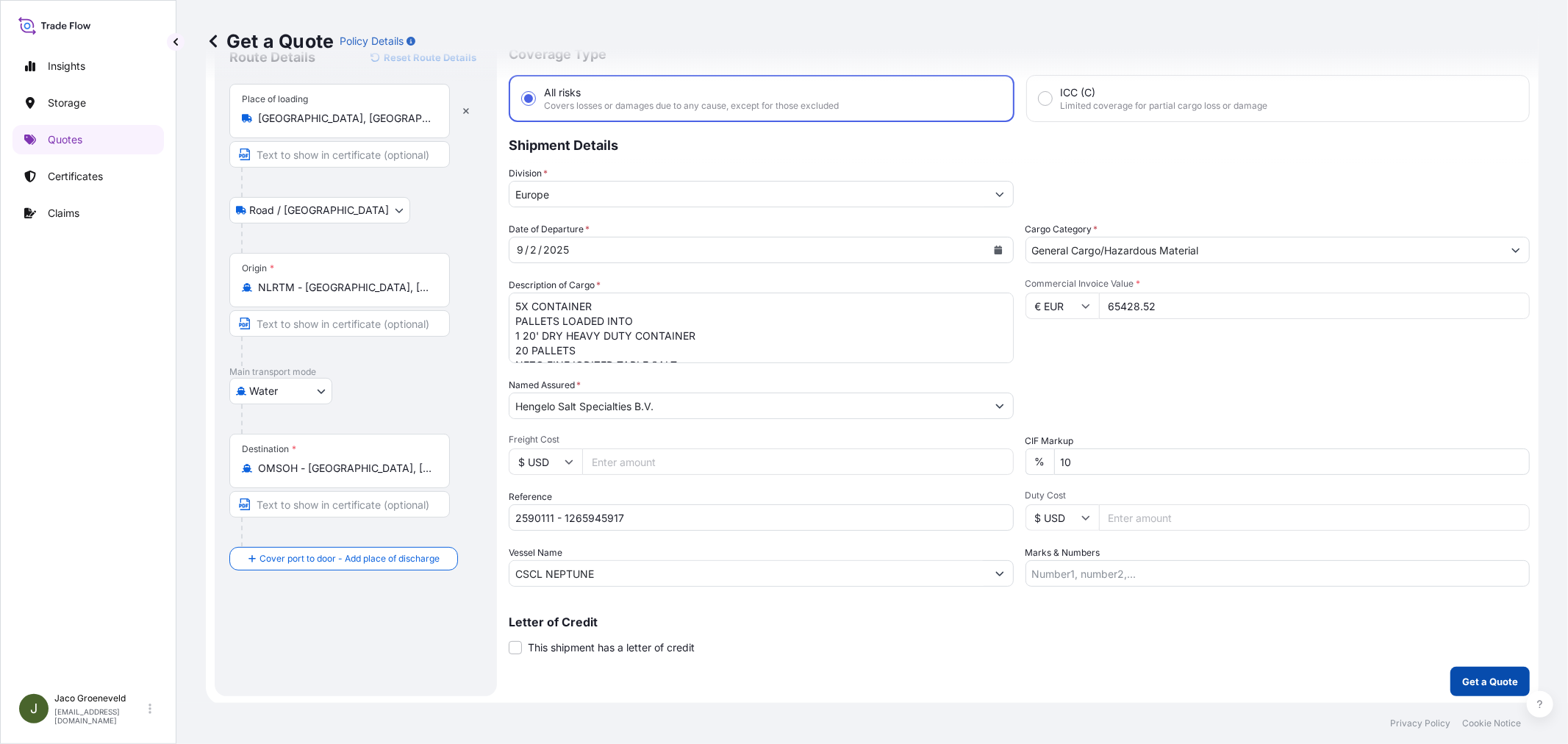
click at [1472, 667] on button "Get a Quote" at bounding box center [1489, 682] width 79 height 29
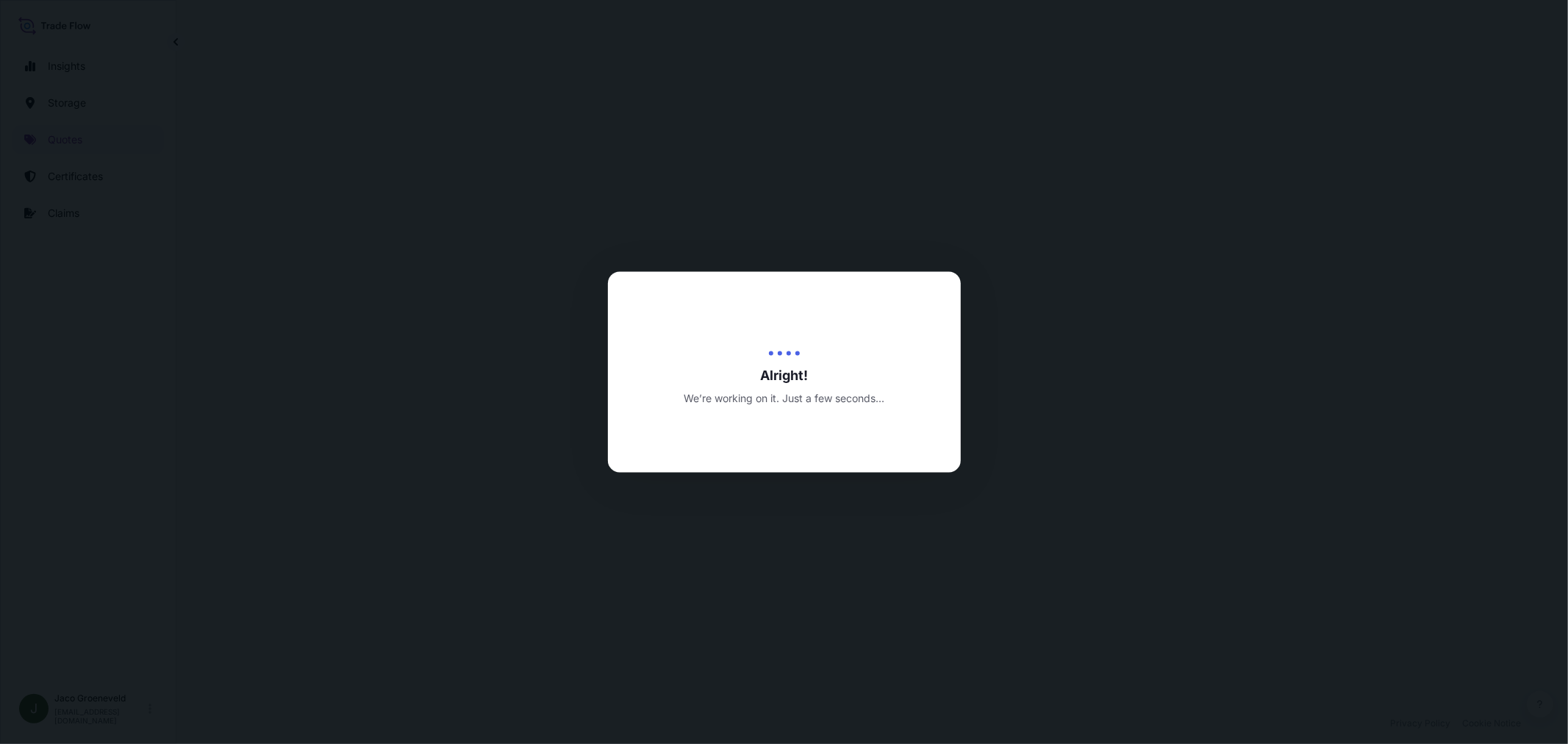
select select "Road / [GEOGRAPHIC_DATA]"
select select "Water"
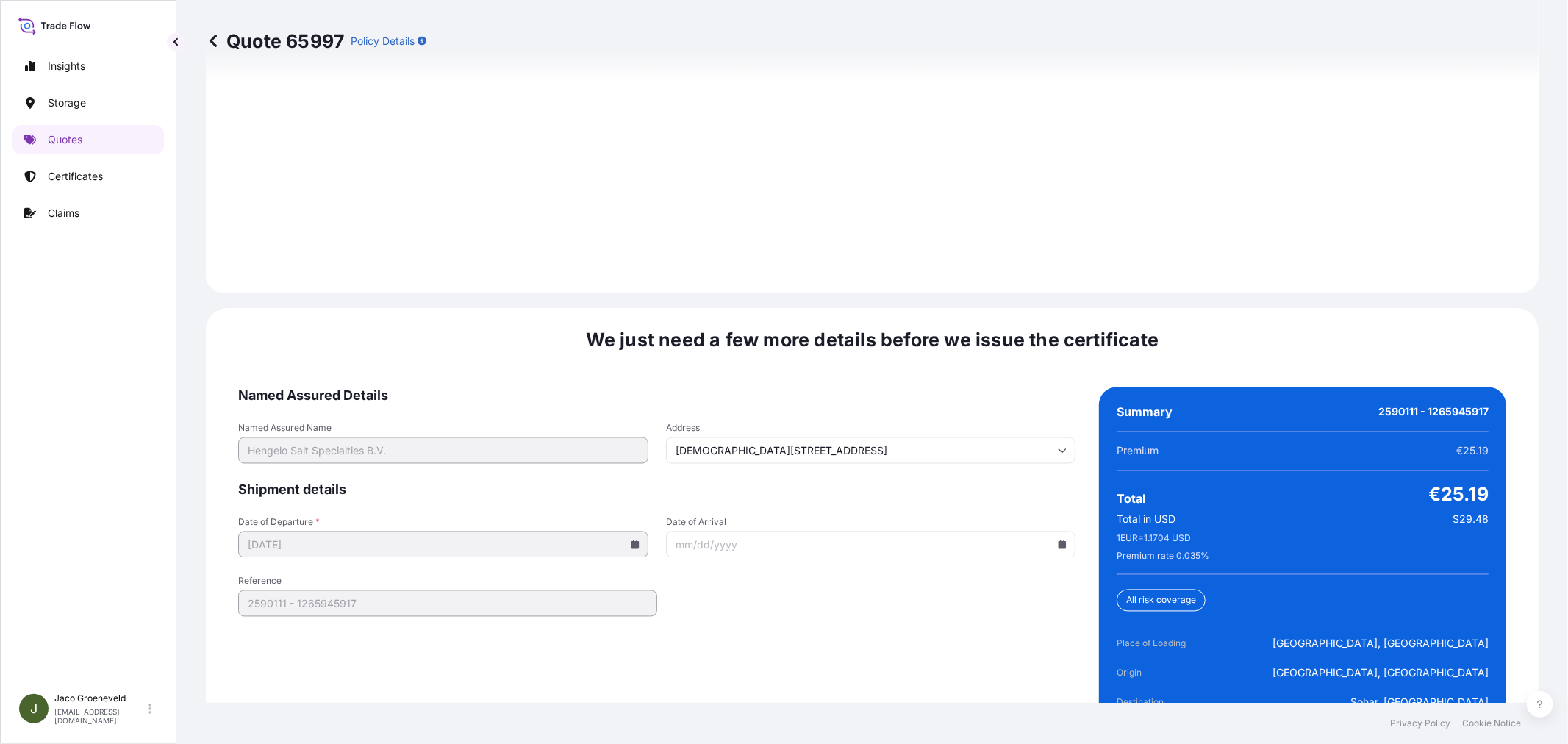
scroll to position [2160, 0]
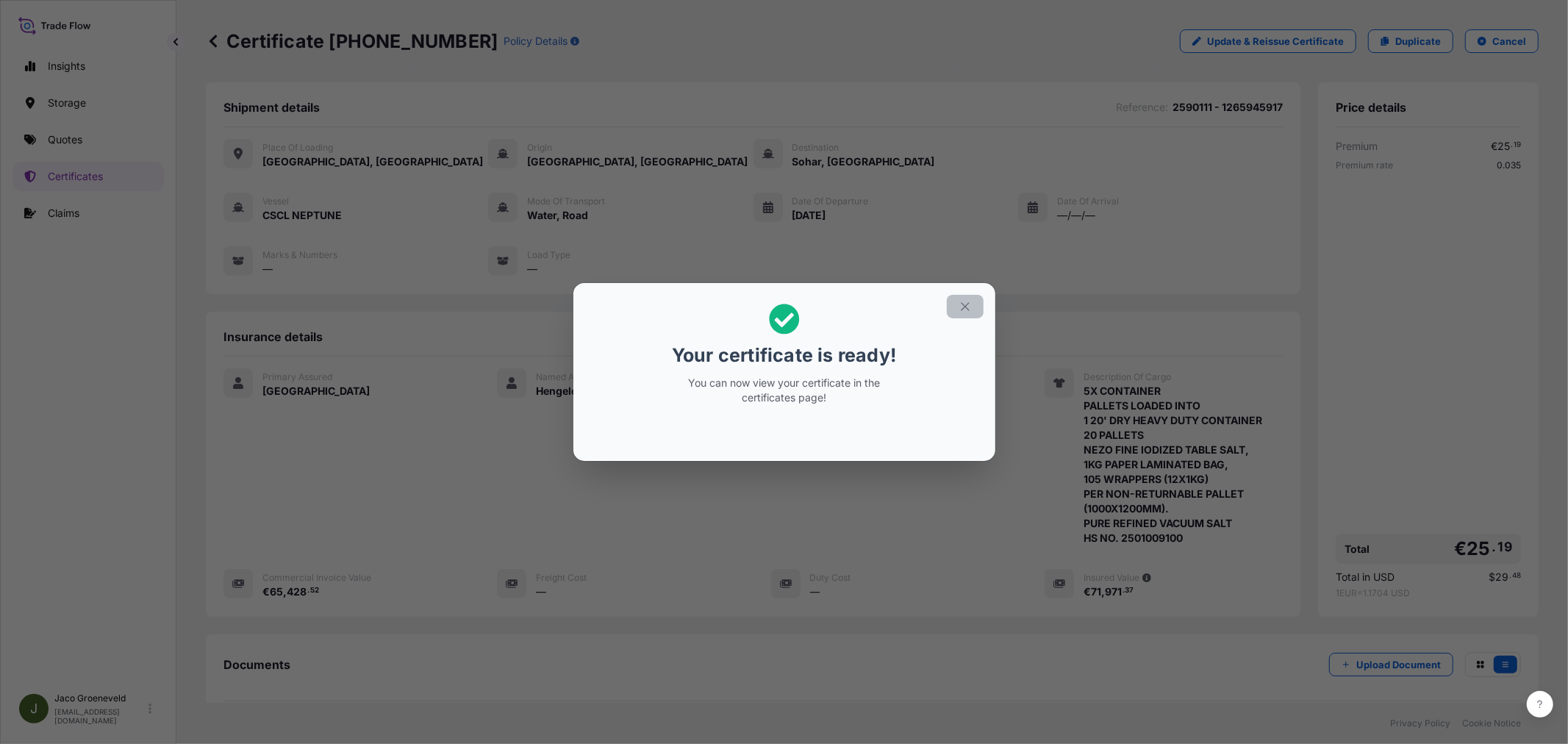
click at [960, 313] on button "button" at bounding box center [965, 307] width 37 height 24
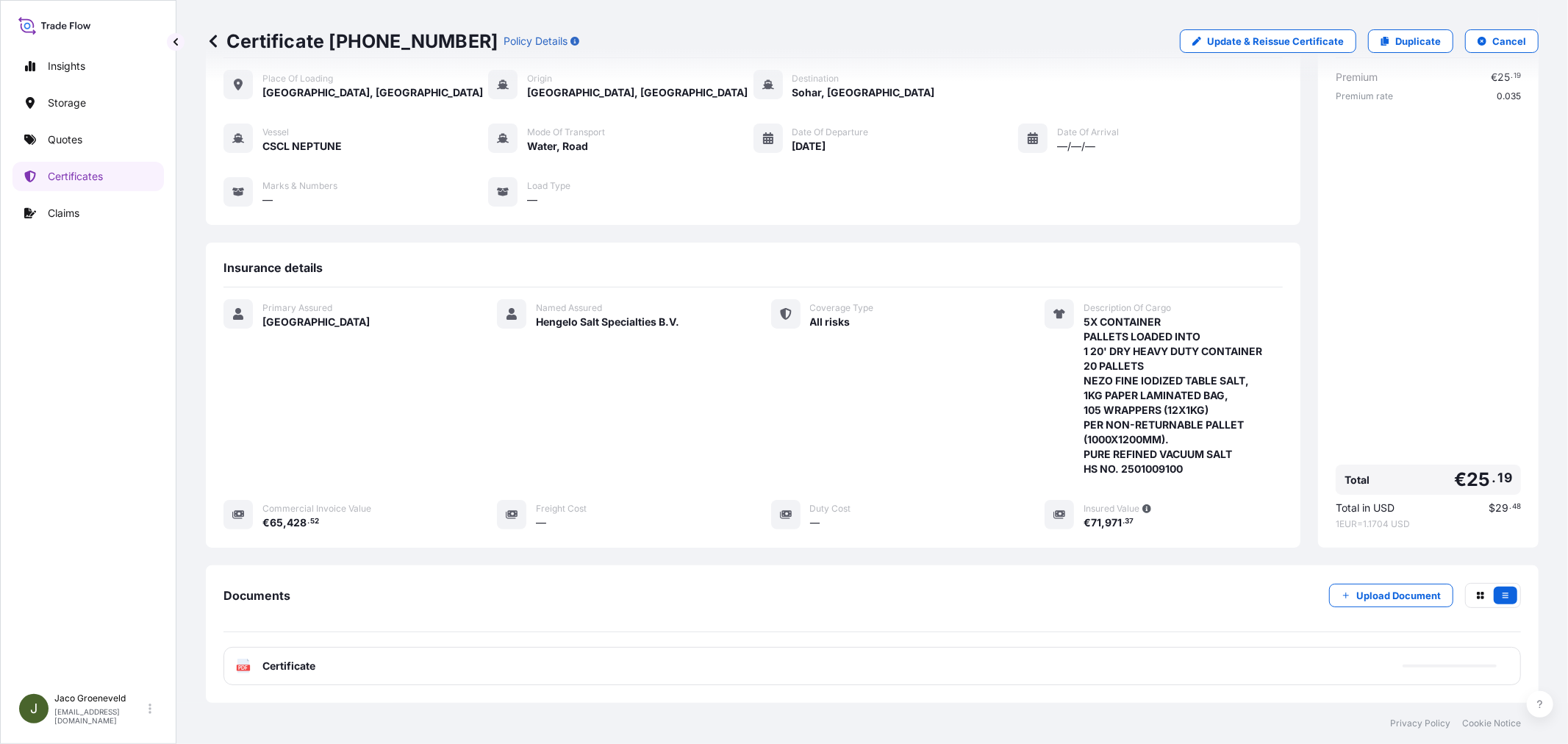
scroll to position [163, 0]
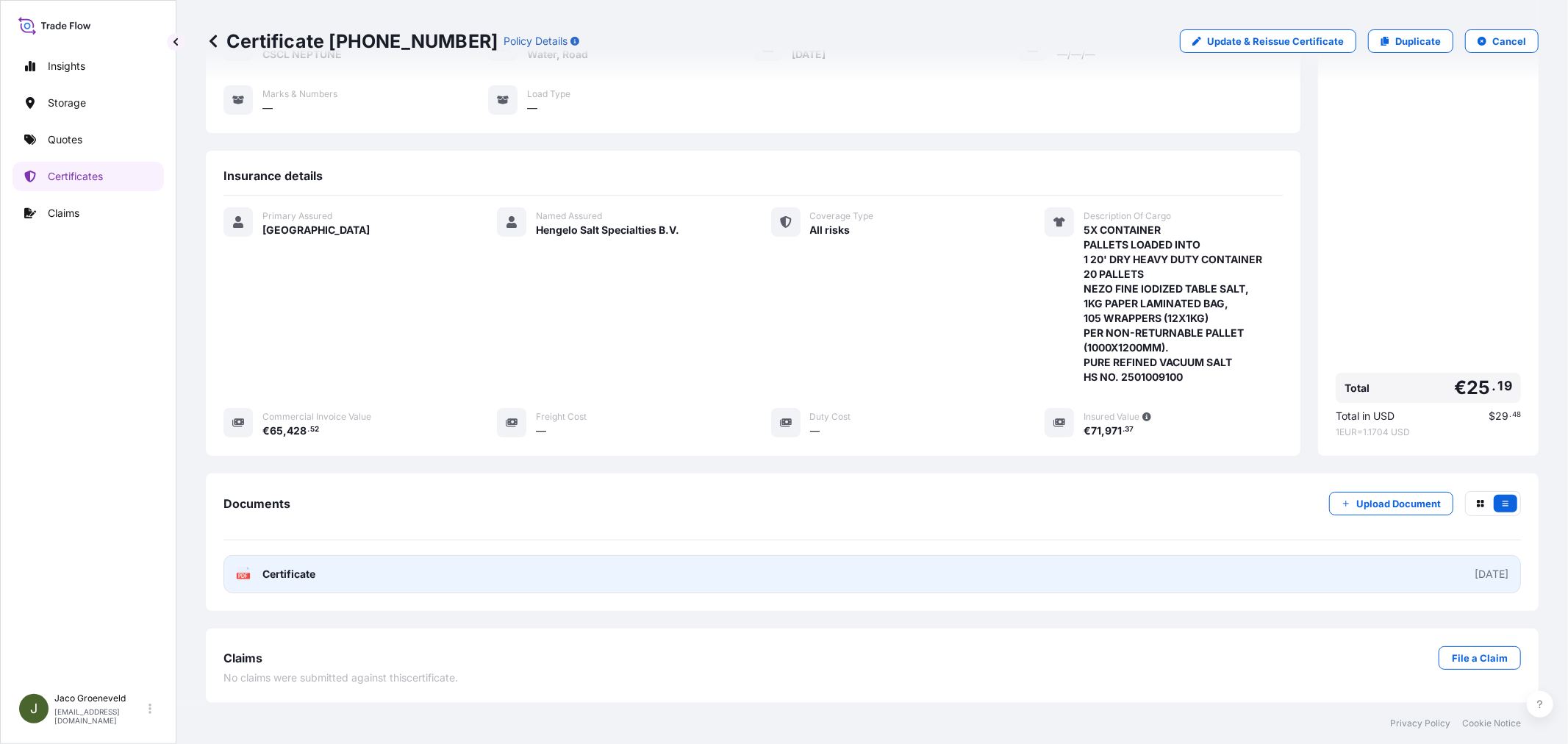
click at [375, 570] on link "PDF Certificate [DATE]" at bounding box center [872, 575] width 1298 height 39
